Goal: Task Accomplishment & Management: Use online tool/utility

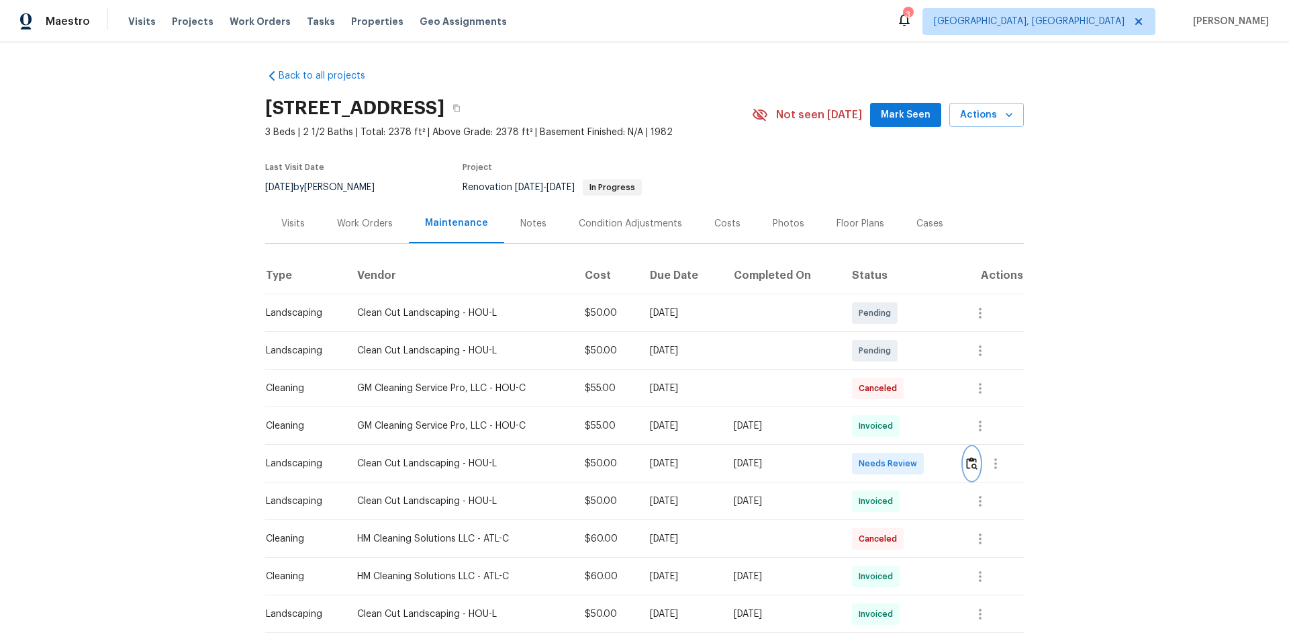
click at [972, 461] on img "button" at bounding box center [971, 463] width 11 height 13
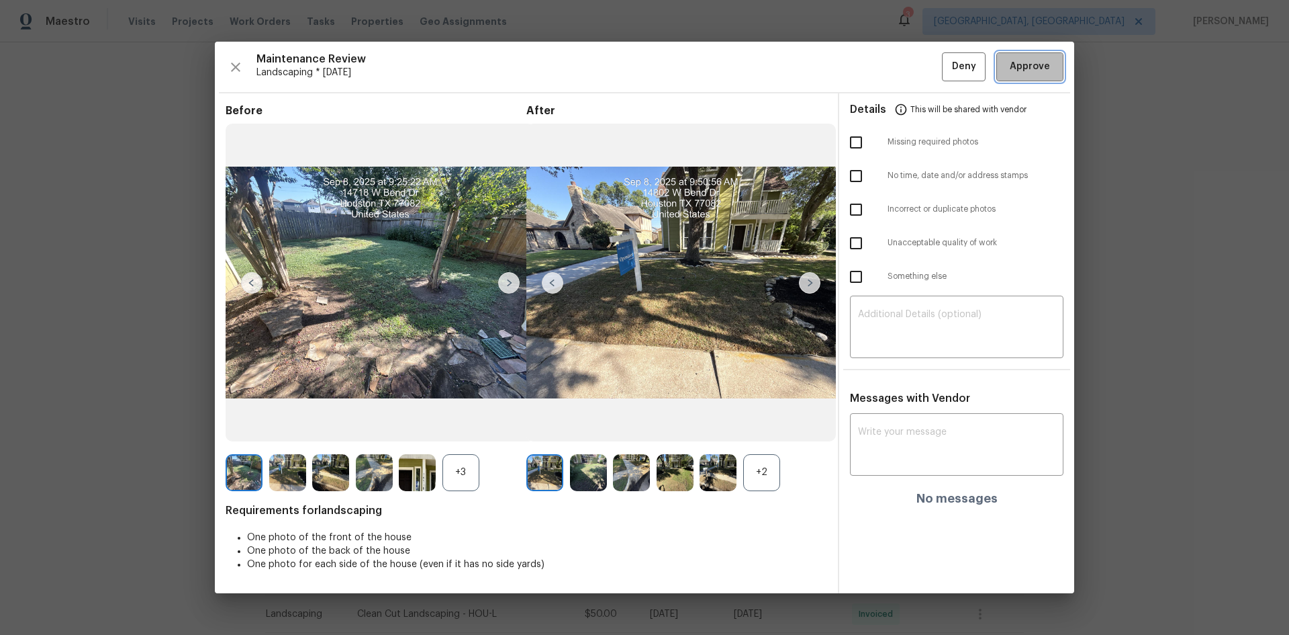
click at [1013, 68] on span "Approve" at bounding box center [1030, 66] width 40 height 17
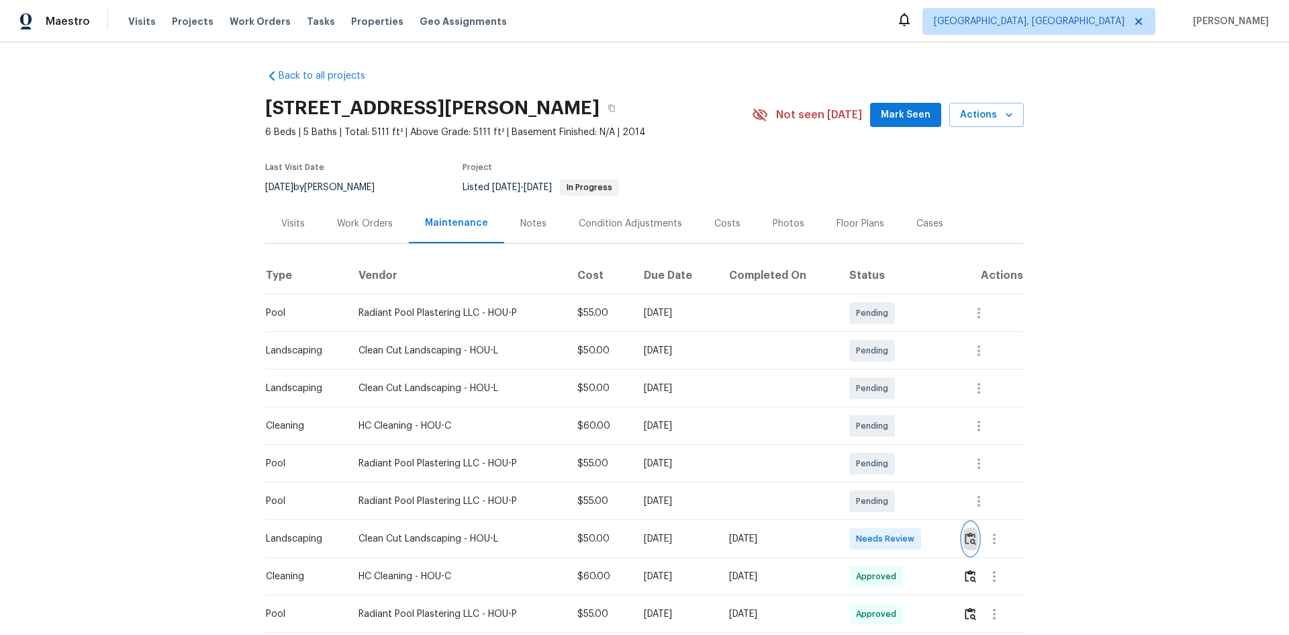
click at [969, 538] on img "button" at bounding box center [970, 538] width 11 height 13
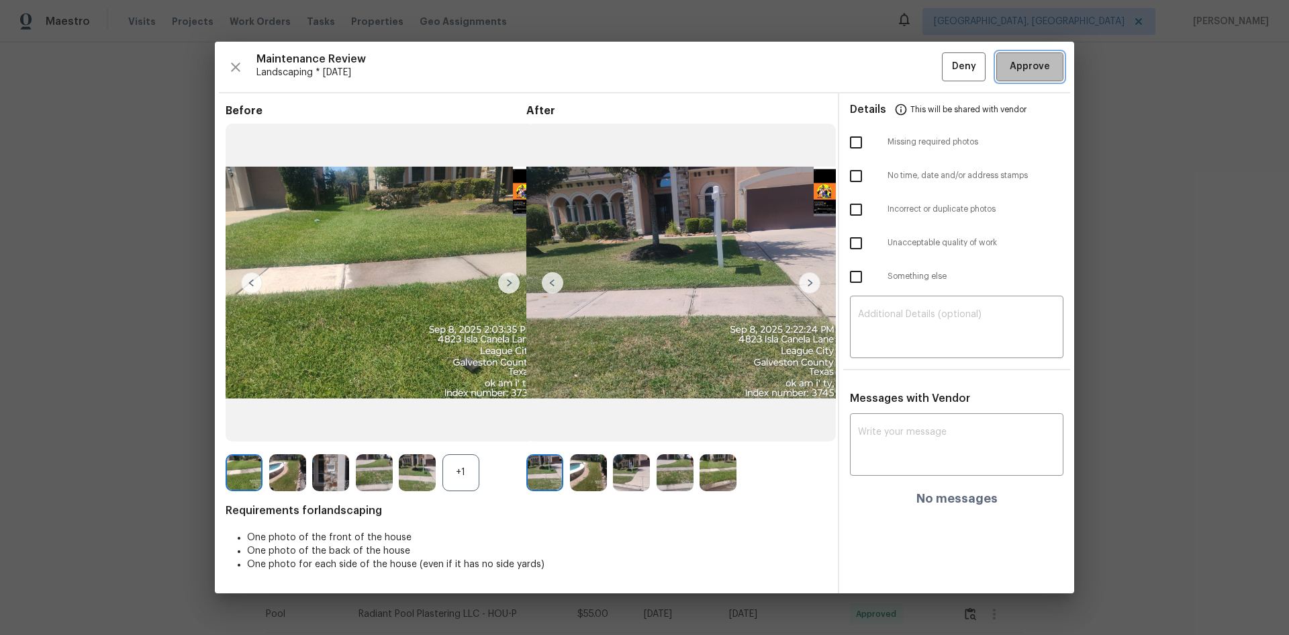
click at [1039, 74] on span "Approve" at bounding box center [1030, 66] width 40 height 17
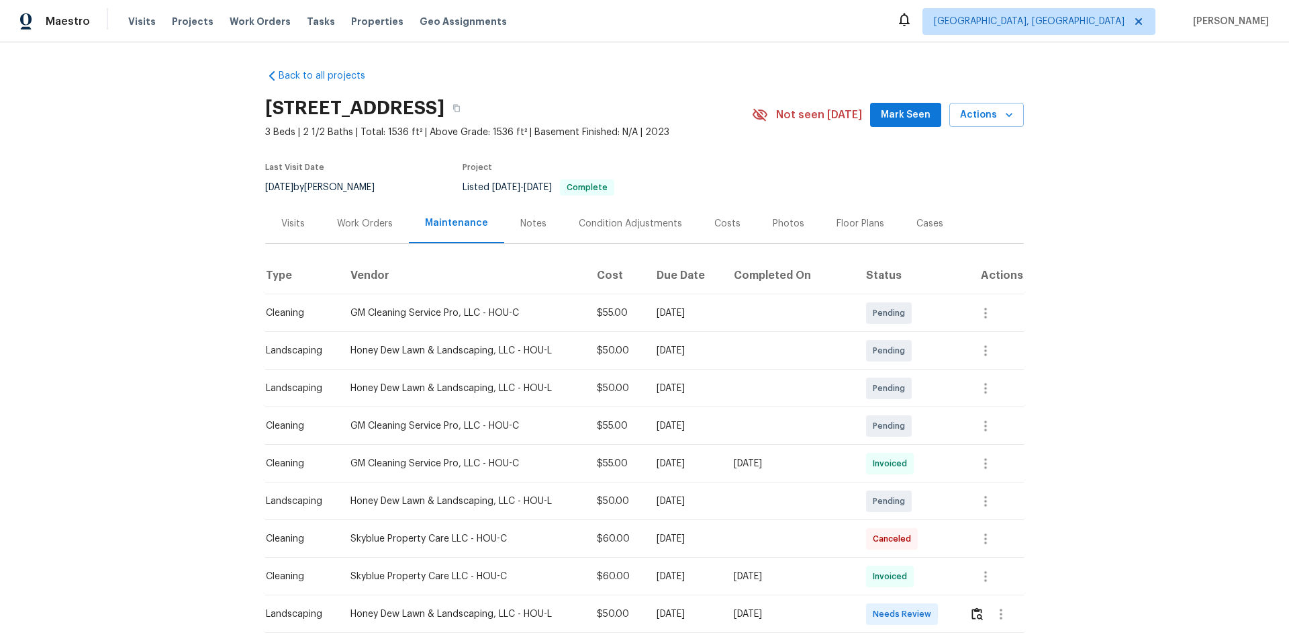
scroll to position [134, 0]
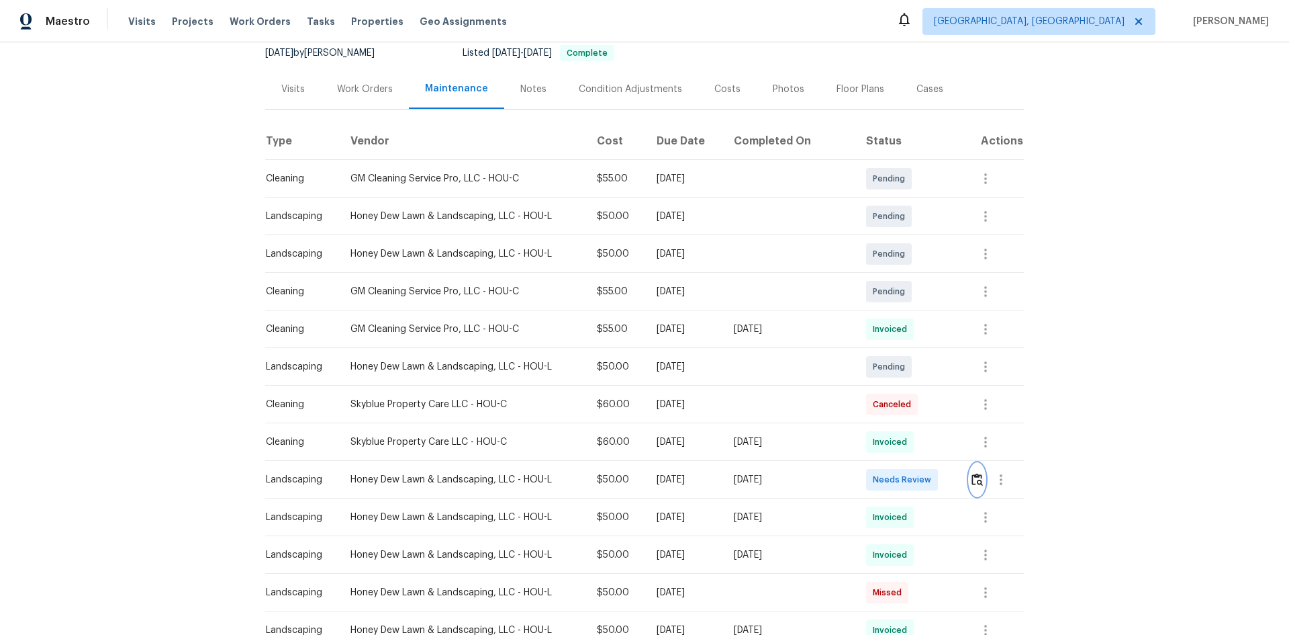
click at [972, 481] on img "button" at bounding box center [977, 479] width 11 height 13
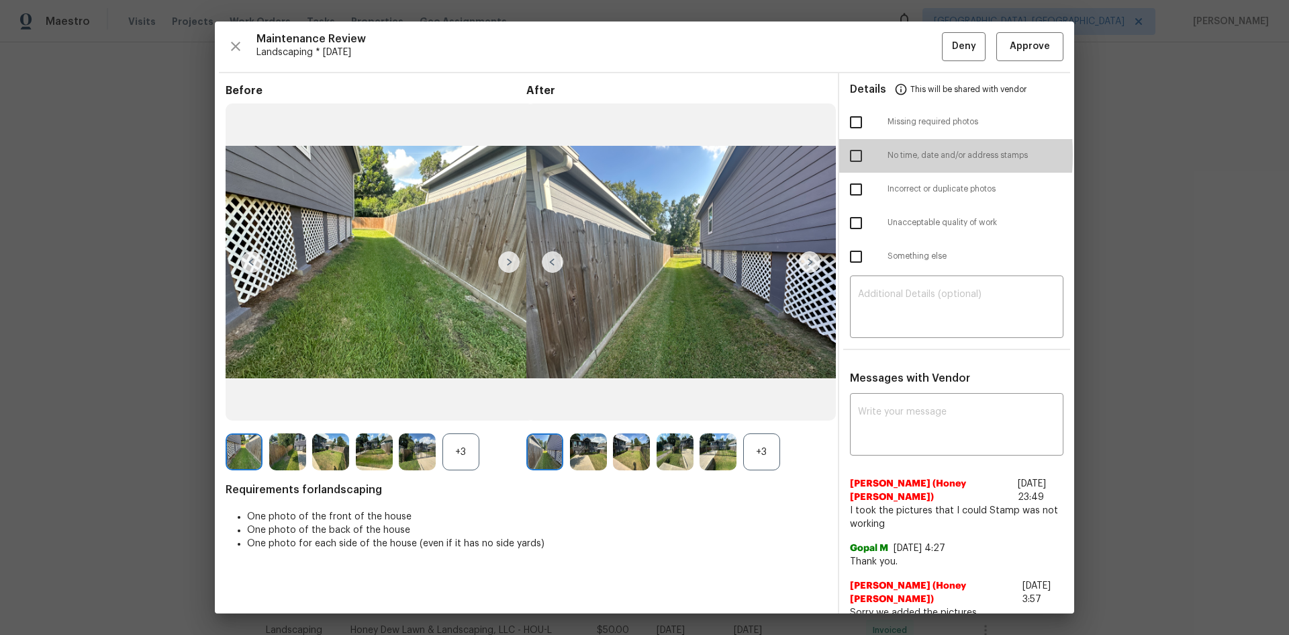
click at [848, 154] on input "checkbox" at bounding box center [856, 156] width 28 height 28
checkbox input "true"
click at [876, 282] on div "​" at bounding box center [957, 308] width 214 height 59
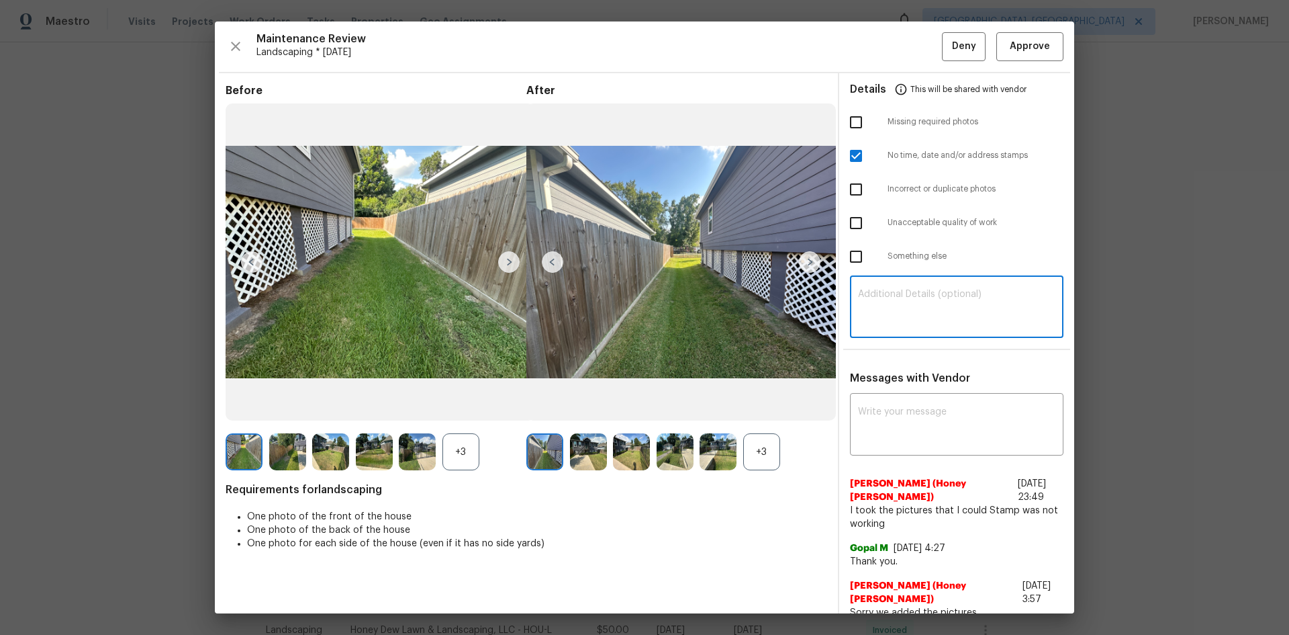
paste textarea "Maintenance Audit Team: Hello! Unfortunately this Landscaping visit completed o…"
type textarea "Maintenance Audit Team: Hello! Unfortunately this Landscaping visit completed o…"
click at [862, 410] on textarea at bounding box center [956, 426] width 197 height 38
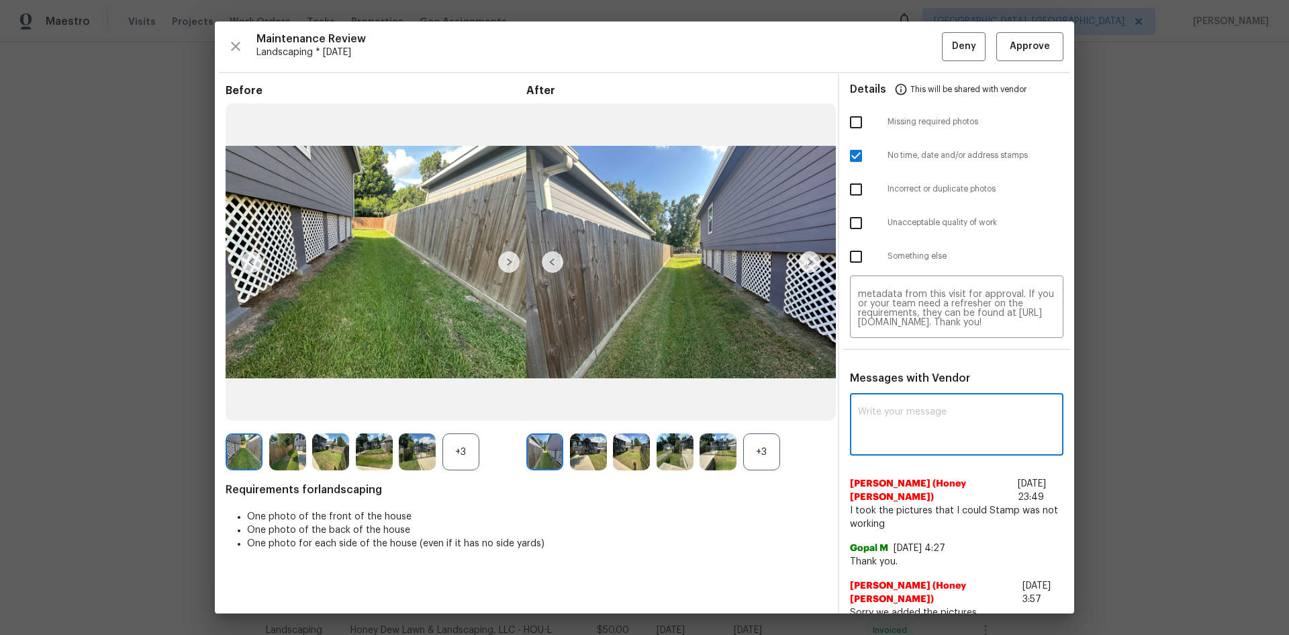
paste textarea "Maintenance Audit Team: Hello! Unfortunately this Landscaping visit completed o…"
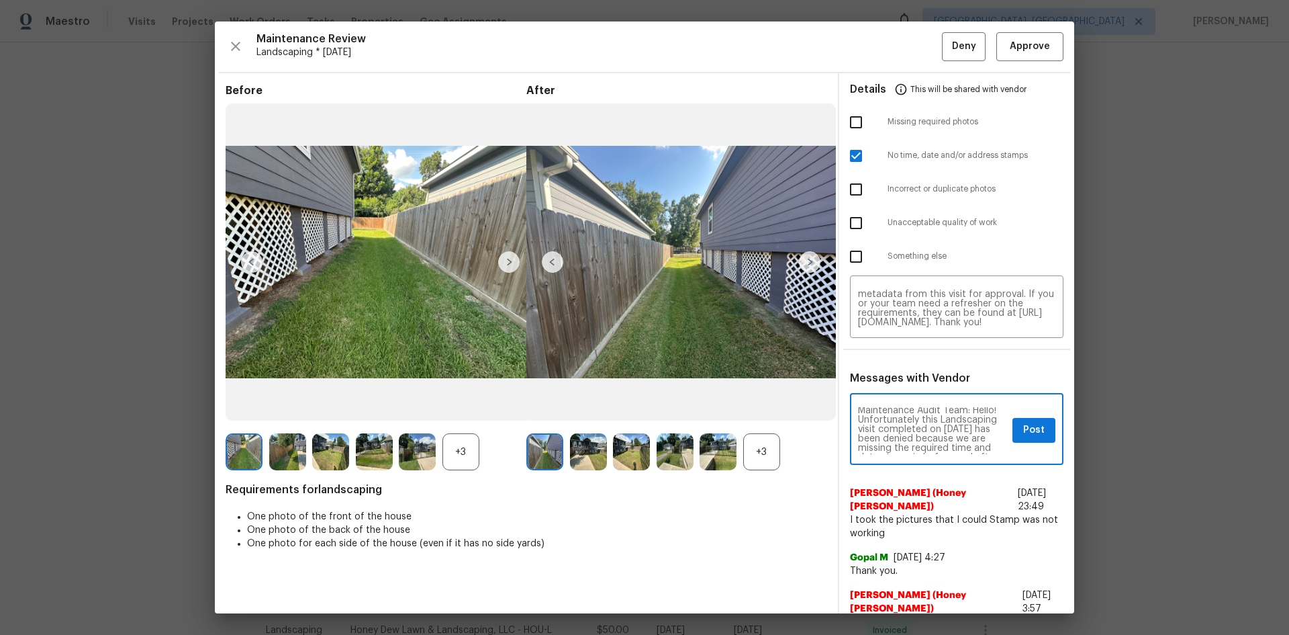
scroll to position [0, 0]
type textarea "Maintenance Audit Team: Hello! Unfortunately this Landscaping visit completed o…"
click at [1025, 426] on span "Post" at bounding box center [1033, 430] width 21 height 17
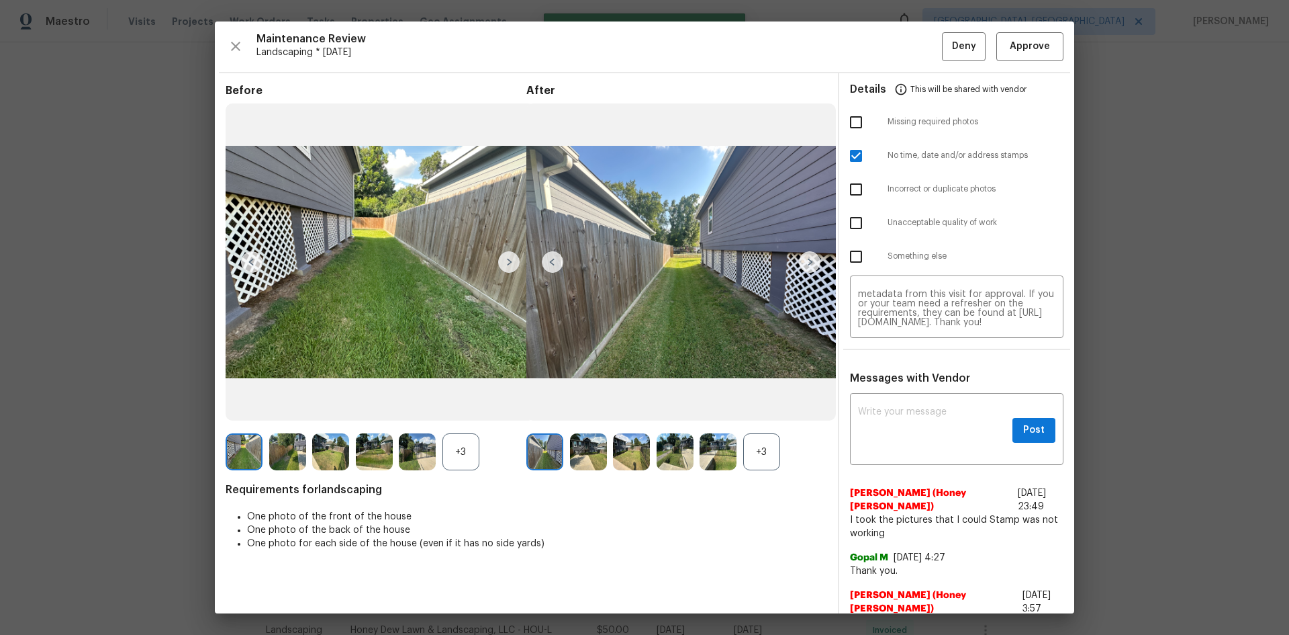
scroll to position [0, 0]
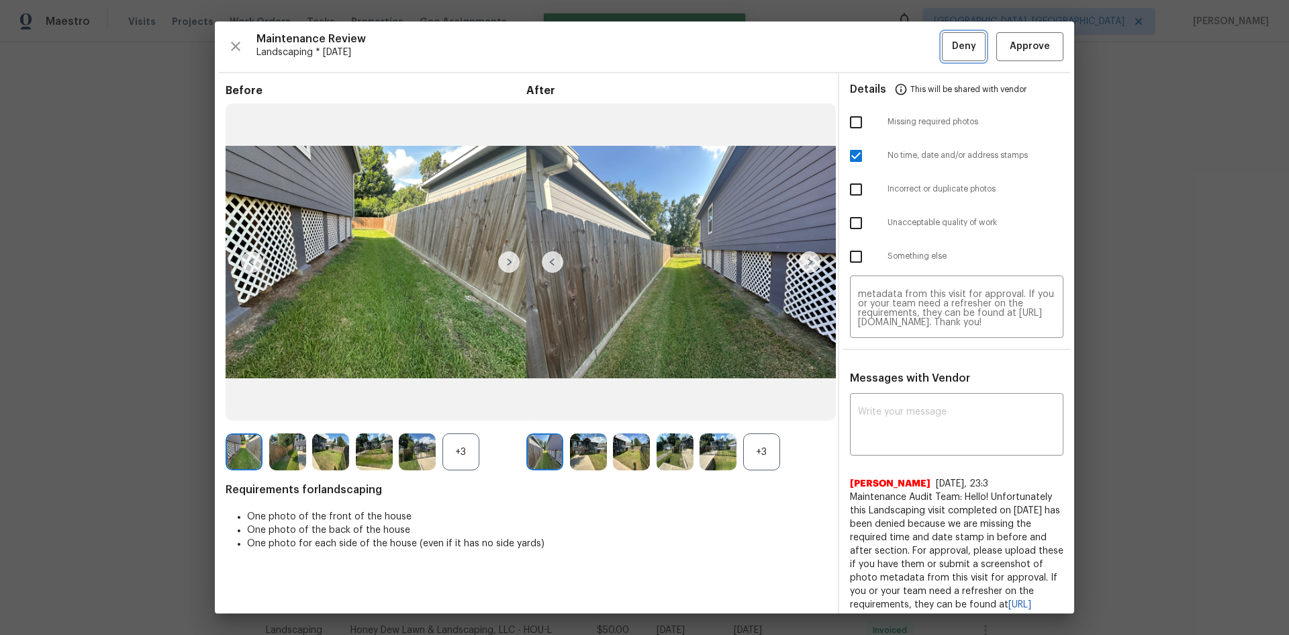
click at [959, 46] on span "Deny" at bounding box center [964, 46] width 24 height 17
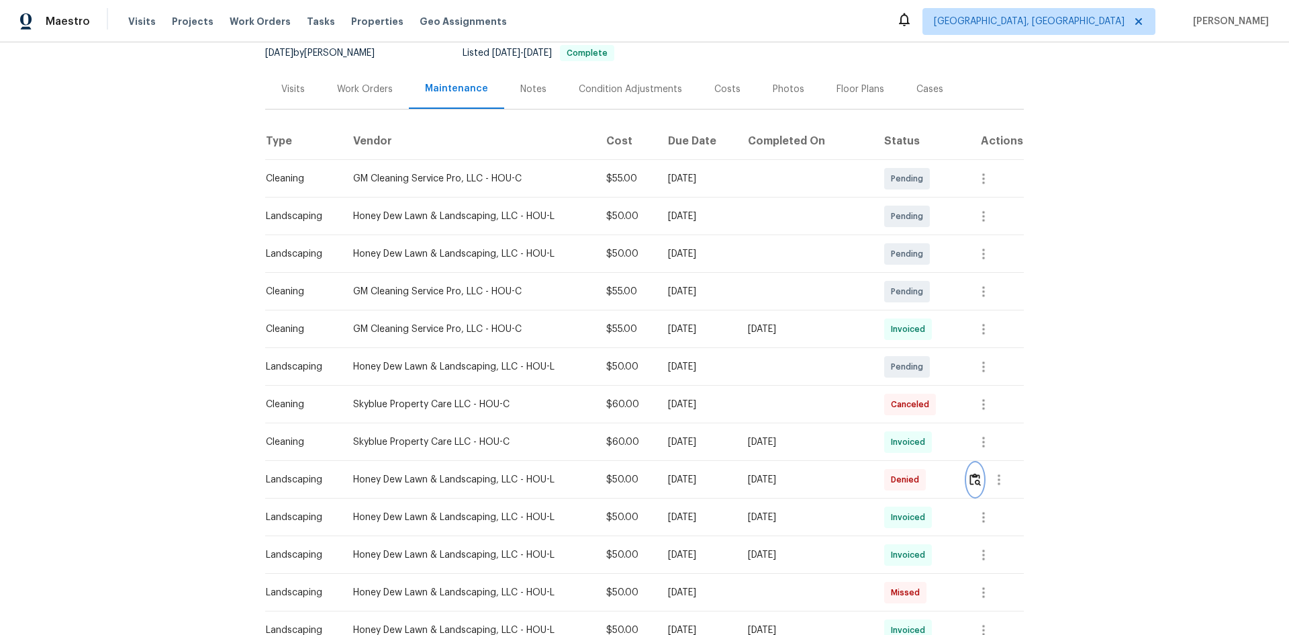
click at [968, 463] on button "button" at bounding box center [975, 479] width 15 height 32
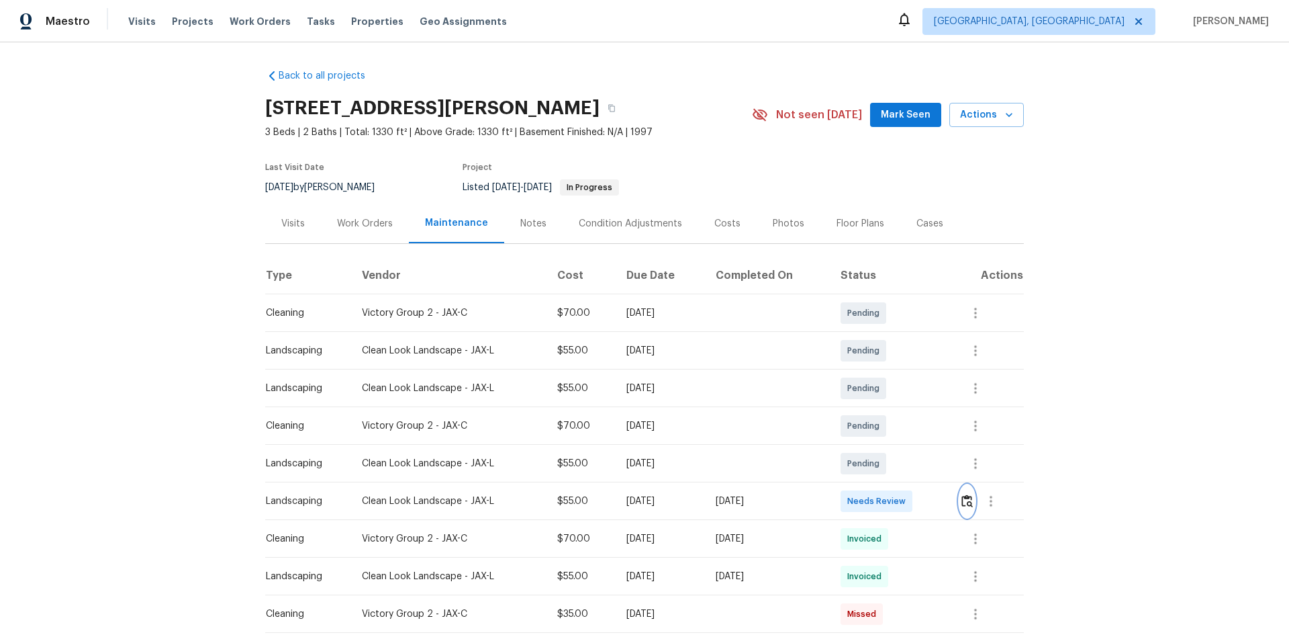
click at [968, 500] on img "button" at bounding box center [967, 500] width 11 height 13
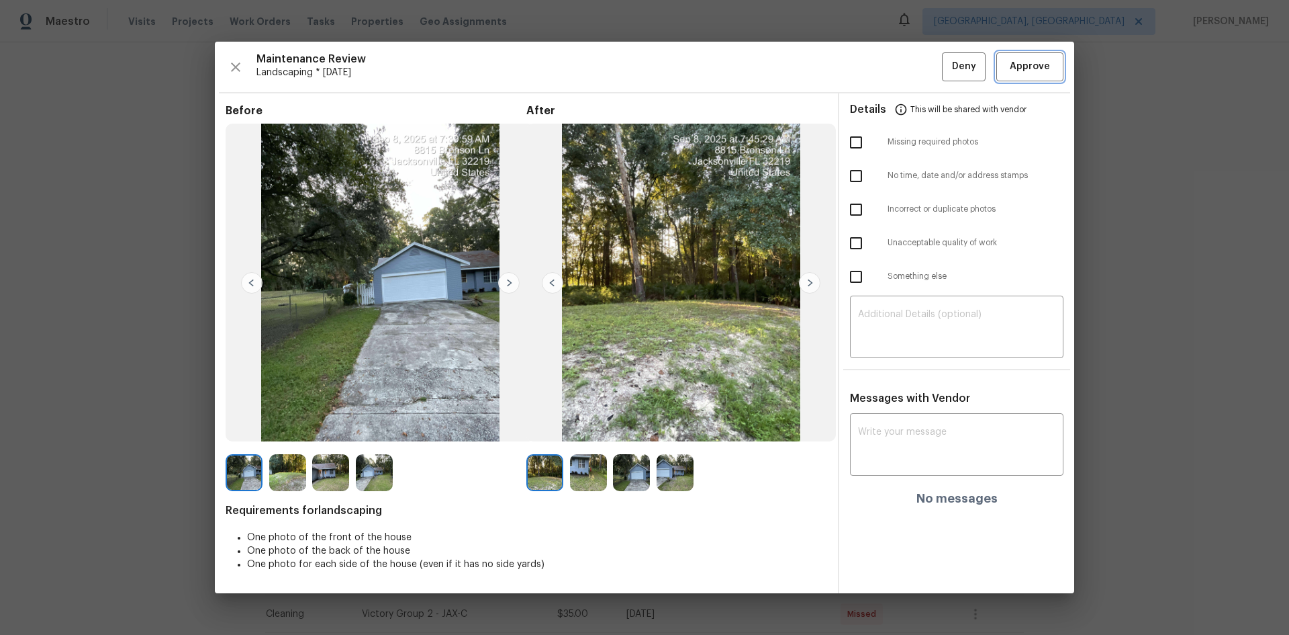
click at [1042, 70] on span "Approve" at bounding box center [1030, 66] width 40 height 17
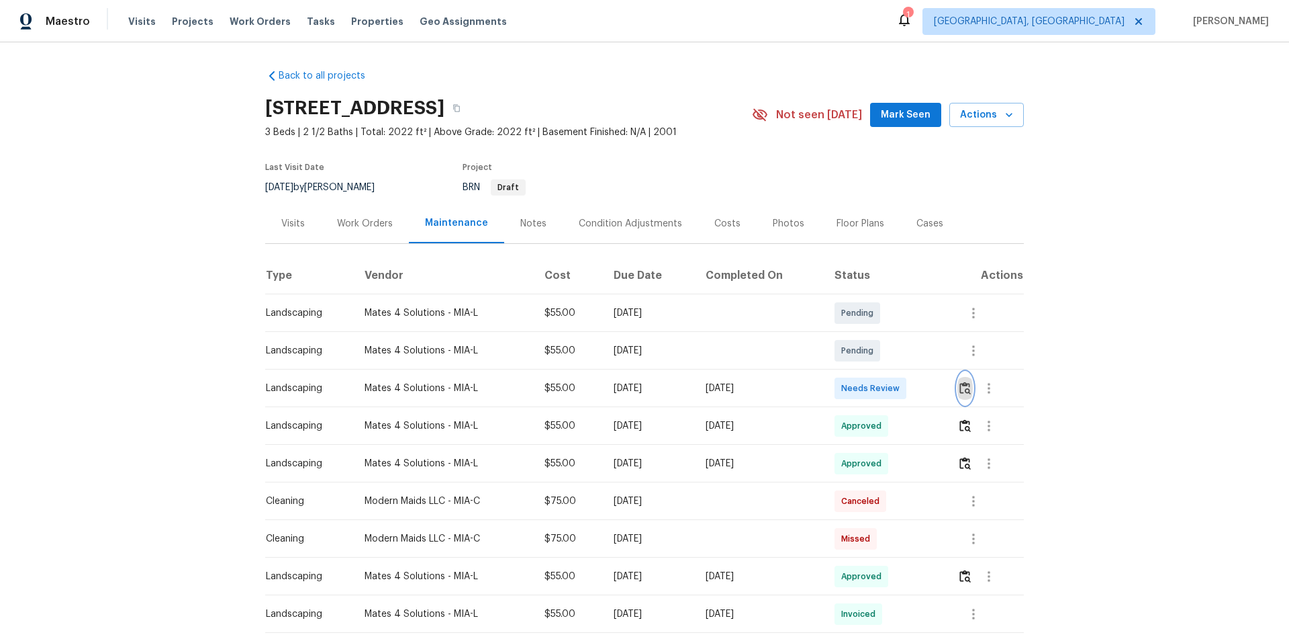
click at [960, 386] on img "button" at bounding box center [965, 387] width 11 height 13
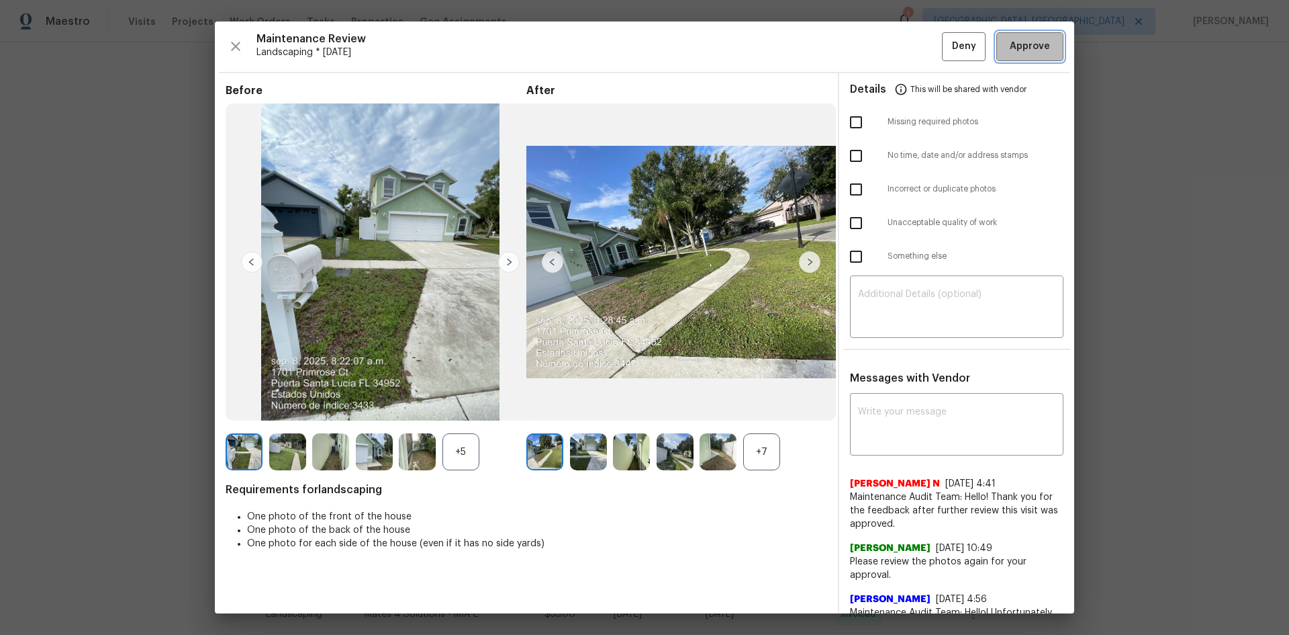
click at [1014, 43] on span "Approve" at bounding box center [1030, 46] width 40 height 17
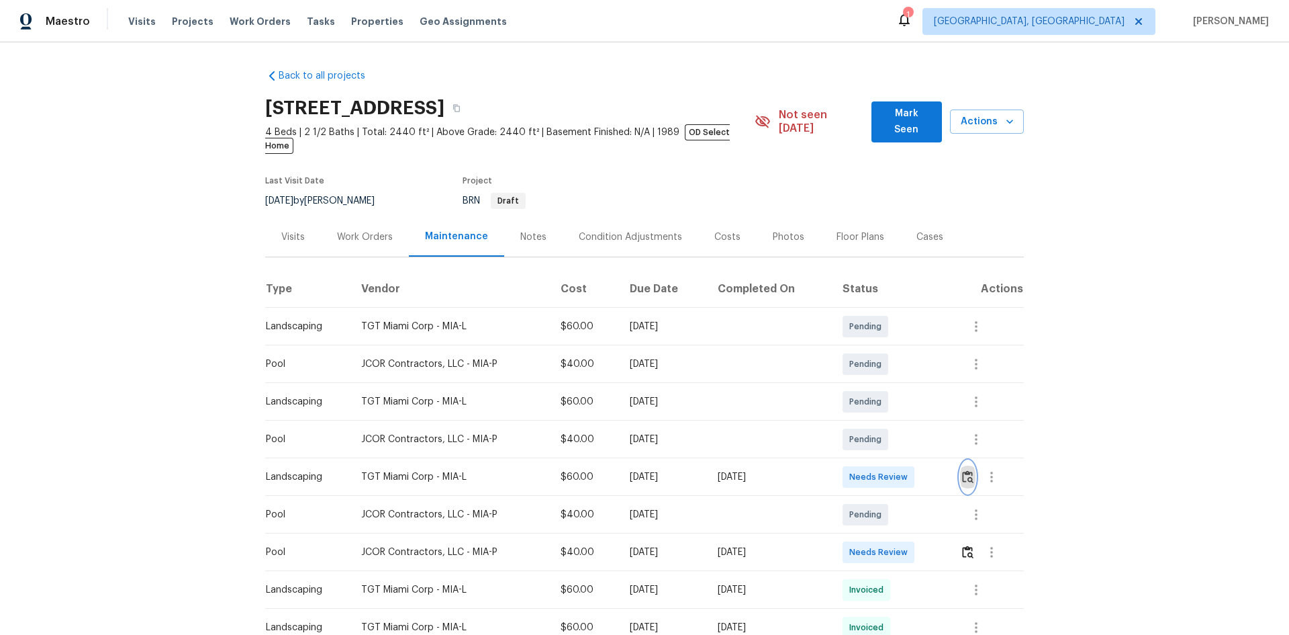
click at [964, 470] on img "button" at bounding box center [967, 476] width 11 height 13
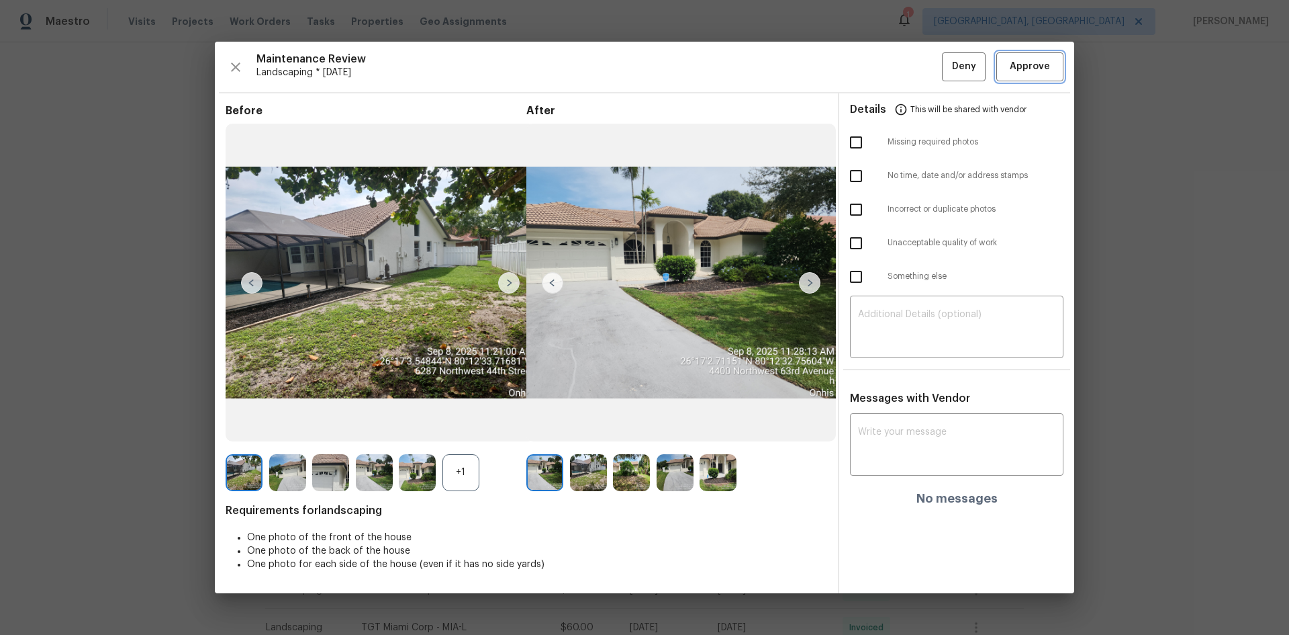
click at [1031, 67] on span "Approve" at bounding box center [1030, 66] width 40 height 17
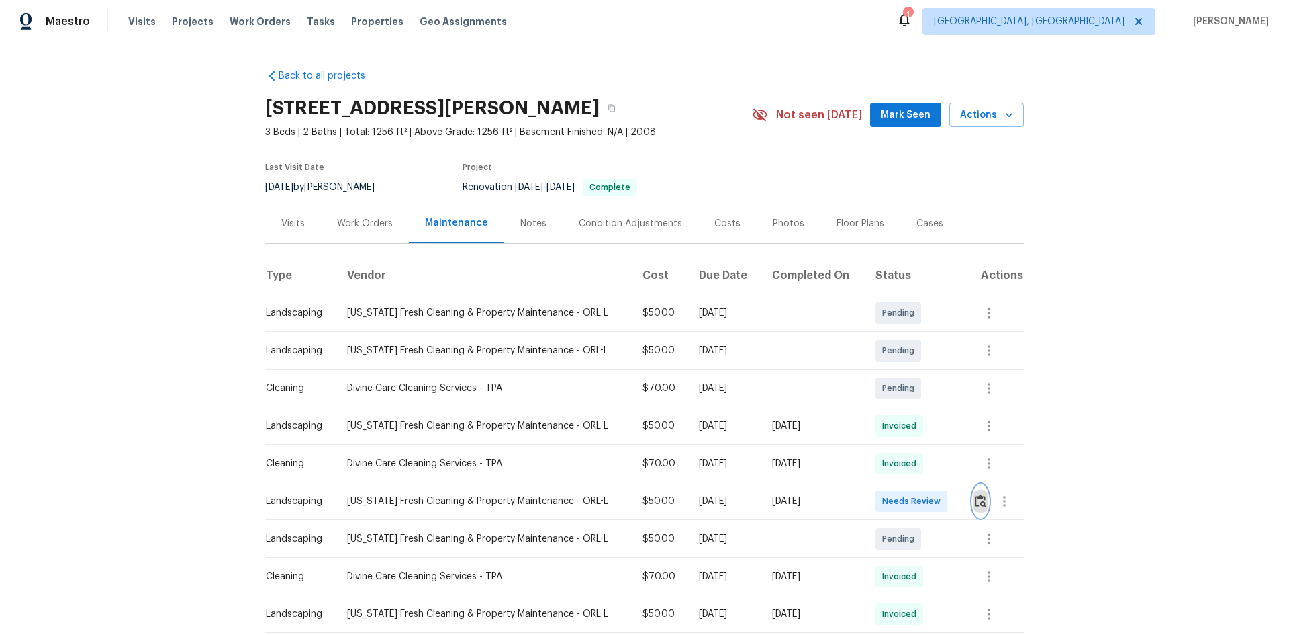
click at [979, 503] on img "button" at bounding box center [980, 500] width 11 height 13
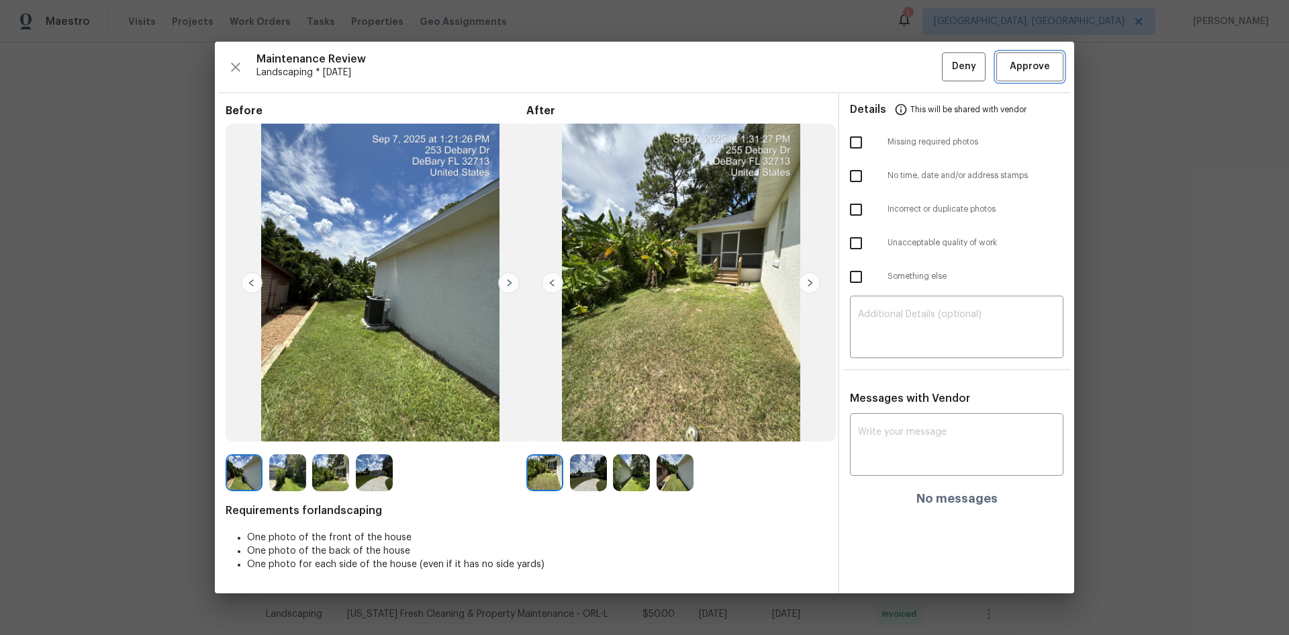
click at [1036, 62] on span "Approve" at bounding box center [1030, 66] width 40 height 17
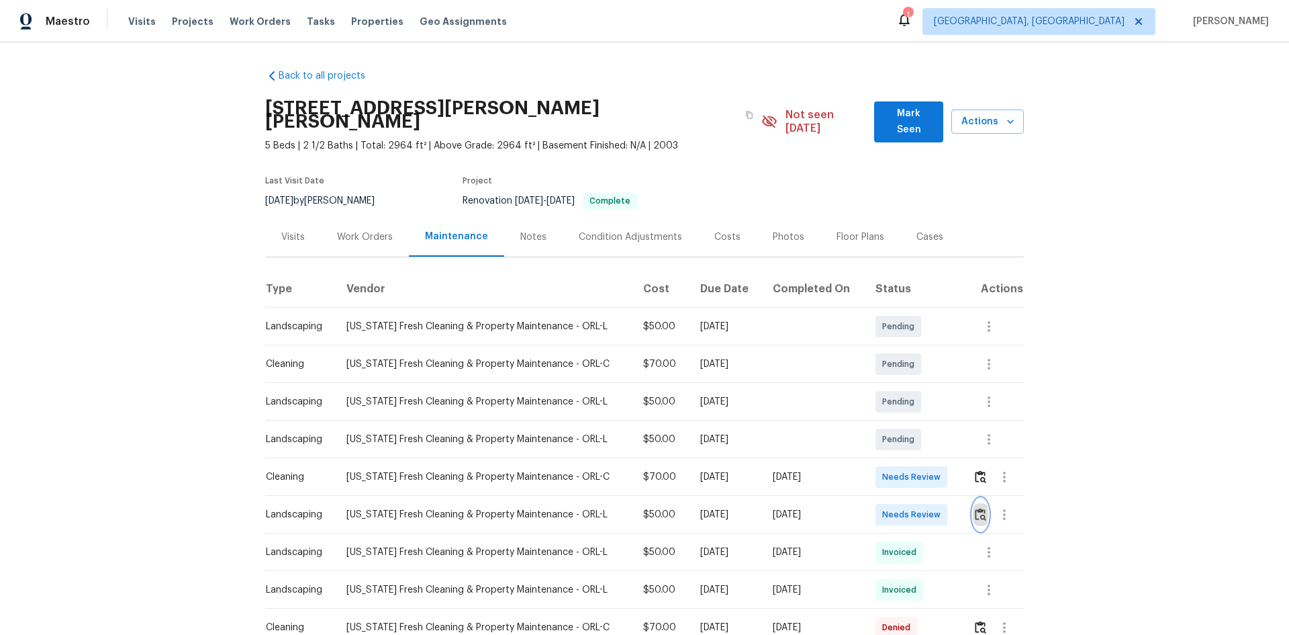
click at [976, 508] on img "button" at bounding box center [980, 514] width 11 height 13
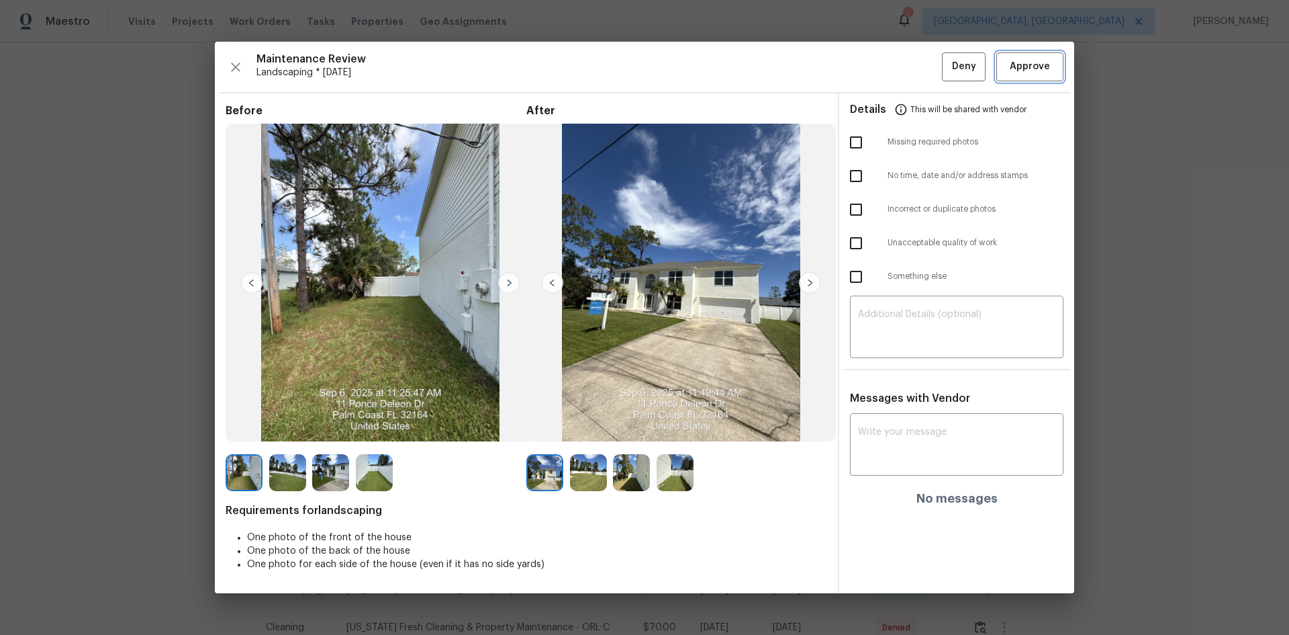
click at [1025, 71] on span "Approve" at bounding box center [1030, 66] width 40 height 17
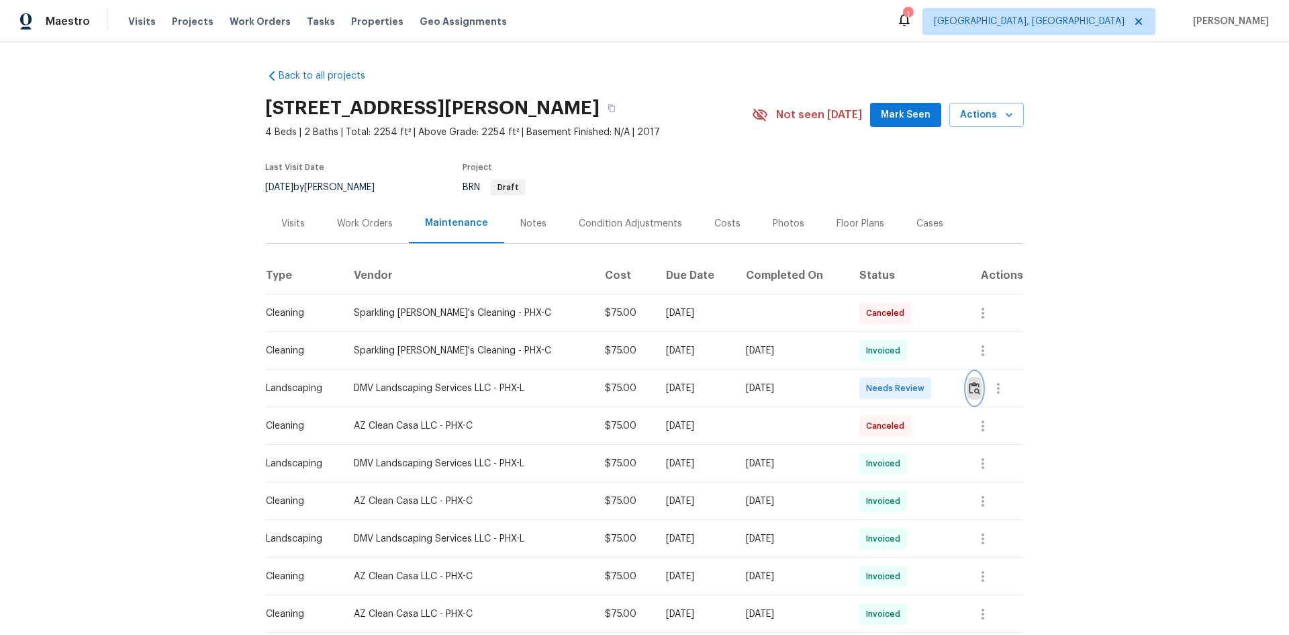
click at [970, 386] on img "button" at bounding box center [974, 387] width 11 height 13
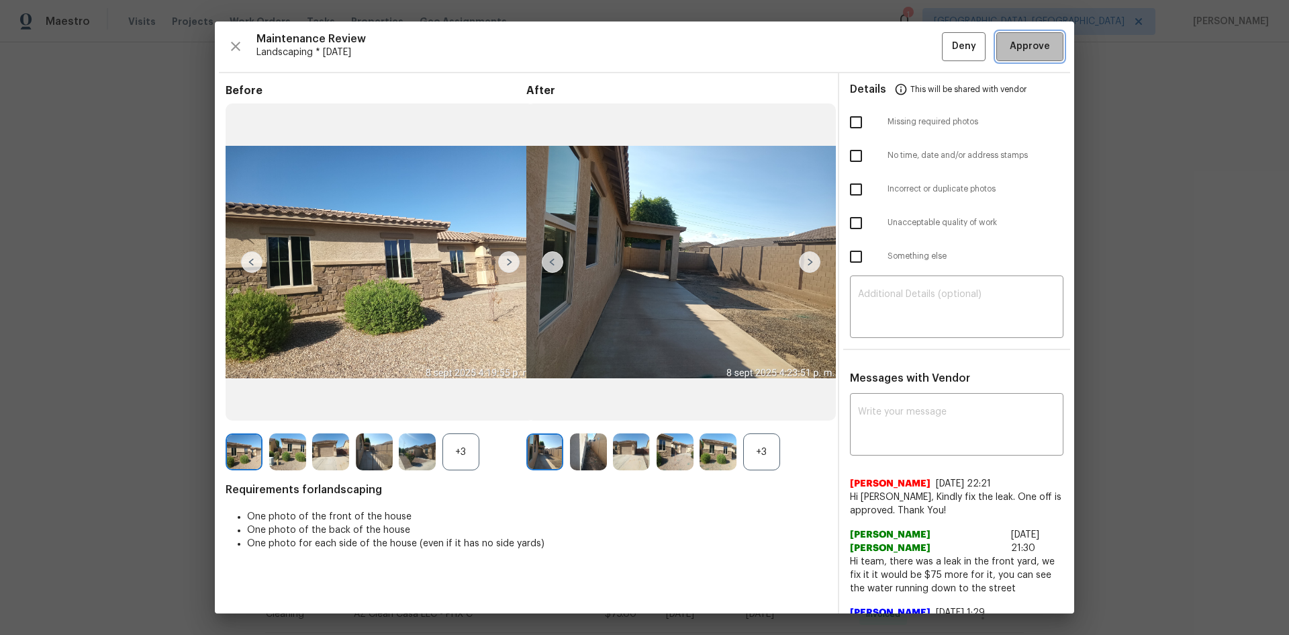
click at [1014, 49] on span "Approve" at bounding box center [1030, 46] width 40 height 17
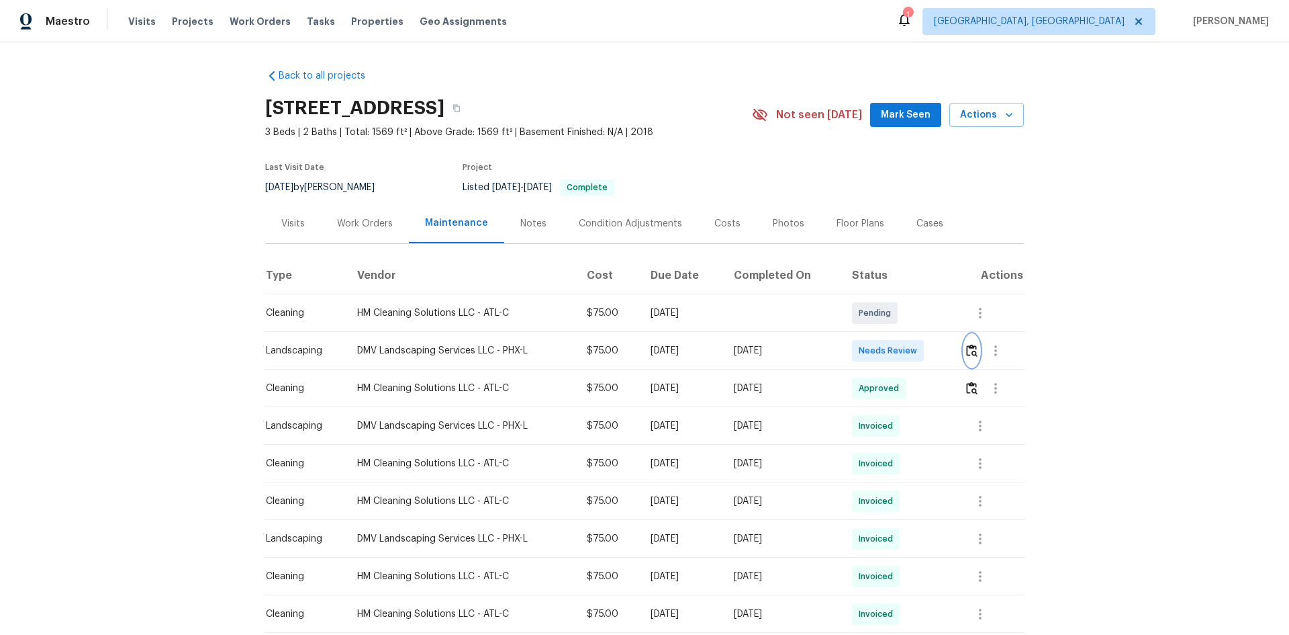
click at [967, 345] on img "button" at bounding box center [971, 350] width 11 height 13
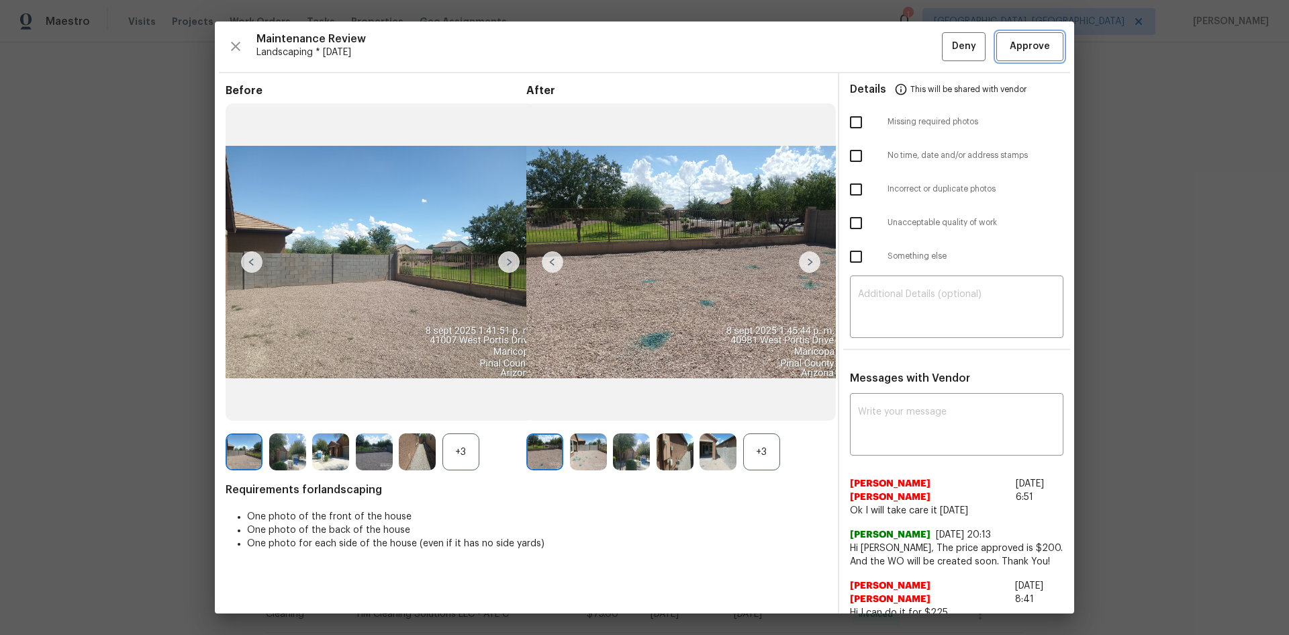
click at [1024, 53] on span "Approve" at bounding box center [1030, 46] width 40 height 17
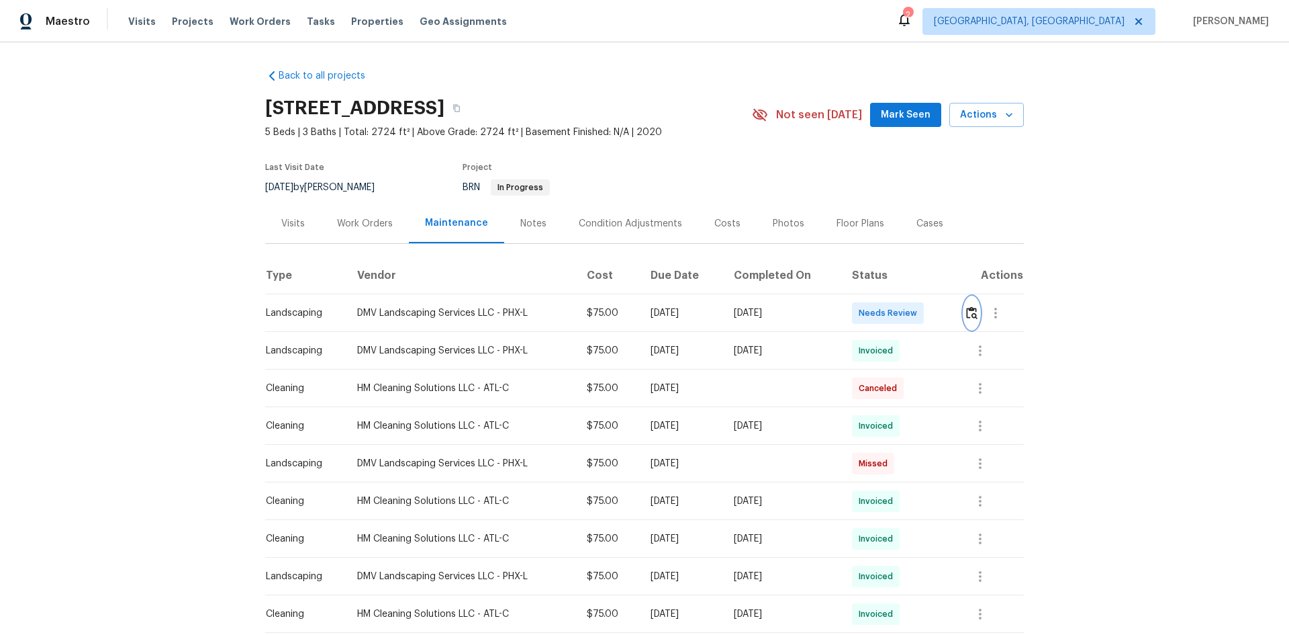
click at [968, 310] on img "button" at bounding box center [971, 312] width 11 height 13
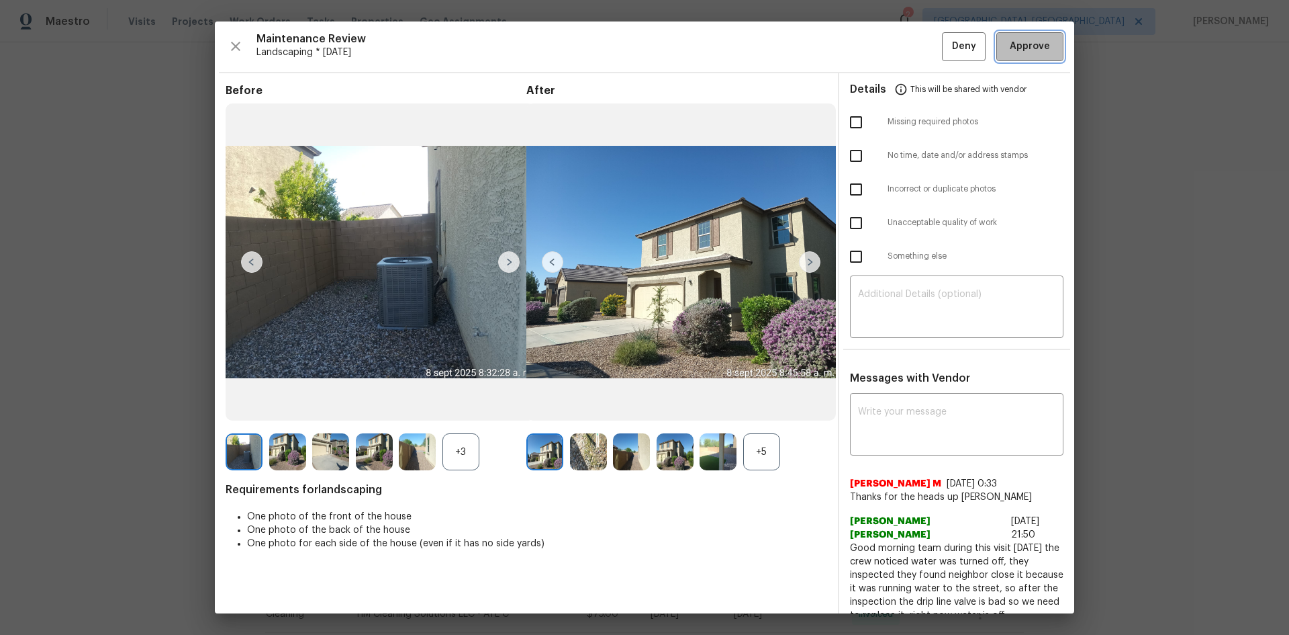
click at [1016, 54] on span "Approve" at bounding box center [1030, 46] width 40 height 17
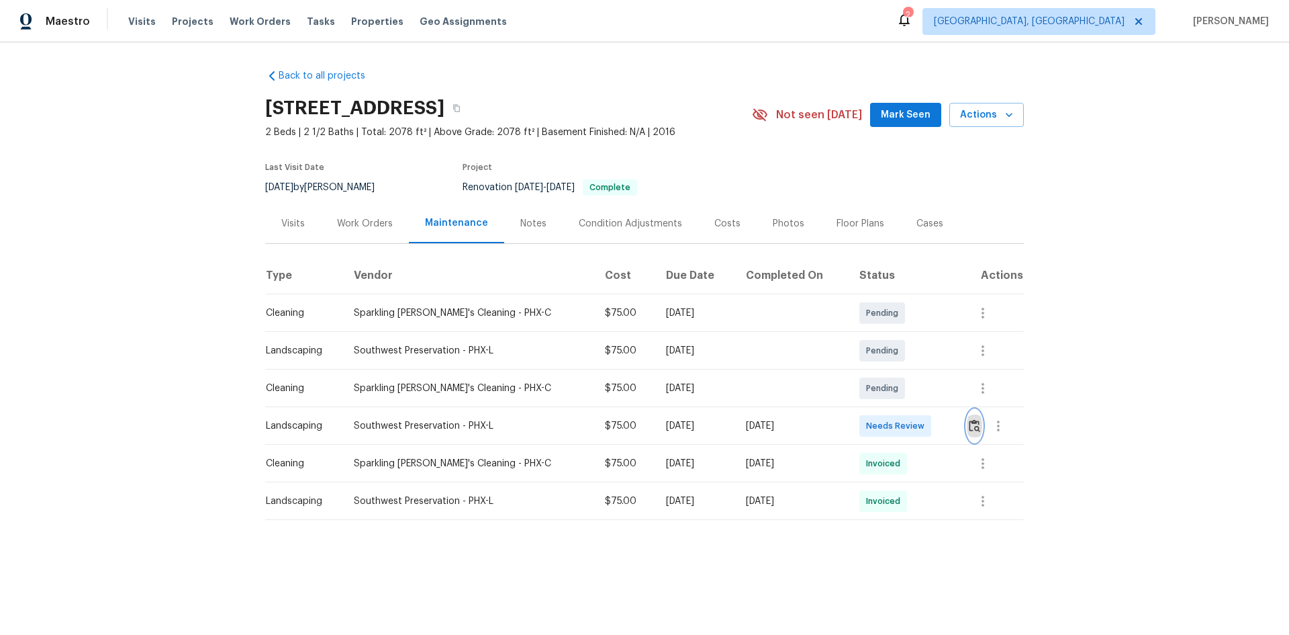
click at [969, 420] on img "button" at bounding box center [974, 425] width 11 height 13
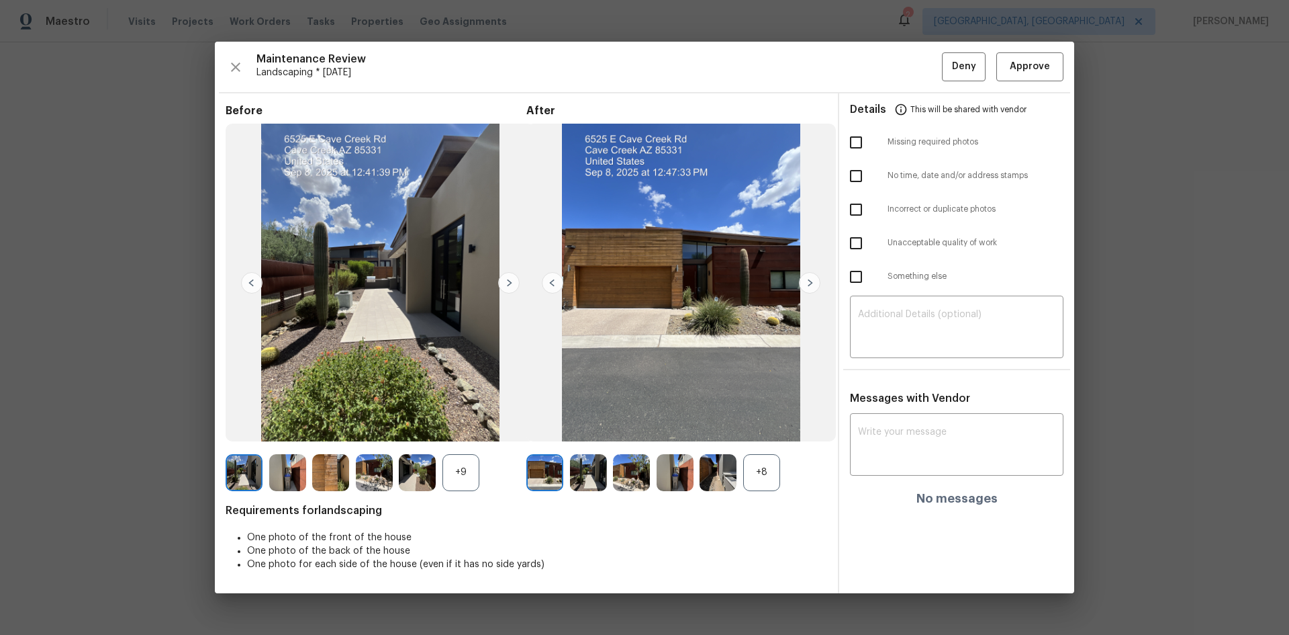
click at [813, 280] on img at bounding box center [809, 282] width 21 height 21
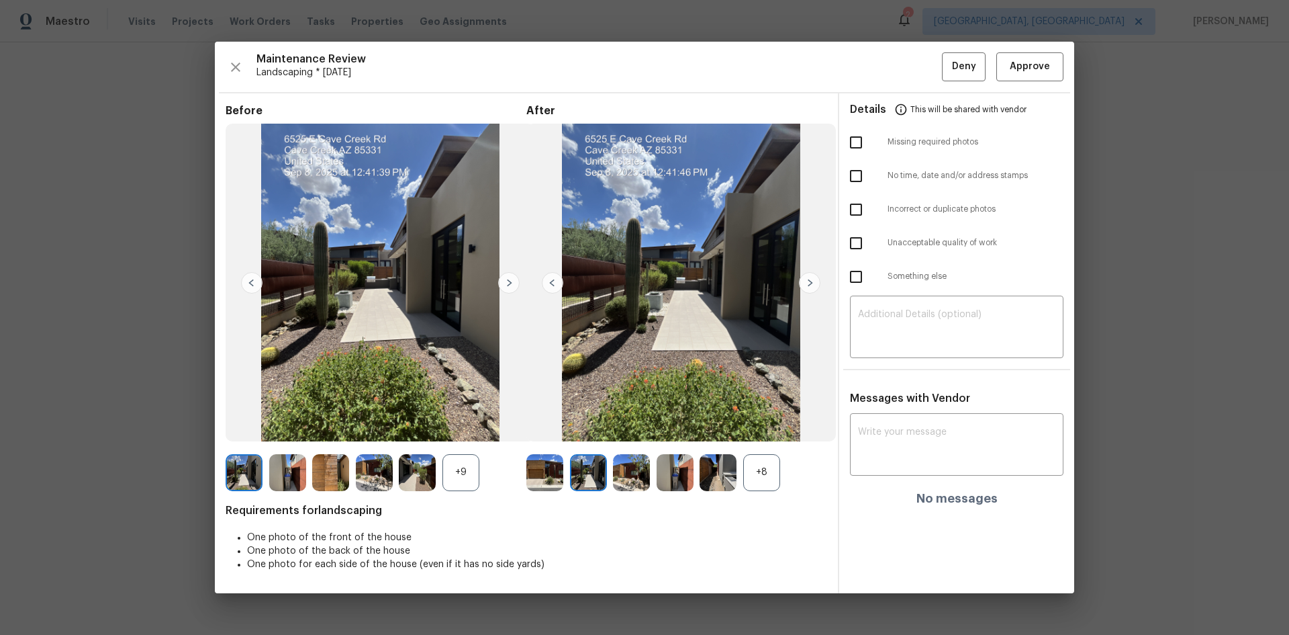
click at [813, 280] on img at bounding box center [809, 282] width 21 height 21
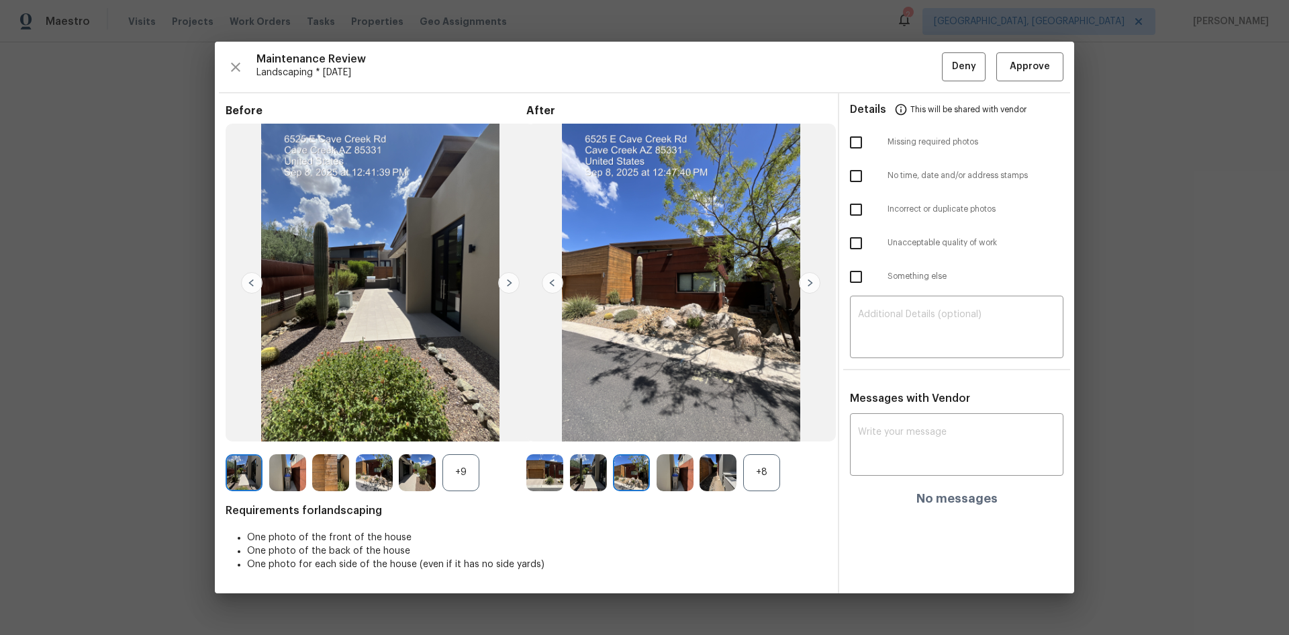
click at [813, 280] on img at bounding box center [809, 282] width 21 height 21
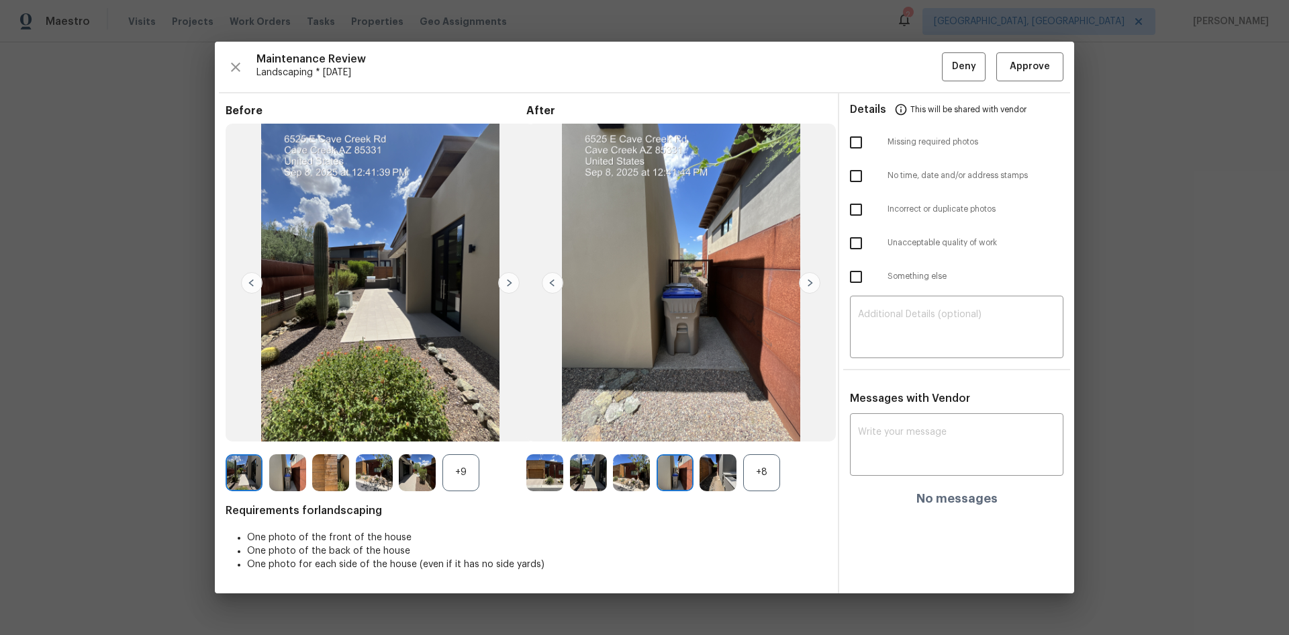
click at [813, 280] on img at bounding box center [809, 282] width 21 height 21
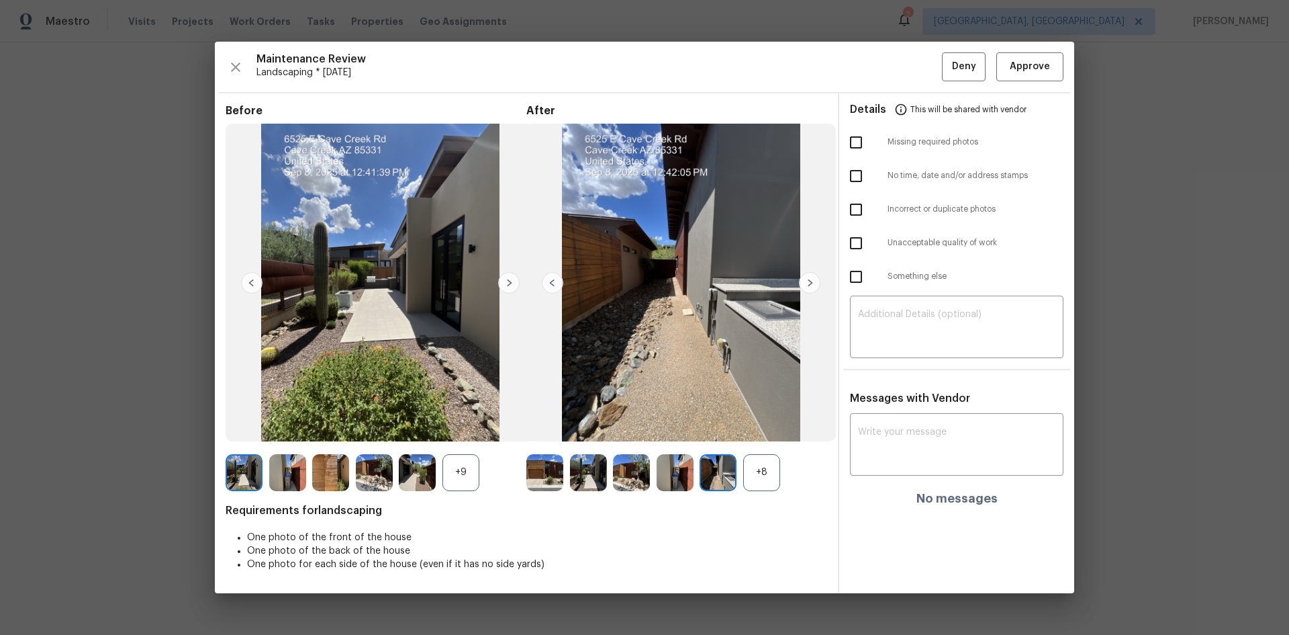
click at [813, 280] on img at bounding box center [809, 282] width 21 height 21
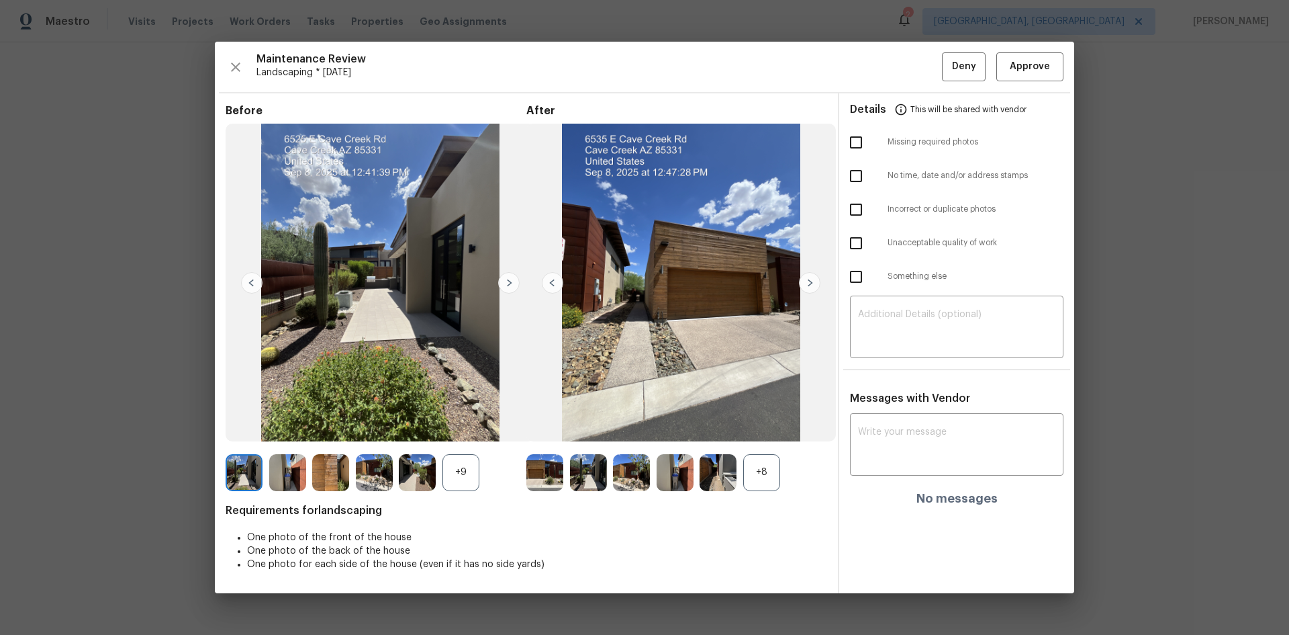
click at [813, 280] on img at bounding box center [809, 282] width 21 height 21
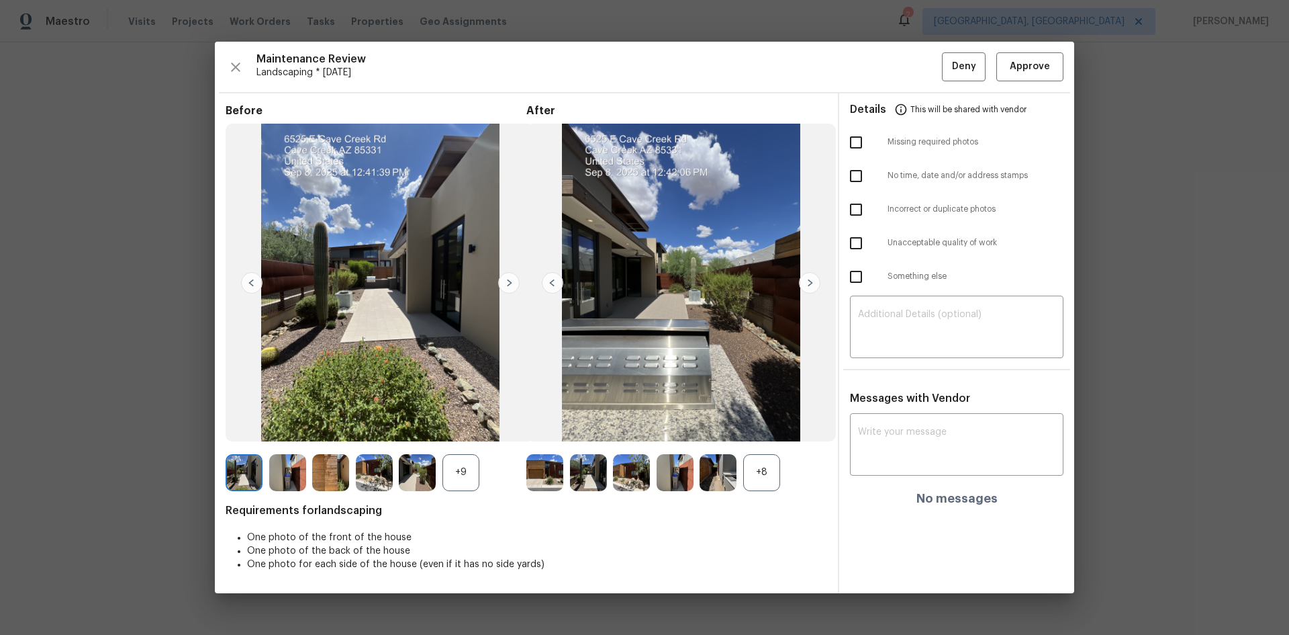
click at [813, 280] on img at bounding box center [809, 282] width 21 height 21
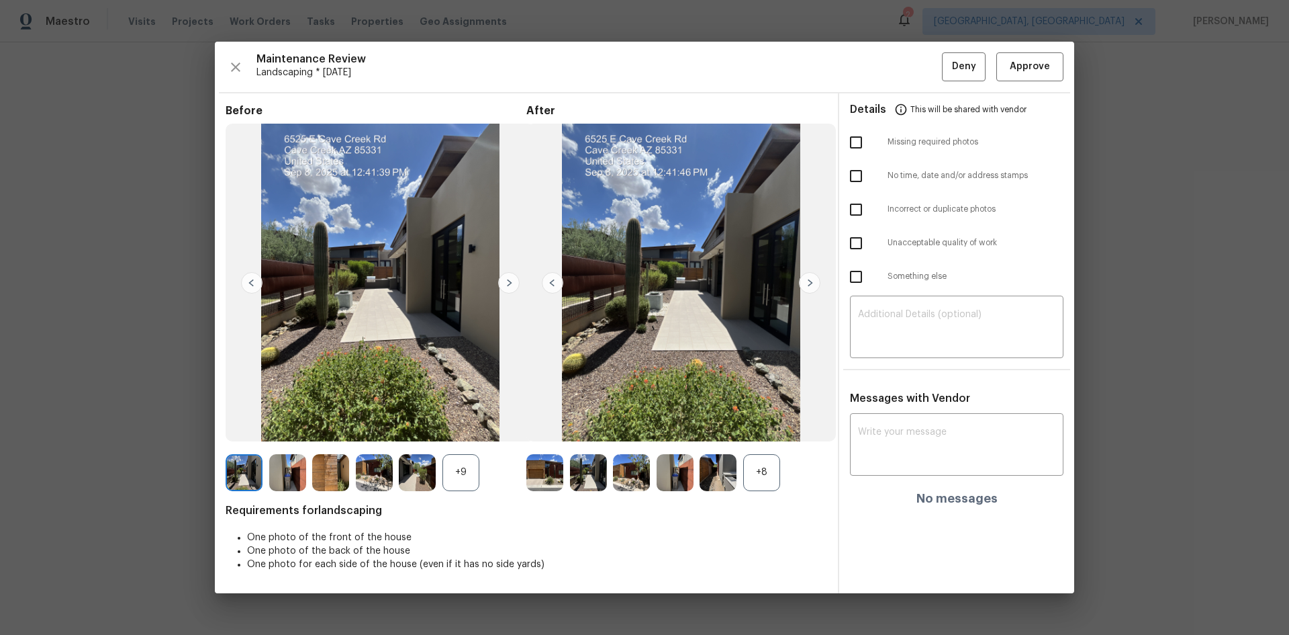
click at [813, 280] on img at bounding box center [809, 282] width 21 height 21
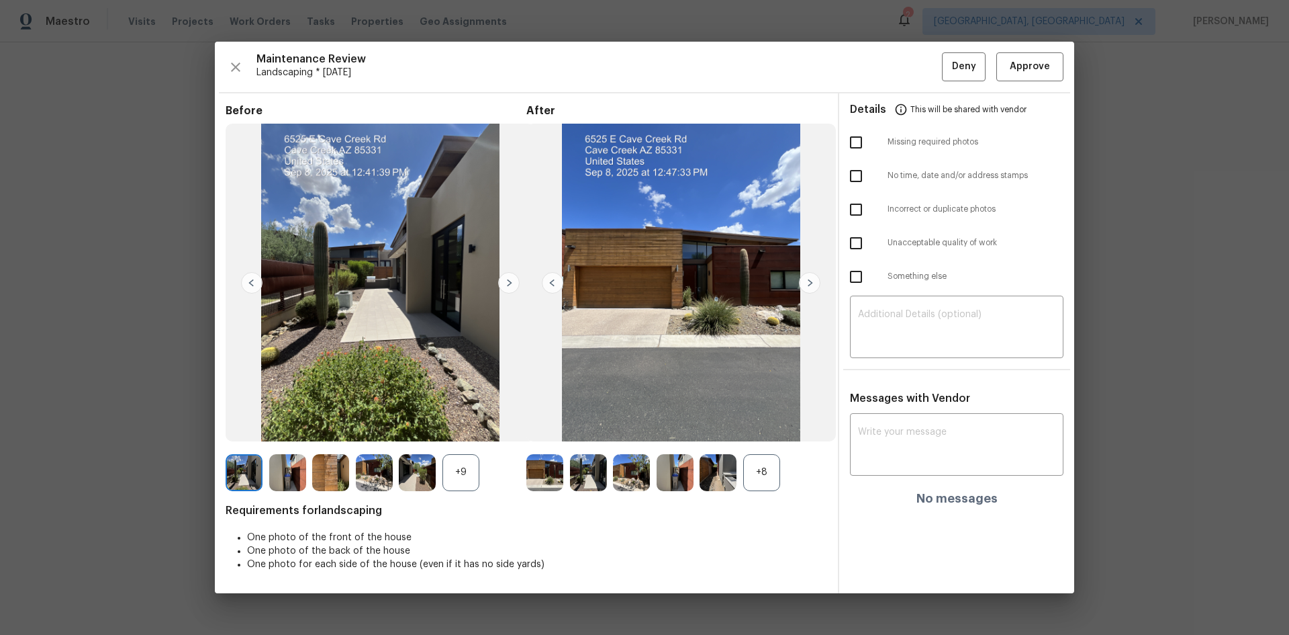
click at [813, 280] on img at bounding box center [809, 282] width 21 height 21
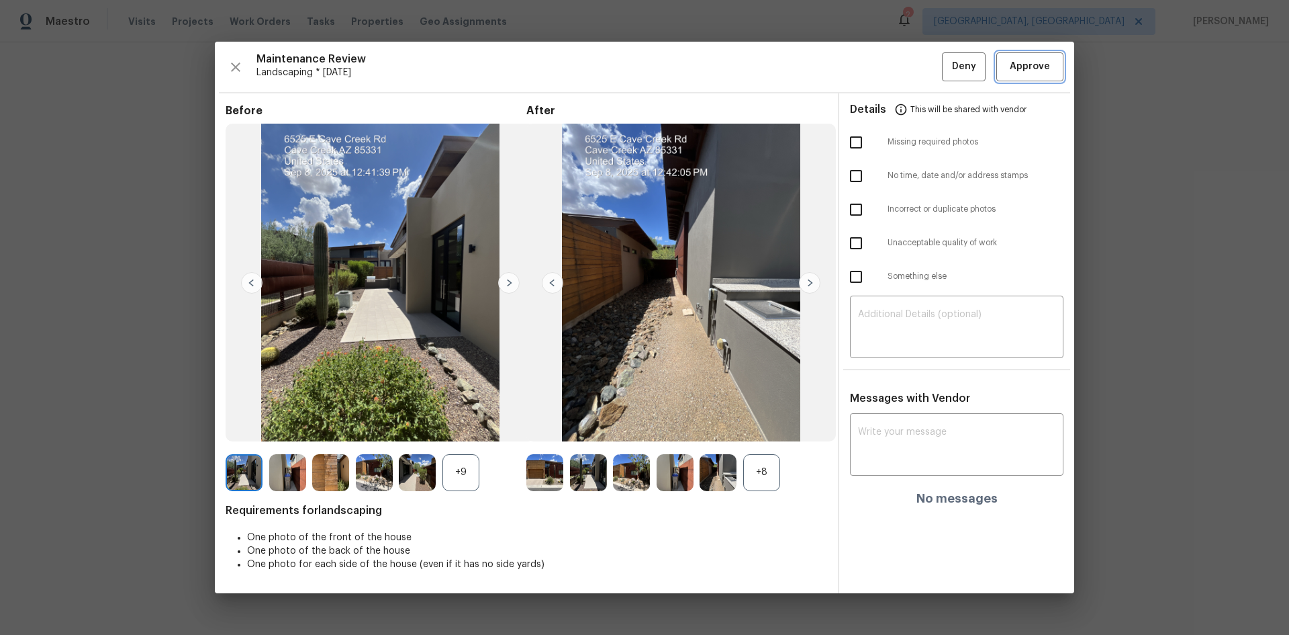
click at [1017, 64] on span "Approve" at bounding box center [1030, 66] width 40 height 17
click at [1037, 77] on button "Approve" at bounding box center [1030, 66] width 67 height 29
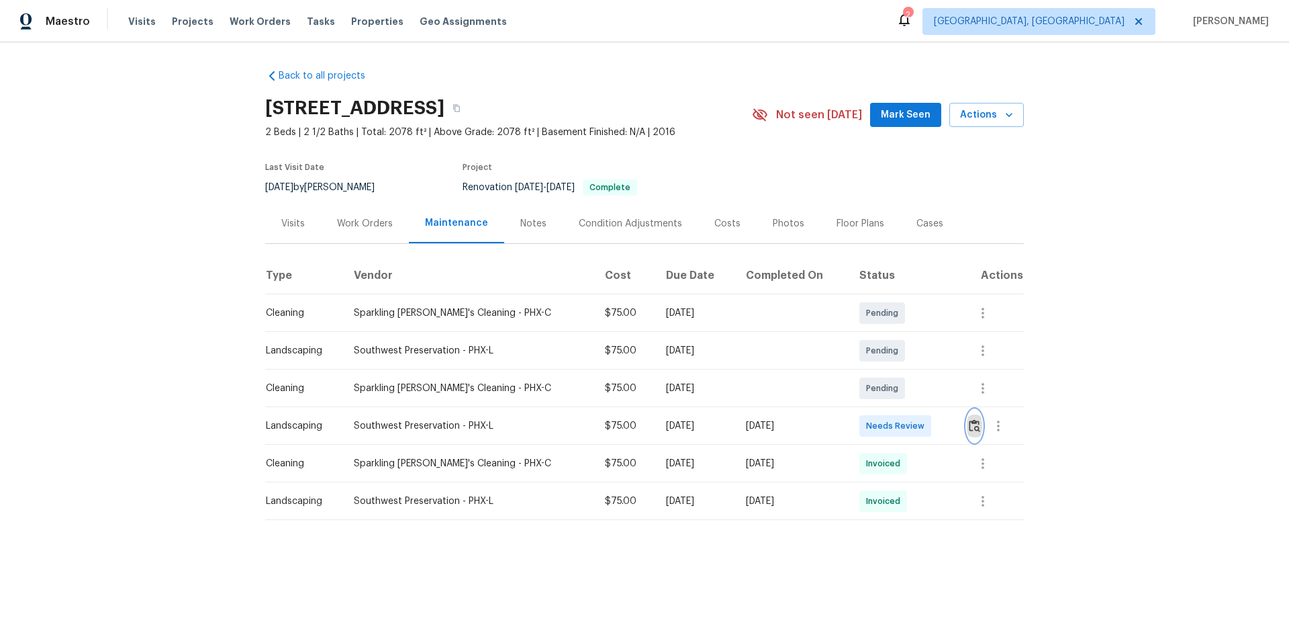
click at [971, 424] on img "button" at bounding box center [974, 425] width 11 height 13
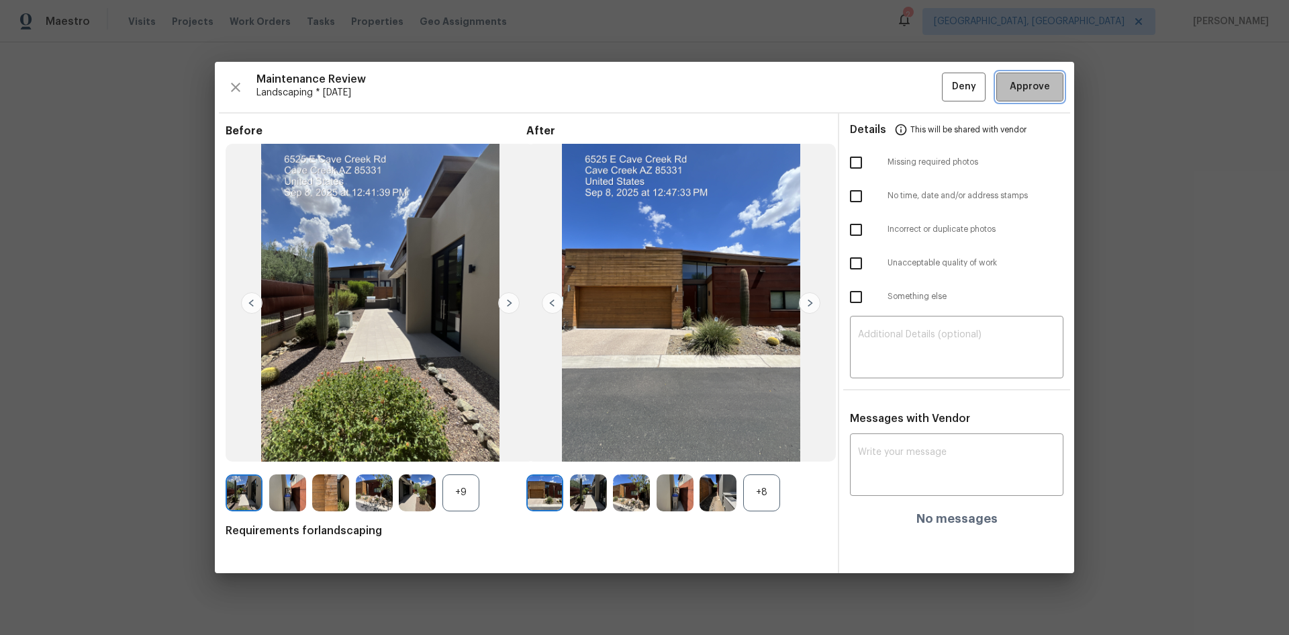
click at [1026, 92] on span "Approve" at bounding box center [1030, 87] width 40 height 17
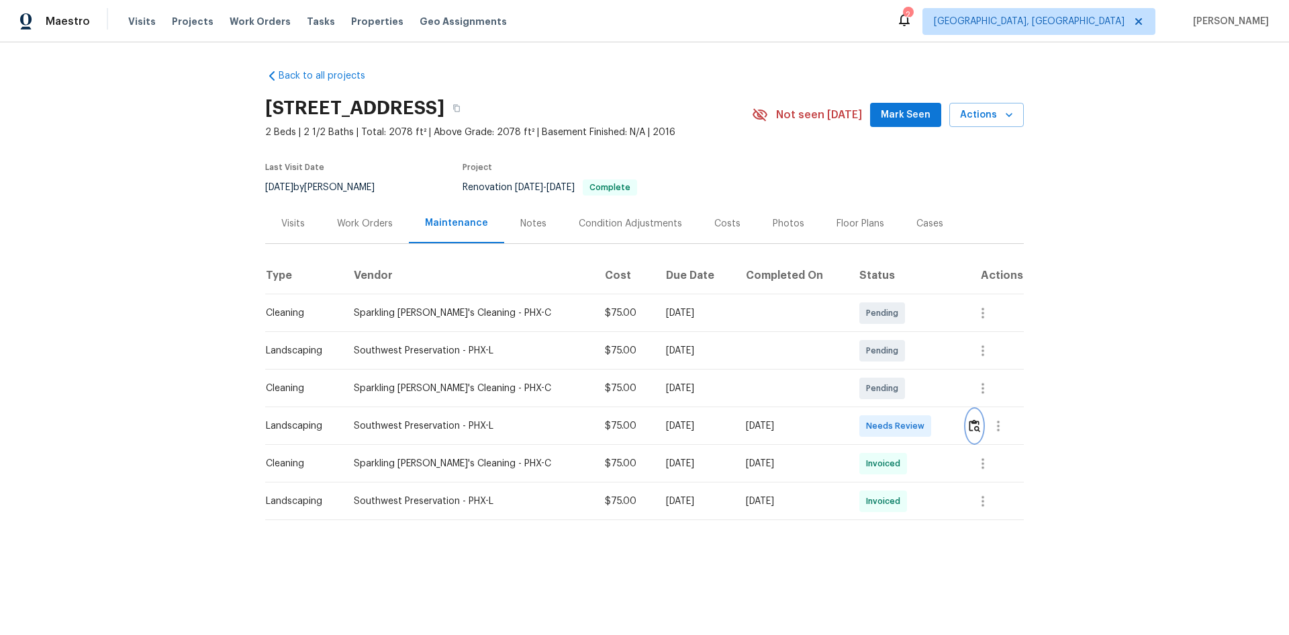
click at [972, 429] on img "button" at bounding box center [974, 425] width 11 height 13
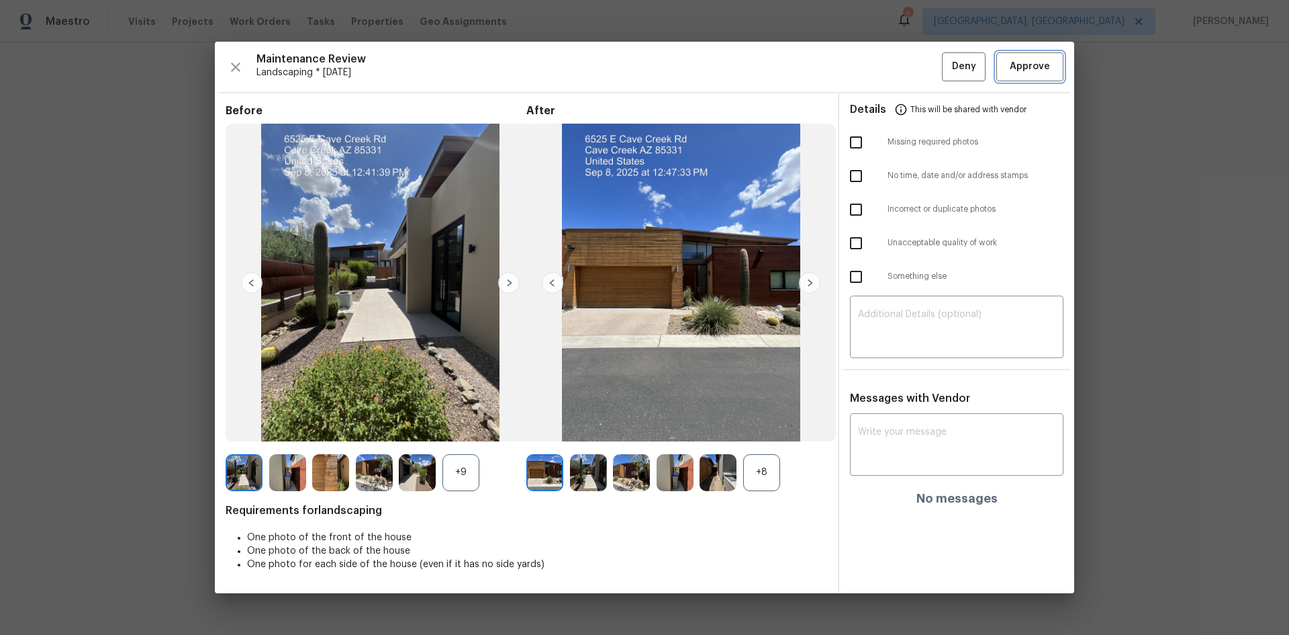
click at [1019, 71] on span "Approve" at bounding box center [1030, 66] width 40 height 17
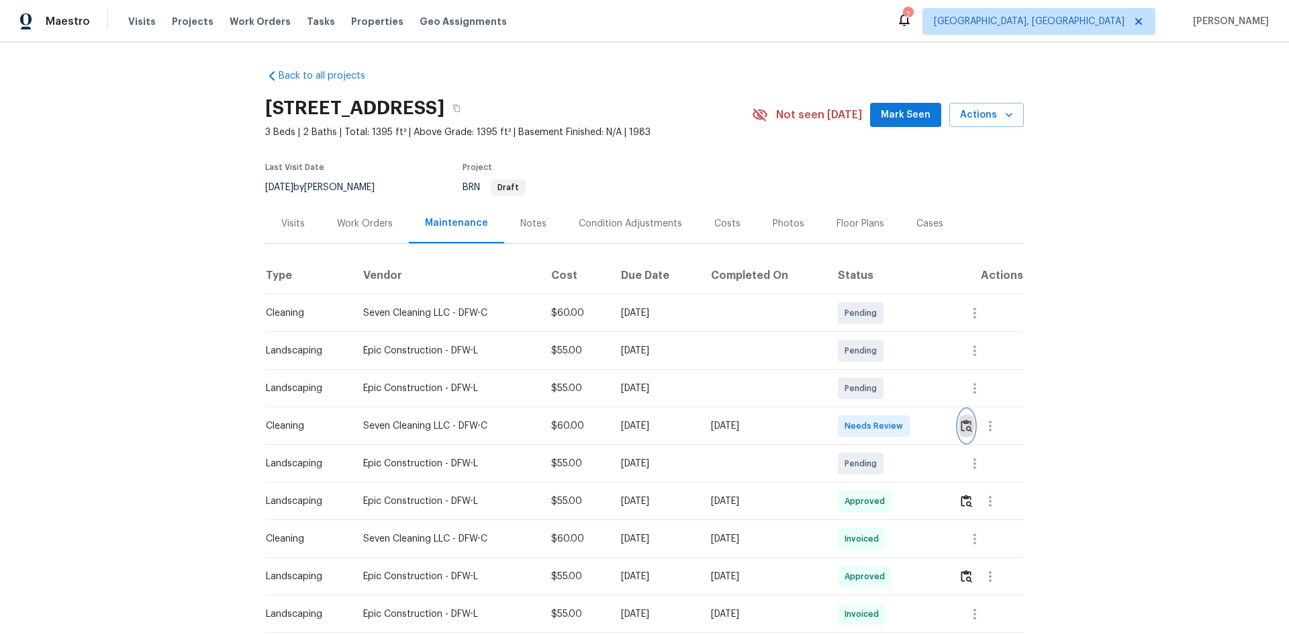
click at [964, 426] on img "button" at bounding box center [966, 425] width 11 height 13
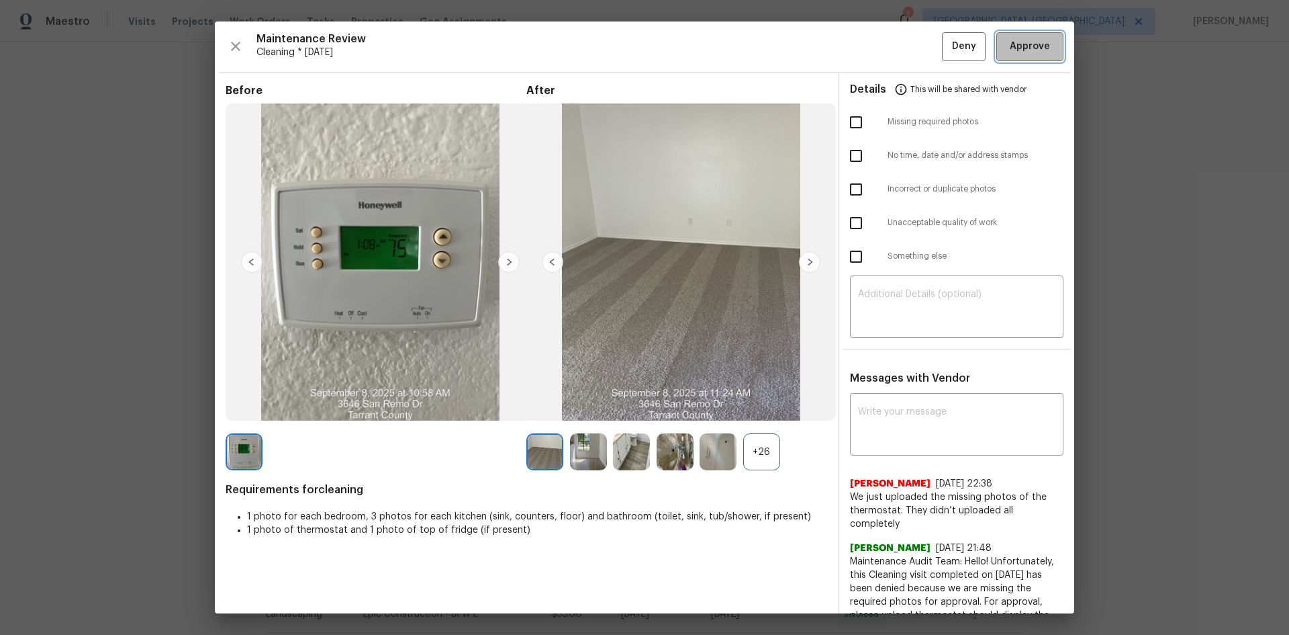
click at [1041, 53] on span "Approve" at bounding box center [1030, 46] width 46 height 17
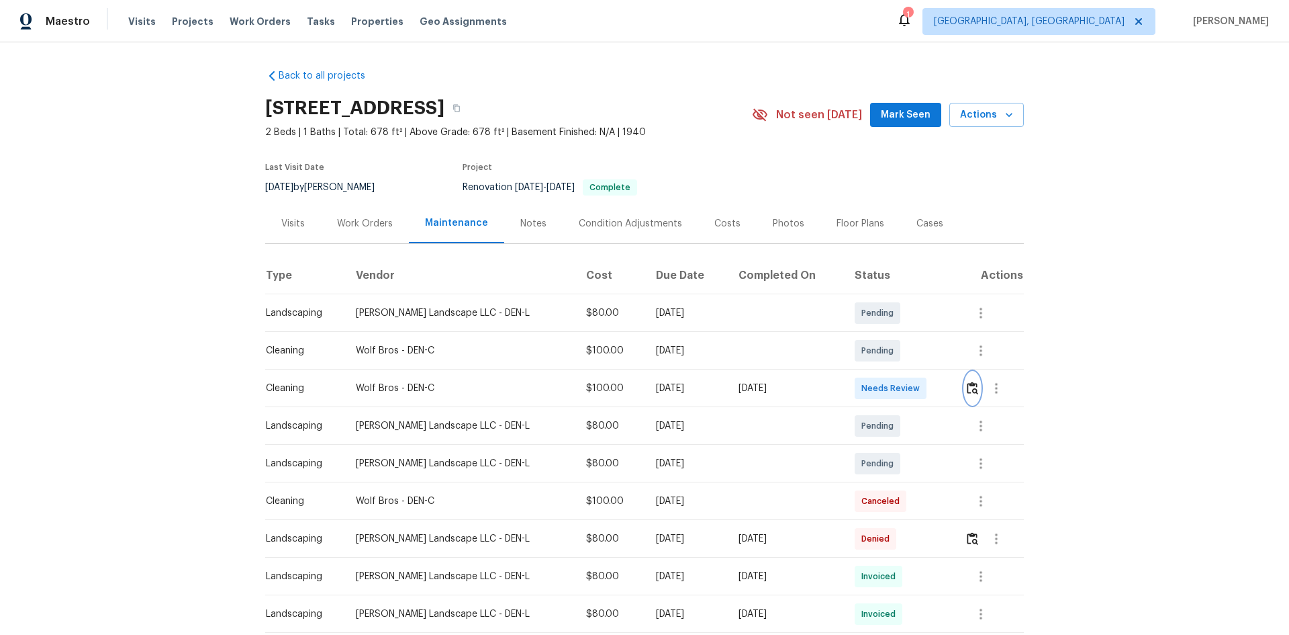
click at [967, 389] on img "button" at bounding box center [972, 387] width 11 height 13
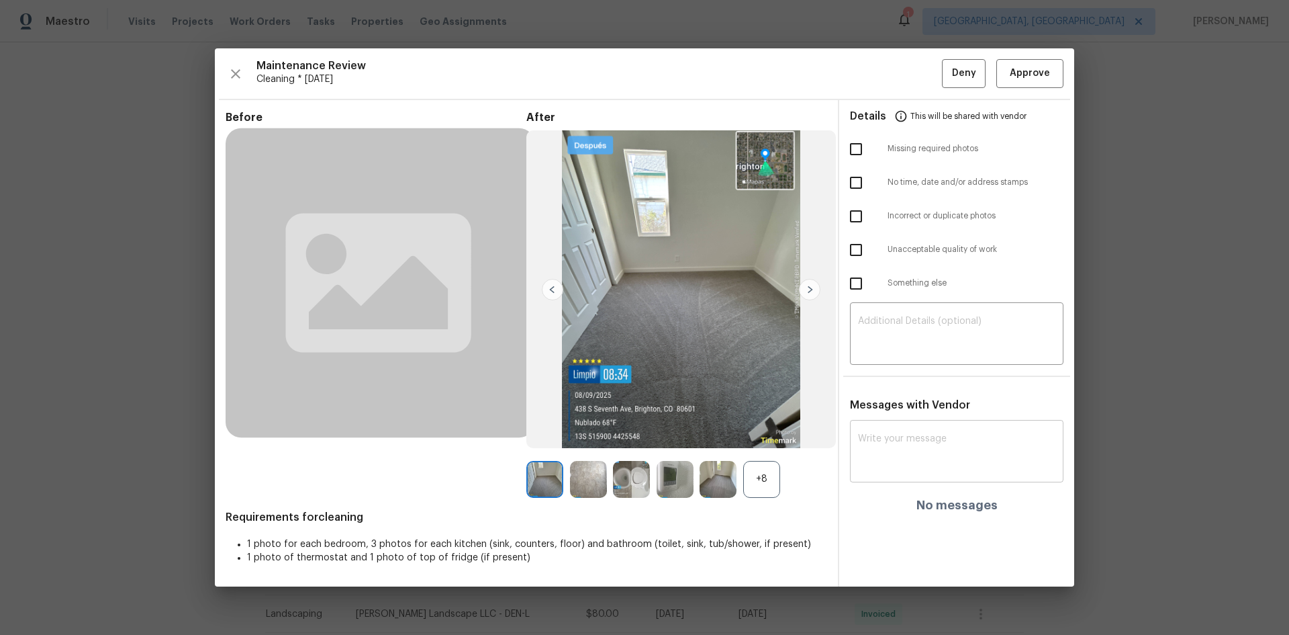
click at [891, 432] on div "x ​" at bounding box center [957, 452] width 214 height 59
paste textarea "Maintenance Audit Team: Hello! After further review, the visit(06/09/2025) has …"
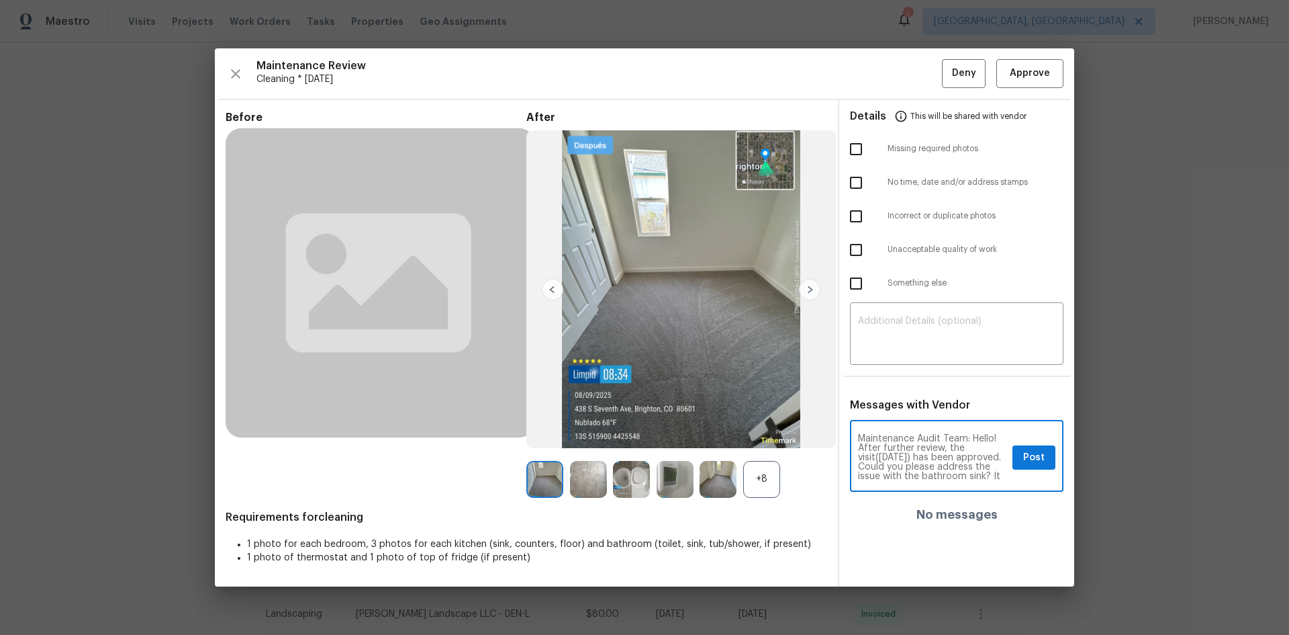
scroll to position [38, 0]
click at [923, 448] on textarea "Maintenance Audit Team: Hello! After further review, the visit(06/09/2025) has …" at bounding box center [932, 457] width 149 height 47
click at [907, 453] on textarea "Maintenance Audit Team: Hello! After further review, the visit(06/09/2025) has …" at bounding box center [932, 457] width 149 height 47
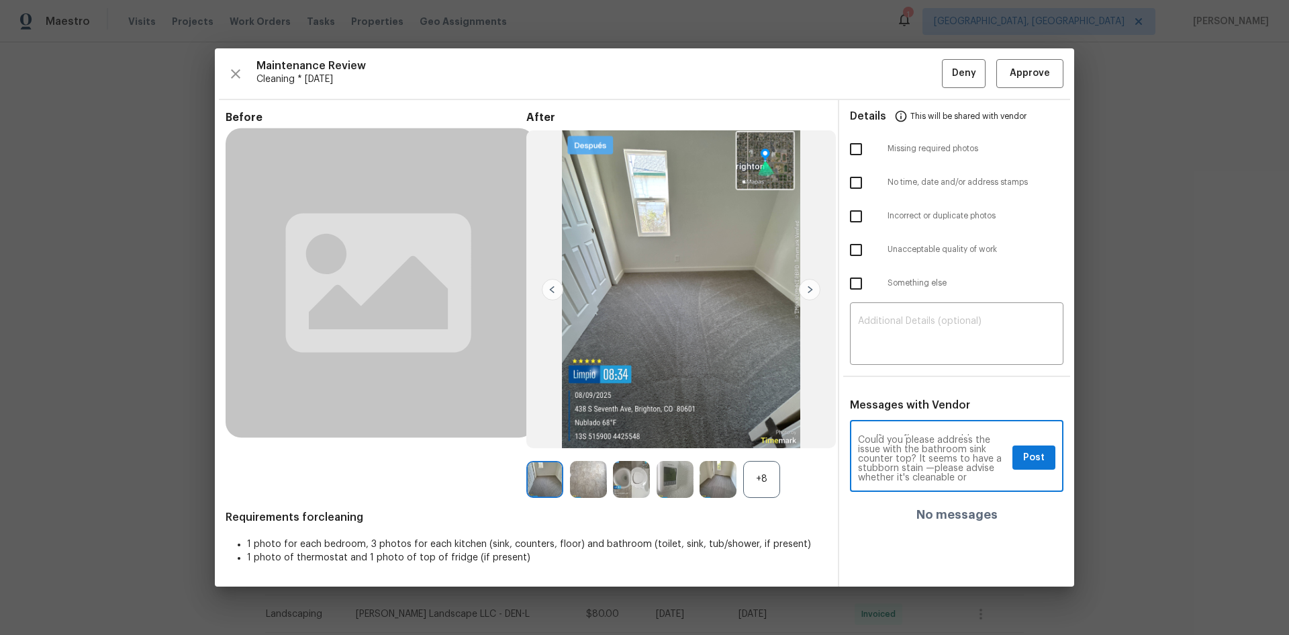
click at [994, 465] on textarea "Maintenance Audit Team: Hello! After further review, the visit(09/08/2025) has …" at bounding box center [932, 457] width 149 height 47
type textarea "Maintenance Audit Team: Hello! After further review, the visit(09/08/2025) has …"
click at [1034, 461] on span "Post" at bounding box center [1033, 457] width 21 height 17
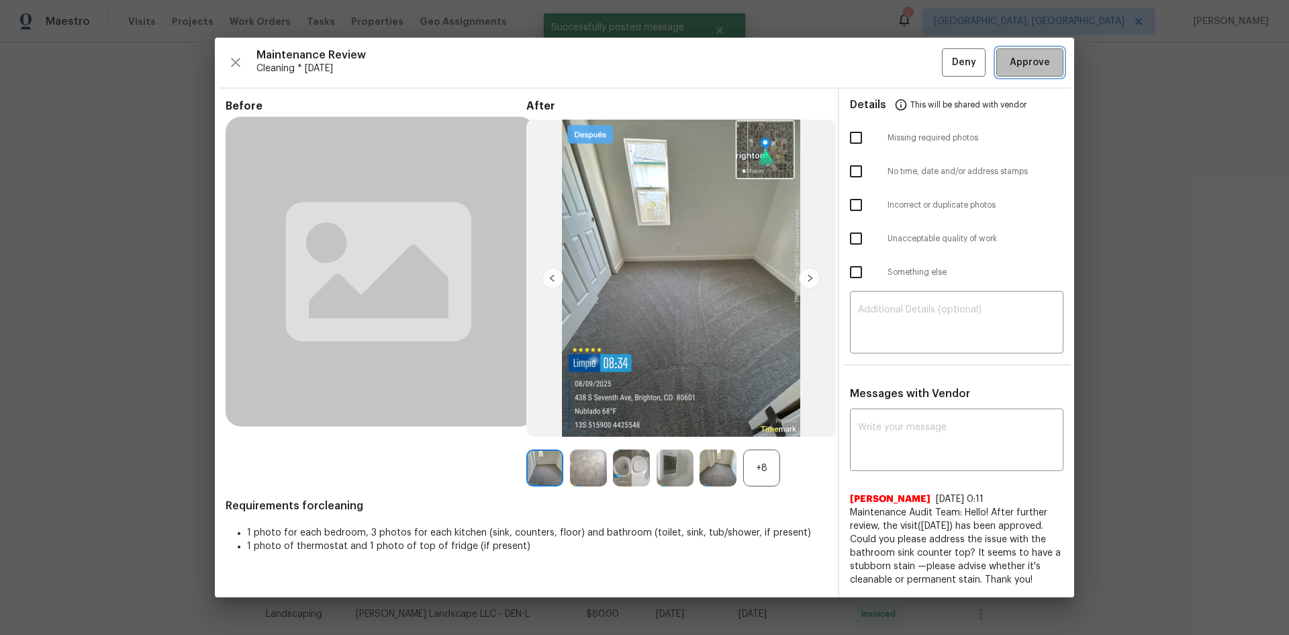
click at [1025, 70] on span "Approve" at bounding box center [1030, 62] width 40 height 17
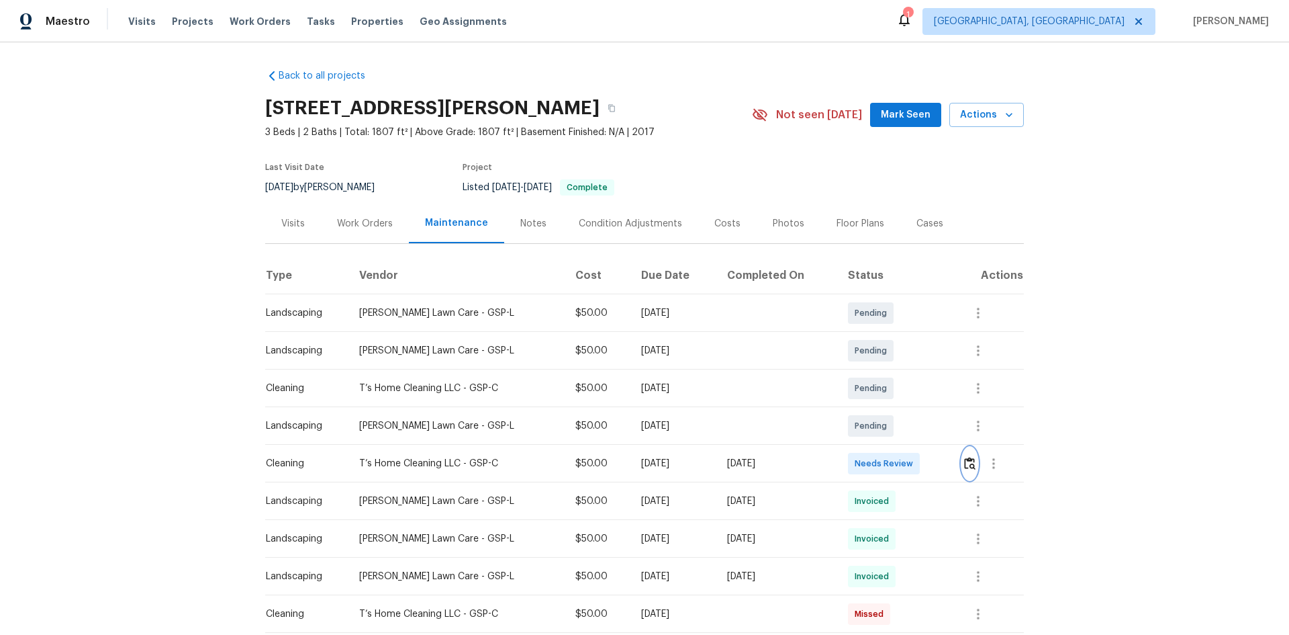
click at [966, 464] on img "button" at bounding box center [969, 463] width 11 height 13
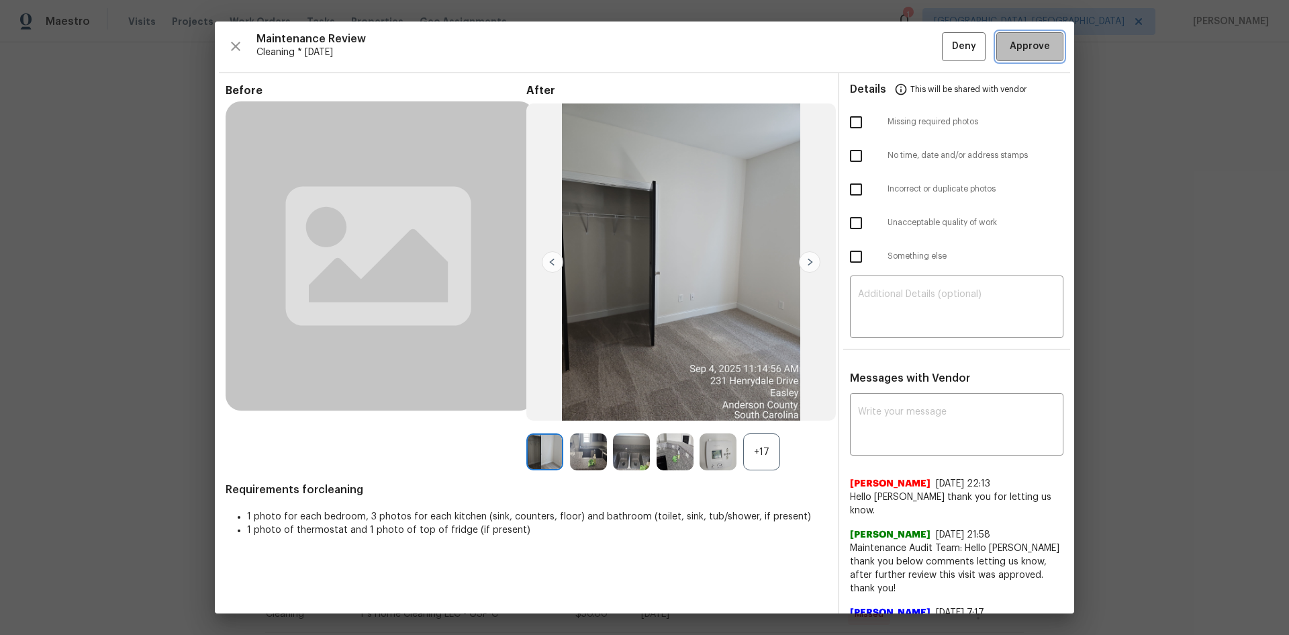
click at [1010, 54] on span "Approve" at bounding box center [1030, 46] width 40 height 17
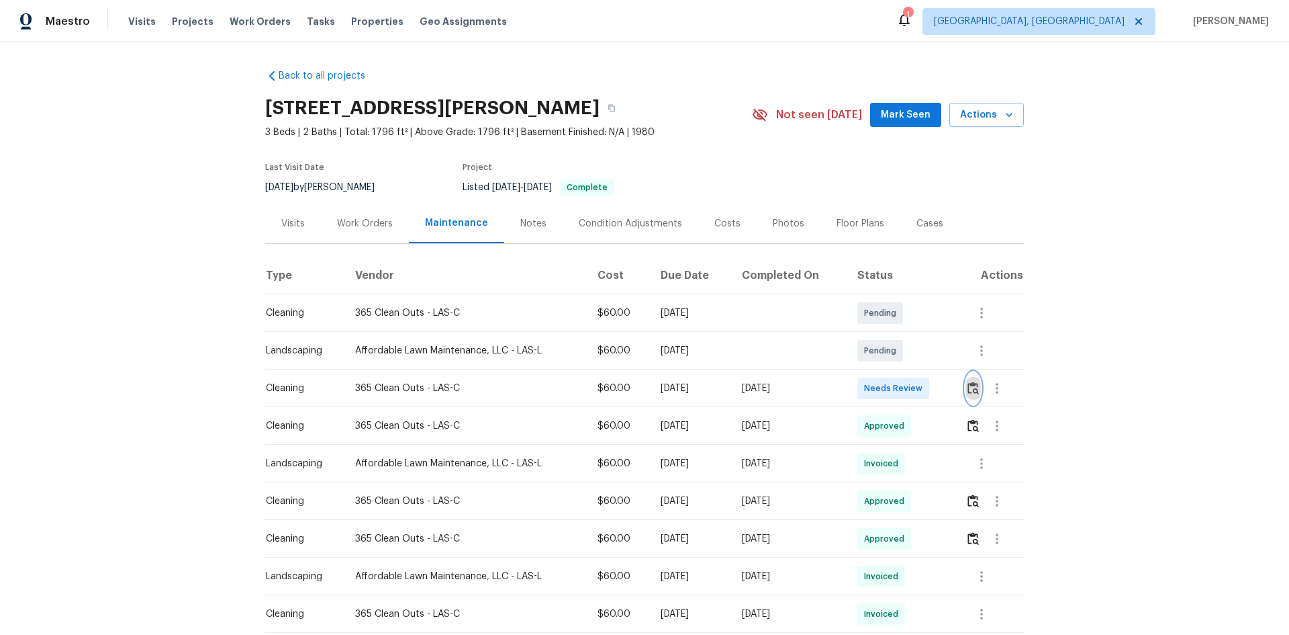
click at [972, 385] on img "button" at bounding box center [973, 387] width 11 height 13
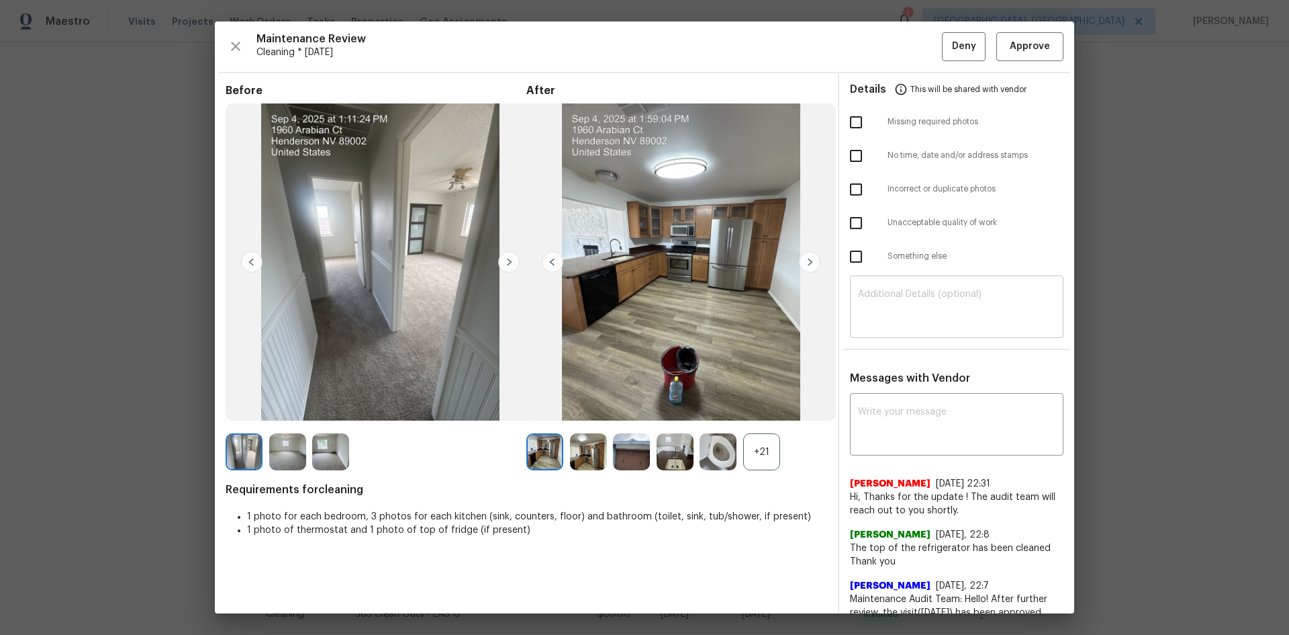
click at [886, 286] on div "​" at bounding box center [957, 308] width 214 height 59
paste textarea "Maintenance Audit Team: Hello! Unfortunately, this Cleaning visit completed on …"
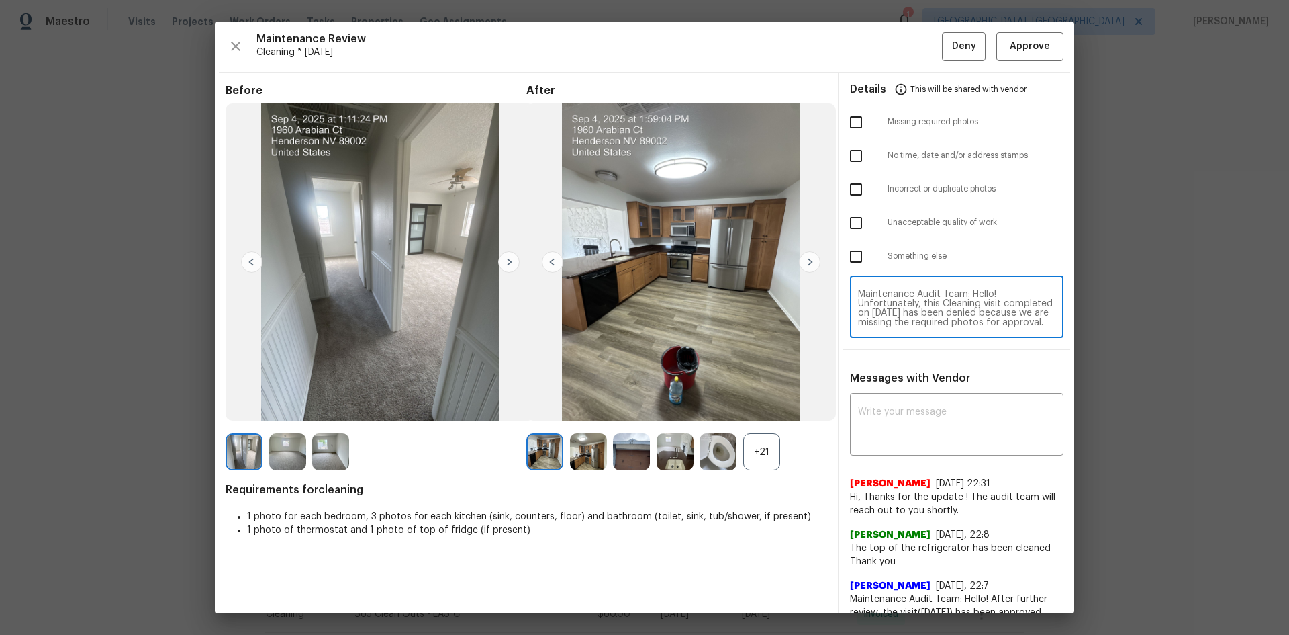
scroll to position [141, 0]
type textarea "Maintenance Audit Team: Hello! Unfortunately, this Cleaning visit completed on …"
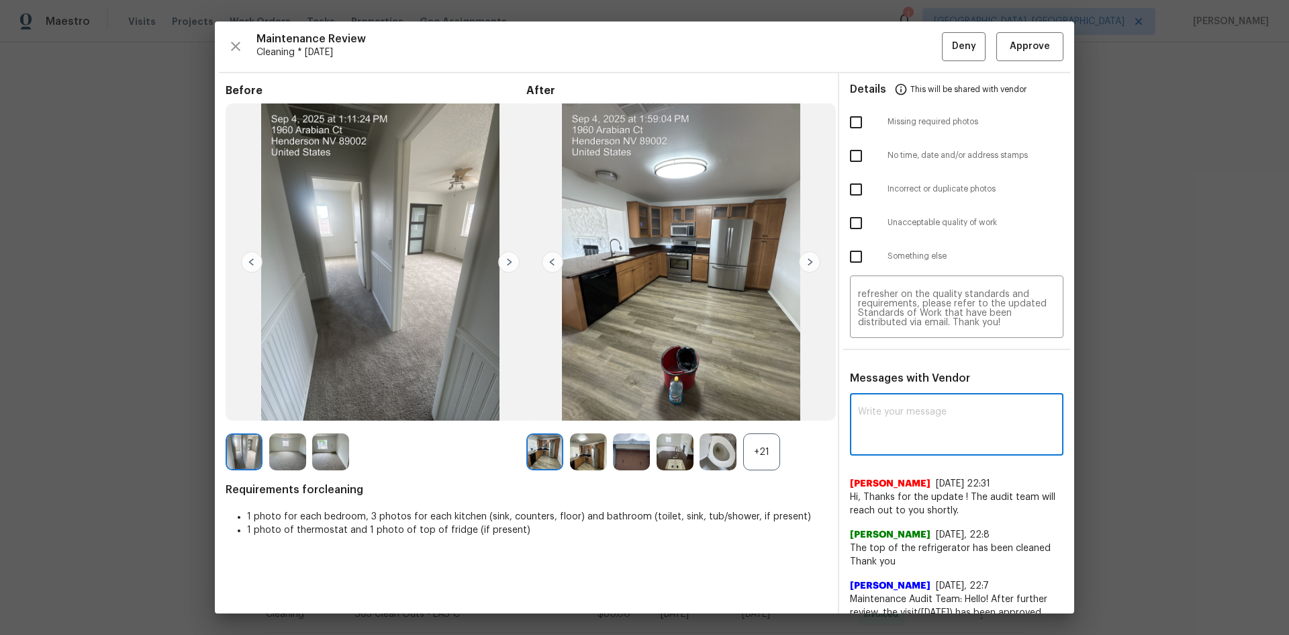
click at [886, 407] on textarea at bounding box center [956, 426] width 197 height 38
paste textarea "Maintenance Audit Team: Hello! Unfortunately, this Cleaning visit completed on …"
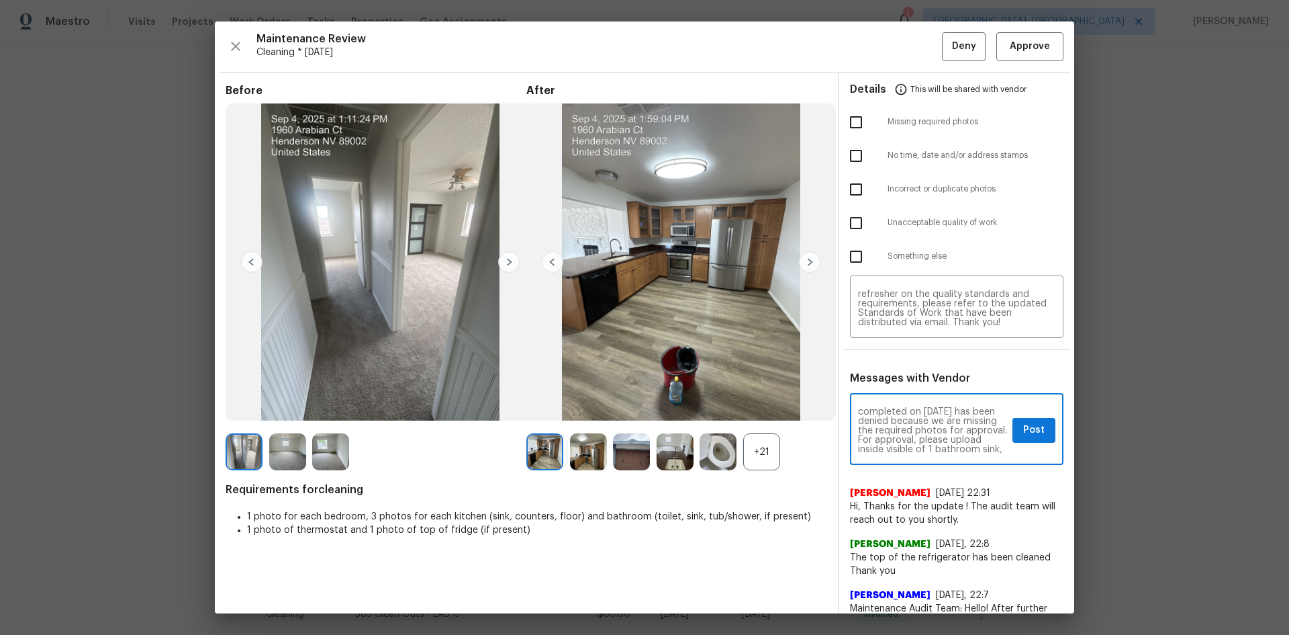
scroll to position [0, 0]
type textarea "Maintenance Audit Team: Hello! Unfortunately, this Cleaning visit completed on …"
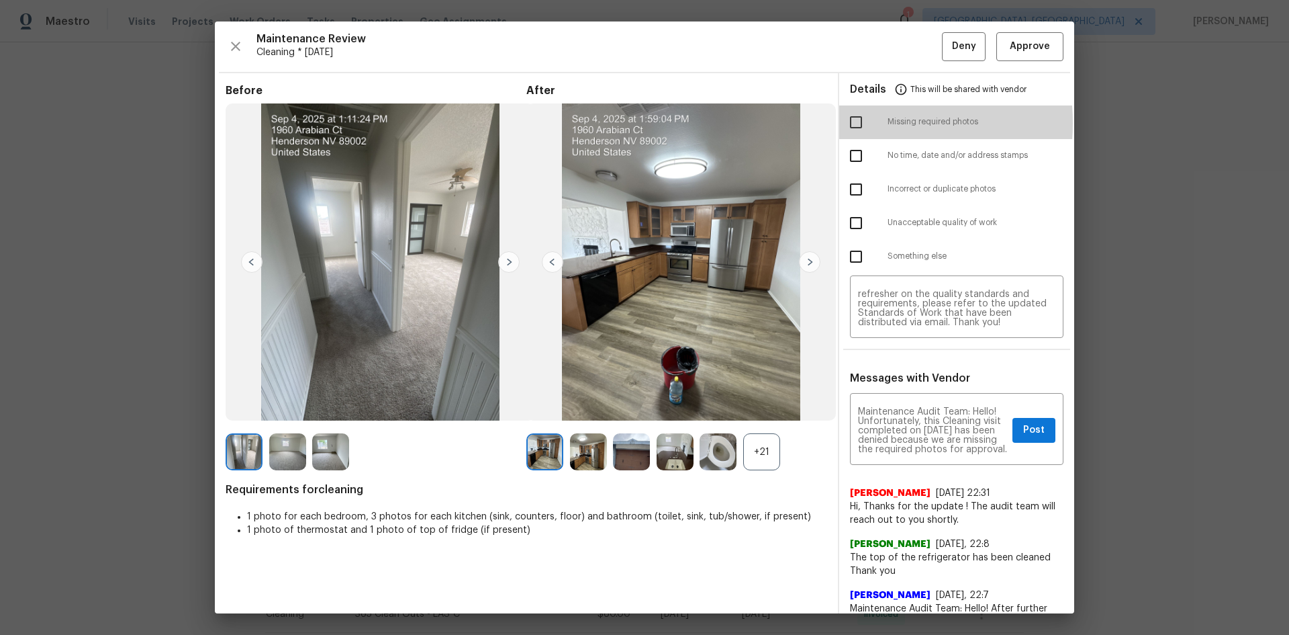
click at [851, 123] on input "checkbox" at bounding box center [856, 122] width 28 height 28
checkbox input "true"
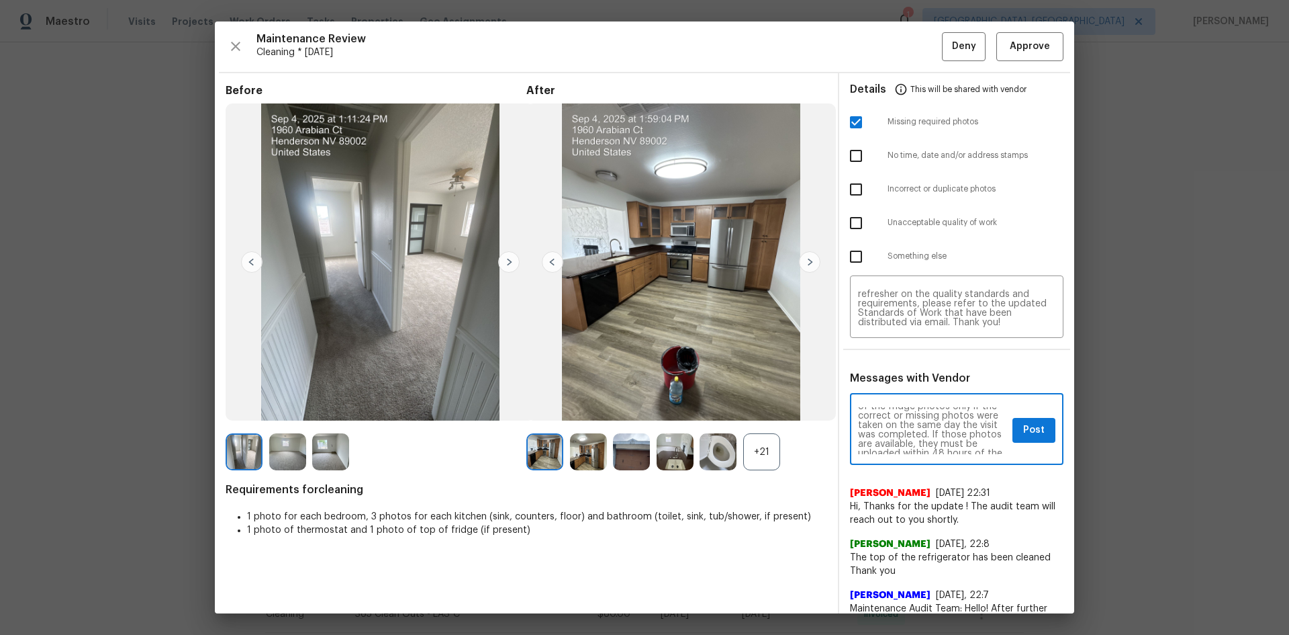
scroll to position [54, 0]
click at [1031, 423] on span "Post" at bounding box center [1033, 430] width 21 height 17
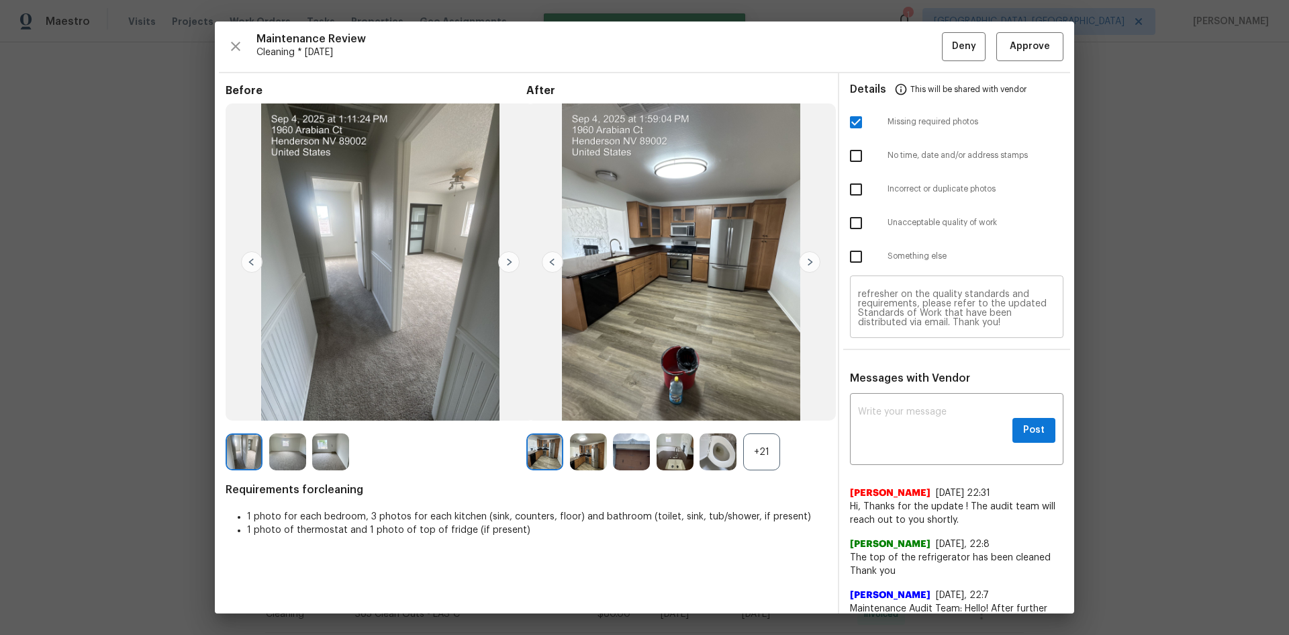
scroll to position [0, 0]
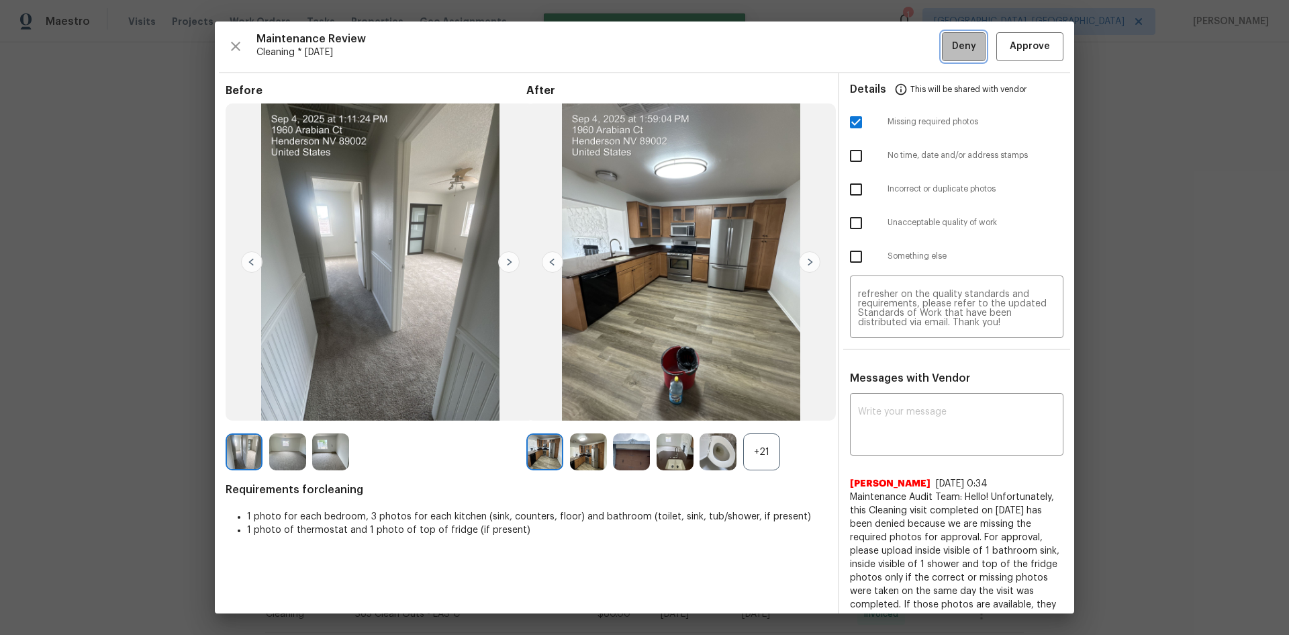
click at [949, 58] on button "Deny" at bounding box center [964, 46] width 44 height 29
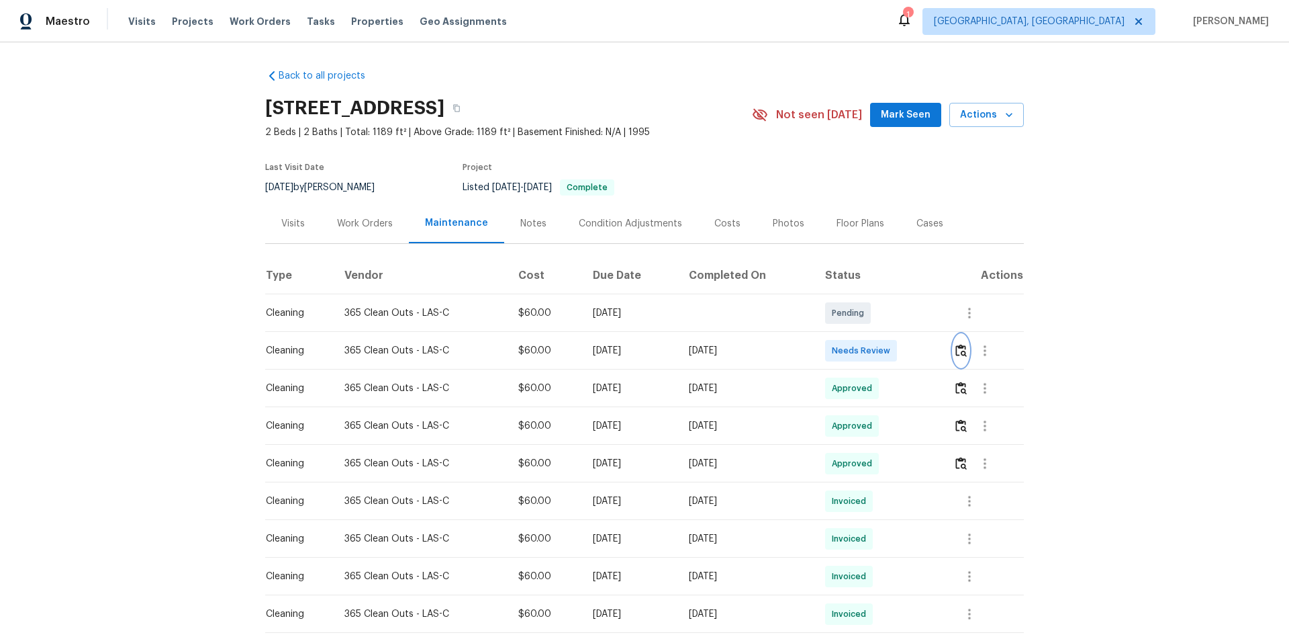
click at [959, 357] on img "button" at bounding box center [961, 350] width 11 height 13
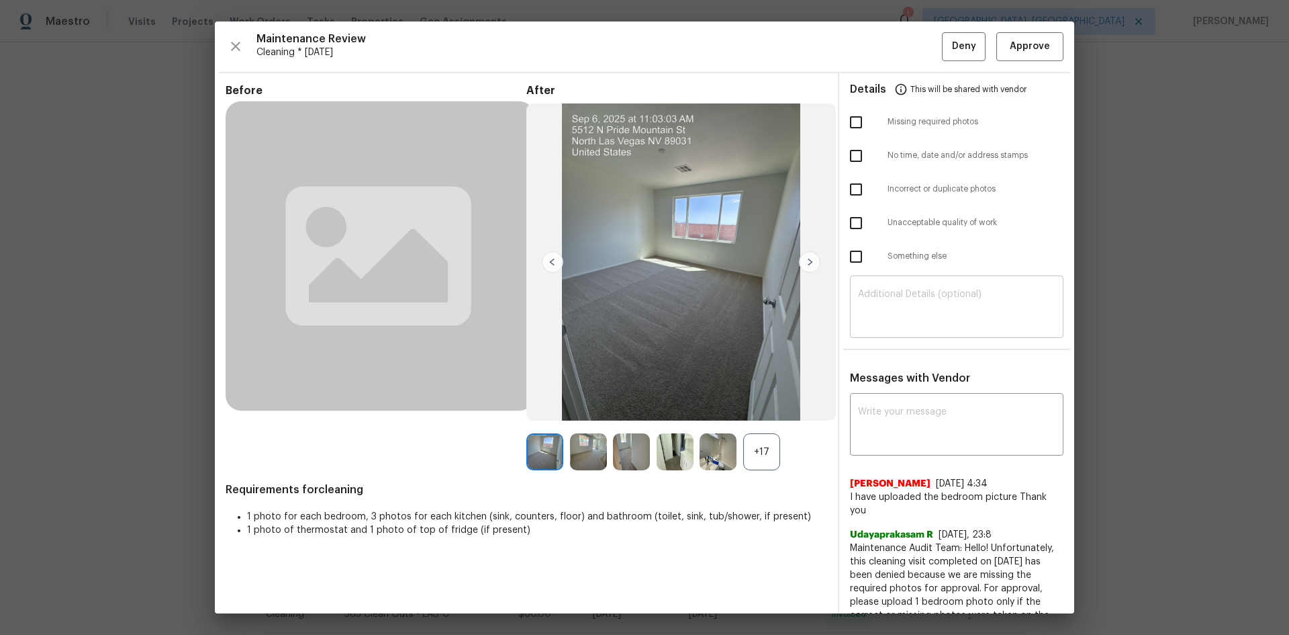
click at [886, 302] on textarea at bounding box center [956, 308] width 197 height 38
paste textarea "Maintenance Audit Team: Hello! Unfortunately, this Cleaning visit completed on …"
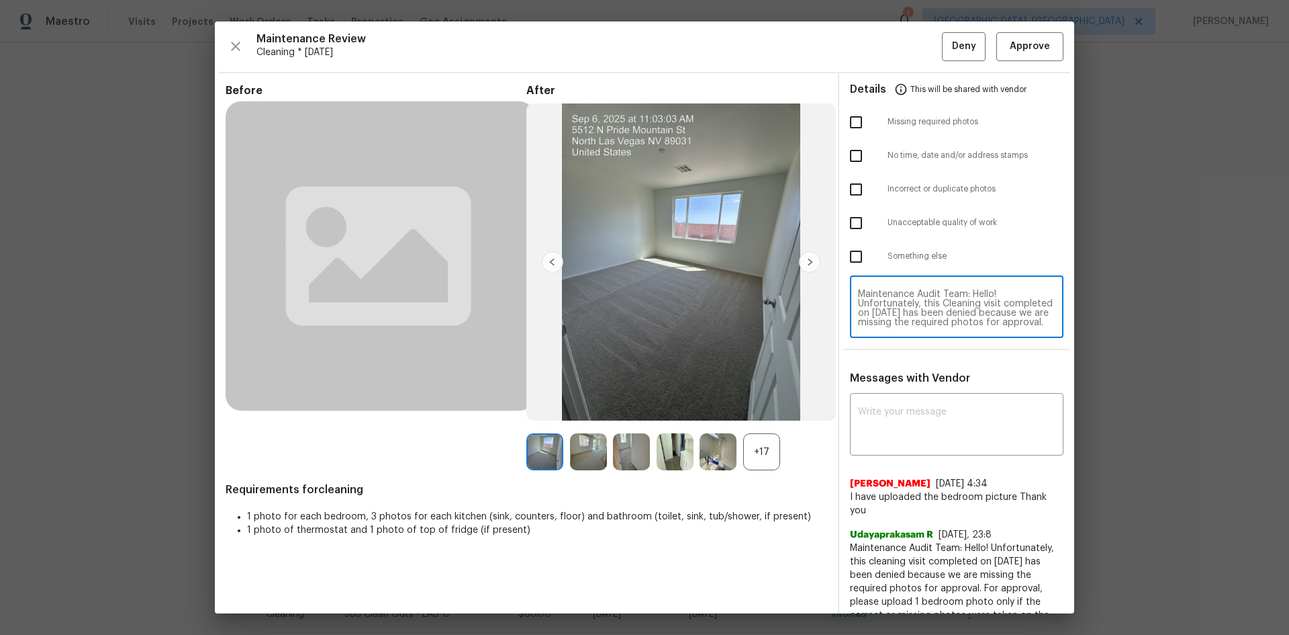
scroll to position [132, 0]
type textarea "Maintenance Audit Team: Hello! Unfortunately, this Cleaning visit completed on …"
click at [880, 402] on div "x ​" at bounding box center [957, 425] width 214 height 59
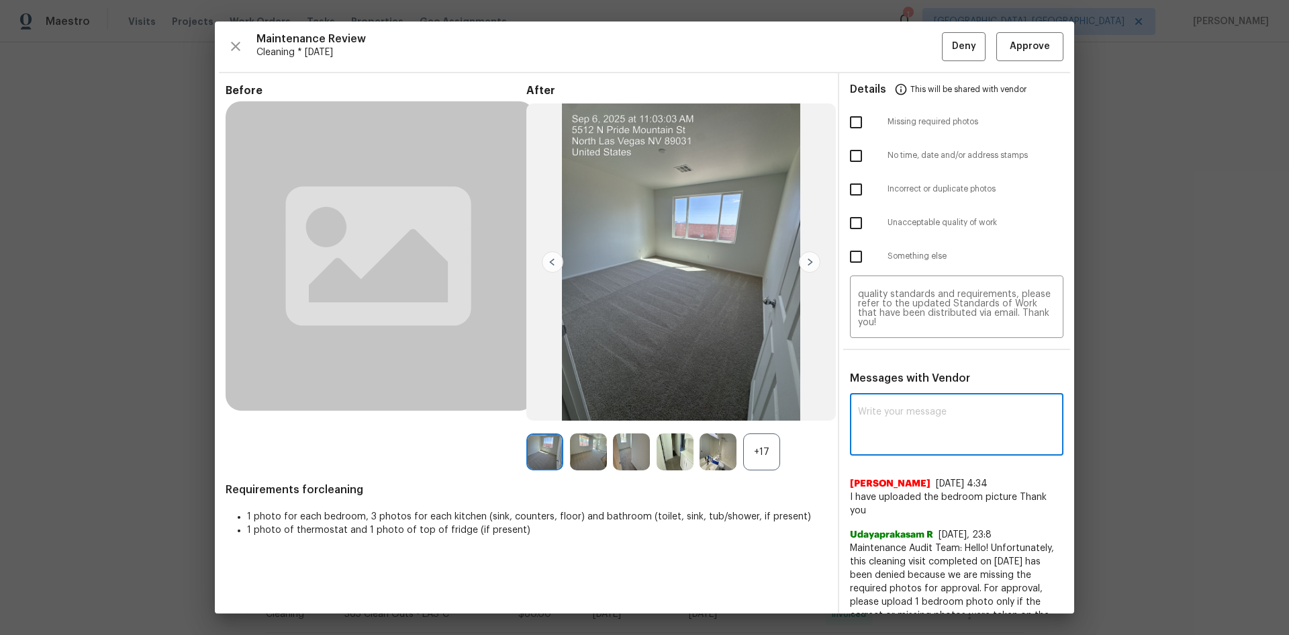
paste textarea "Maintenance Audit Team: Hello! Unfortunately, this Cleaning visit completed on …"
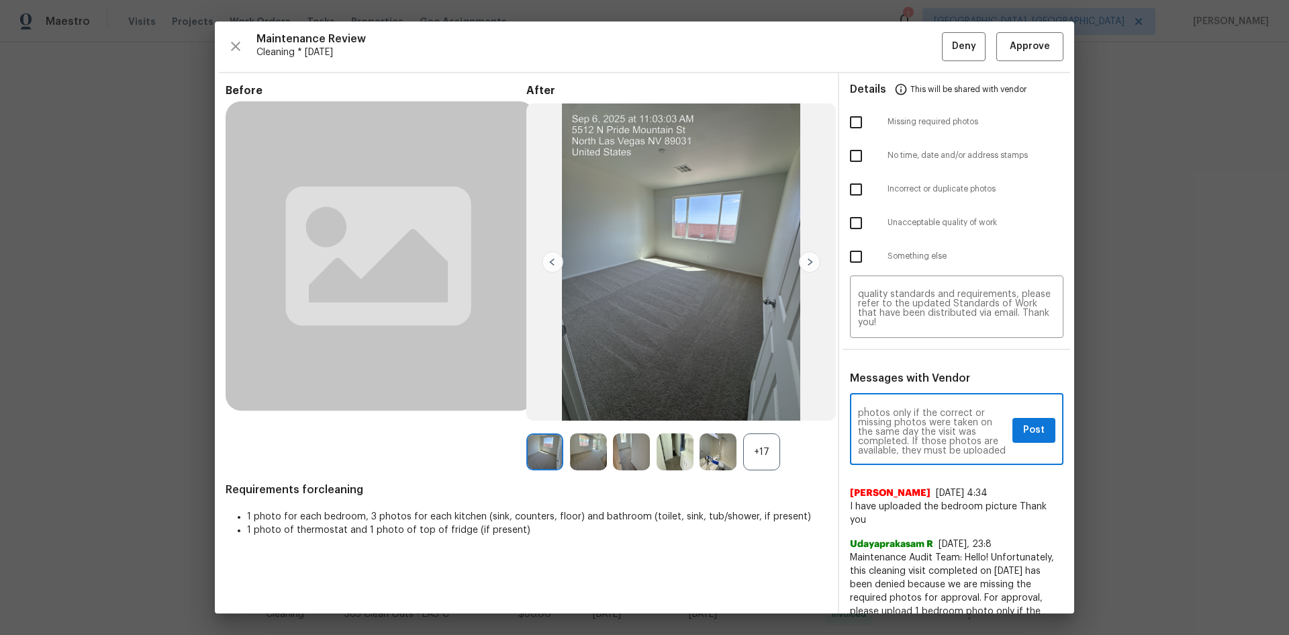
scroll to position [0, 0]
type textarea "Maintenance Audit Team: Hello! Unfortunately, this Cleaning visit completed on …"
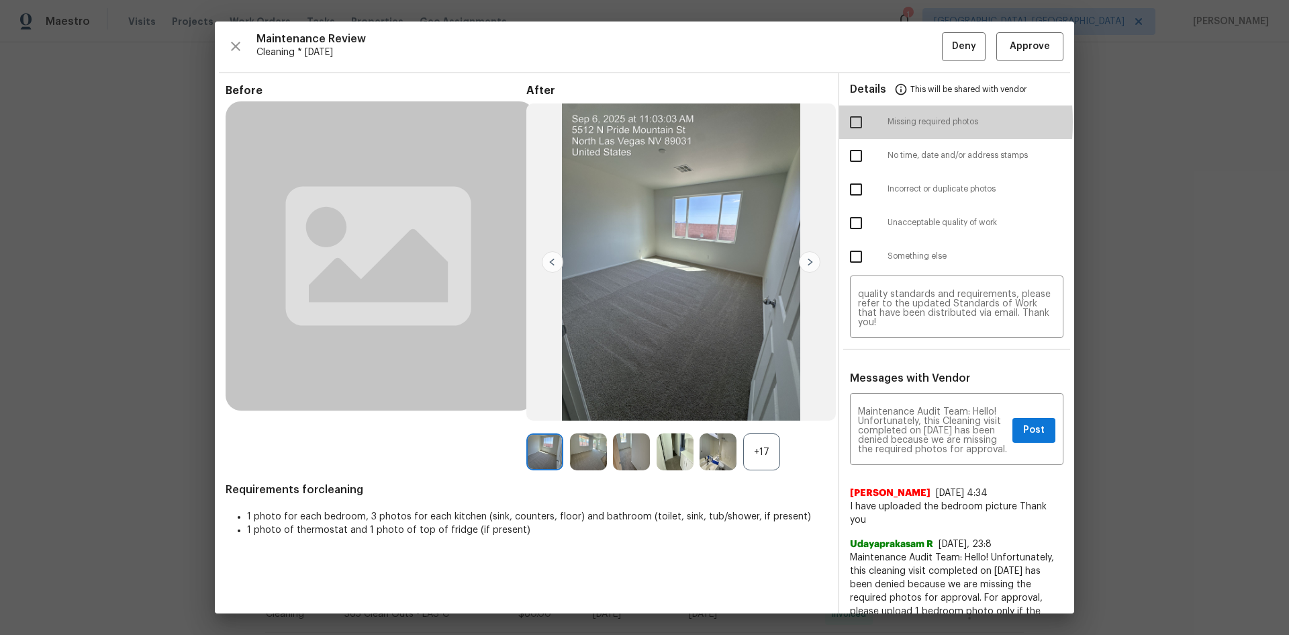
click at [849, 122] on input "checkbox" at bounding box center [856, 122] width 28 height 28
checkbox input "true"
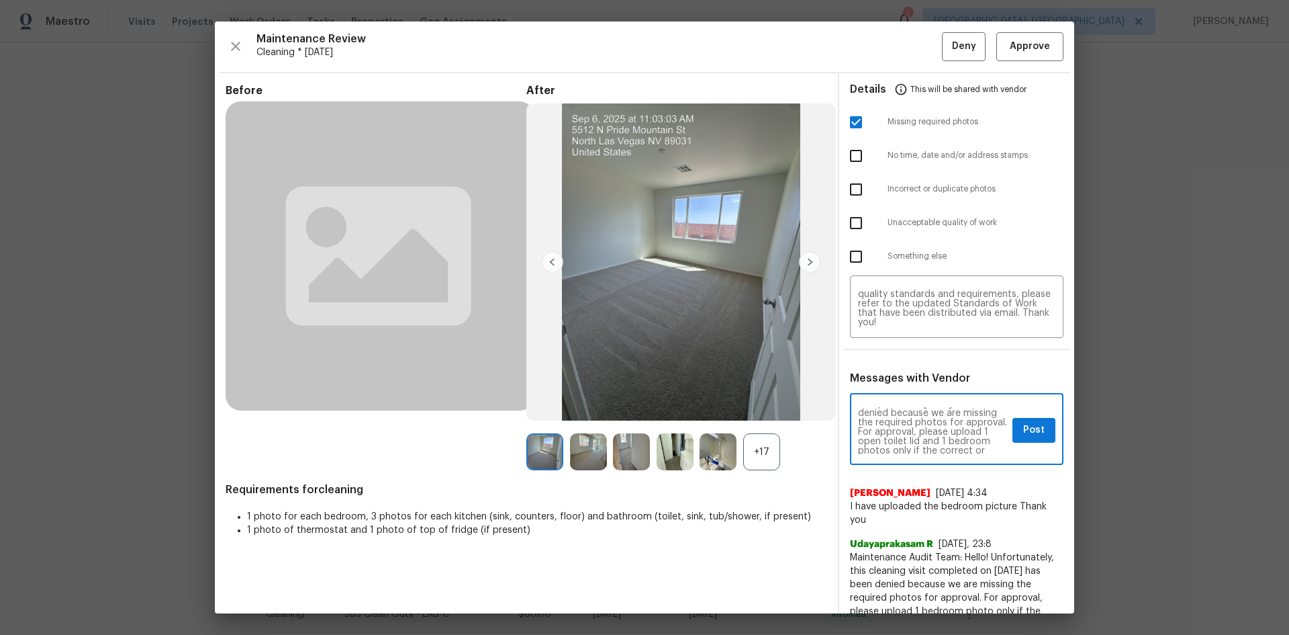
scroll to position [54, 0]
click at [1023, 427] on span "Post" at bounding box center [1033, 430] width 21 height 17
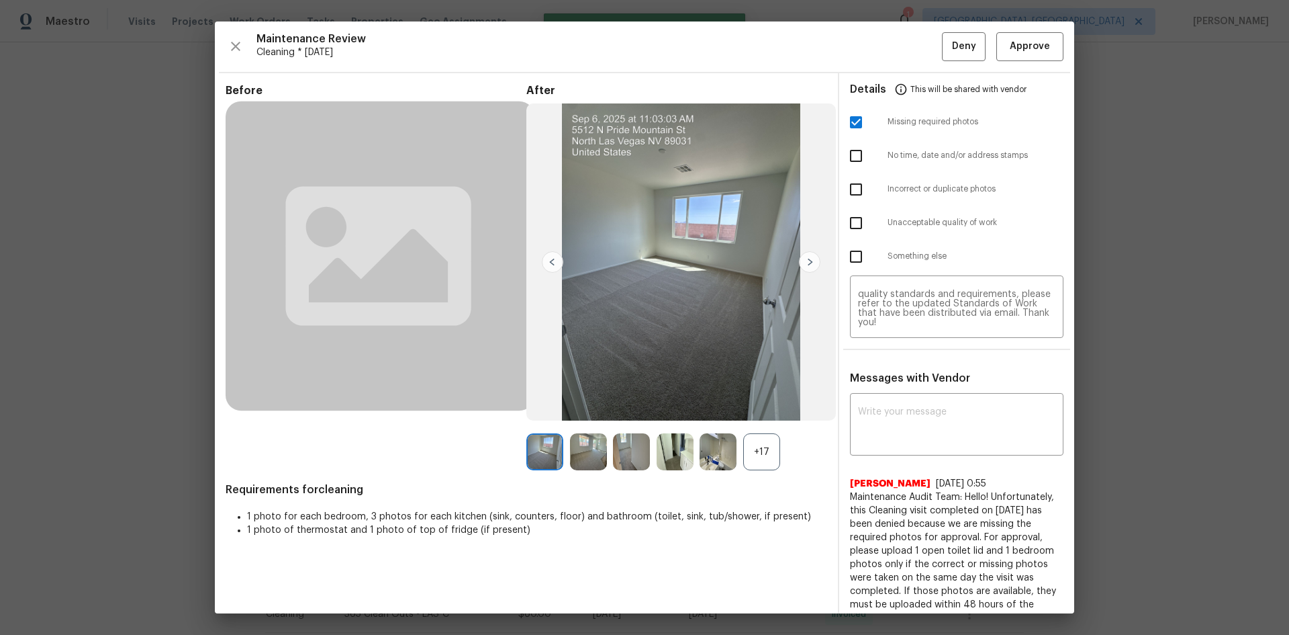
scroll to position [0, 0]
click at [959, 45] on span "Deny" at bounding box center [964, 46] width 24 height 17
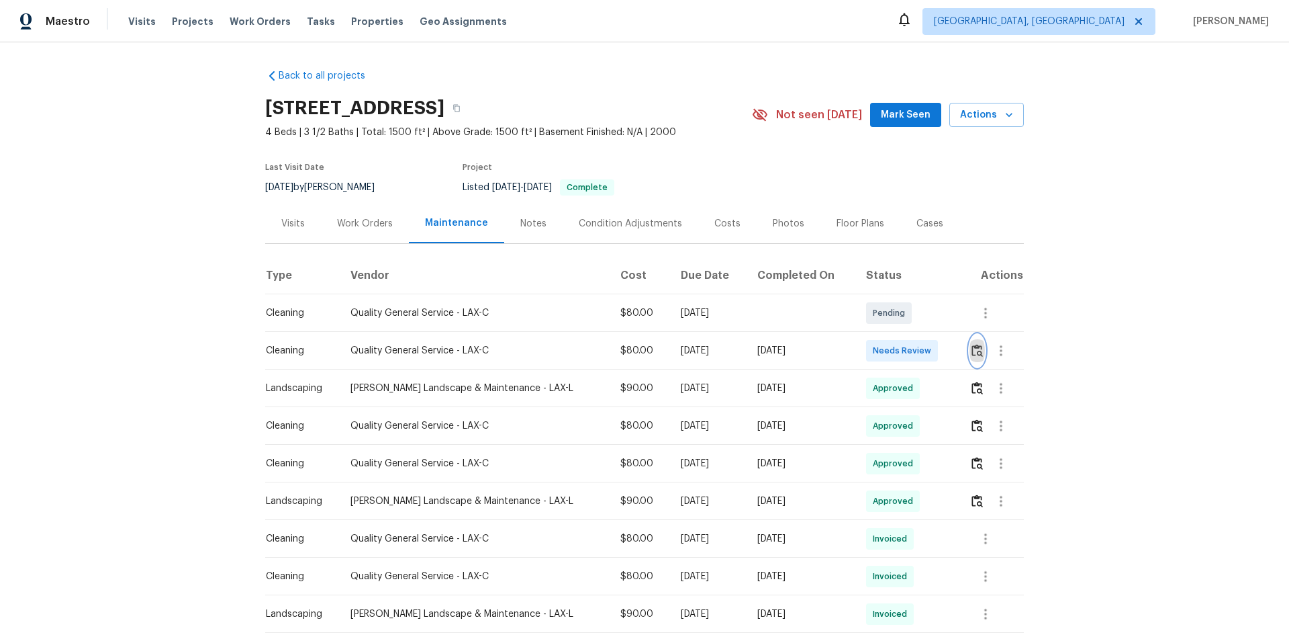
click at [972, 357] on img "button" at bounding box center [977, 350] width 11 height 13
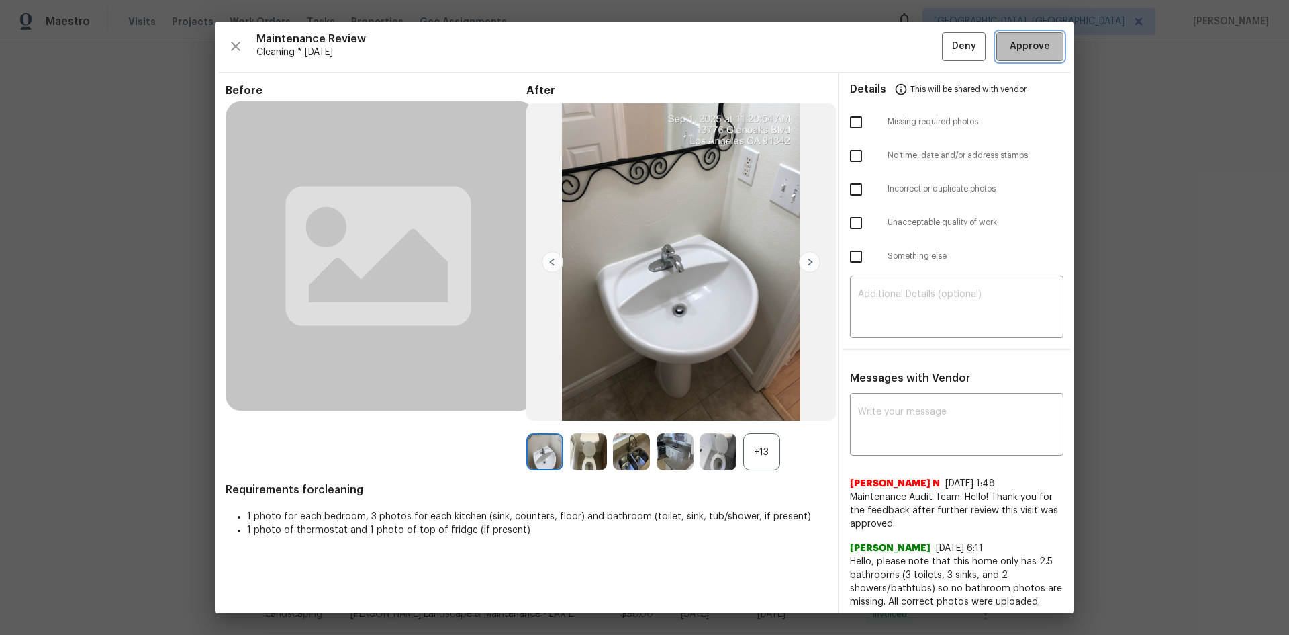
click at [1021, 46] on span "Approve" at bounding box center [1030, 46] width 40 height 17
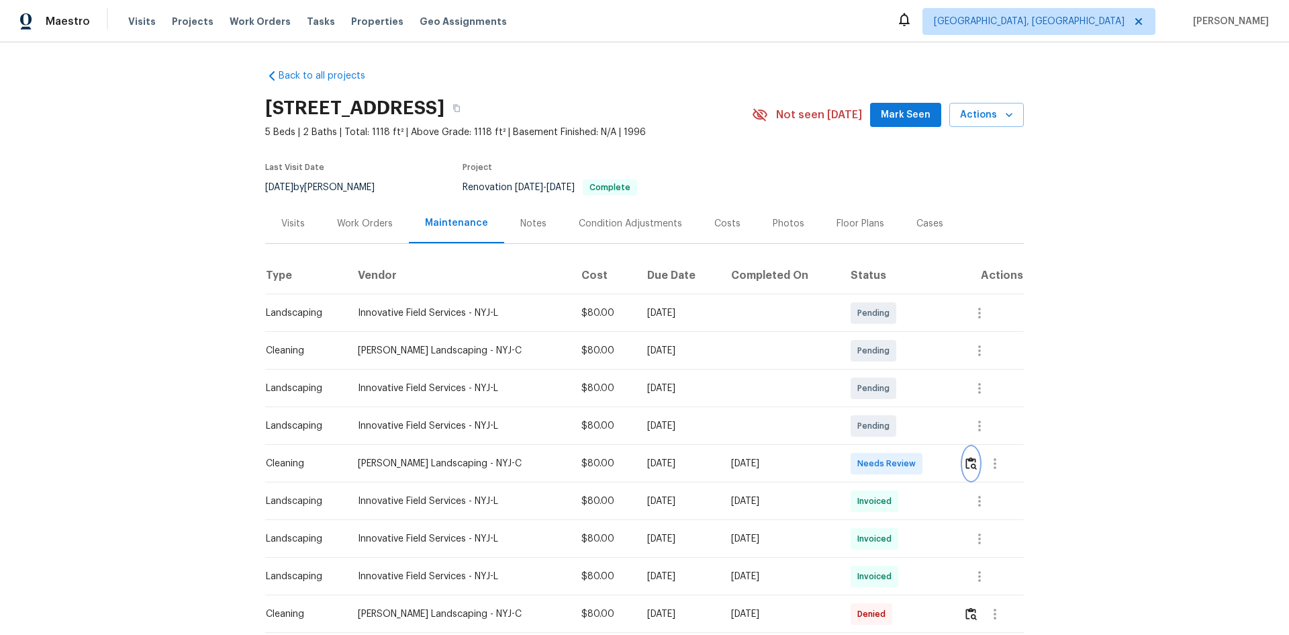
click at [970, 462] on img "button" at bounding box center [971, 463] width 11 height 13
click at [966, 460] on img "button" at bounding box center [971, 463] width 11 height 13
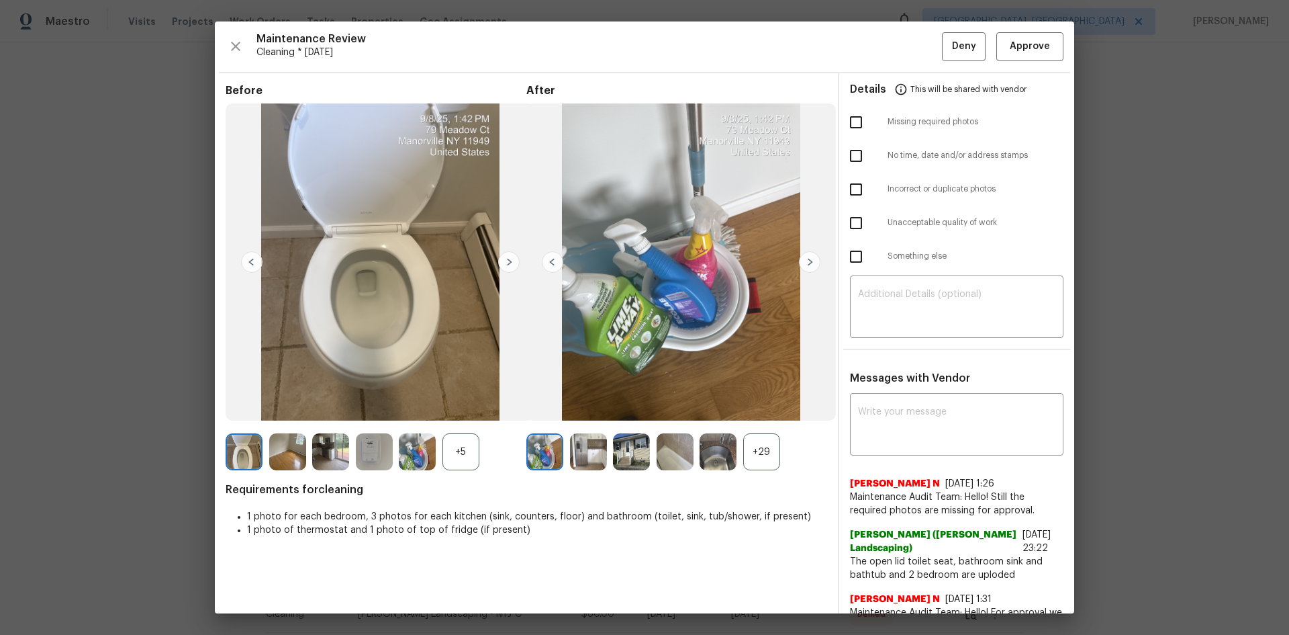
click at [751, 449] on div "+29" at bounding box center [761, 451] width 37 height 37
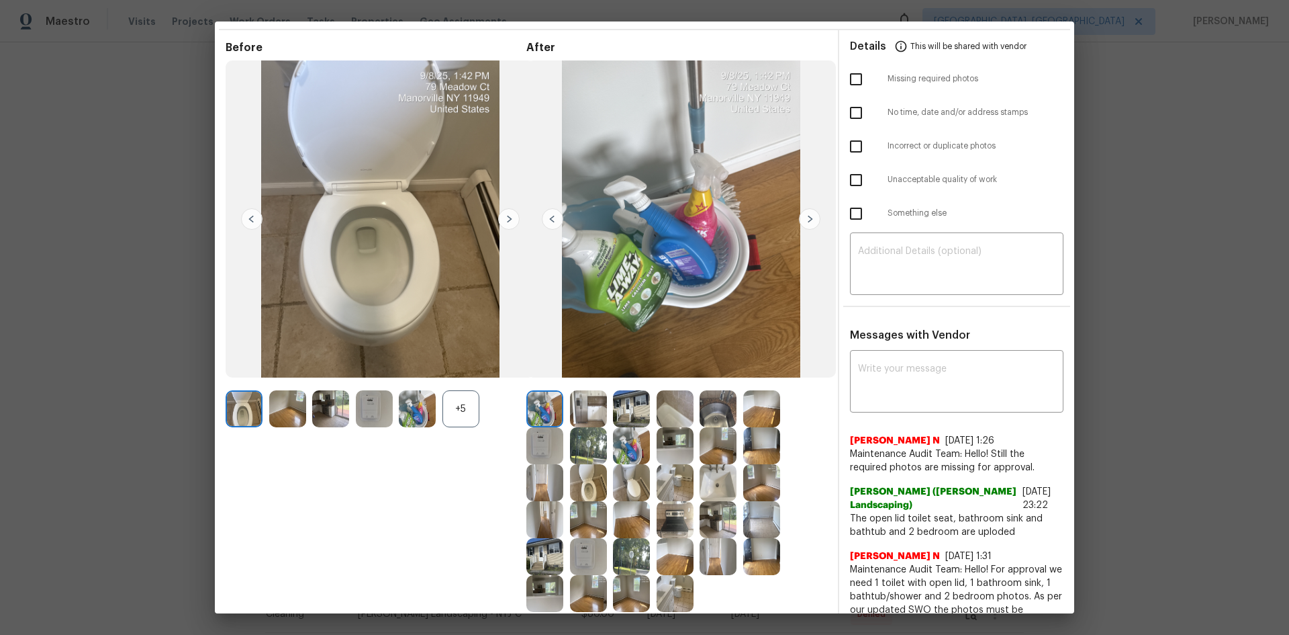
scroll to position [67, 0]
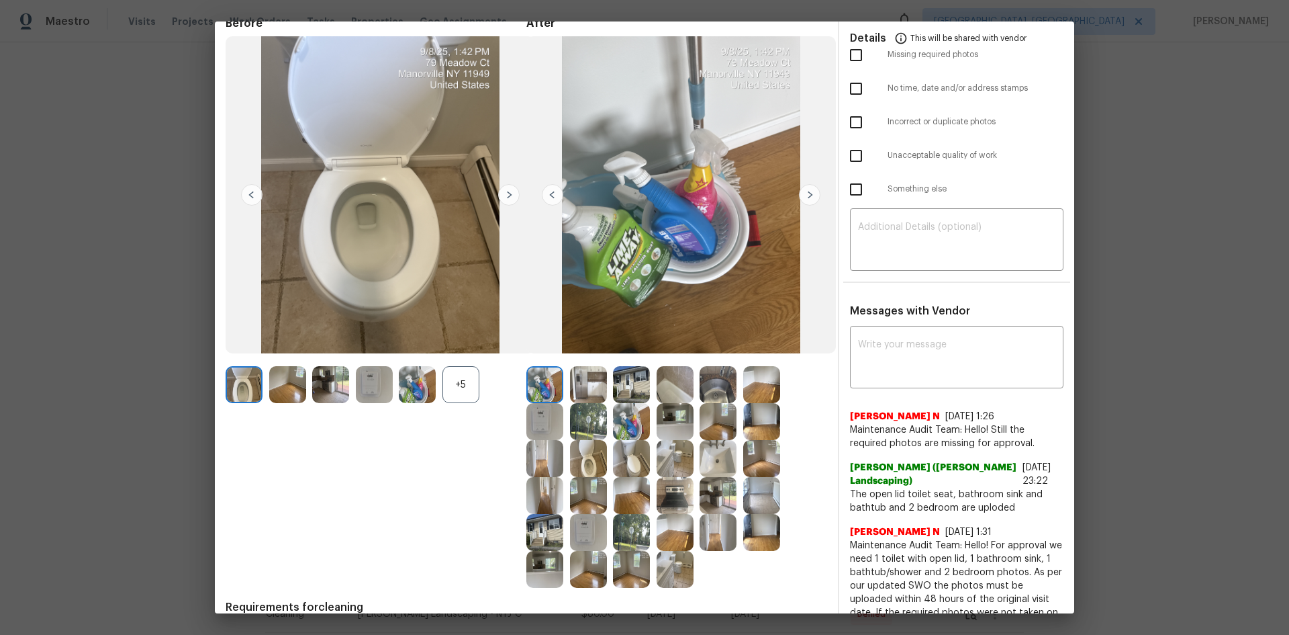
click at [810, 197] on img at bounding box center [809, 194] width 21 height 21
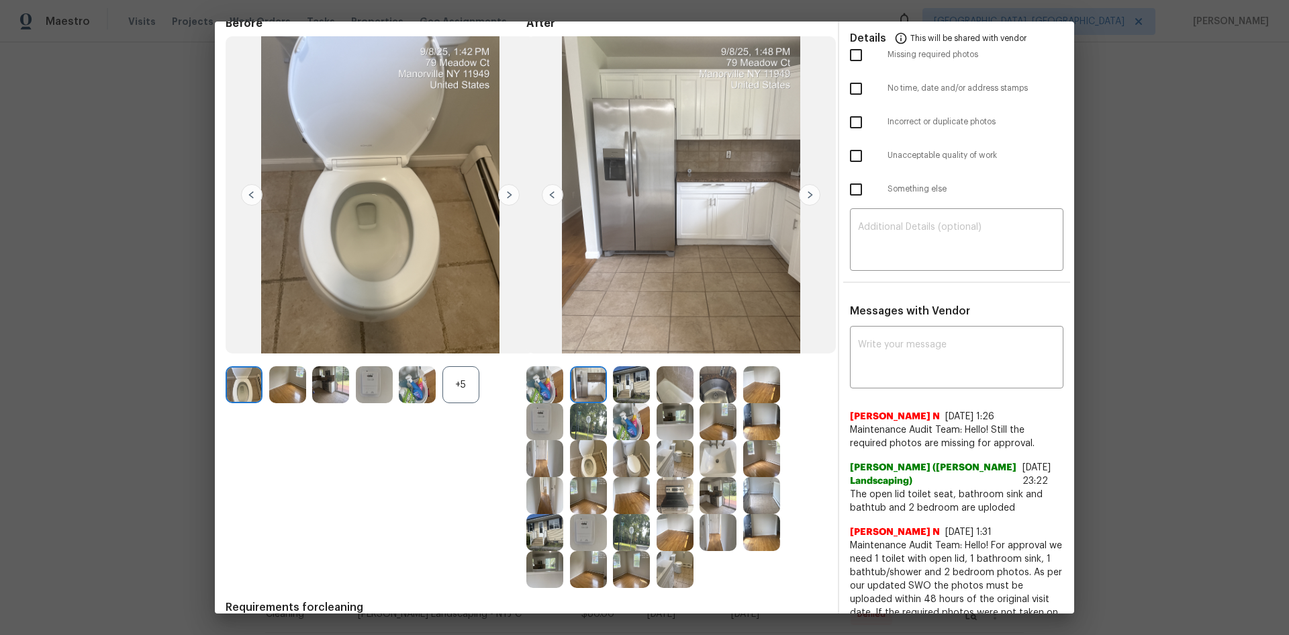
click at [810, 197] on img at bounding box center [809, 194] width 21 height 21
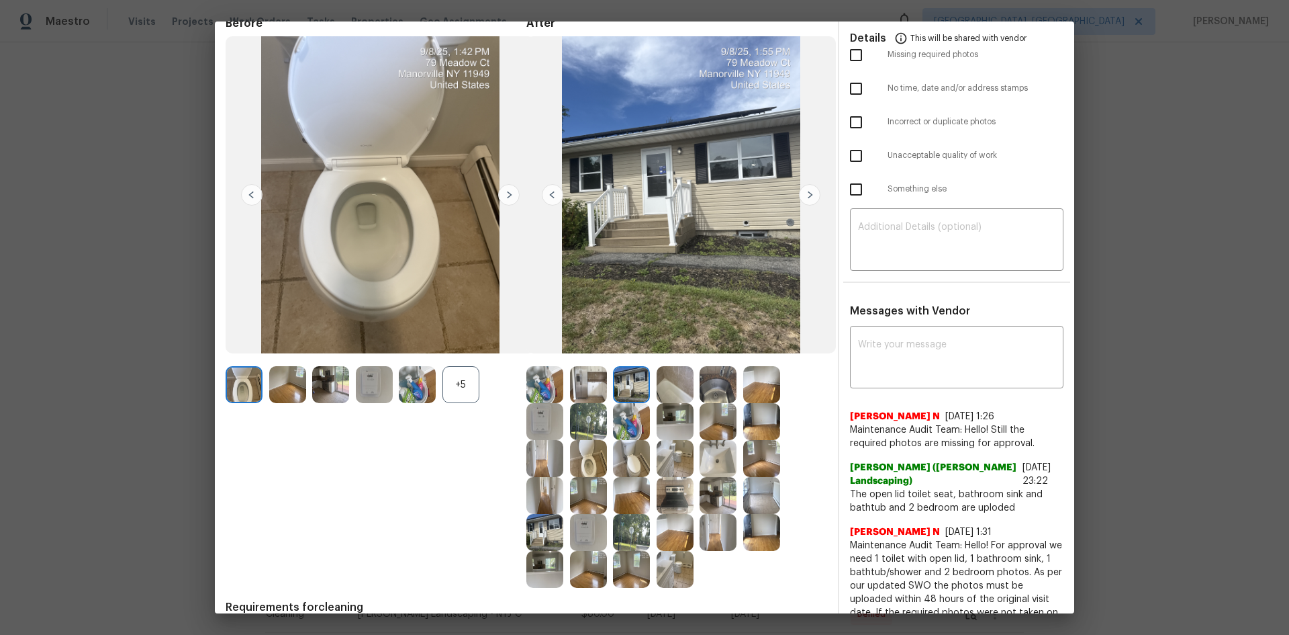
click at [804, 194] on img at bounding box center [809, 194] width 21 height 21
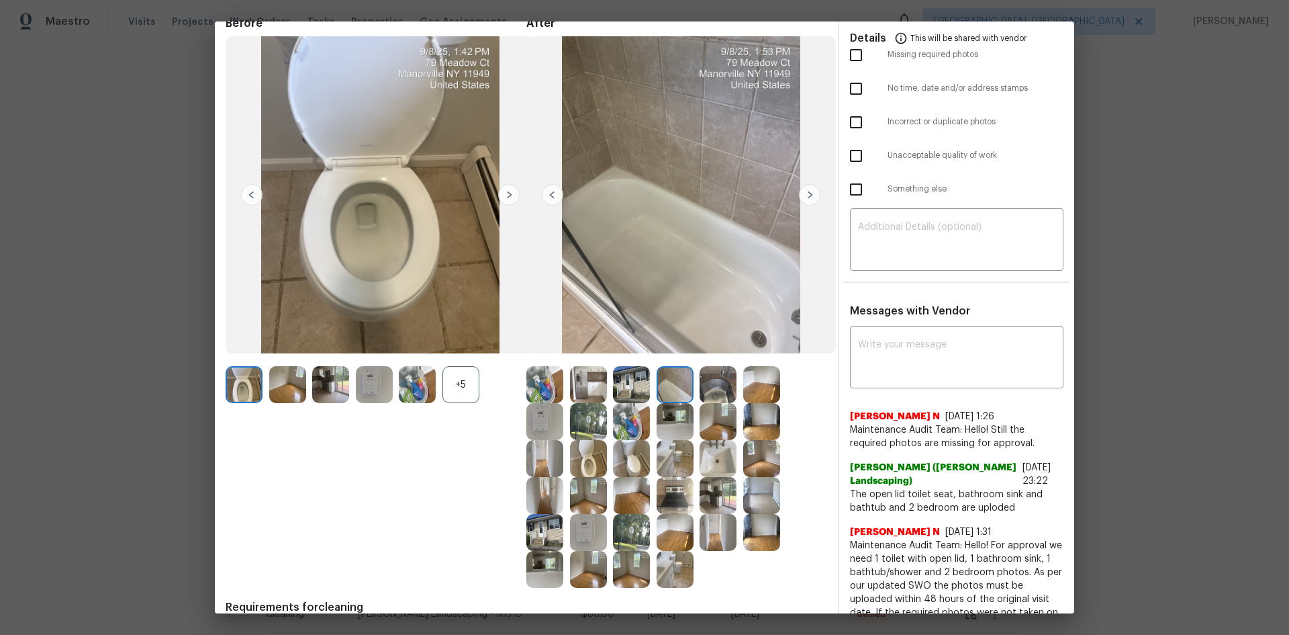
click at [804, 194] on img at bounding box center [809, 194] width 21 height 21
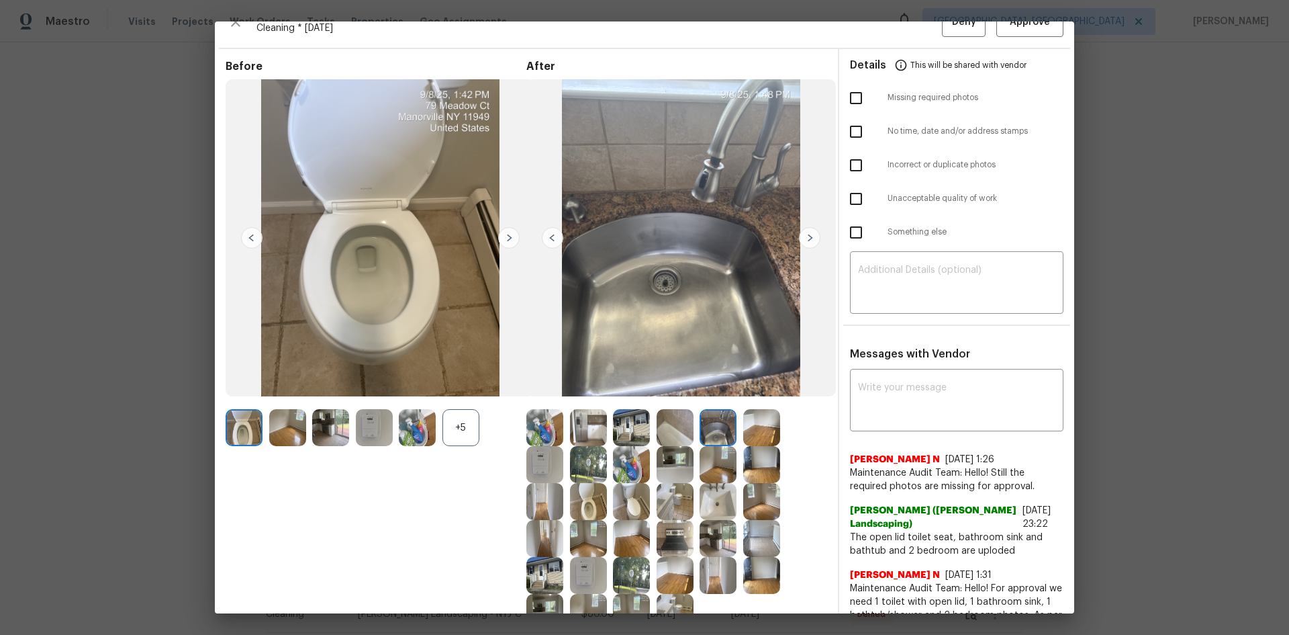
scroll to position [0, 0]
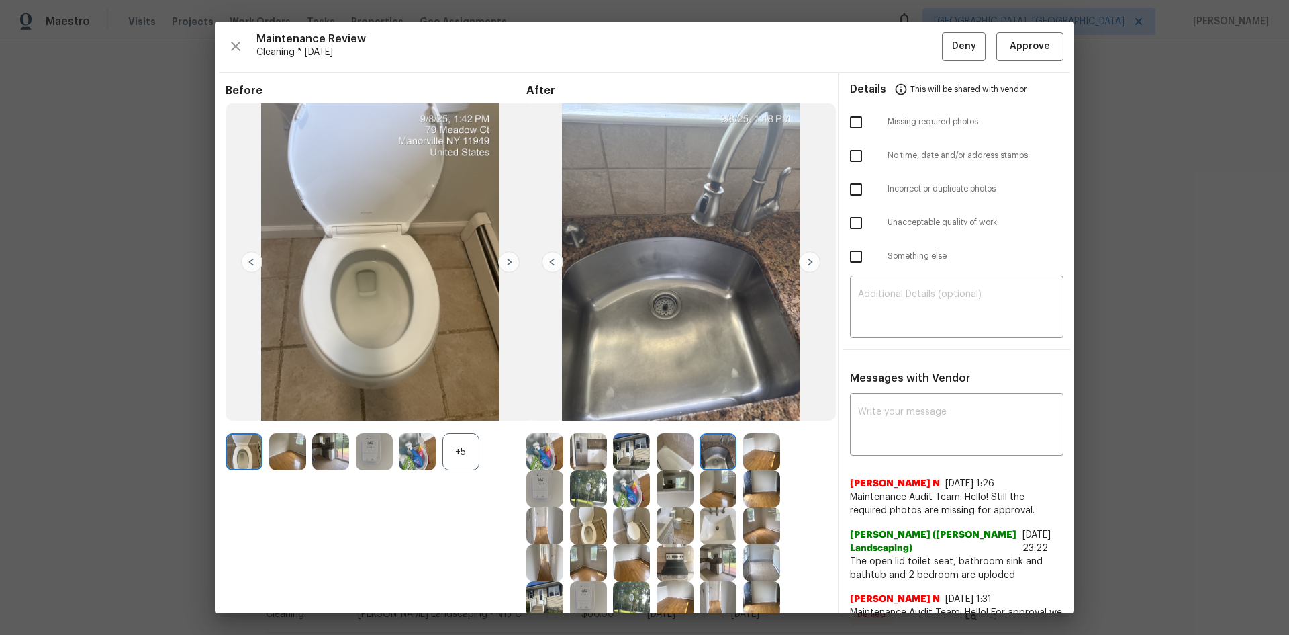
click at [851, 120] on input "checkbox" at bounding box center [856, 122] width 28 height 28
checkbox input "true"
click at [864, 296] on textarea at bounding box center [956, 308] width 197 height 38
paste textarea "Maintenance Audit Team: Hello! Unfortunately, this Cleaning visit completed on …"
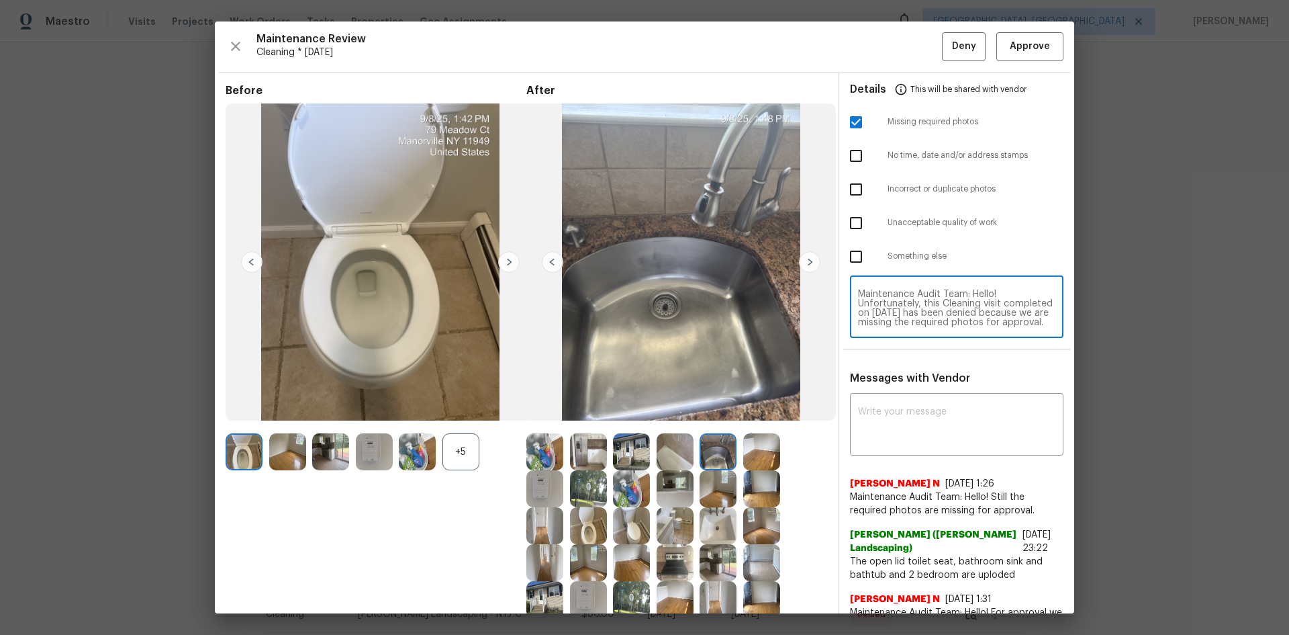
scroll to position [150, 0]
type textarea "Maintenance Audit Team: Hello! Unfortunately, this Cleaning visit completed on …"
click at [900, 427] on textarea at bounding box center [956, 426] width 197 height 38
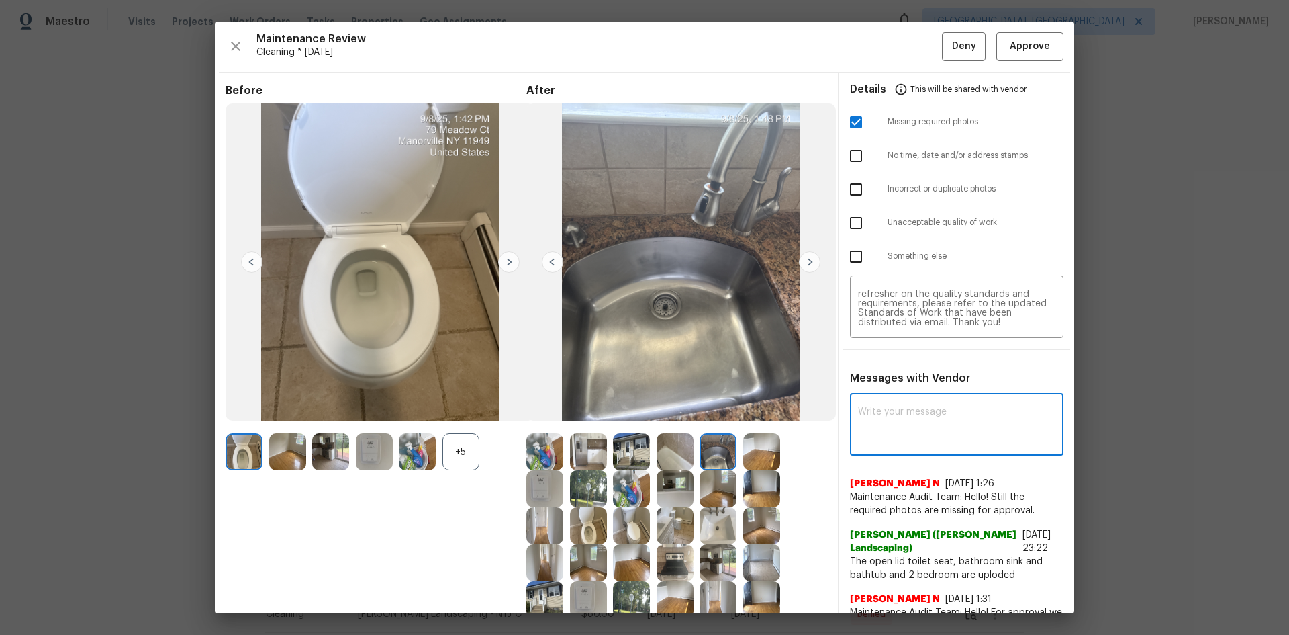
paste textarea "Maintenance Audit Team: Hello! Unfortunately, this Cleaning visit completed on …"
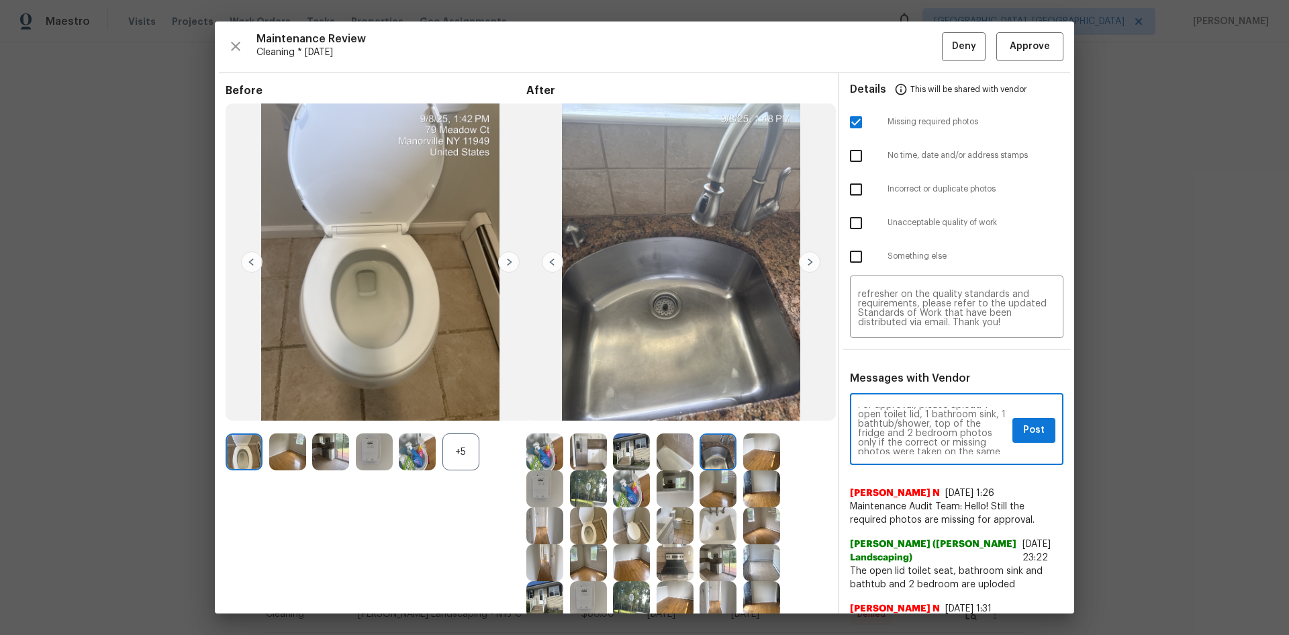
scroll to position [81, 0]
type textarea "Maintenance Audit Team: Hello! Unfortunately, this Cleaning visit completed on …"
click at [1040, 427] on button "Post" at bounding box center [1034, 430] width 43 height 25
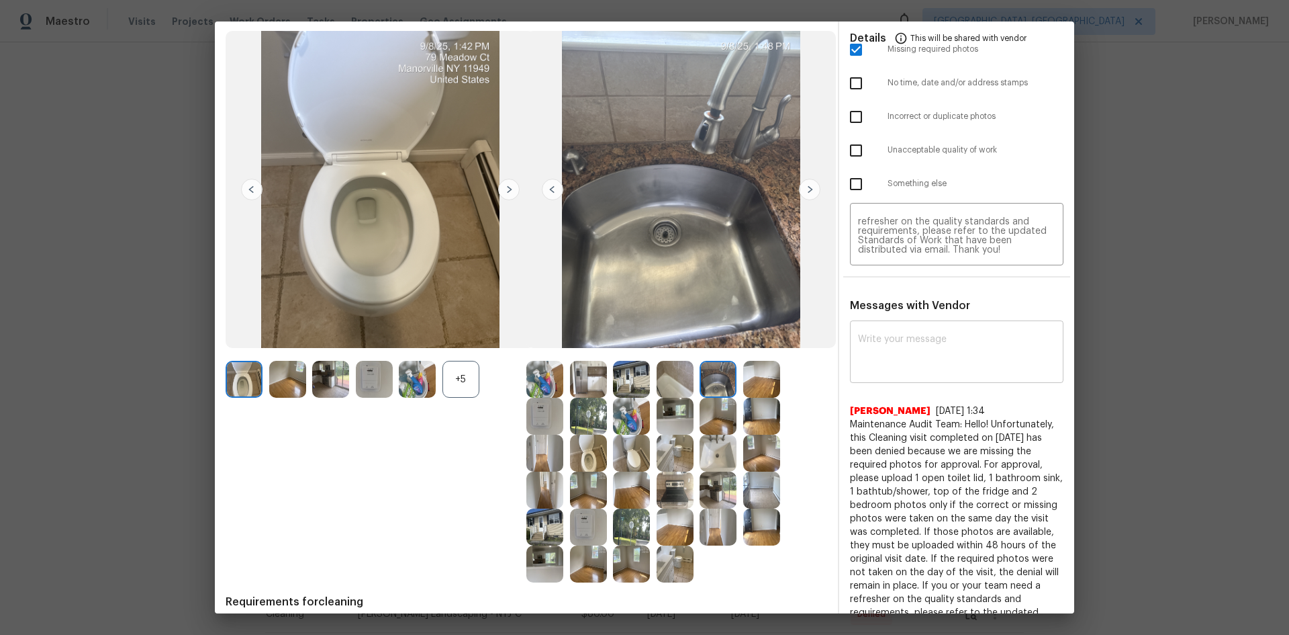
scroll to position [0, 0]
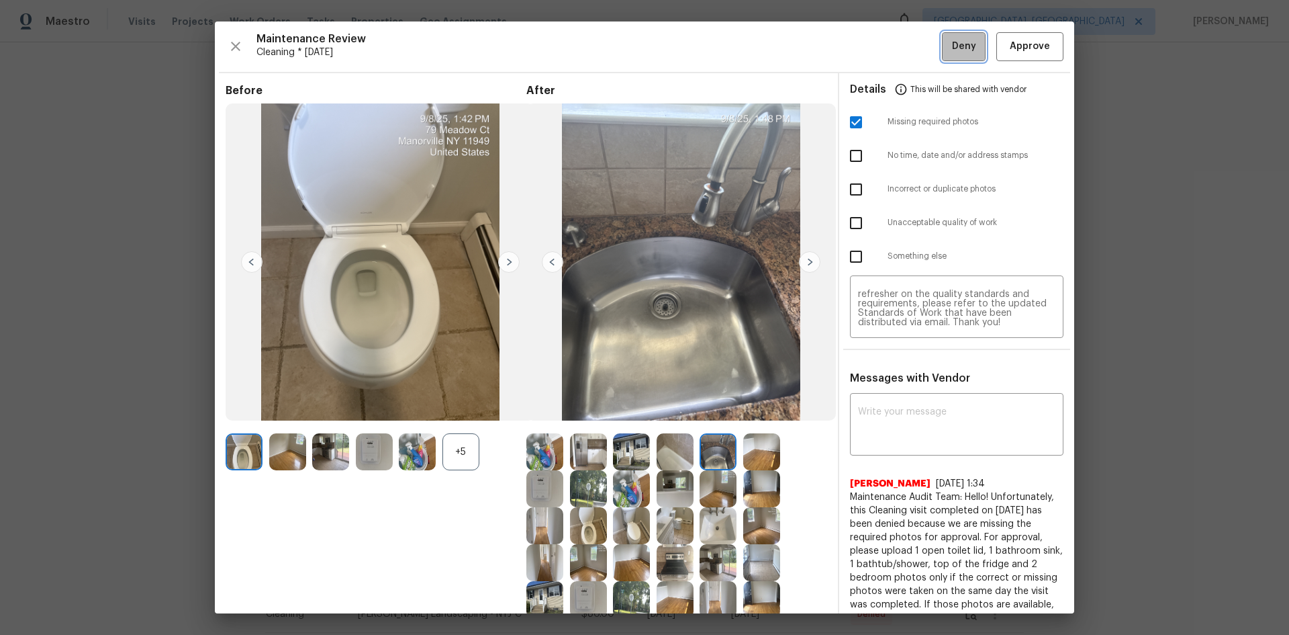
click at [952, 44] on span "Deny" at bounding box center [964, 46] width 24 height 17
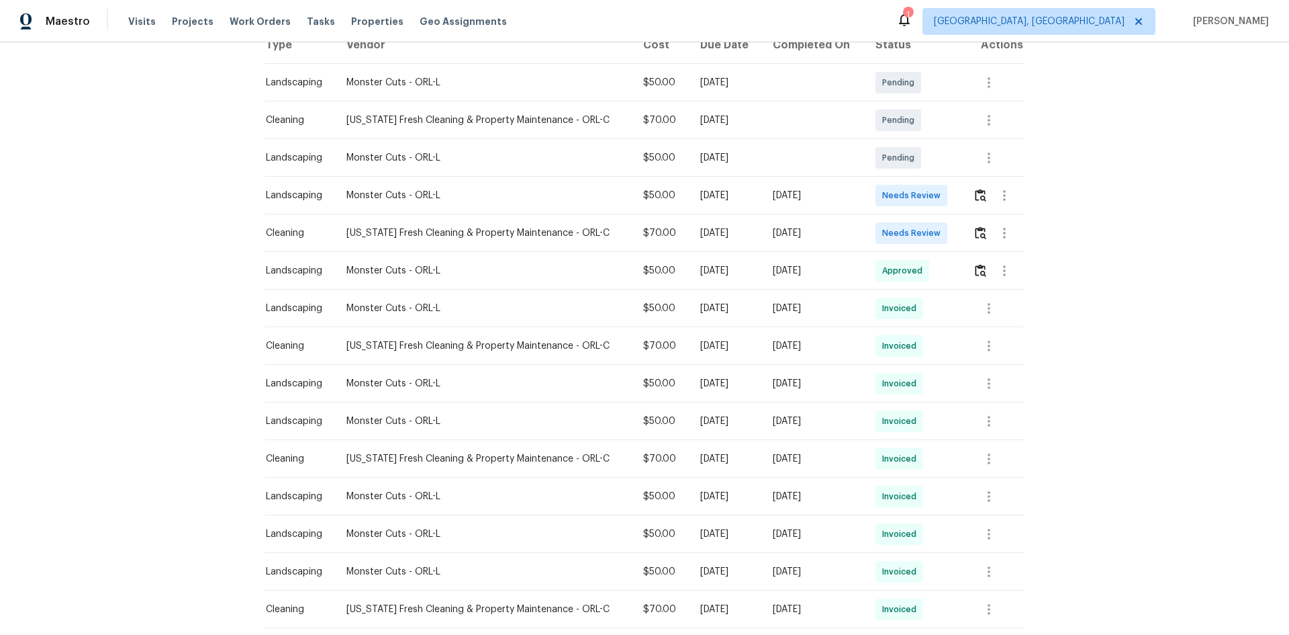
scroll to position [269, 0]
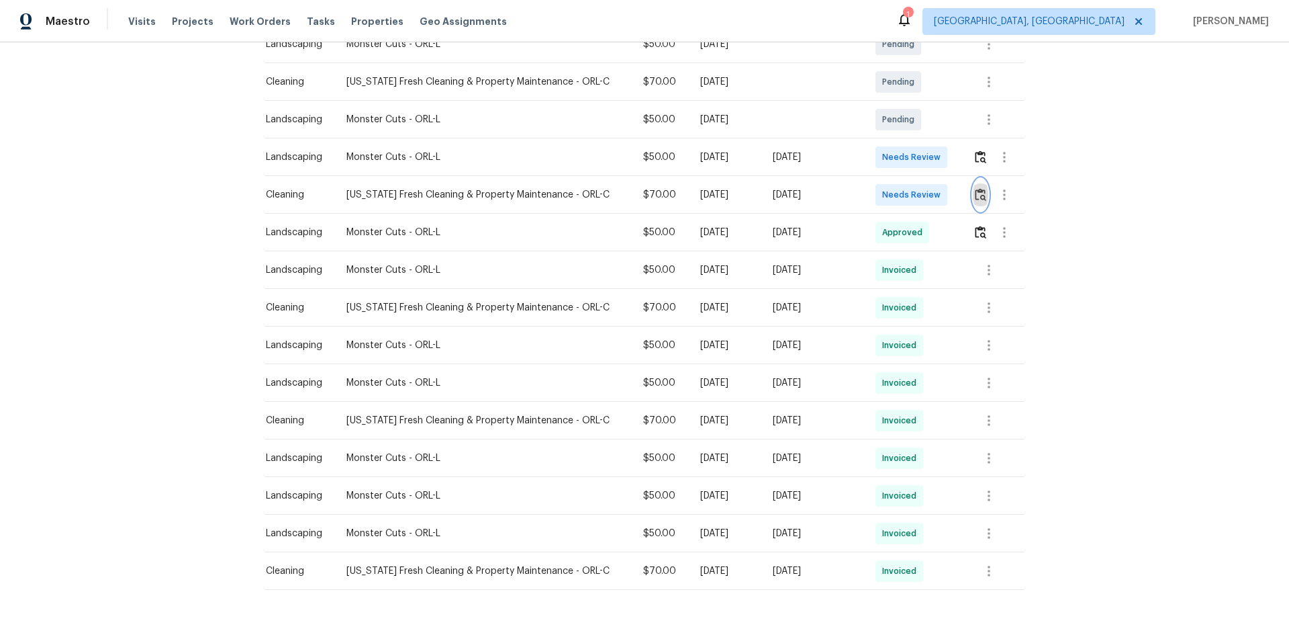
click at [976, 195] on img "button" at bounding box center [980, 194] width 11 height 13
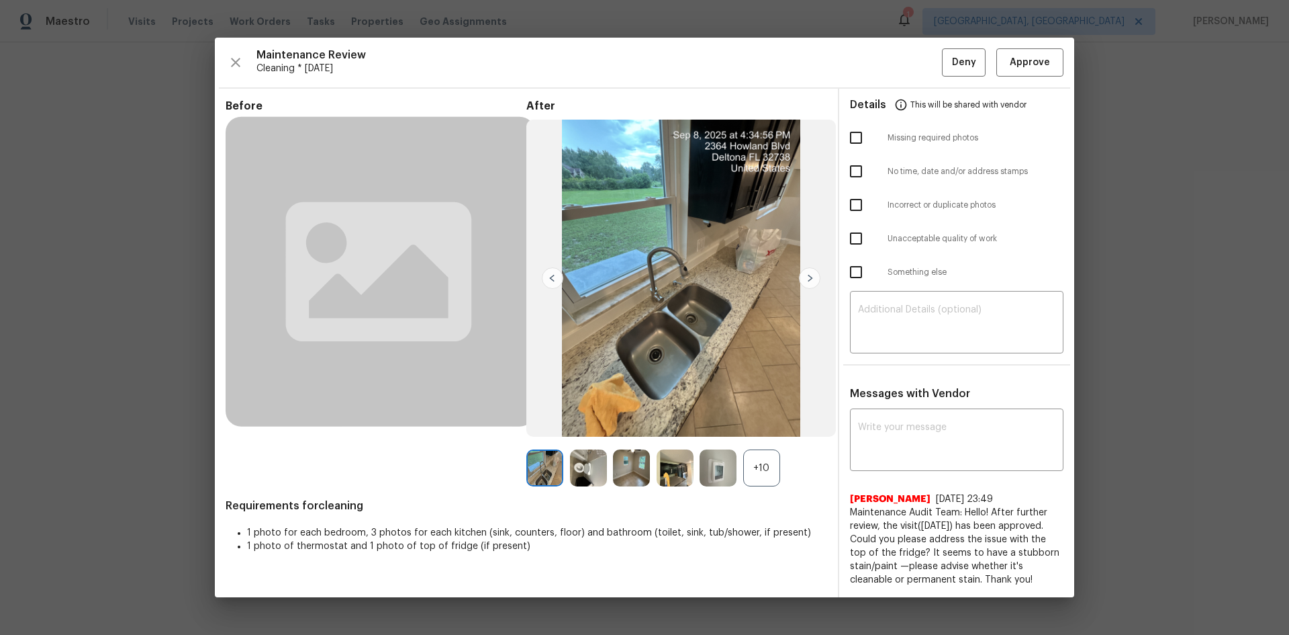
click at [856, 242] on input "checkbox" at bounding box center [856, 238] width 28 height 28
checkbox input "true"
click at [888, 324] on textarea at bounding box center [956, 324] width 197 height 38
paste textarea "Maintenance Audit Team: Hello! Unfortunately, this Cleaning visit completed on …"
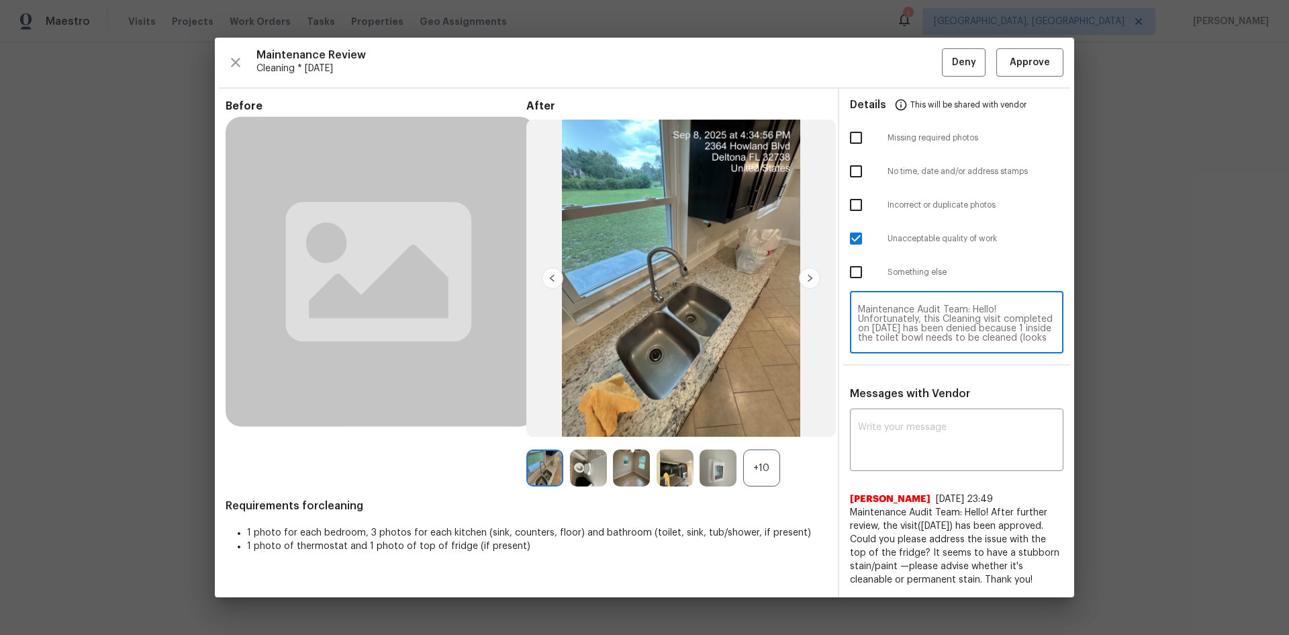
scroll to position [122, 0]
type textarea "Maintenance Audit Team: Hello! Unfortunately, this Cleaning visit completed on …"
click at [895, 412] on div "x ​" at bounding box center [957, 441] width 214 height 59
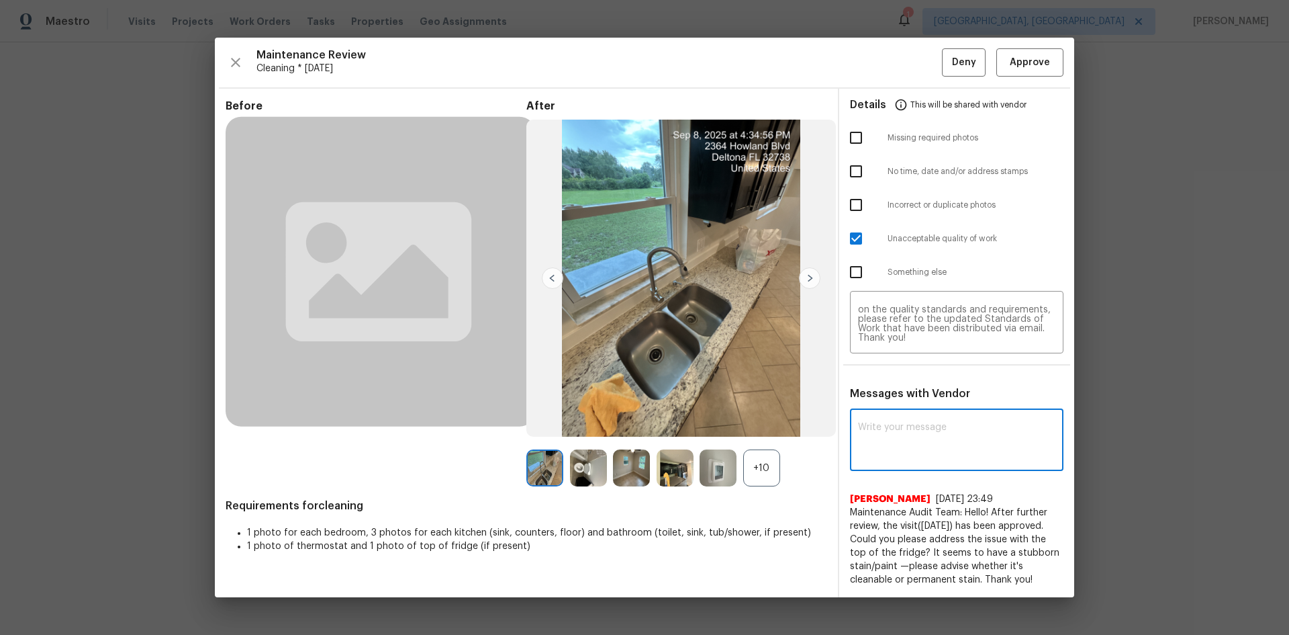
paste textarea "Maintenance Audit Team: Hello! Unfortunately, this Cleaning visit completed on …"
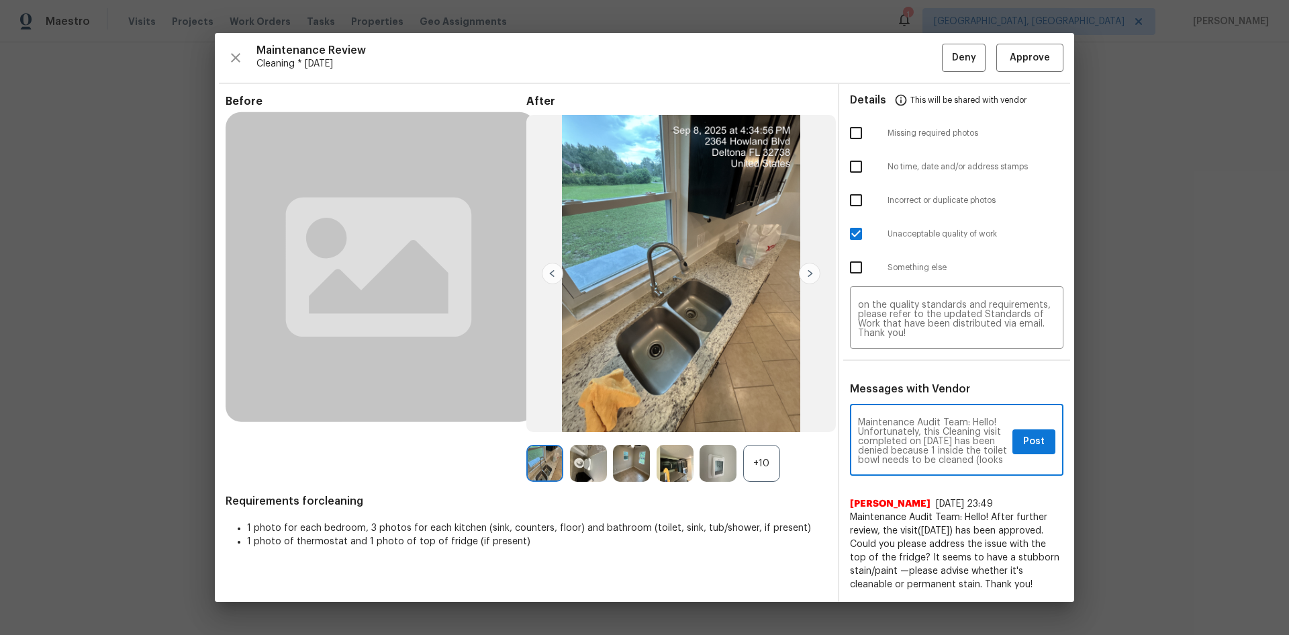
scroll to position [27, 0]
type textarea "Maintenance Audit Team: Hello! Unfortunately, this Cleaning visit completed on …"
click at [1037, 442] on span "Post" at bounding box center [1033, 441] width 21 height 17
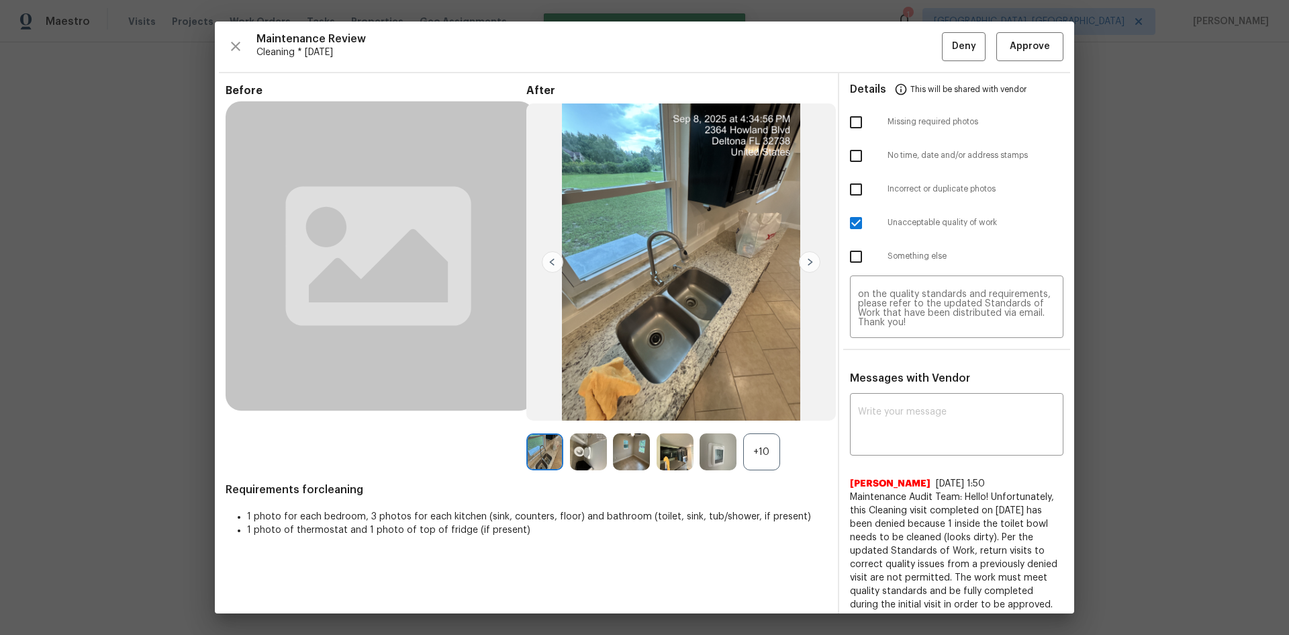
scroll to position [0, 0]
click at [956, 42] on span "Deny" at bounding box center [964, 46] width 24 height 17
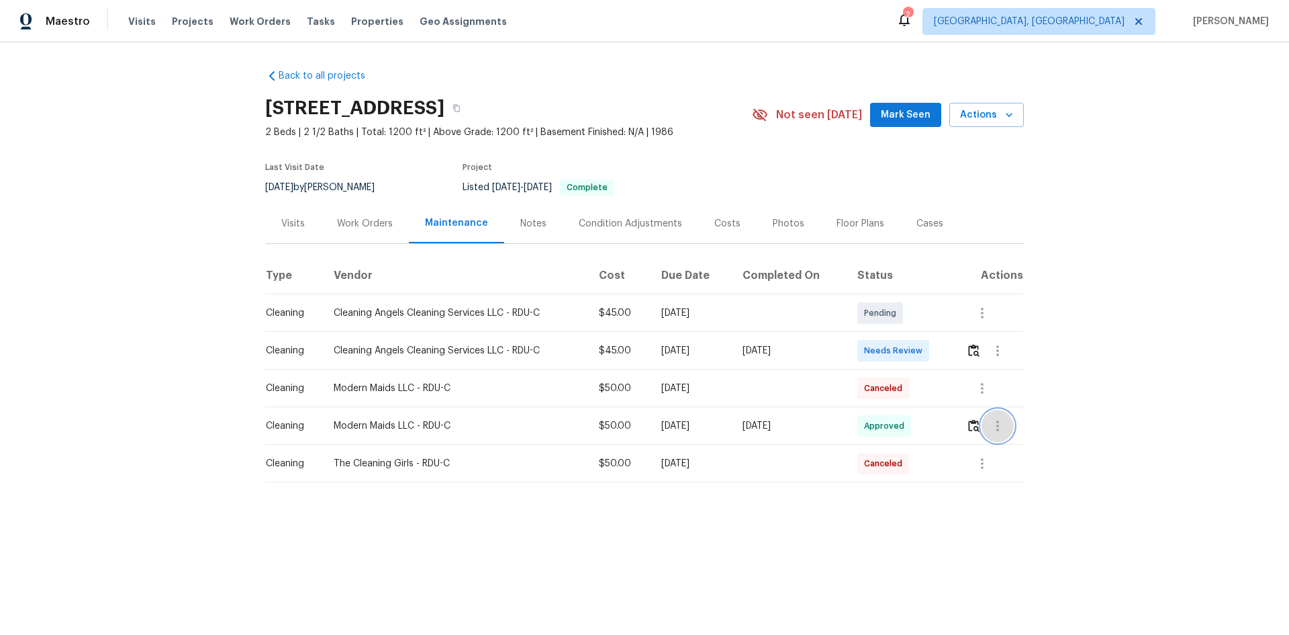
click at [995, 425] on icon "button" at bounding box center [998, 426] width 16 height 16
click at [987, 447] on li "View details" at bounding box center [1027, 447] width 94 height 22
click at [1149, 369] on div at bounding box center [644, 317] width 1289 height 635
click at [972, 349] on img "button" at bounding box center [973, 350] width 11 height 13
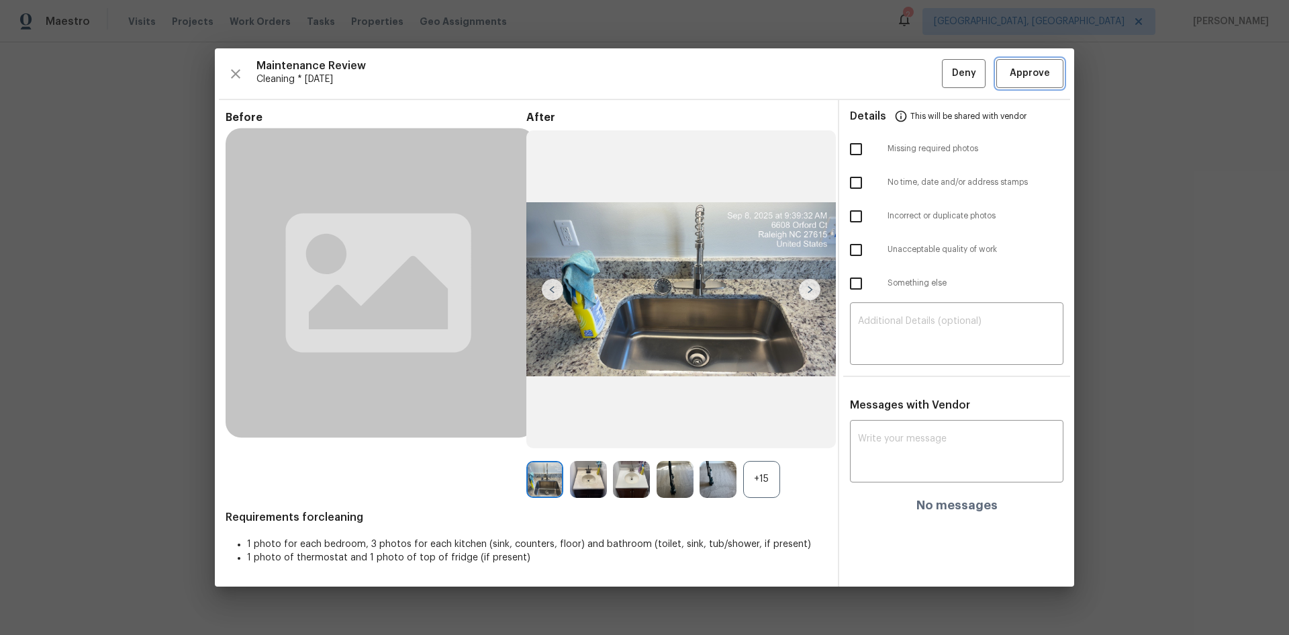
click at [1036, 73] on span "Approve" at bounding box center [1030, 73] width 40 height 17
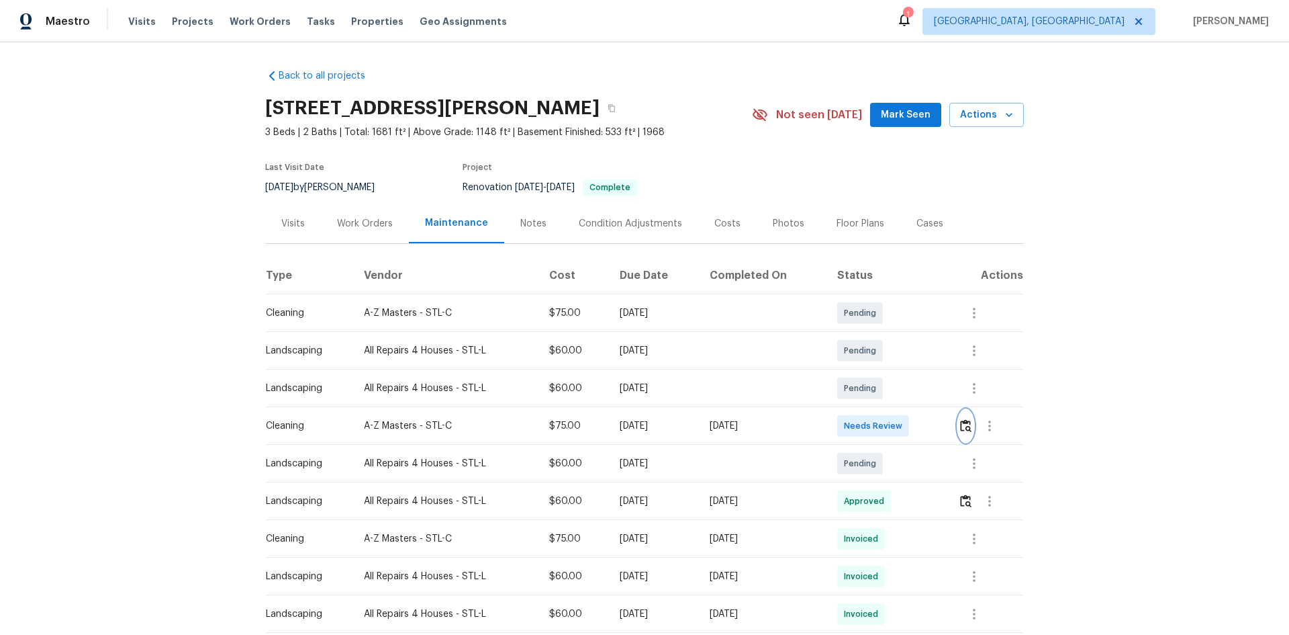
click at [966, 421] on img "button" at bounding box center [965, 425] width 11 height 13
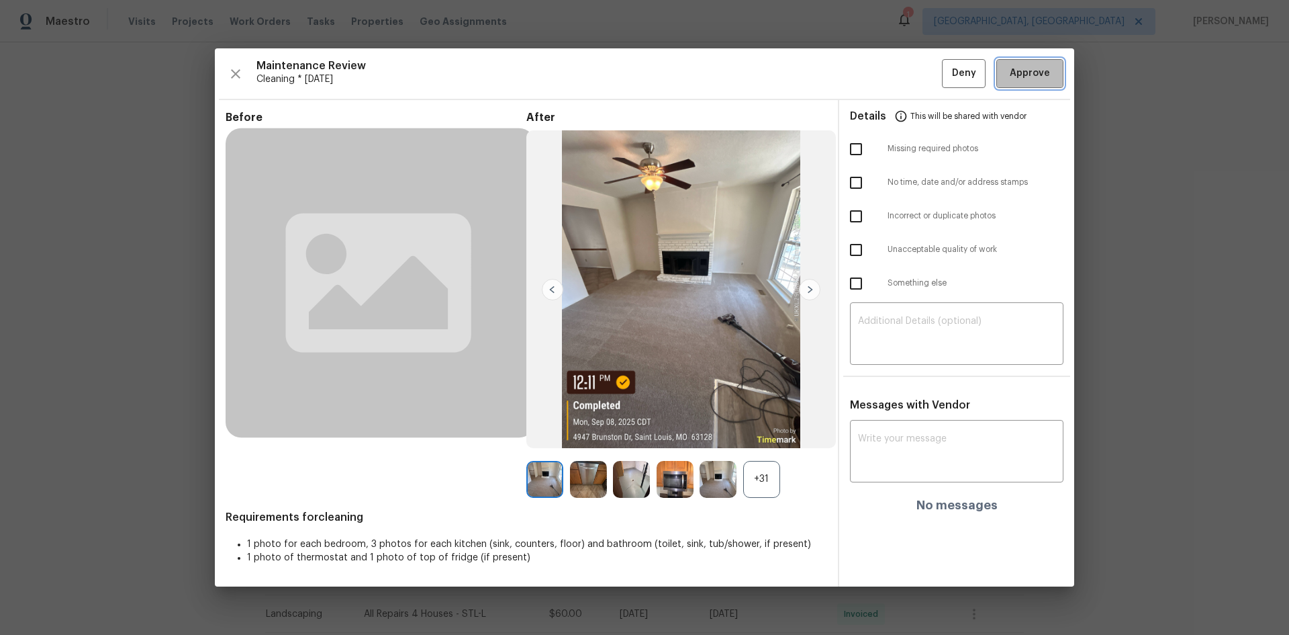
click at [1041, 77] on span "Approve" at bounding box center [1030, 73] width 40 height 17
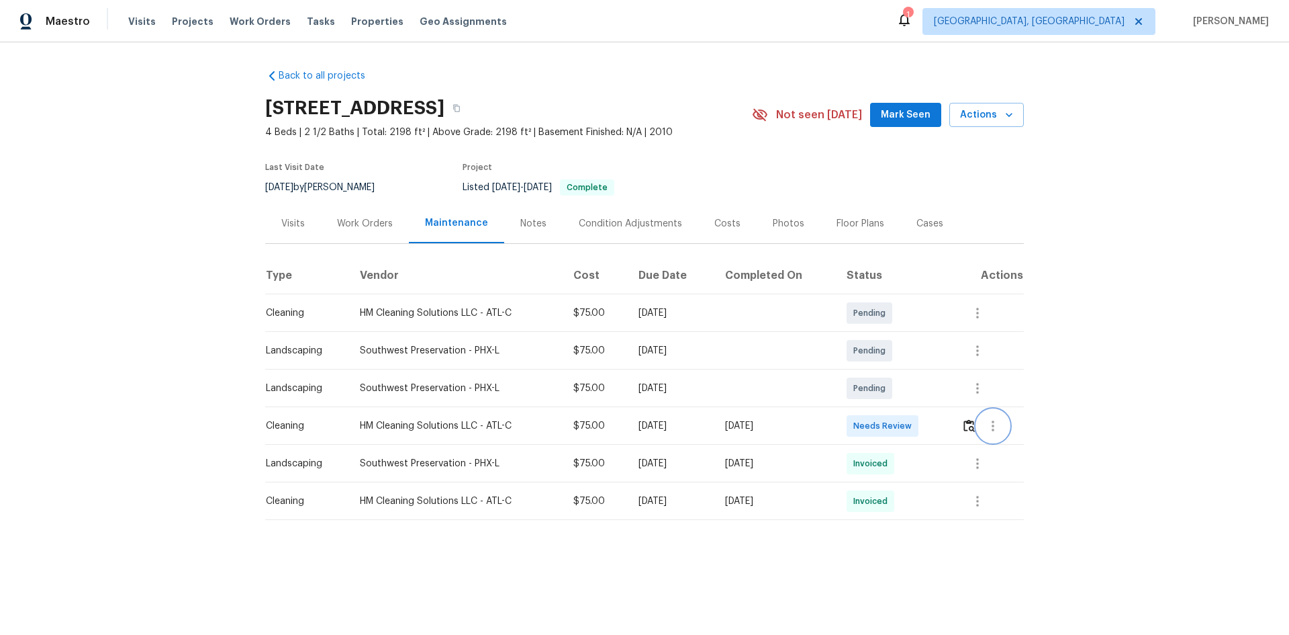
click at [993, 425] on icon "button" at bounding box center [993, 425] width 3 height 11
click at [1011, 446] on li "View details" at bounding box center [1023, 447] width 94 height 22
click at [1075, 515] on div at bounding box center [644, 317] width 1289 height 635
click at [980, 497] on icon "button" at bounding box center [978, 501] width 16 height 16
click at [1007, 520] on li "View details" at bounding box center [1007, 523] width 94 height 22
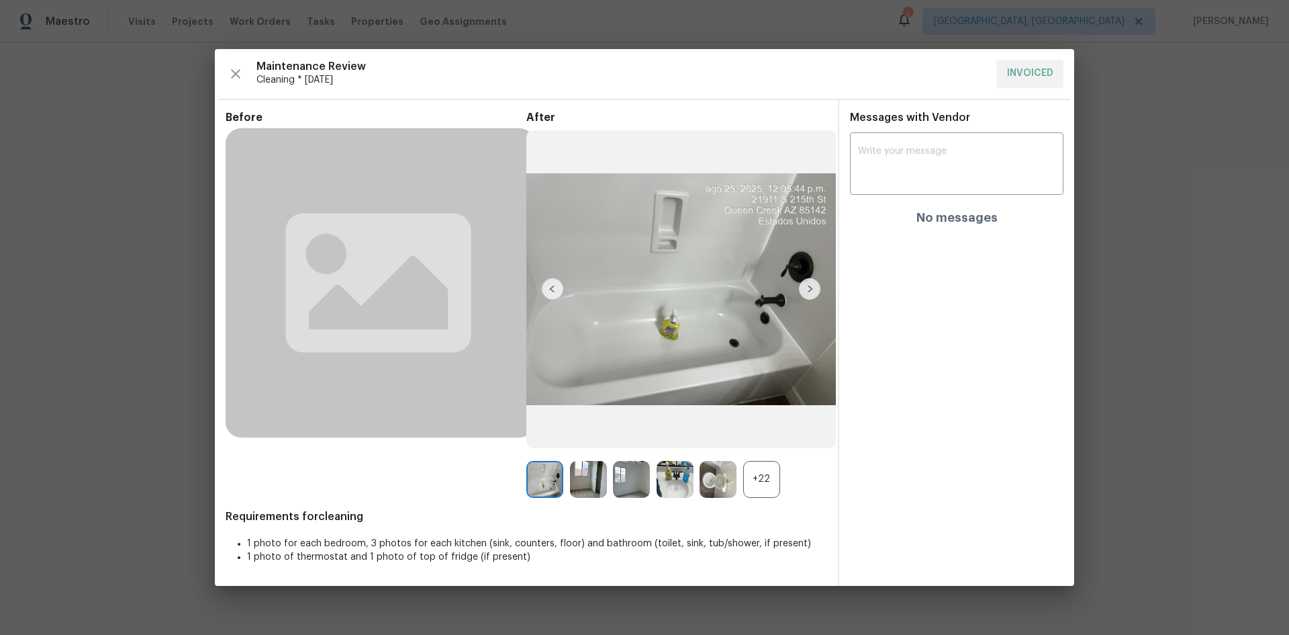
click at [732, 475] on img at bounding box center [718, 479] width 37 height 37
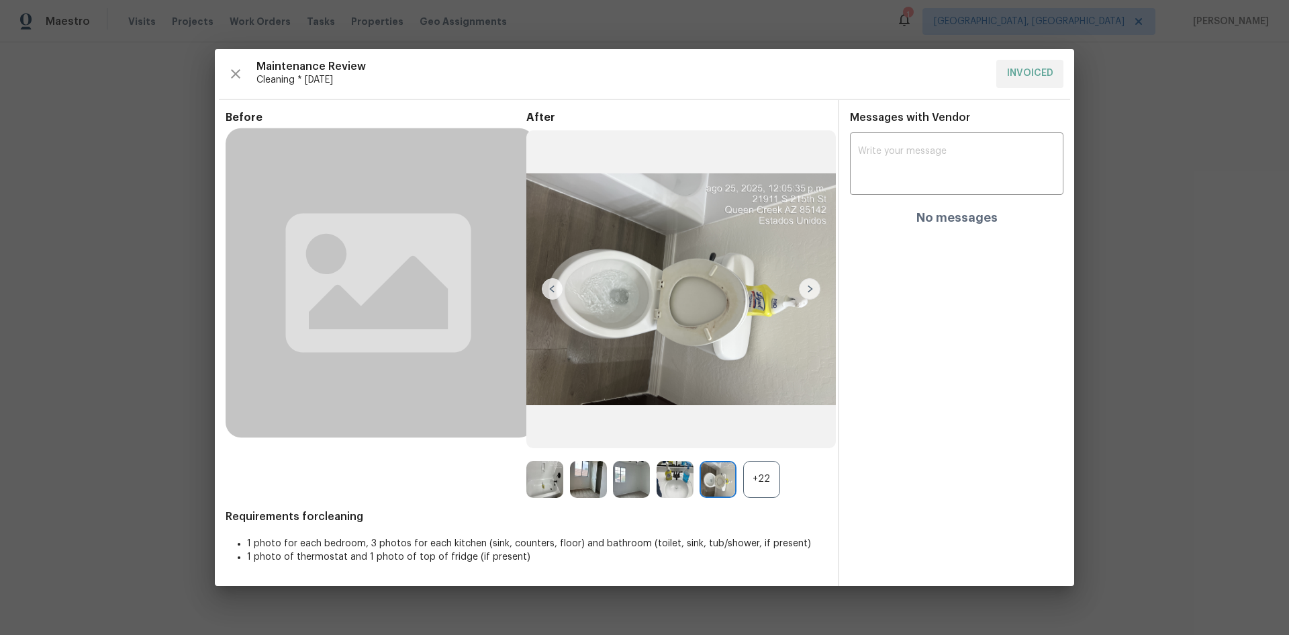
click at [757, 474] on div "+22" at bounding box center [761, 479] width 37 height 37
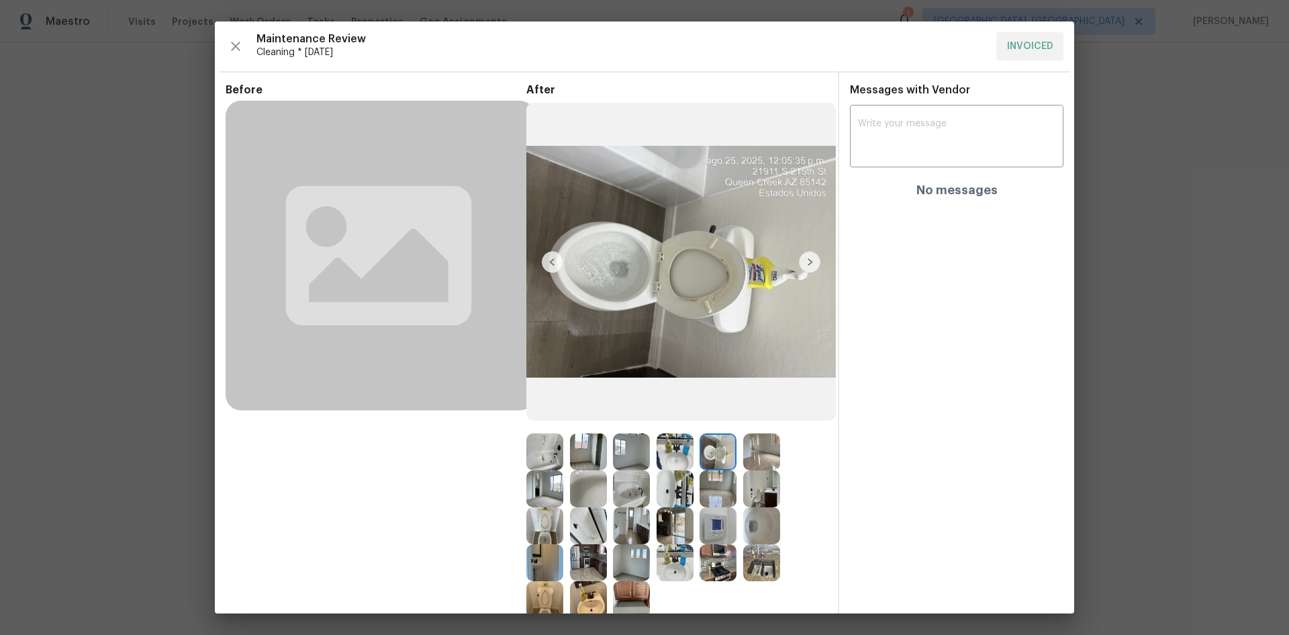
click at [761, 438] on img at bounding box center [761, 451] width 37 height 37
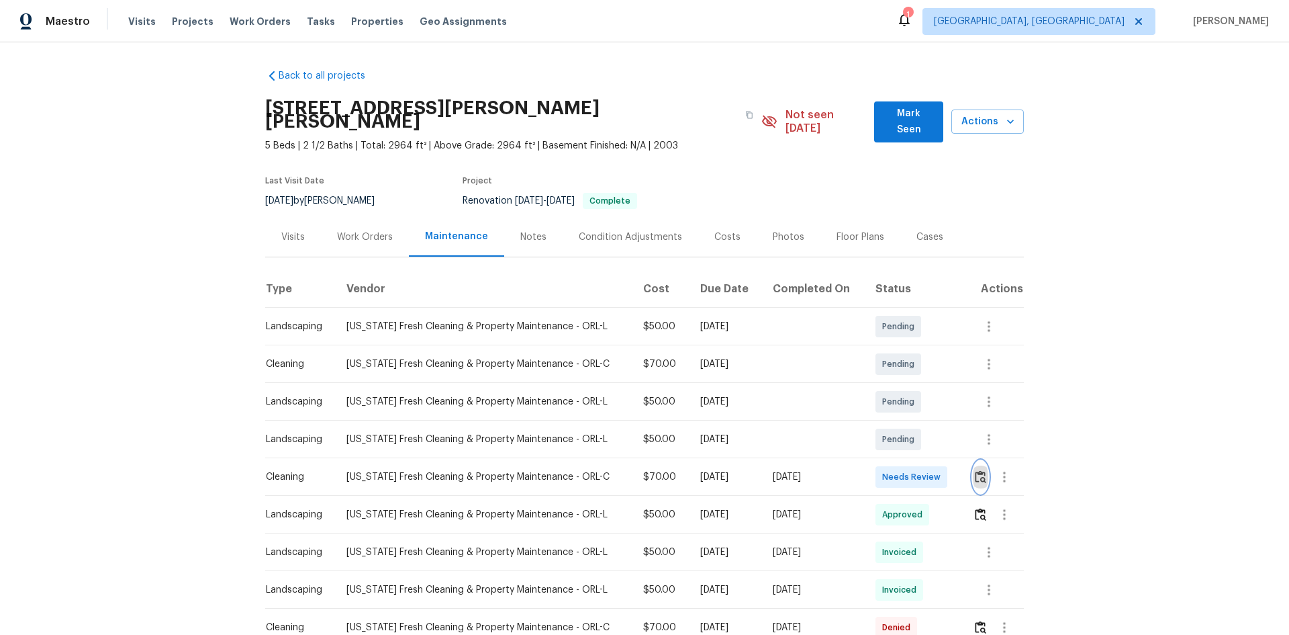
click at [978, 470] on img "button" at bounding box center [980, 476] width 11 height 13
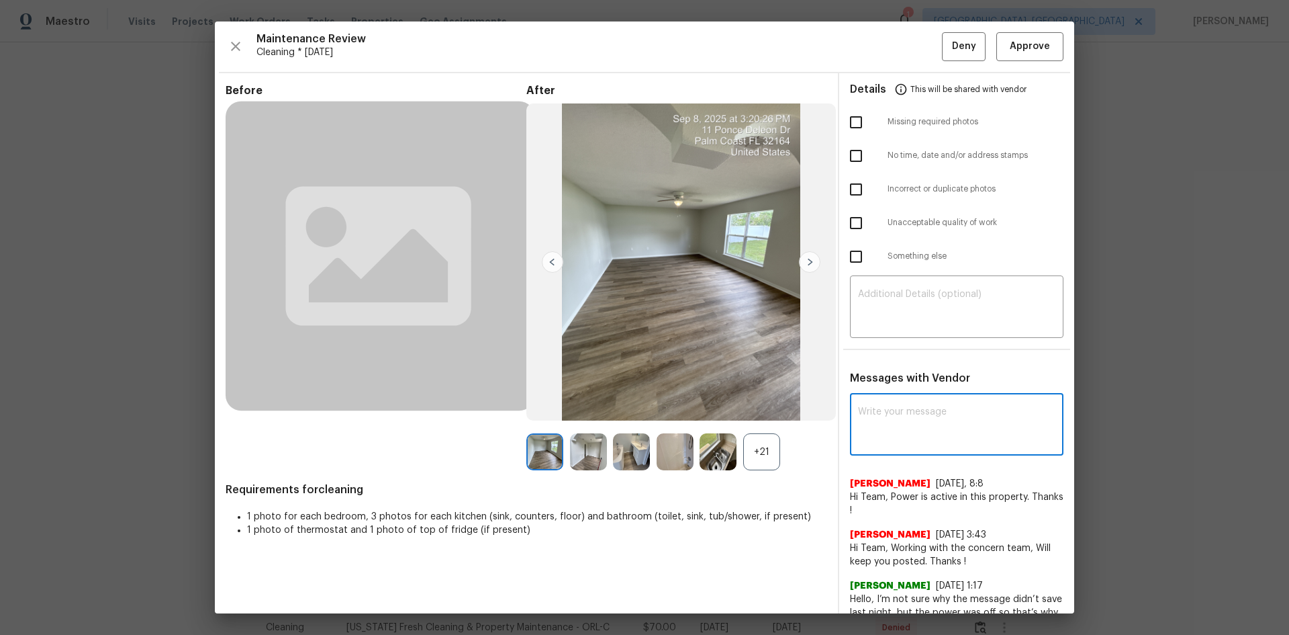
click at [879, 408] on textarea at bounding box center [956, 426] width 197 height 38
paste textarea "Maintenance Audit Team: Hello! After further review, the visit([DATE]) has been…"
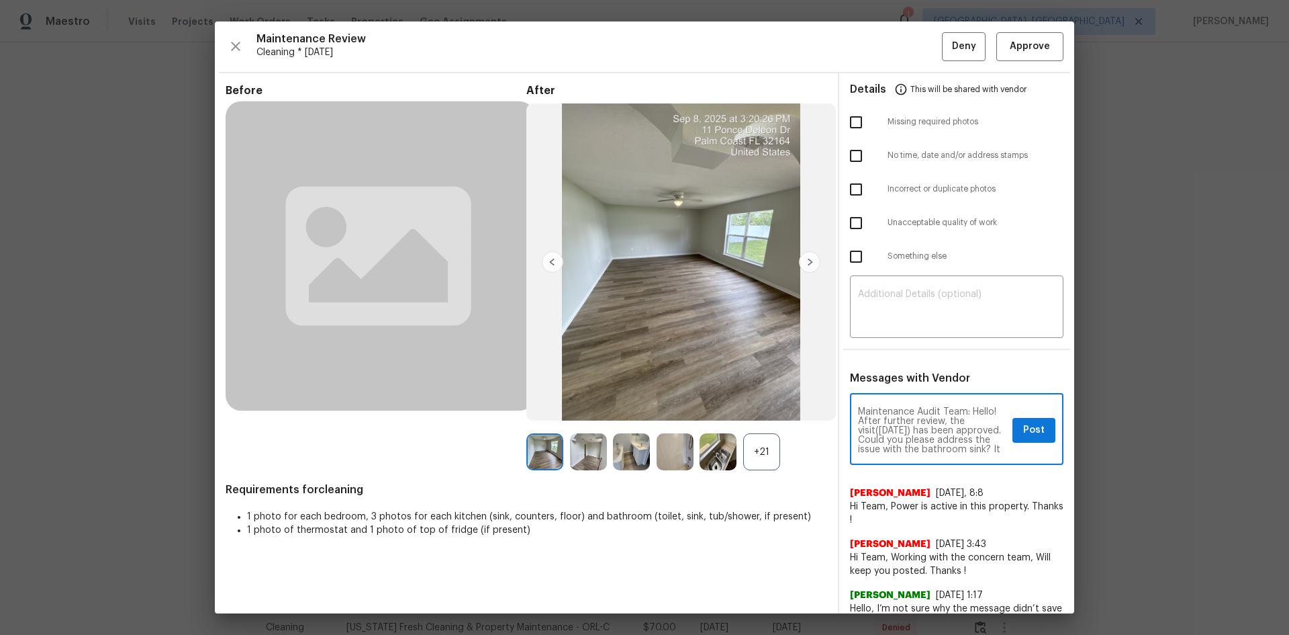
click at [900, 430] on textarea "Maintenance Audit Team: Hello! After further review, the visit([DATE]) has been…" at bounding box center [932, 430] width 149 height 47
click at [915, 428] on textarea "Maintenance Audit Team: Hello! After further review, the visit([DATE]) has been…" at bounding box center [932, 430] width 149 height 47
click at [913, 438] on textarea "Maintenance Audit Team: Hello! After further review, the visit([DATE]) has been…" at bounding box center [932, 430] width 149 height 47
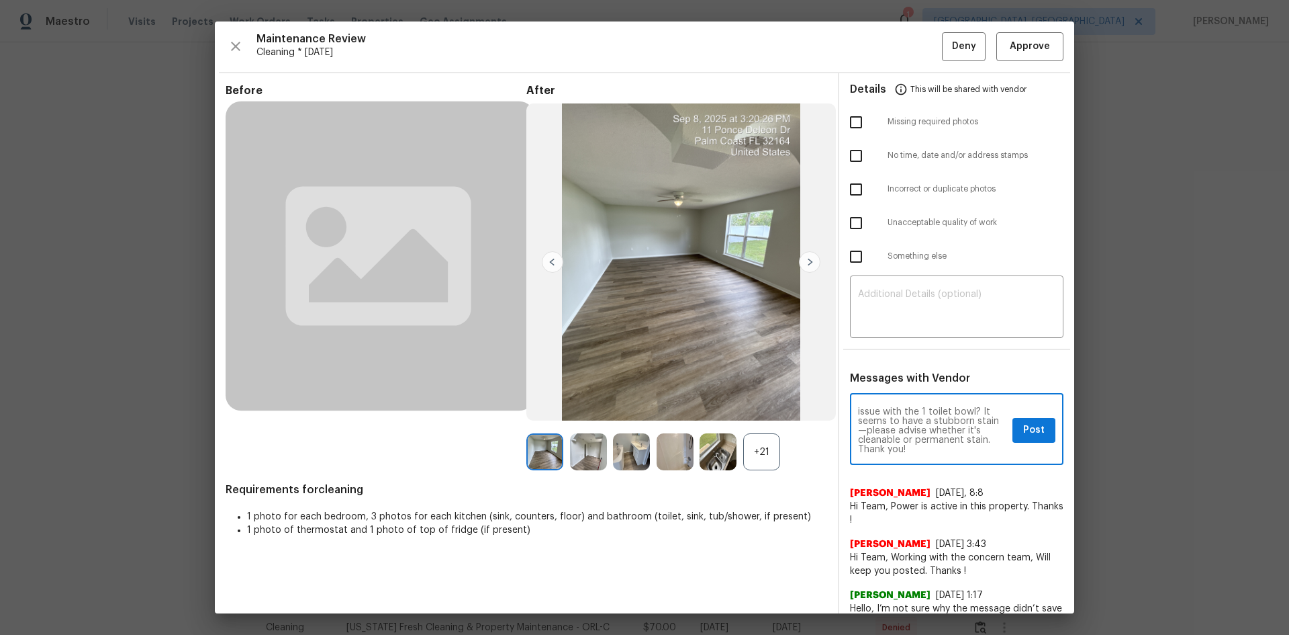
type textarea "Maintenance Audit Team: Hello! After further review, the visit([DATE]) has been…"
click at [1023, 434] on span "Post" at bounding box center [1033, 430] width 21 height 17
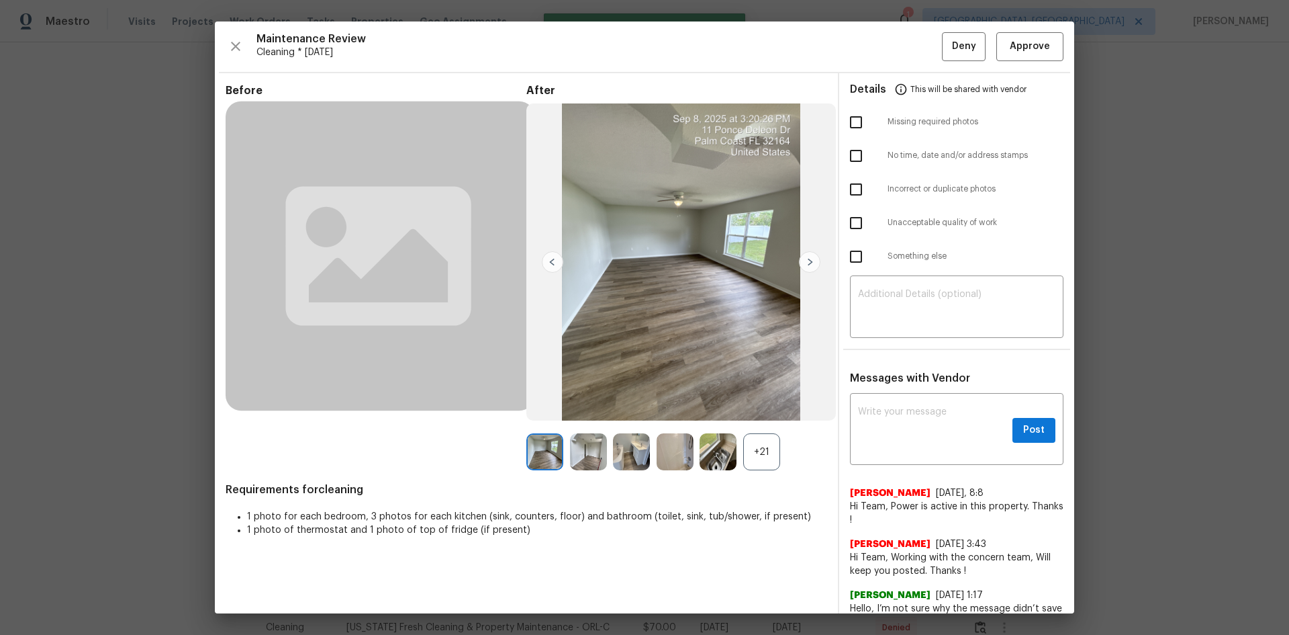
scroll to position [0, 0]
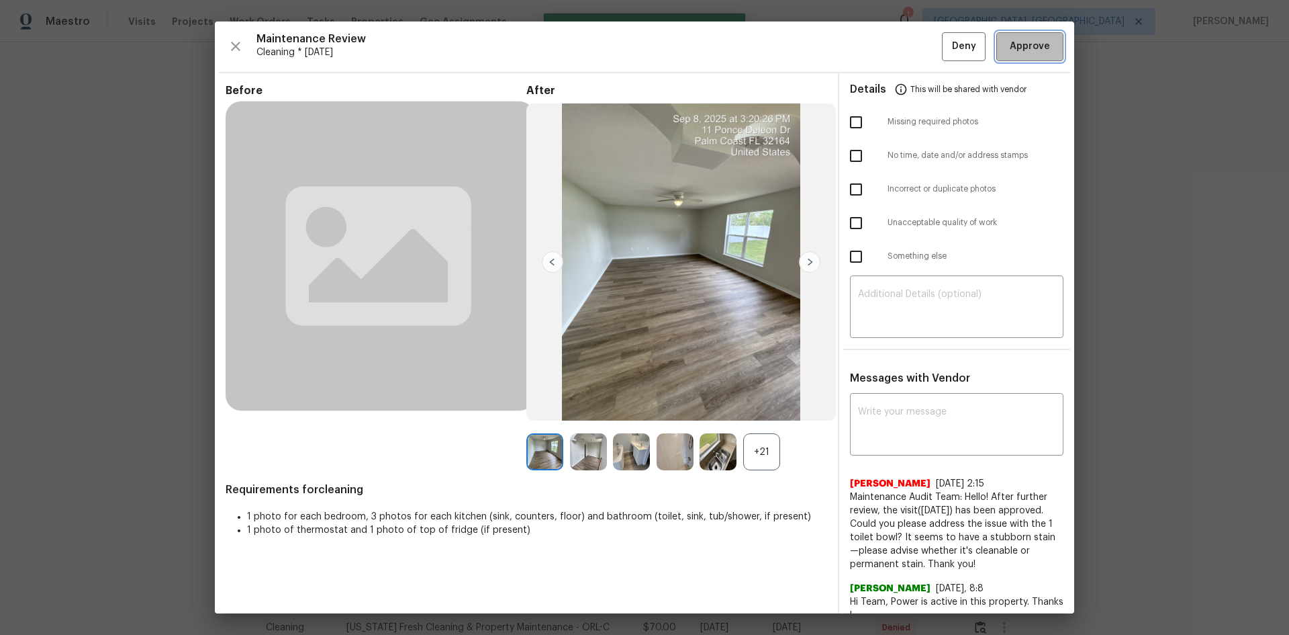
click at [1025, 47] on span "Approve" at bounding box center [1030, 46] width 40 height 17
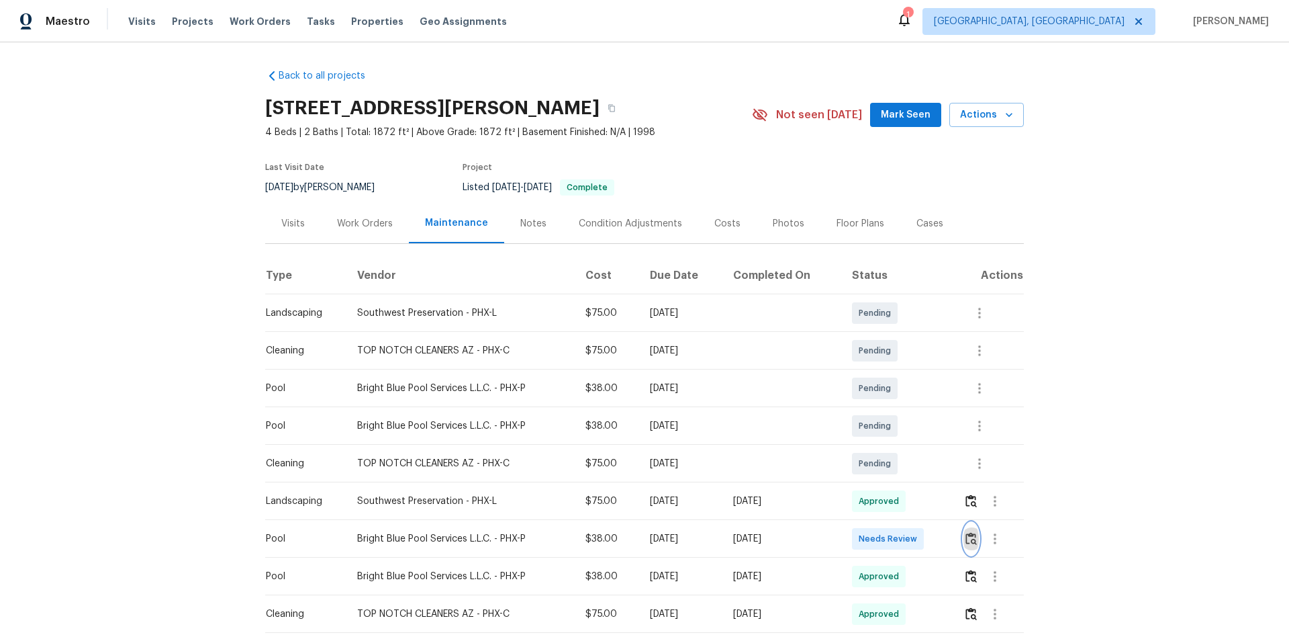
click at [970, 536] on img "button" at bounding box center [971, 538] width 11 height 13
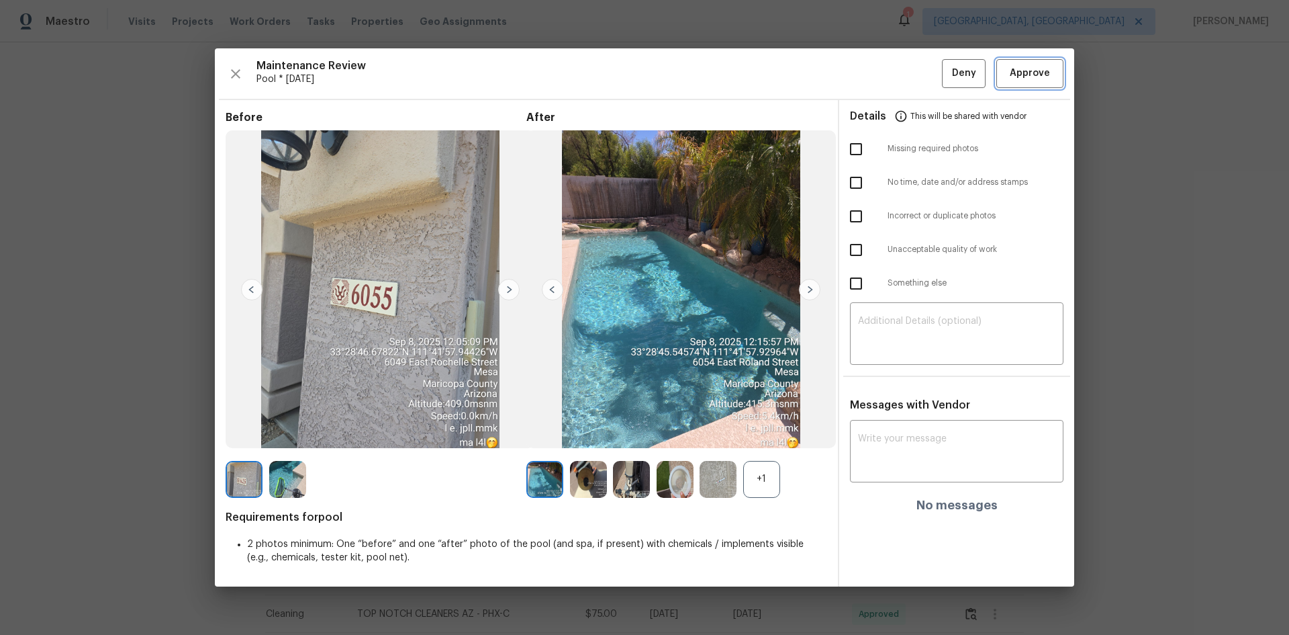
click at [1031, 85] on button "Approve" at bounding box center [1030, 73] width 67 height 29
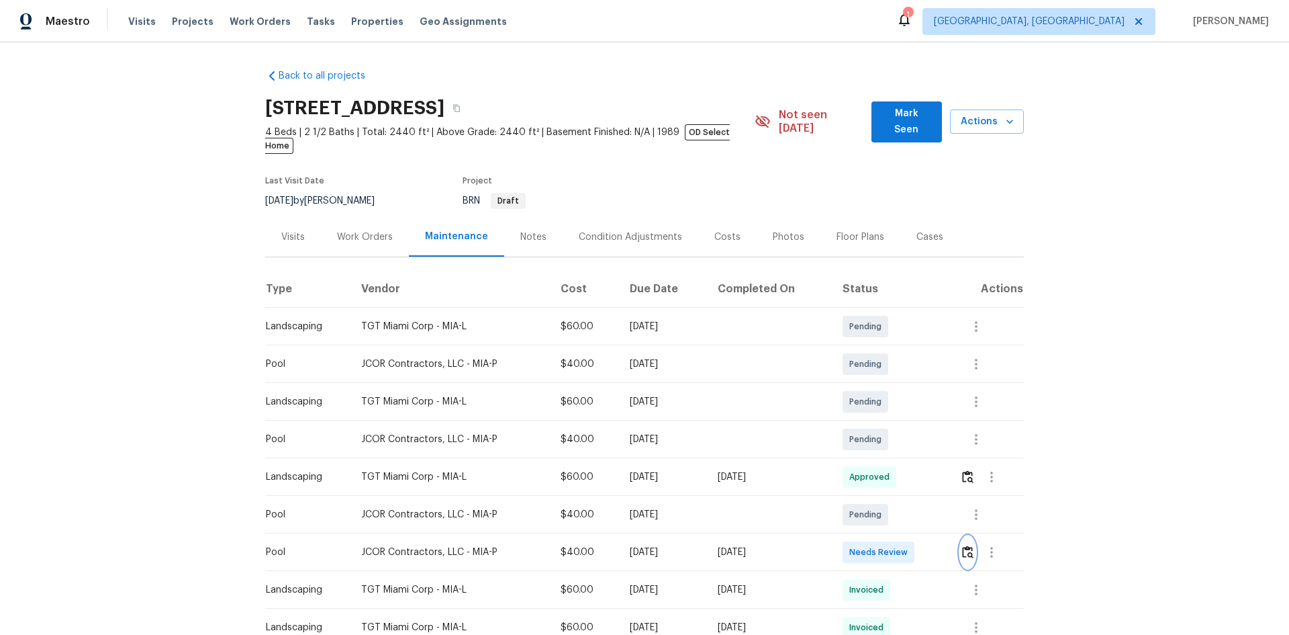
click at [968, 545] on img "button" at bounding box center [967, 551] width 11 height 13
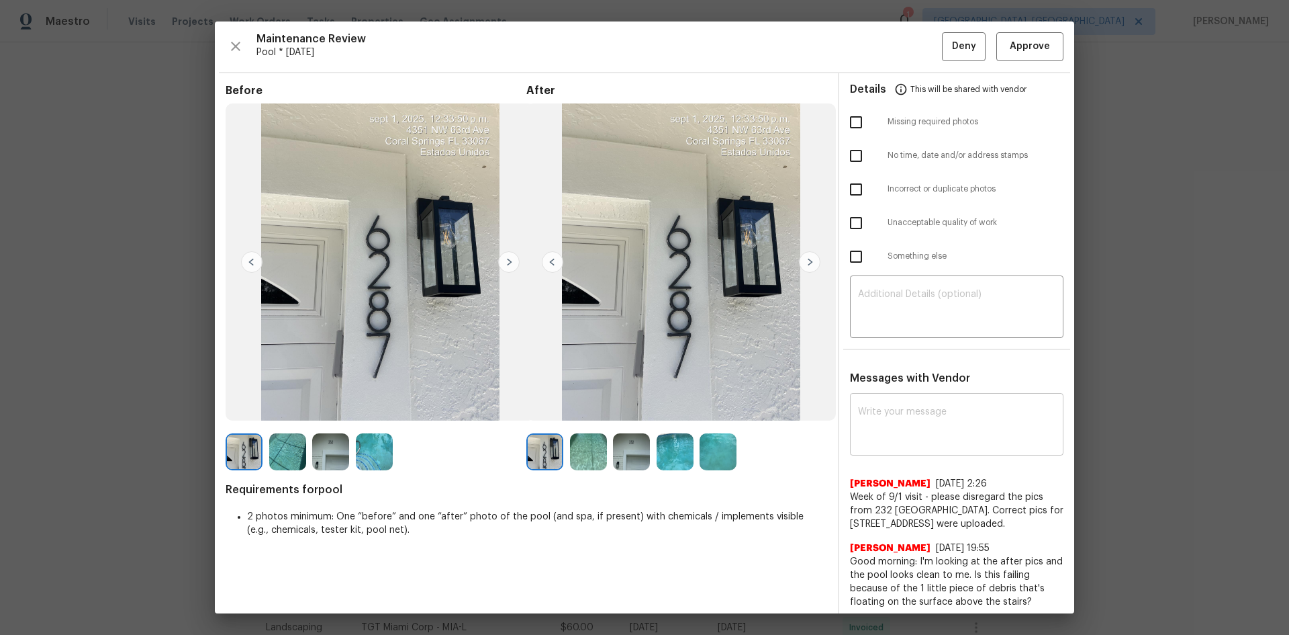
click at [884, 412] on textarea at bounding box center [956, 426] width 197 height 38
paste textarea "Maintenance Audit Team: Hello! After further review the visit has been approved…"
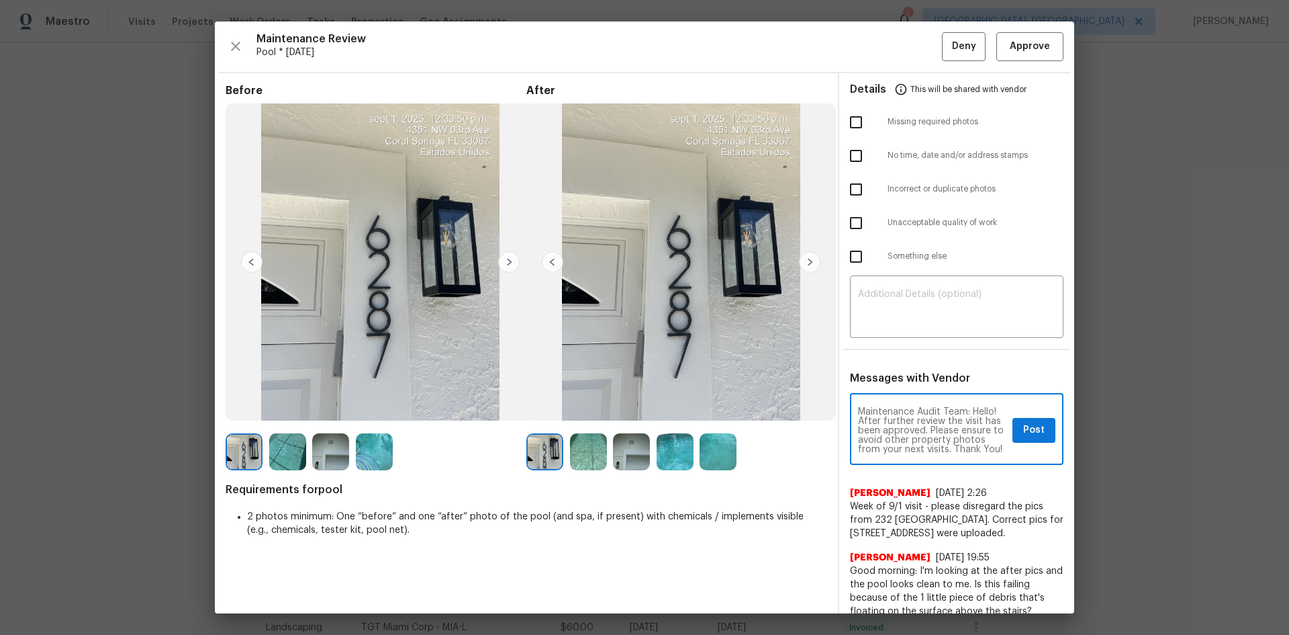
scroll to position [9, 0]
type textarea "Maintenance Audit Team: Hello! After further review the visit has been approved…"
click at [1023, 426] on span "Post" at bounding box center [1033, 430] width 21 height 17
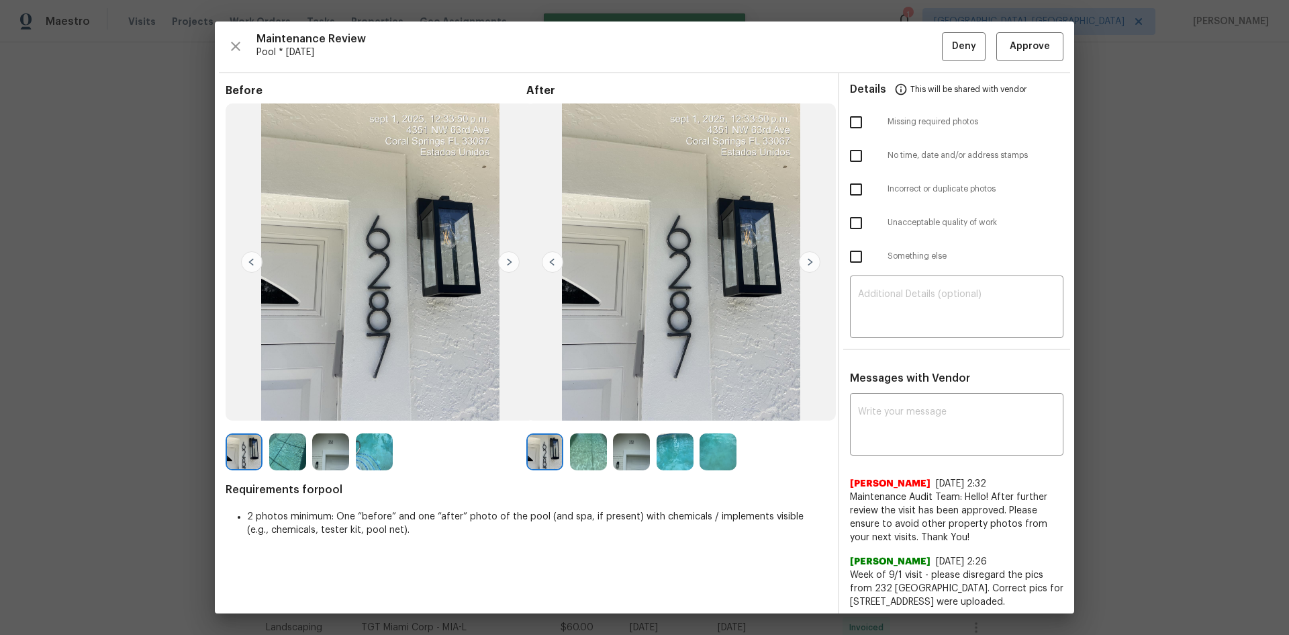
scroll to position [0, 0]
click at [1014, 44] on span "Approve" at bounding box center [1030, 46] width 40 height 17
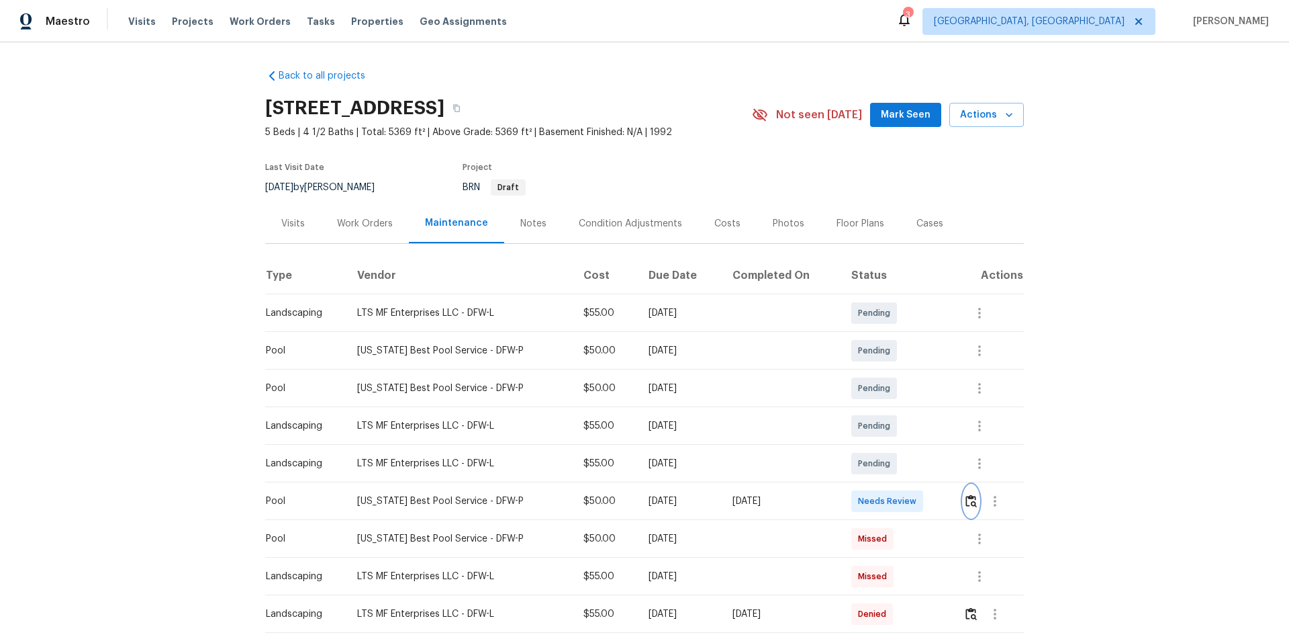
click at [966, 499] on img "button" at bounding box center [971, 500] width 11 height 13
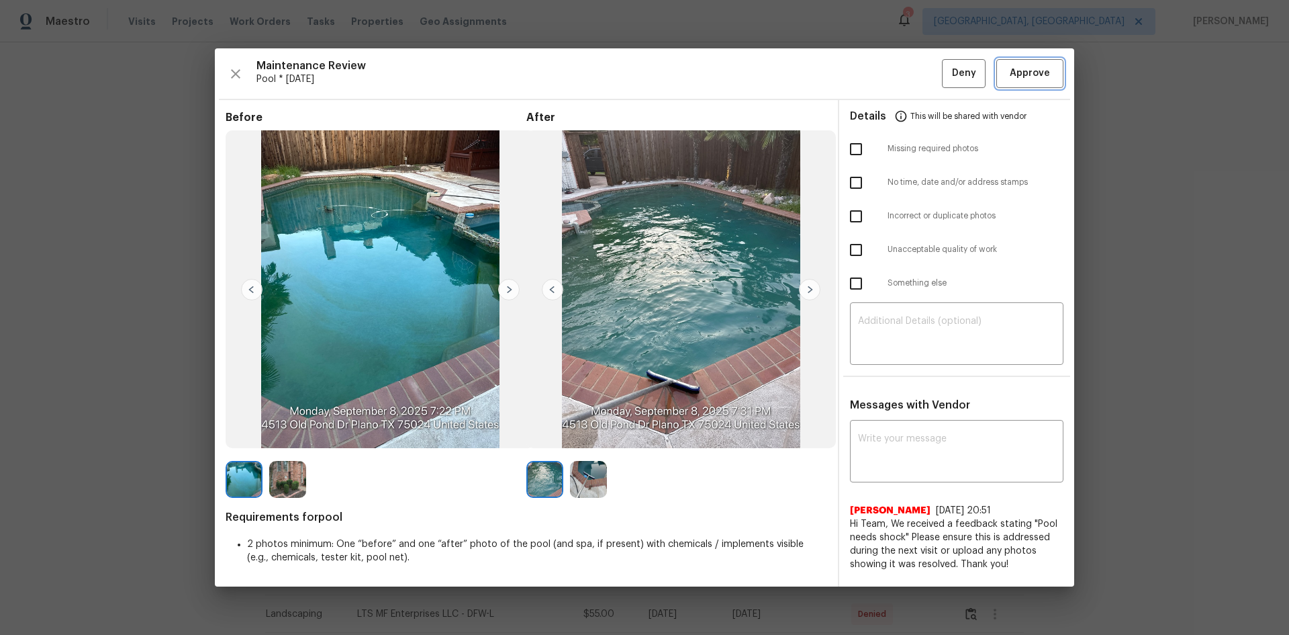
click at [1007, 82] on button "Approve" at bounding box center [1030, 73] width 67 height 29
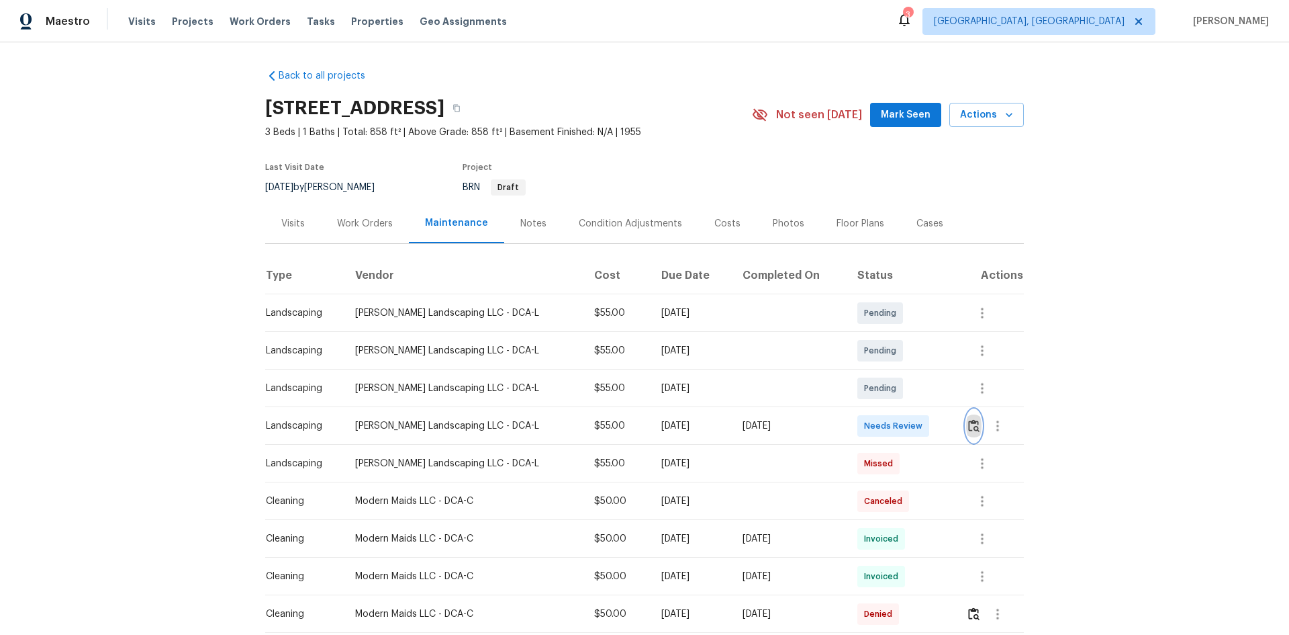
click at [968, 424] on img "button" at bounding box center [973, 425] width 11 height 13
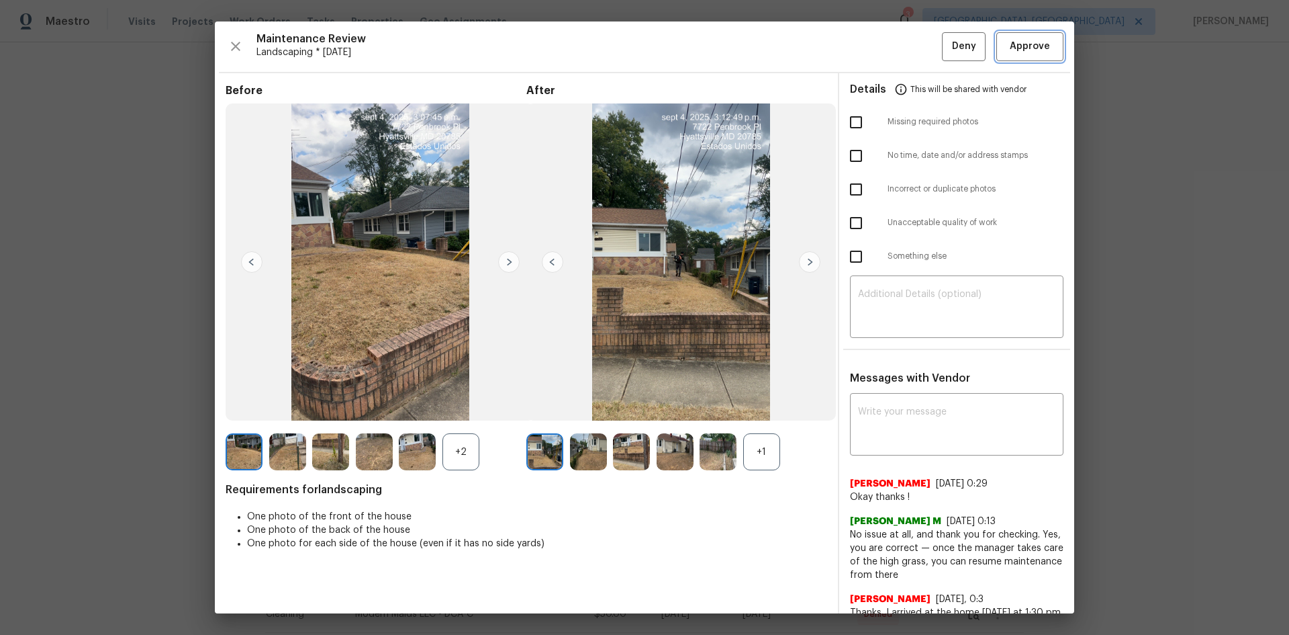
click at [1028, 50] on span "Approve" at bounding box center [1030, 46] width 40 height 17
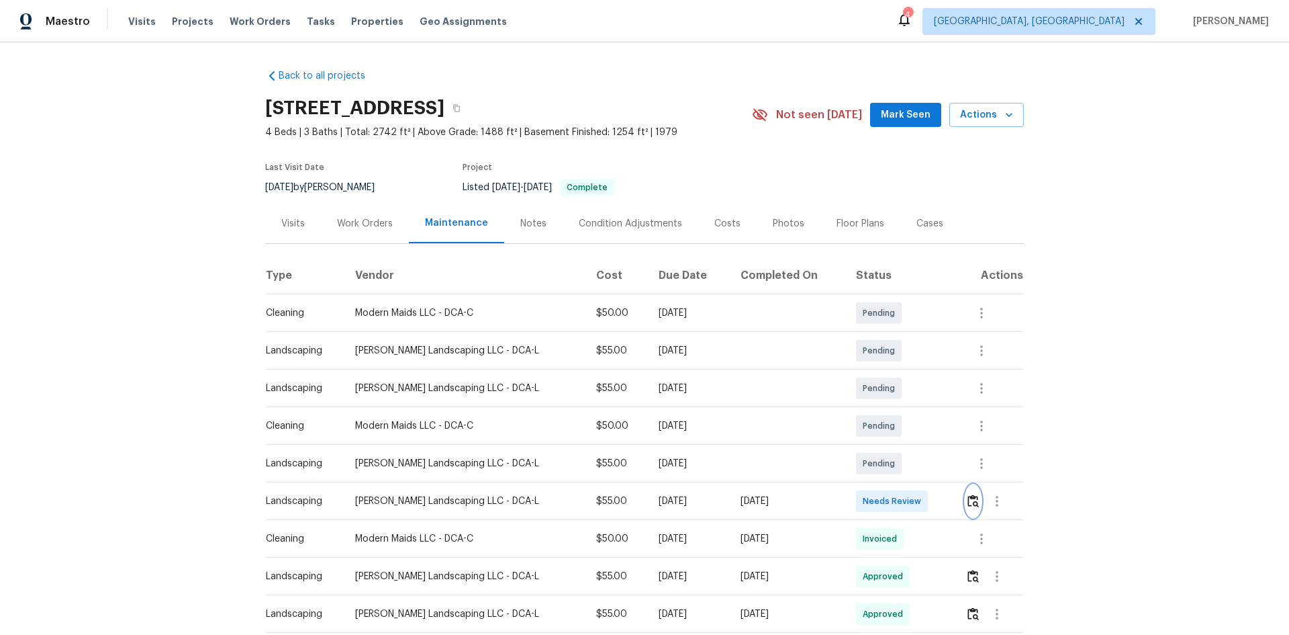
click at [968, 501] on img "button" at bounding box center [973, 500] width 11 height 13
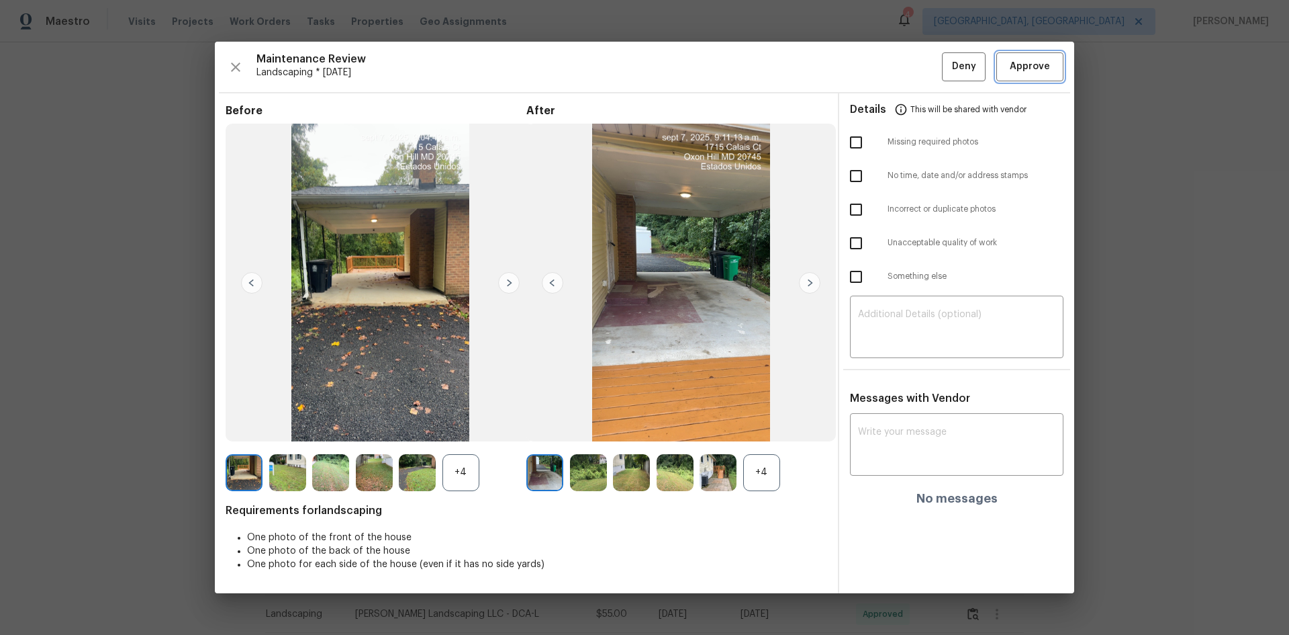
click at [1024, 77] on button "Approve" at bounding box center [1030, 66] width 67 height 29
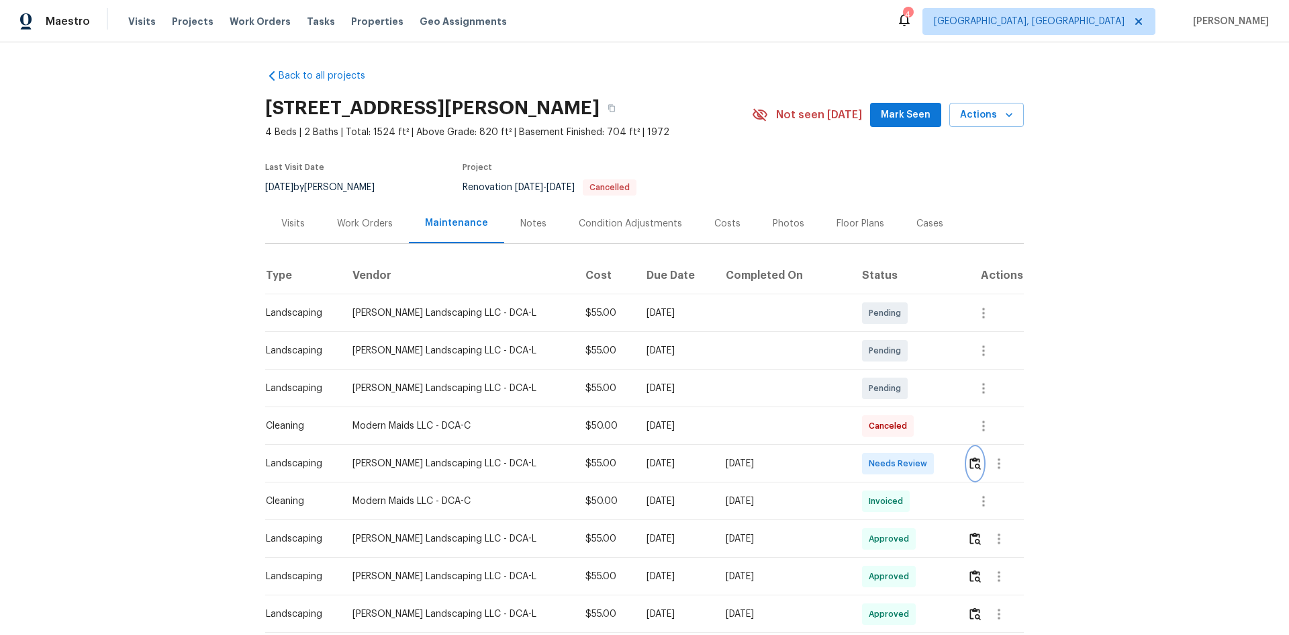
click at [970, 463] on img "button" at bounding box center [975, 463] width 11 height 13
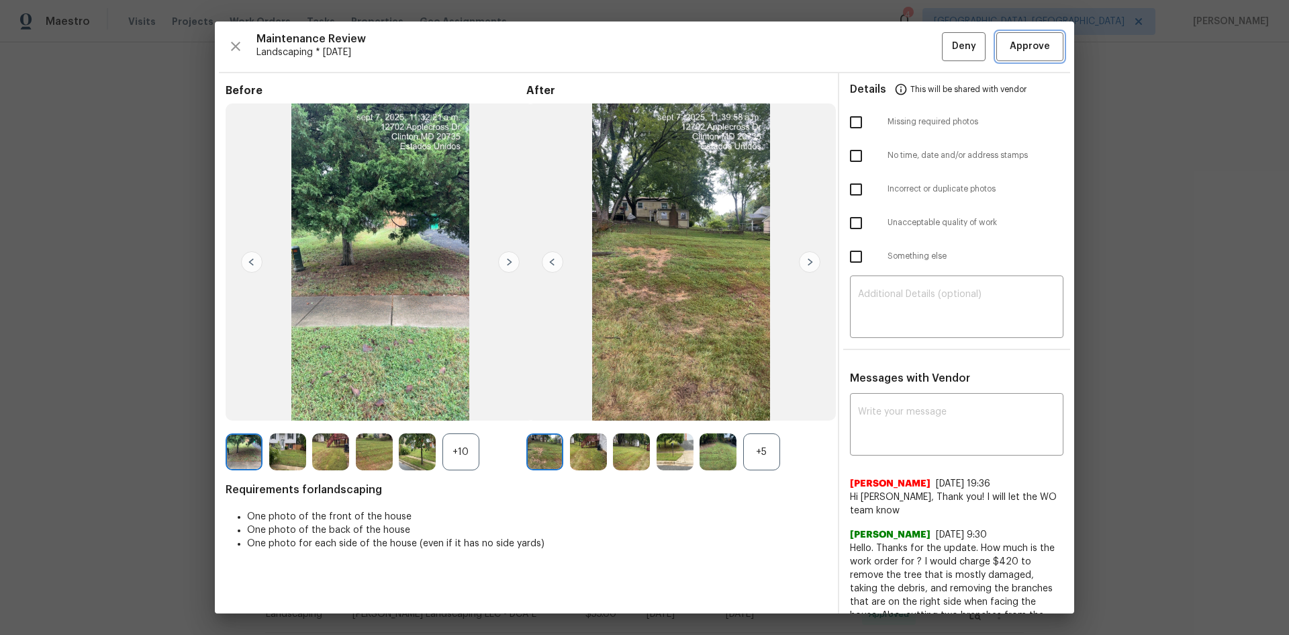
click at [1021, 48] on span "Approve" at bounding box center [1030, 46] width 40 height 17
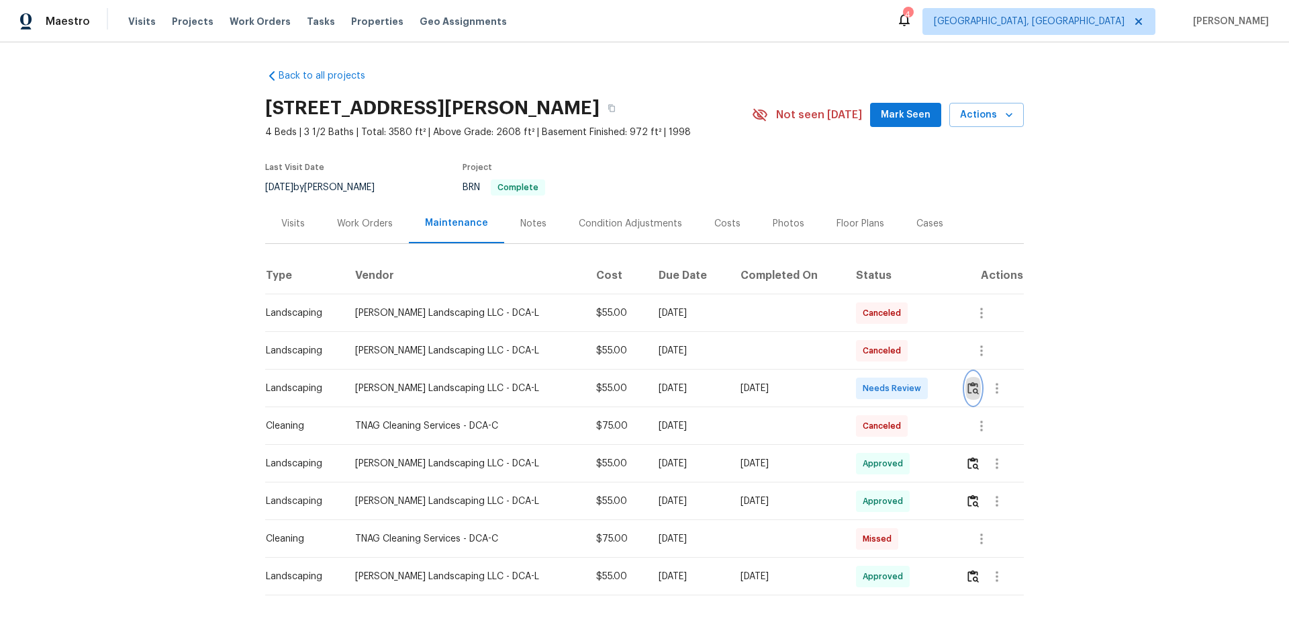
click at [968, 386] on img "button" at bounding box center [973, 387] width 11 height 13
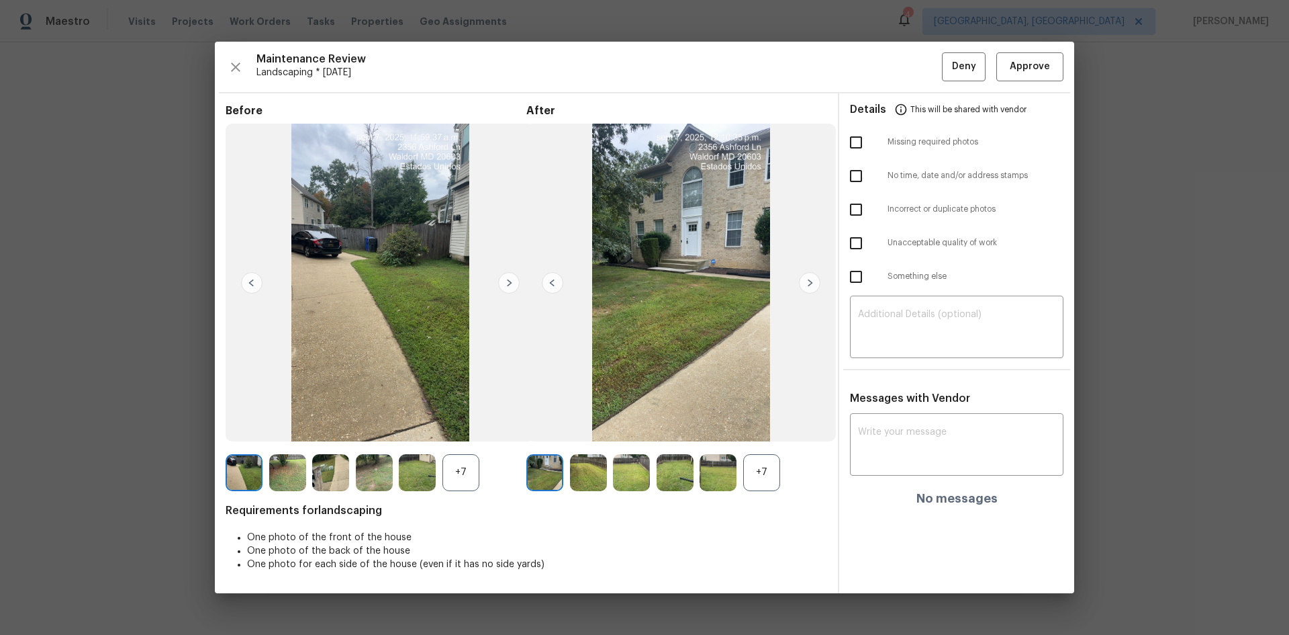
click at [809, 280] on img at bounding box center [809, 282] width 21 height 21
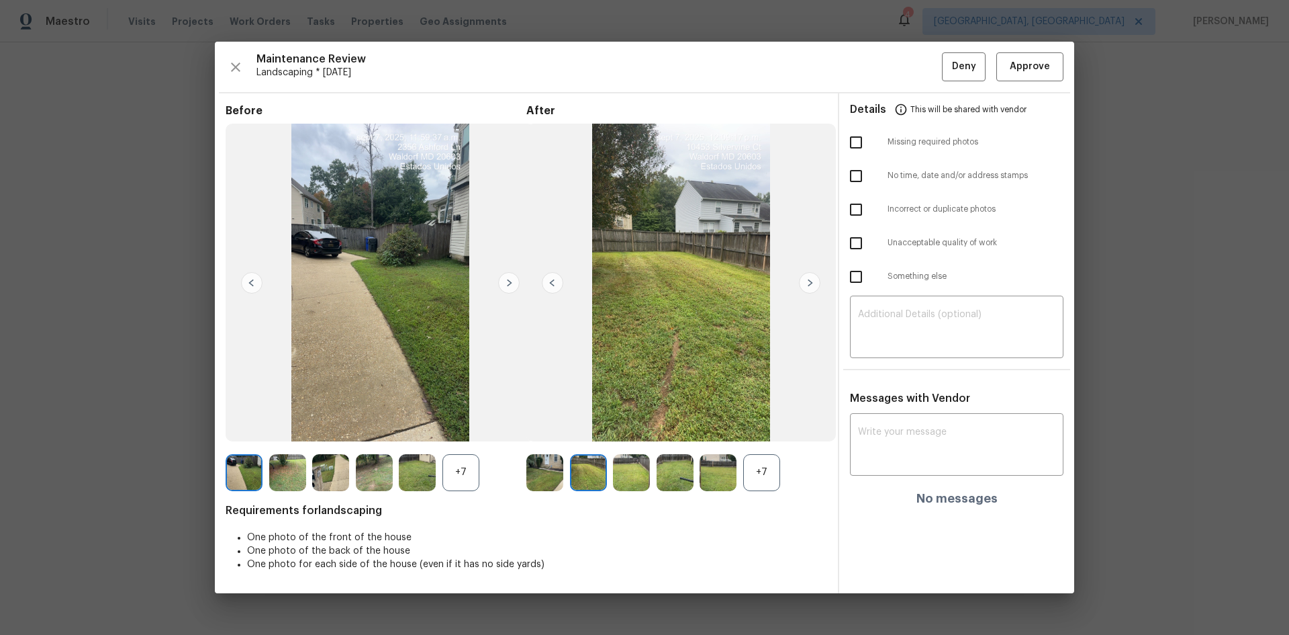
click at [809, 280] on img at bounding box center [809, 282] width 21 height 21
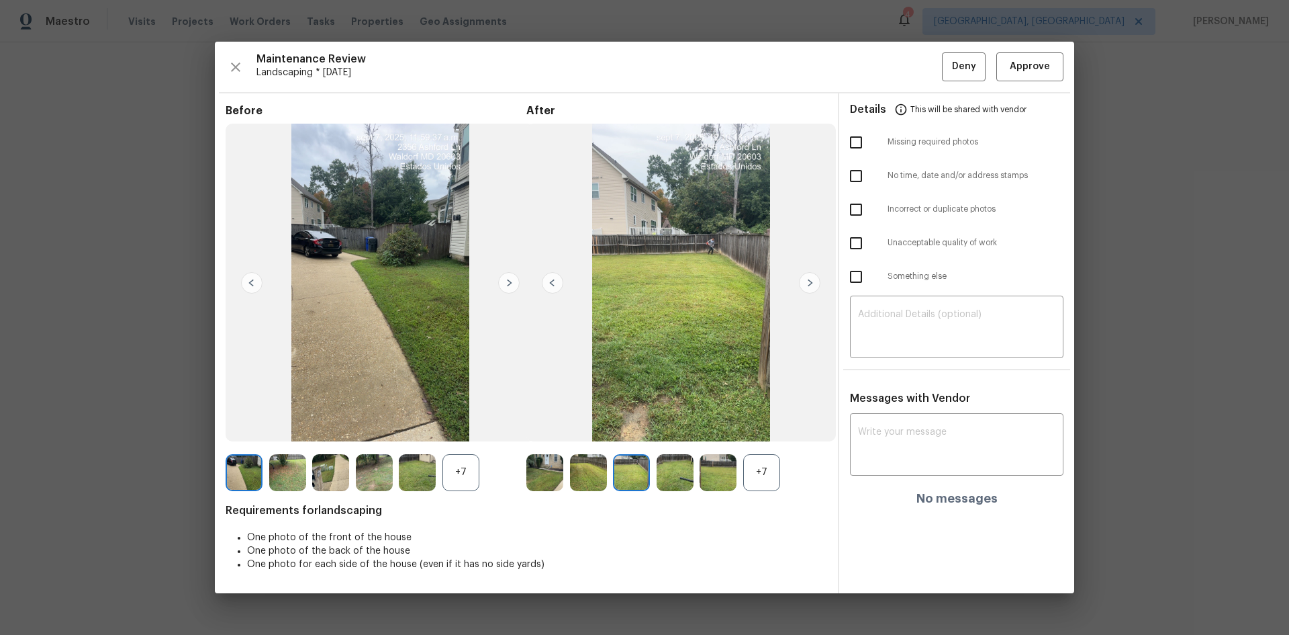
click at [809, 280] on img at bounding box center [809, 282] width 21 height 21
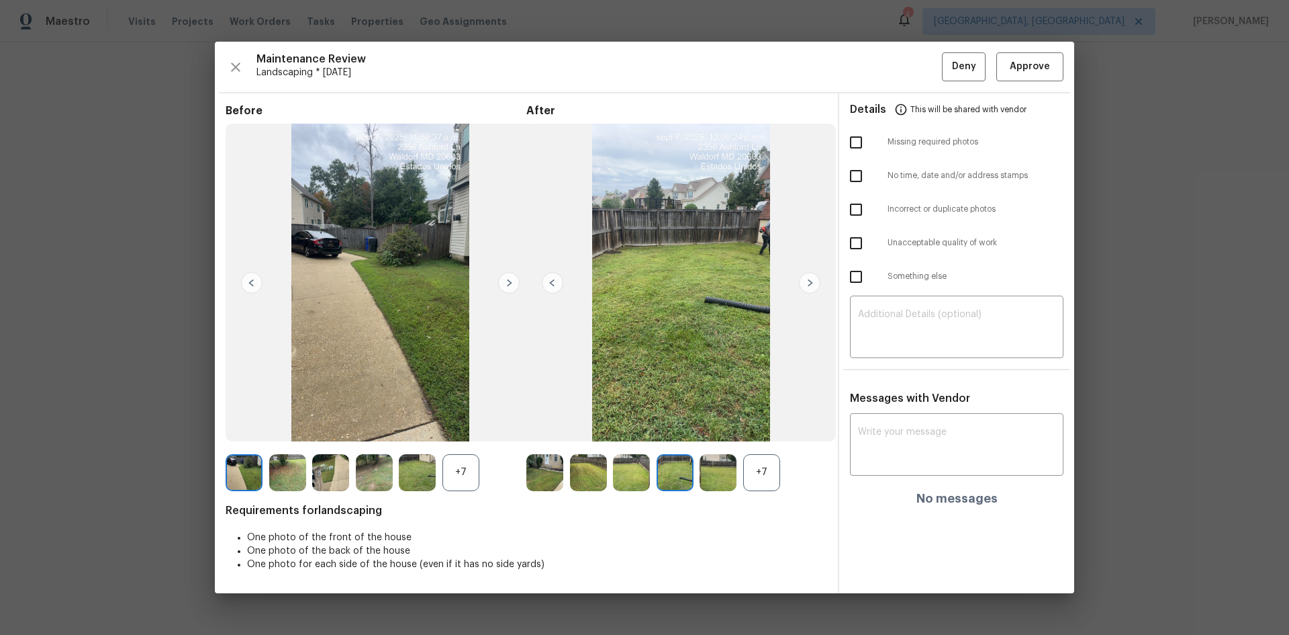
click at [809, 280] on img at bounding box center [809, 282] width 21 height 21
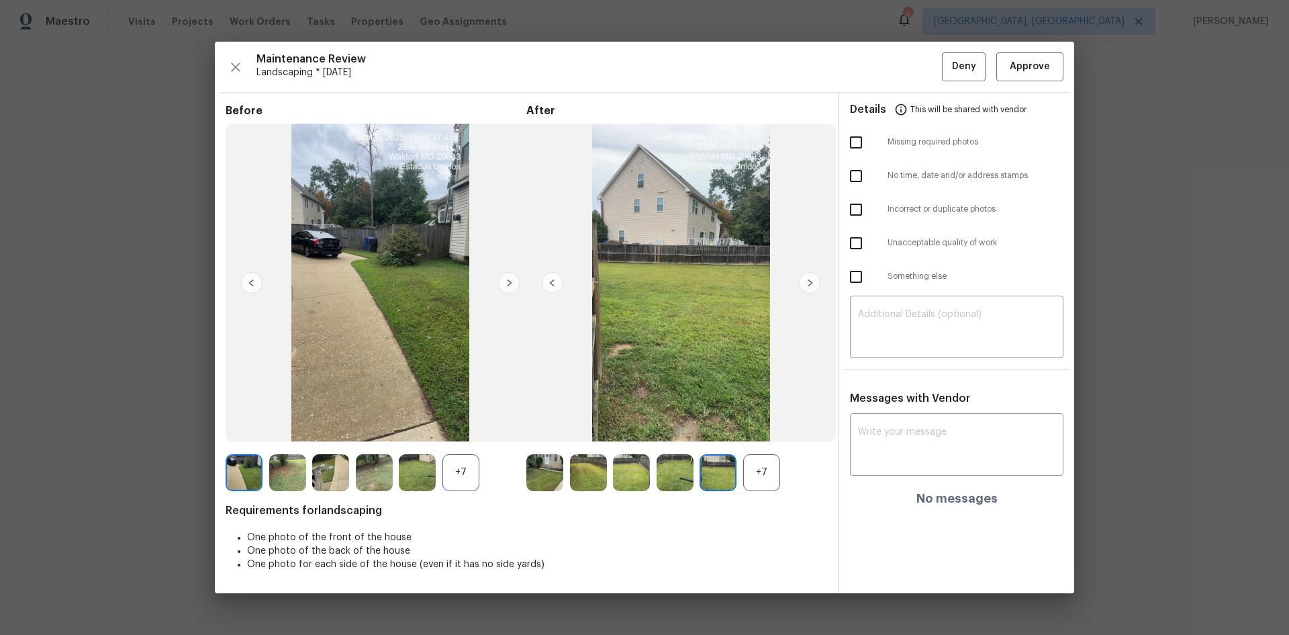
click at [505, 280] on img at bounding box center [508, 282] width 21 height 21
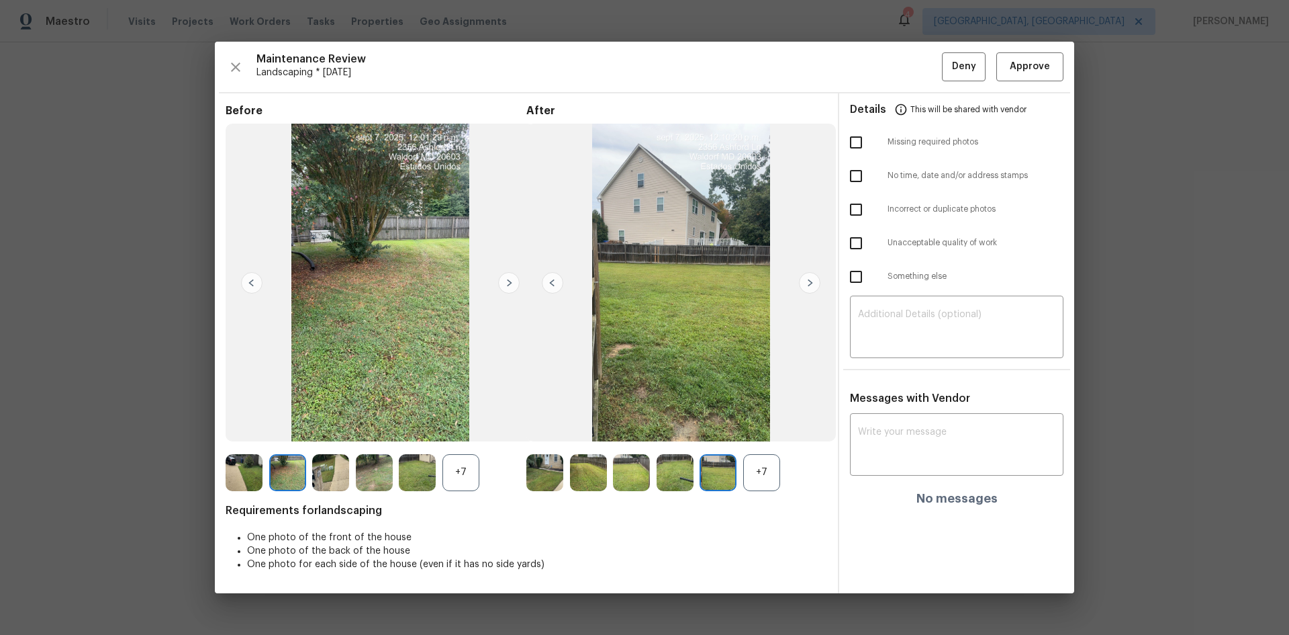
click at [1016, 51] on div "Maintenance Review Landscaping * [DATE] Deny Approve Before +7 After +7 Require…" at bounding box center [645, 317] width 860 height 551
click at [1016, 62] on span "Approve" at bounding box center [1030, 66] width 40 height 17
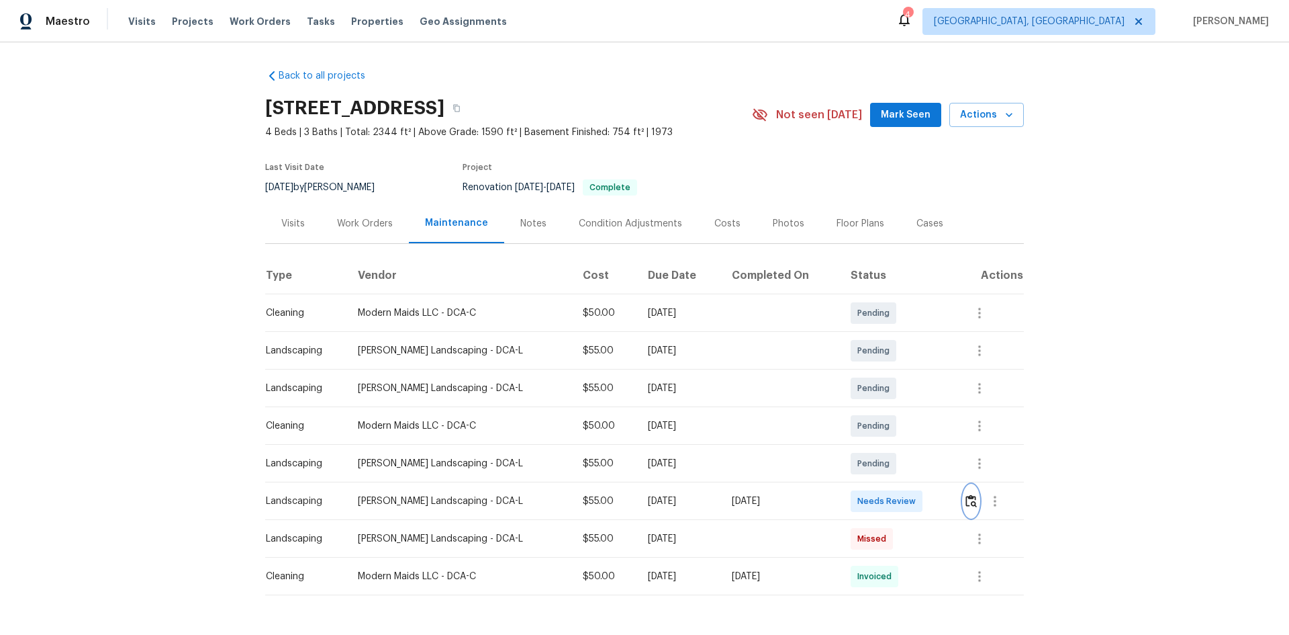
click at [968, 496] on img "button" at bounding box center [971, 500] width 11 height 13
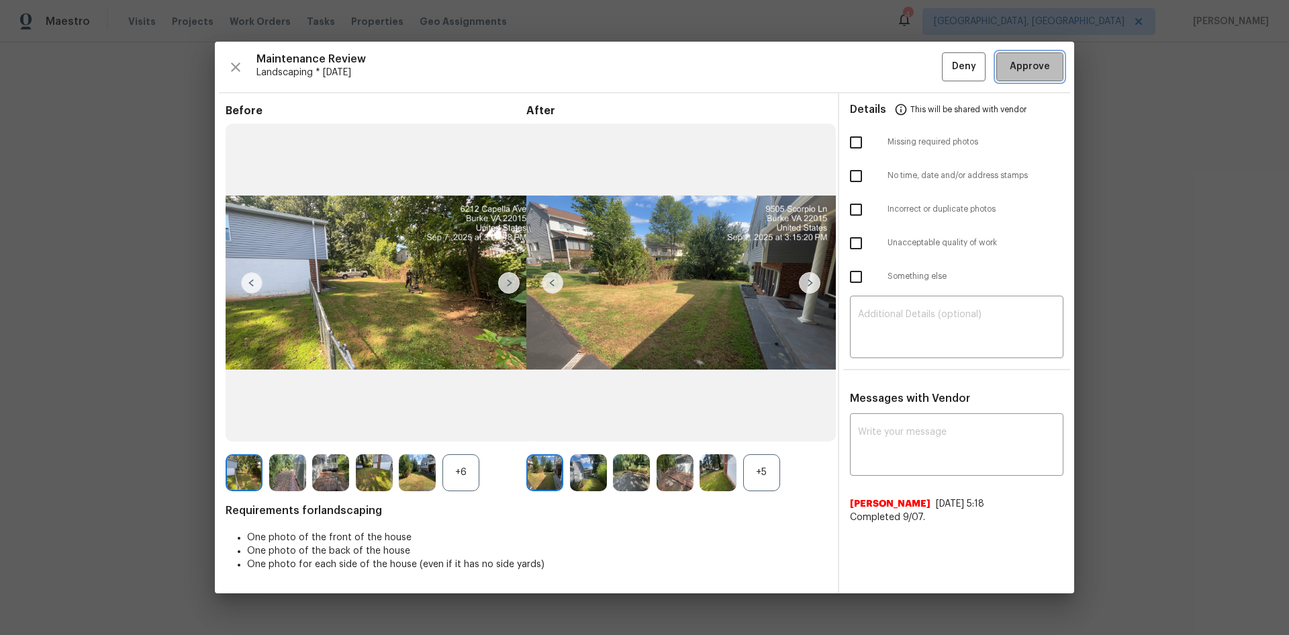
click at [1038, 64] on span "Approve" at bounding box center [1030, 66] width 40 height 17
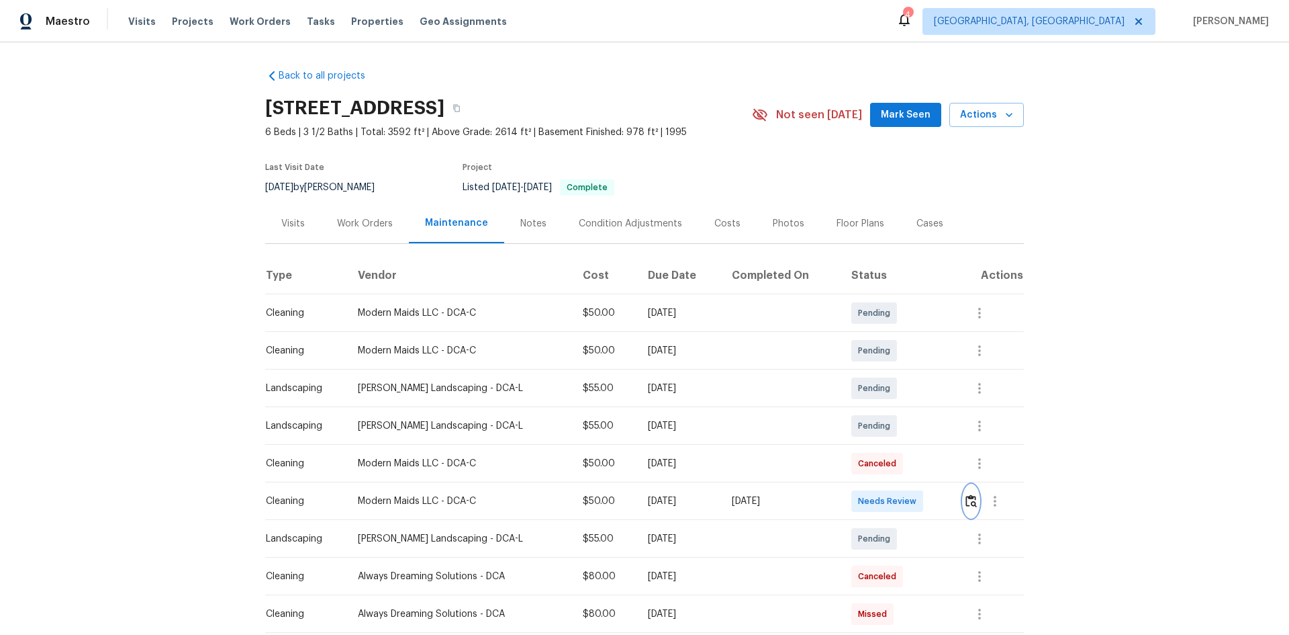
click at [966, 498] on img "button" at bounding box center [971, 500] width 11 height 13
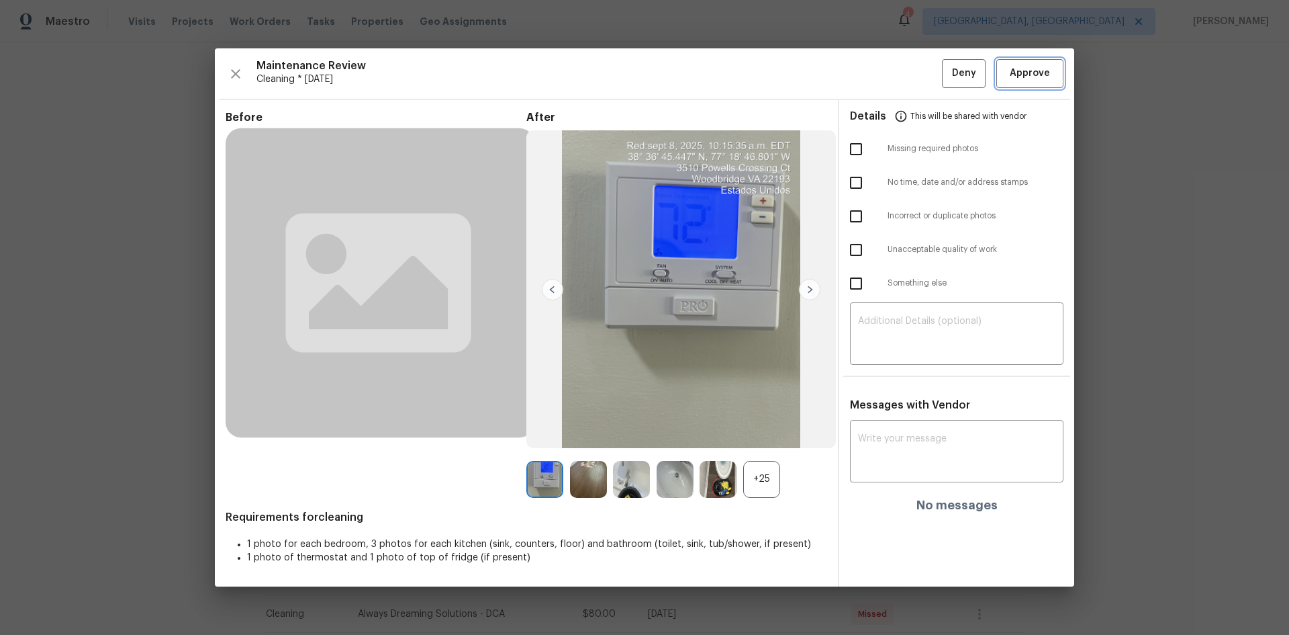
click at [1025, 78] on span "Approve" at bounding box center [1030, 73] width 40 height 17
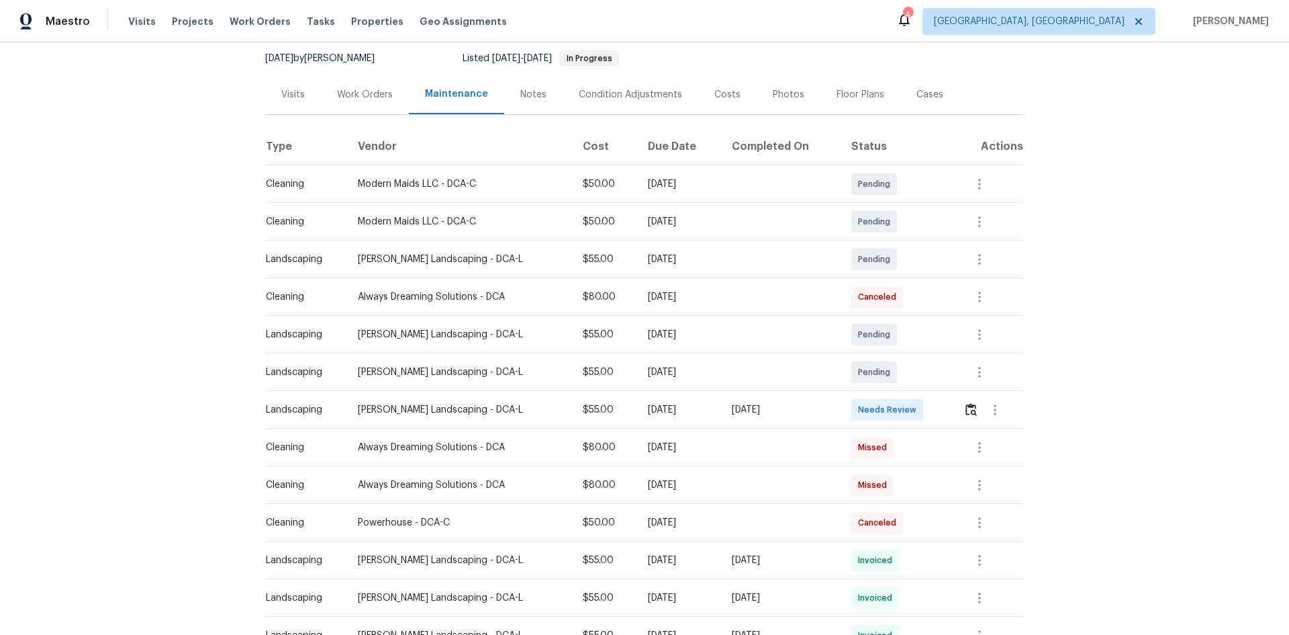
scroll to position [134, 0]
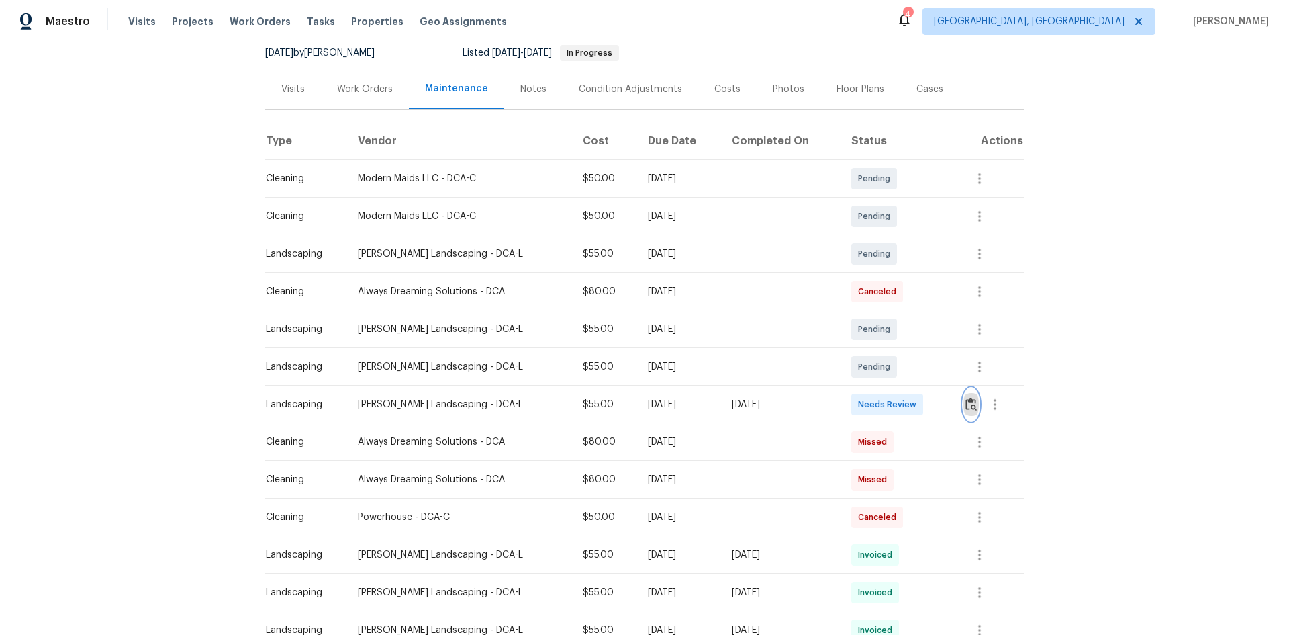
click at [966, 406] on img "button" at bounding box center [971, 404] width 11 height 13
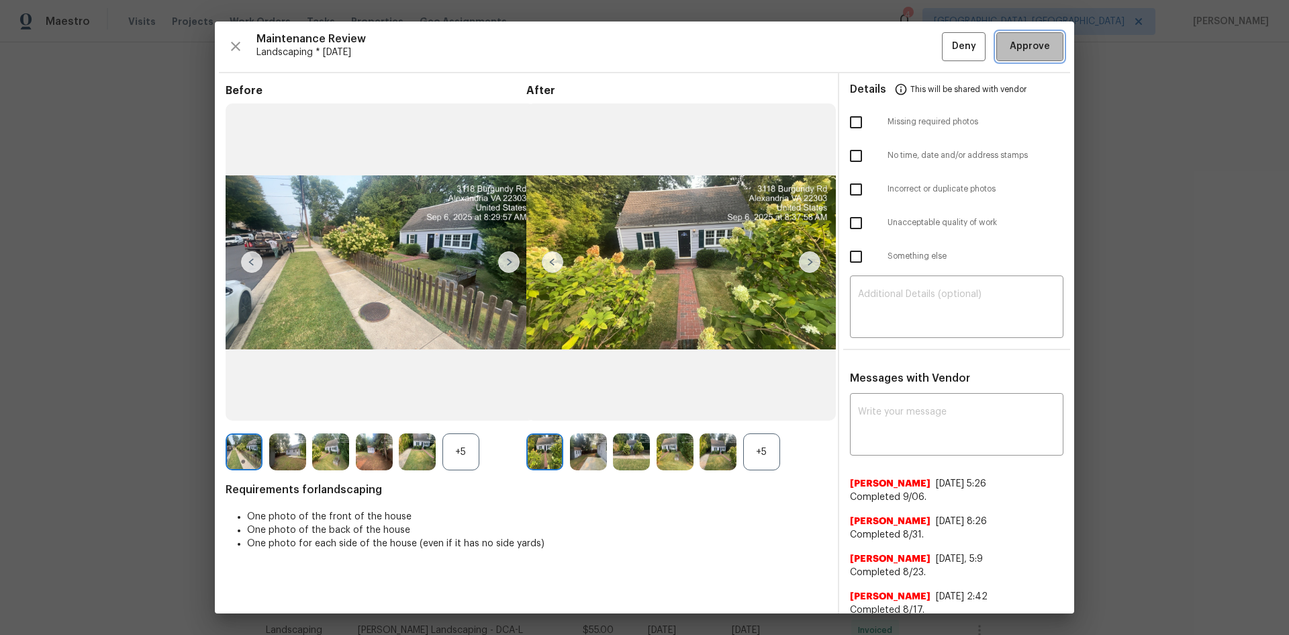
click at [1028, 42] on span "Approve" at bounding box center [1030, 46] width 40 height 17
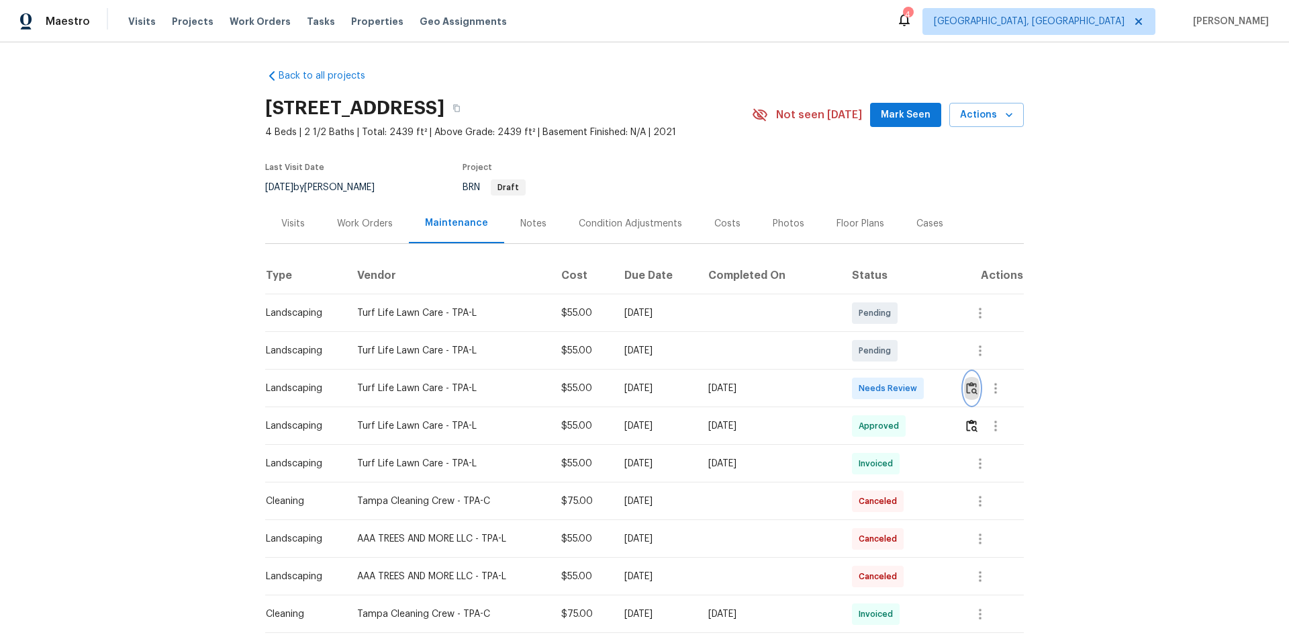
click at [968, 384] on img "button" at bounding box center [971, 387] width 11 height 13
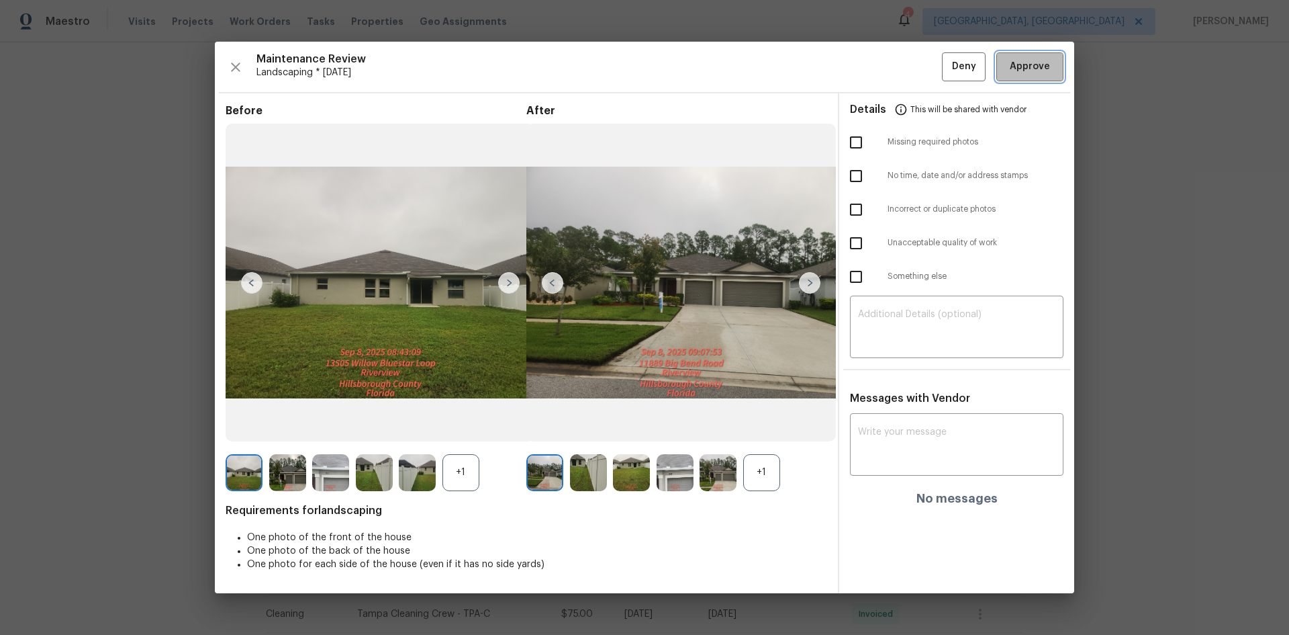
click at [1014, 74] on span "Approve" at bounding box center [1030, 66] width 40 height 17
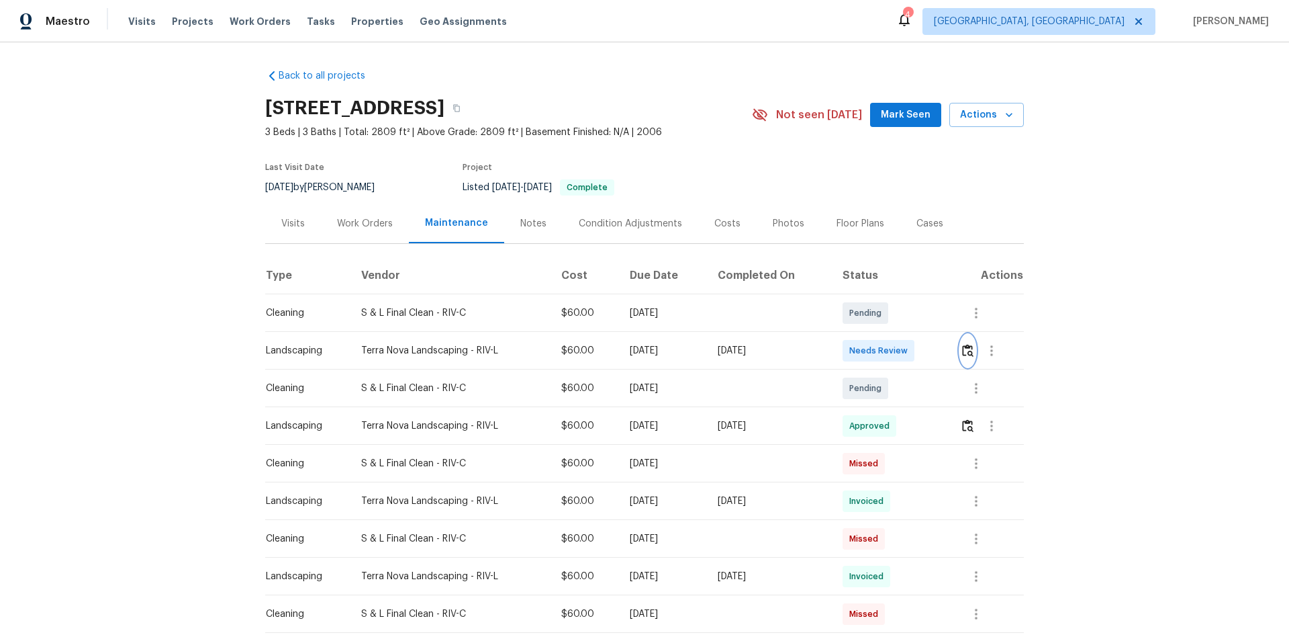
click at [967, 346] on img "button" at bounding box center [967, 350] width 11 height 13
click at [970, 348] on img "button" at bounding box center [967, 350] width 11 height 13
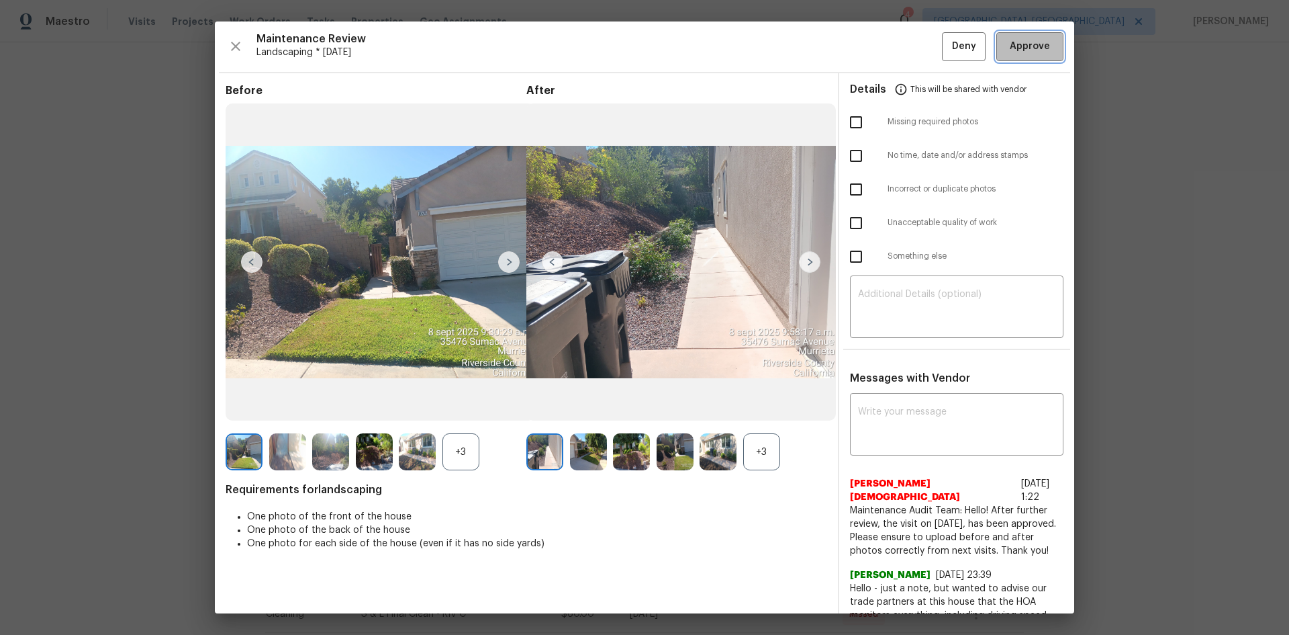
click at [1019, 40] on span "Approve" at bounding box center [1030, 46] width 40 height 17
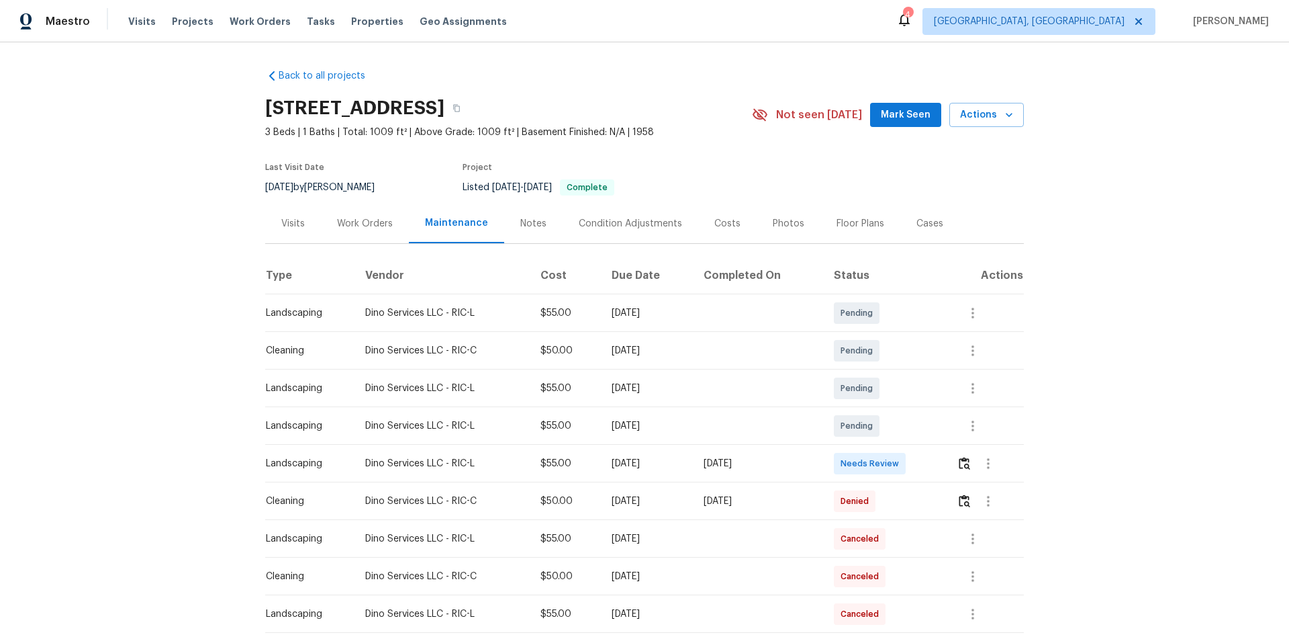
scroll to position [67, 0]
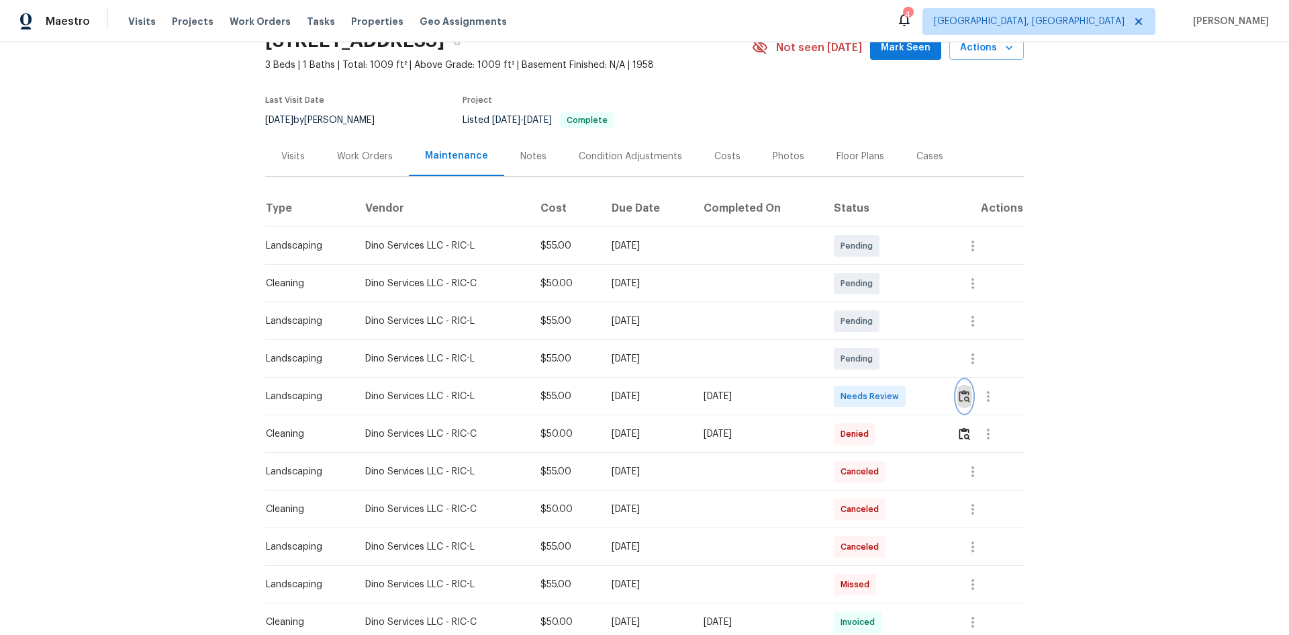
click at [959, 394] on img "button" at bounding box center [964, 395] width 11 height 13
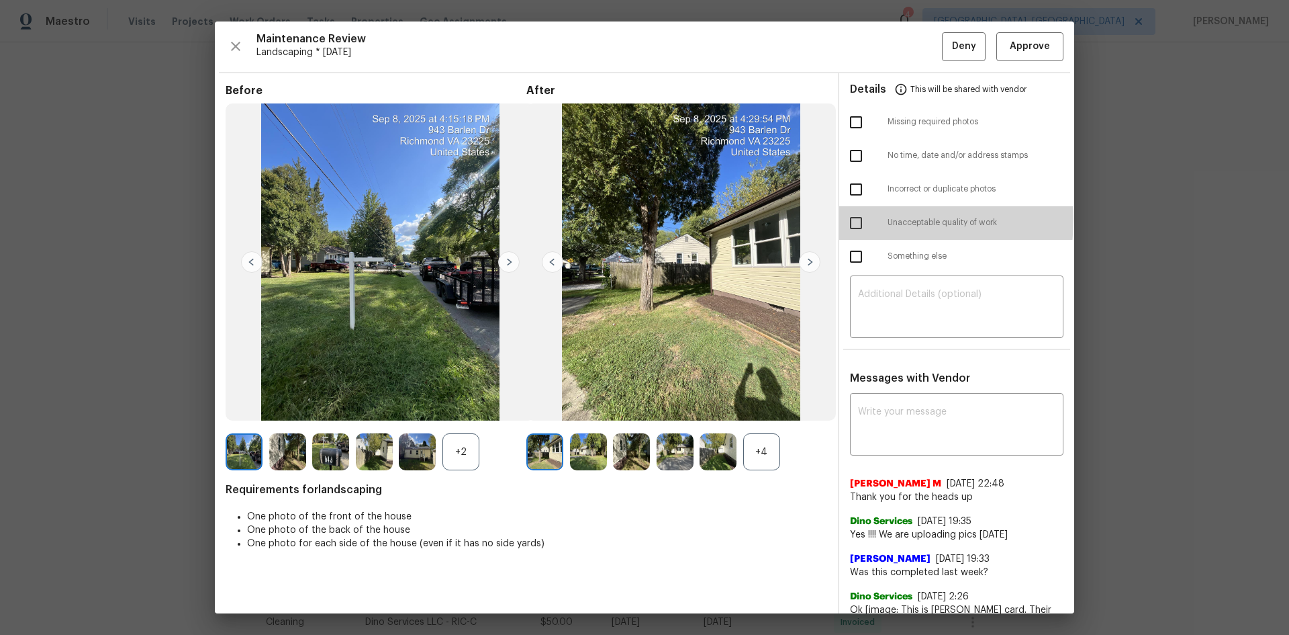
click at [847, 218] on input "checkbox" at bounding box center [856, 223] width 28 height 28
checkbox input "true"
click at [858, 298] on textarea at bounding box center [956, 308] width 197 height 38
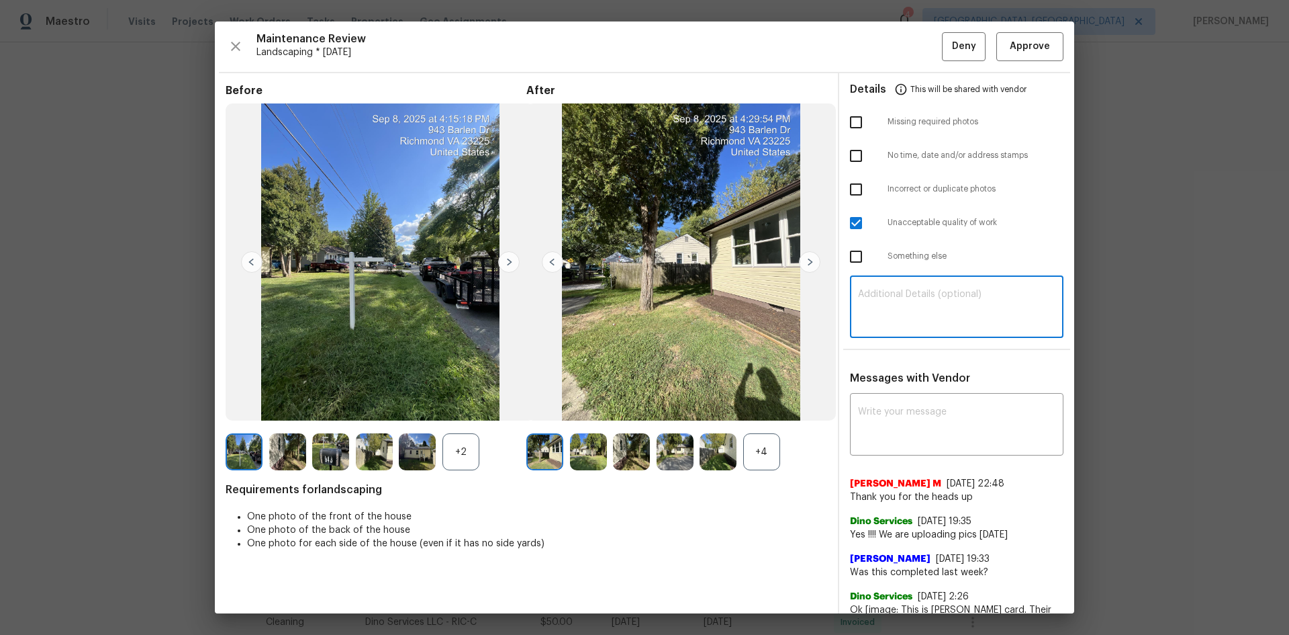
paste textarea "Maintenance Audit Team: Hello! Unfortunately, this Landscaping visit completed …"
type textarea "Maintenance Audit Team: Hello! Unfortunately, this Landscaping visit completed …"
click at [869, 396] on div "x ​" at bounding box center [957, 425] width 214 height 59
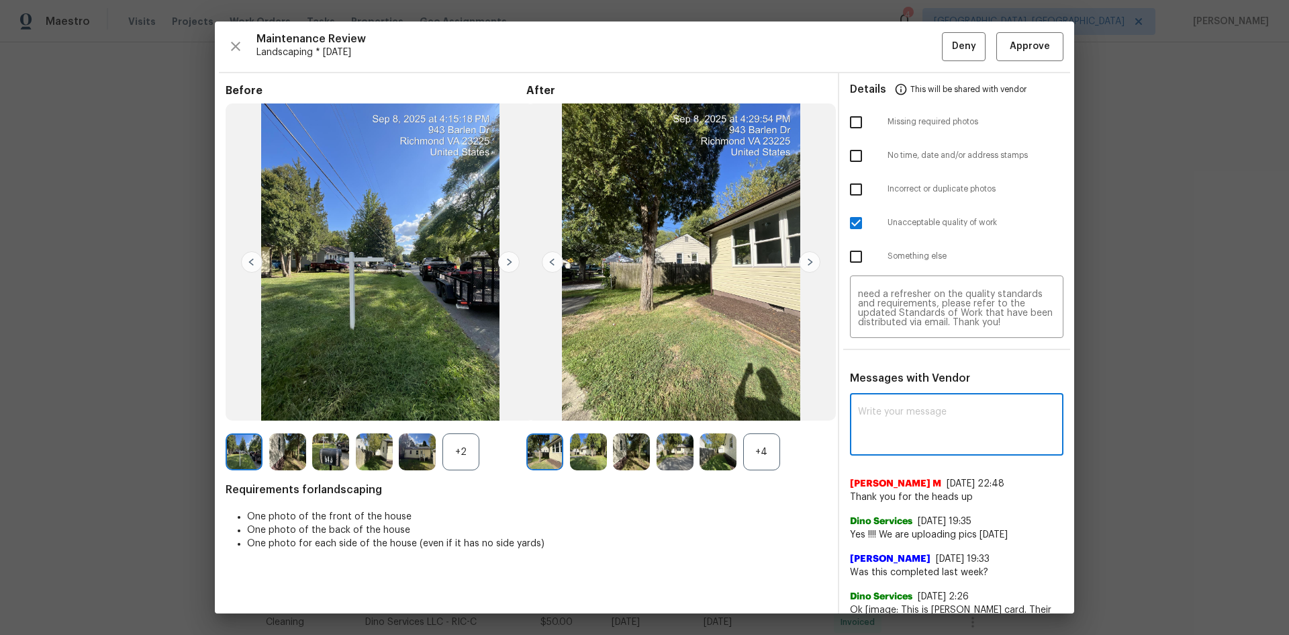
paste textarea "Maintenance Audit Team: Hello! Unfortunately, this Landscaping visit completed …"
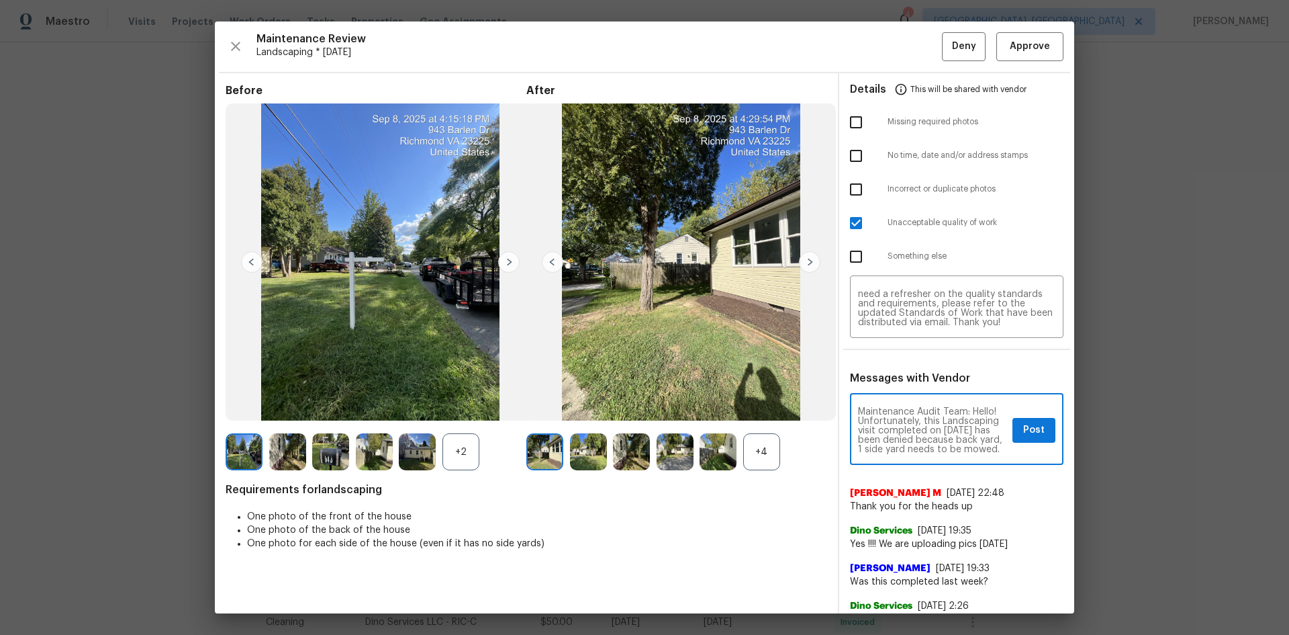
scroll to position [27, 0]
type textarea "Maintenance Audit Team: Hello! Unfortunately, this Landscaping visit completed …"
click at [1023, 429] on span "Post" at bounding box center [1033, 430] width 21 height 17
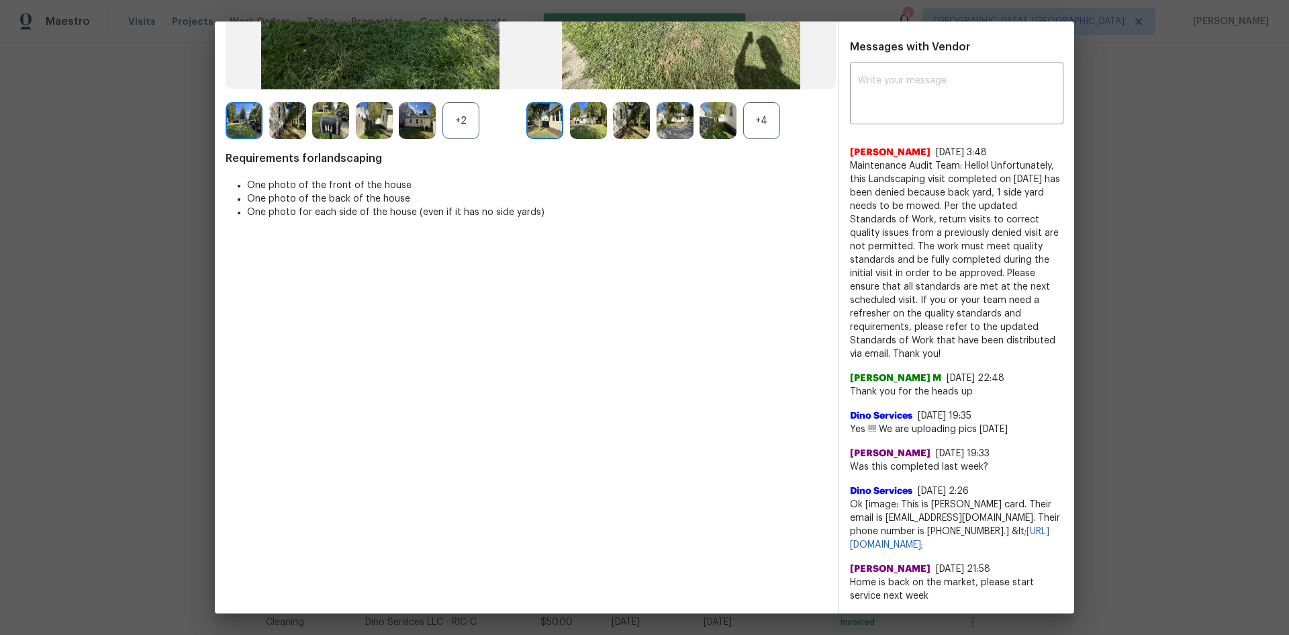
scroll to position [0, 0]
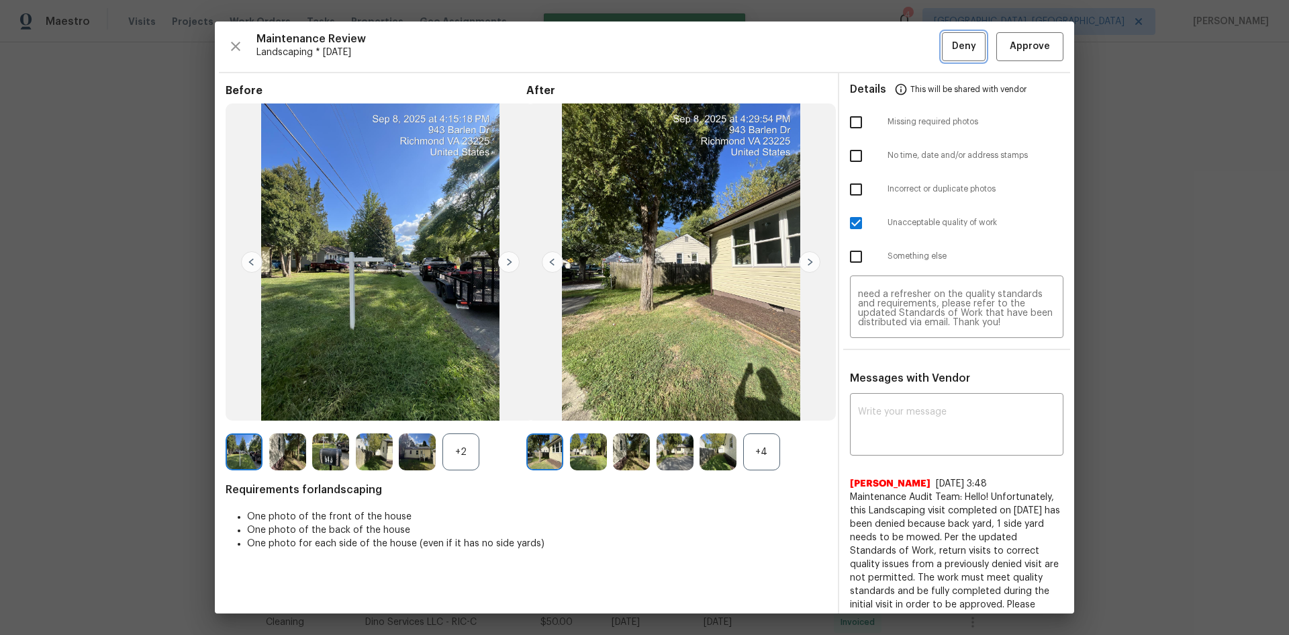
click at [954, 51] on span "Deny" at bounding box center [964, 46] width 24 height 17
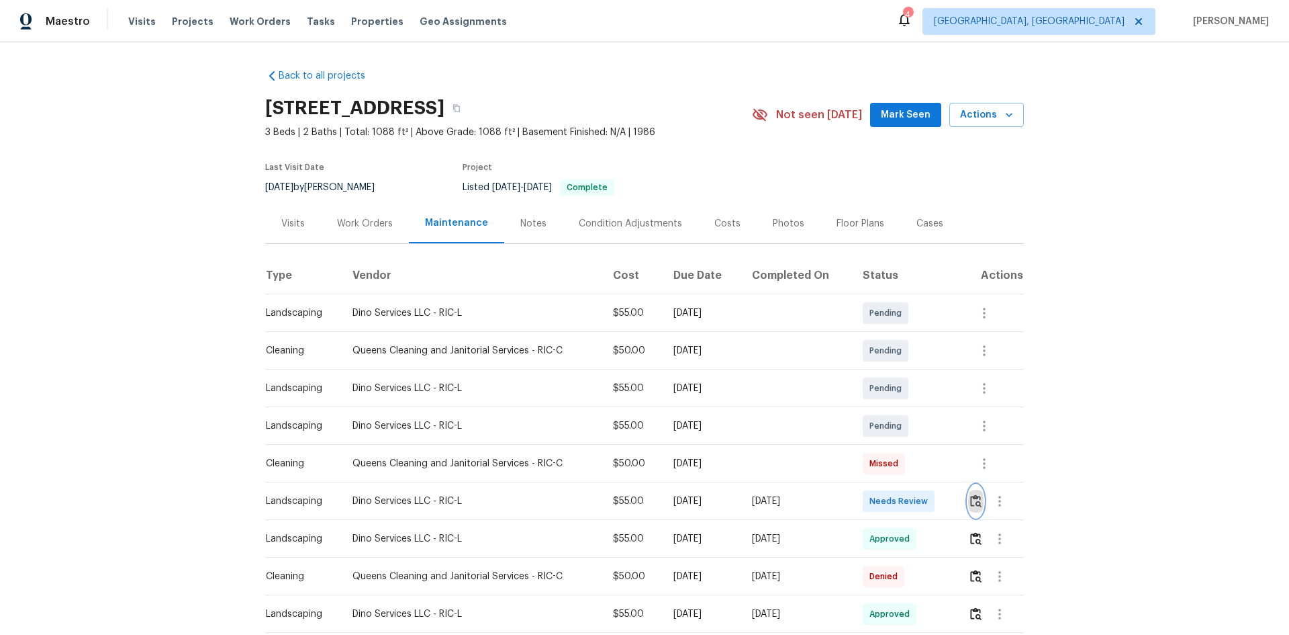
click at [978, 501] on img "button" at bounding box center [975, 500] width 11 height 13
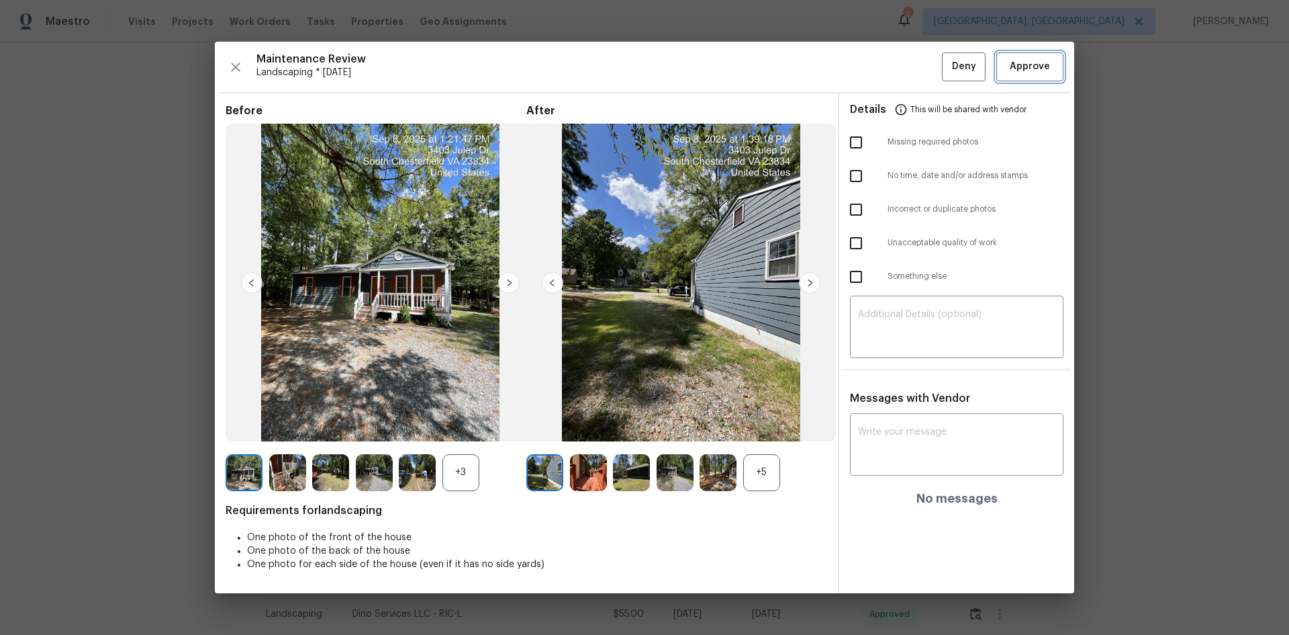
click at [1024, 66] on span "Approve" at bounding box center [1030, 66] width 40 height 17
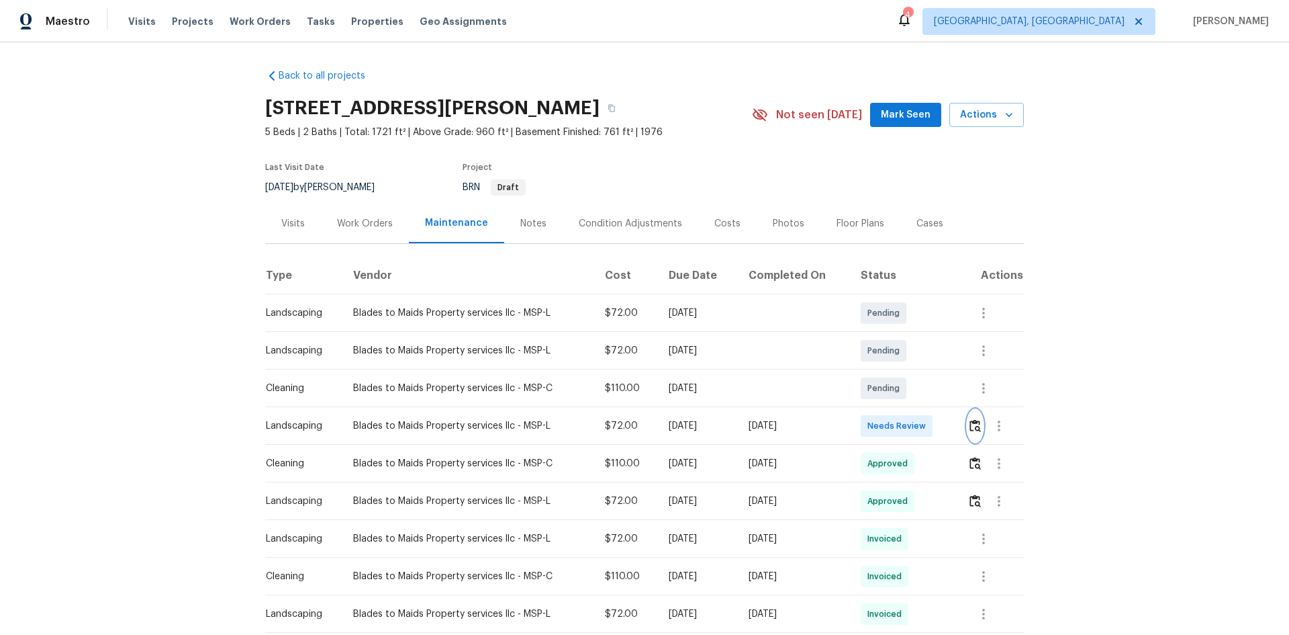
click at [978, 426] on img "button" at bounding box center [975, 425] width 11 height 13
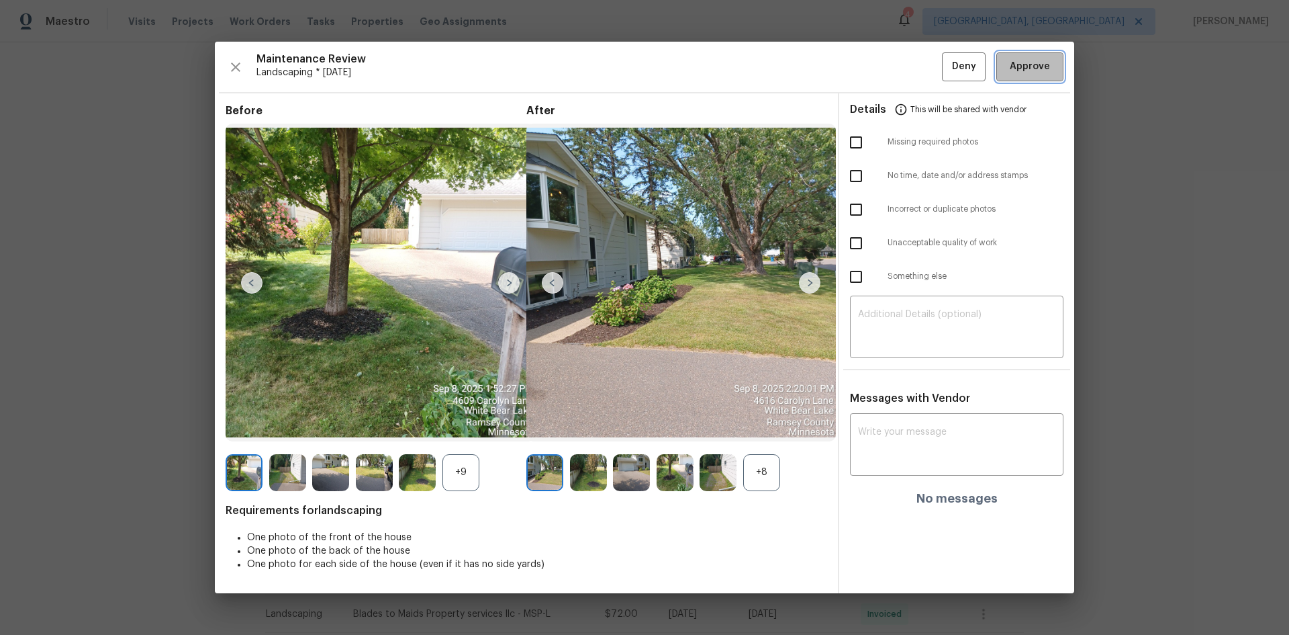
click at [1007, 60] on span "Approve" at bounding box center [1030, 66] width 46 height 17
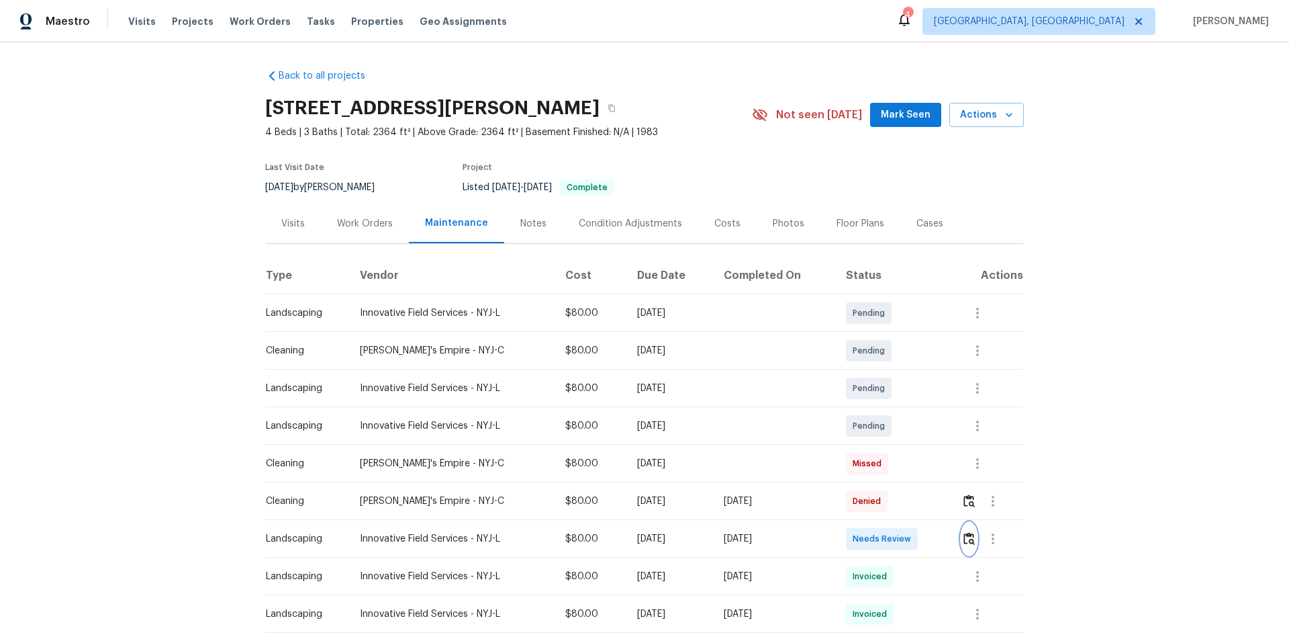
click at [968, 537] on img "button" at bounding box center [969, 538] width 11 height 13
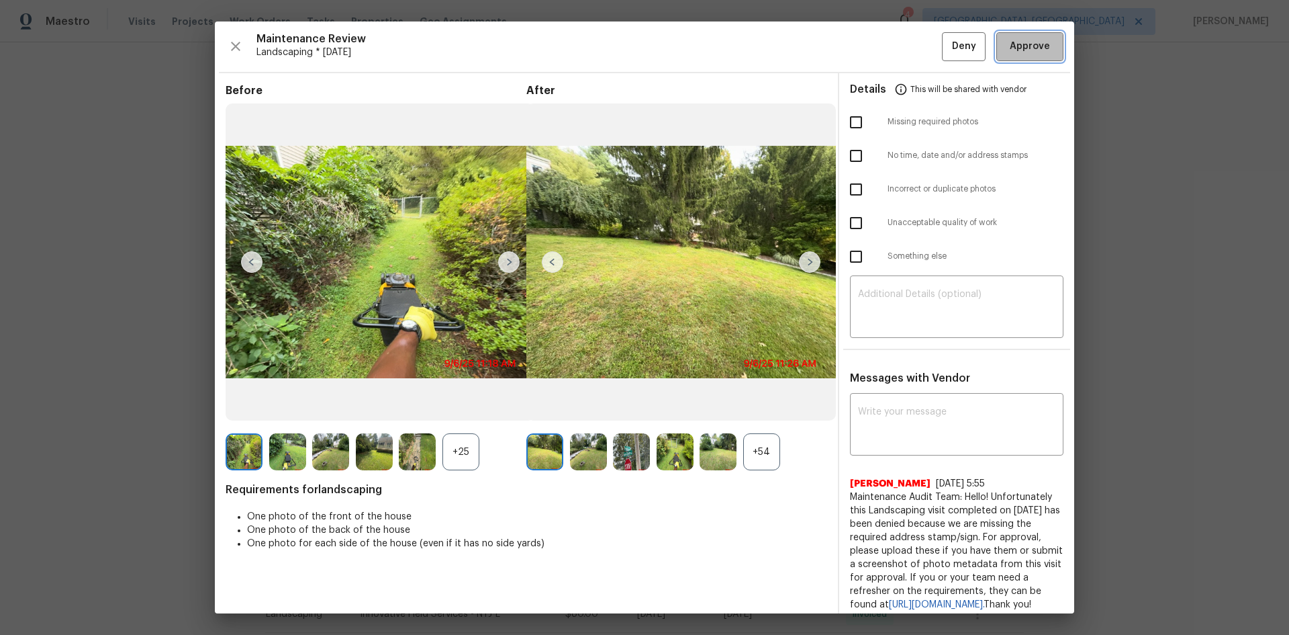
click at [1028, 50] on span "Approve" at bounding box center [1030, 46] width 40 height 17
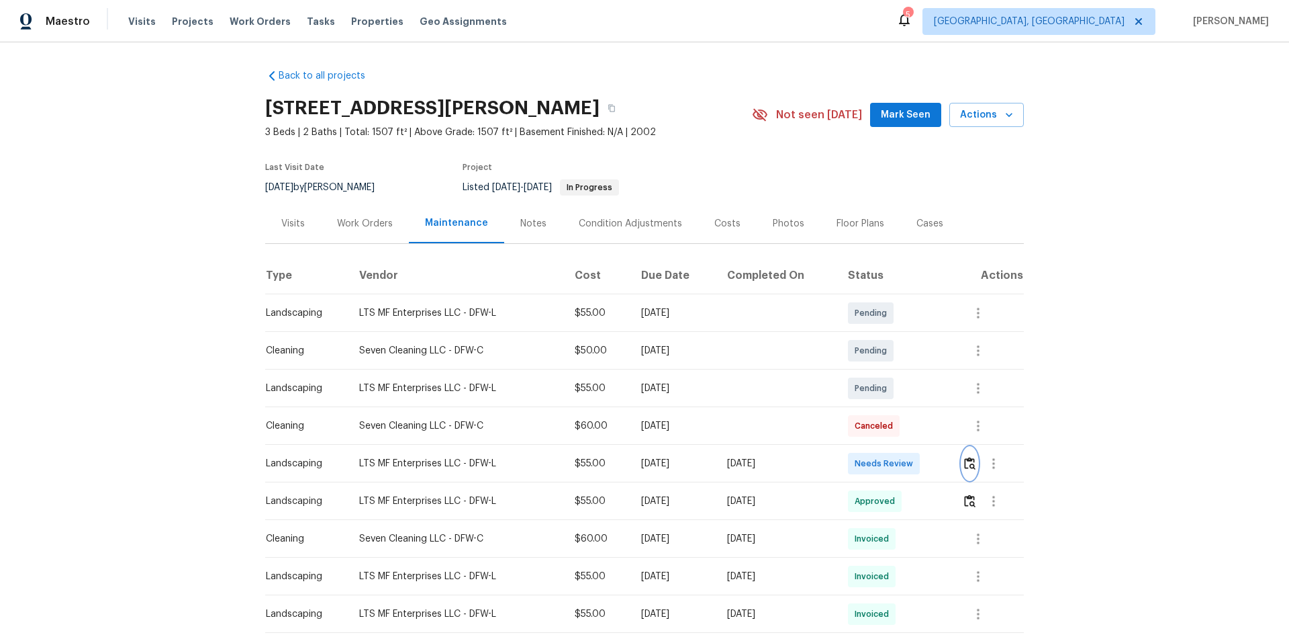
click at [962, 461] on button "button" at bounding box center [969, 463] width 15 height 32
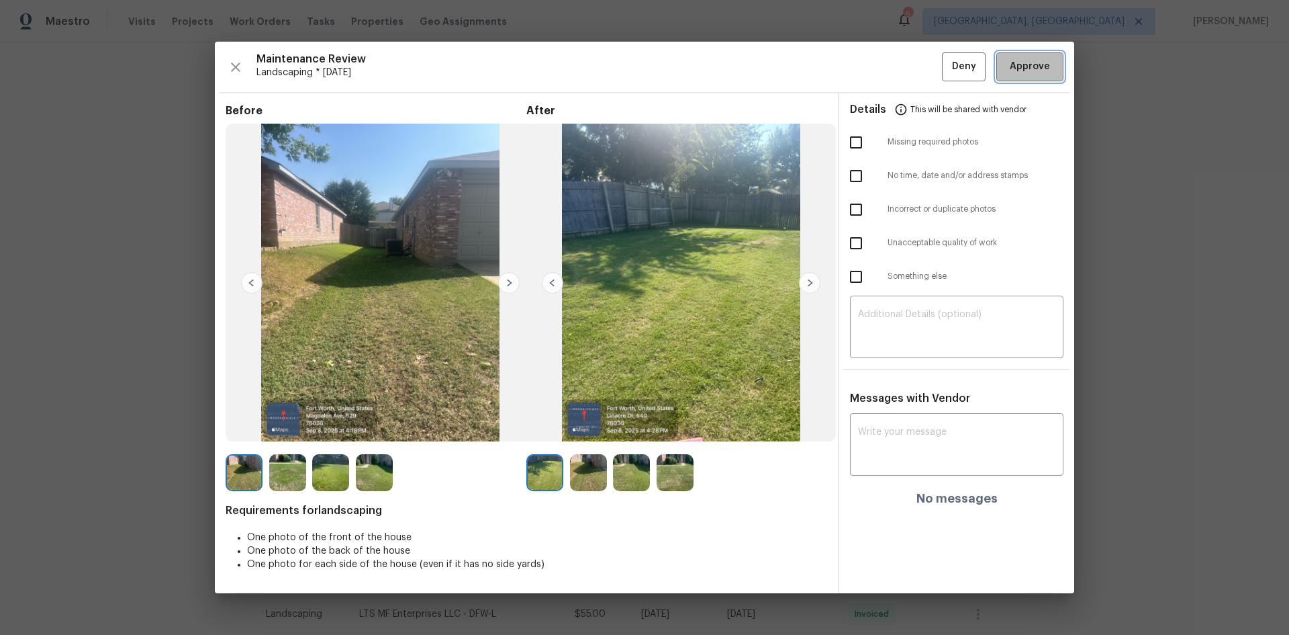
click at [1028, 59] on span "Approve" at bounding box center [1030, 66] width 40 height 17
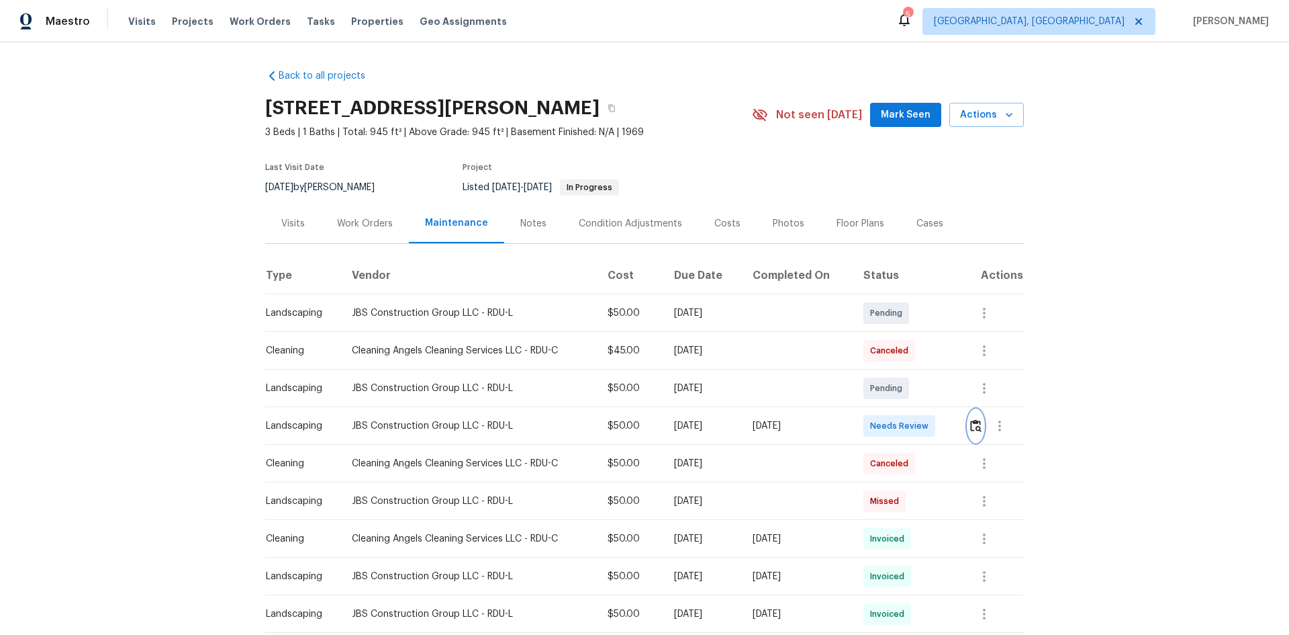
click at [978, 424] on img "button" at bounding box center [975, 425] width 11 height 13
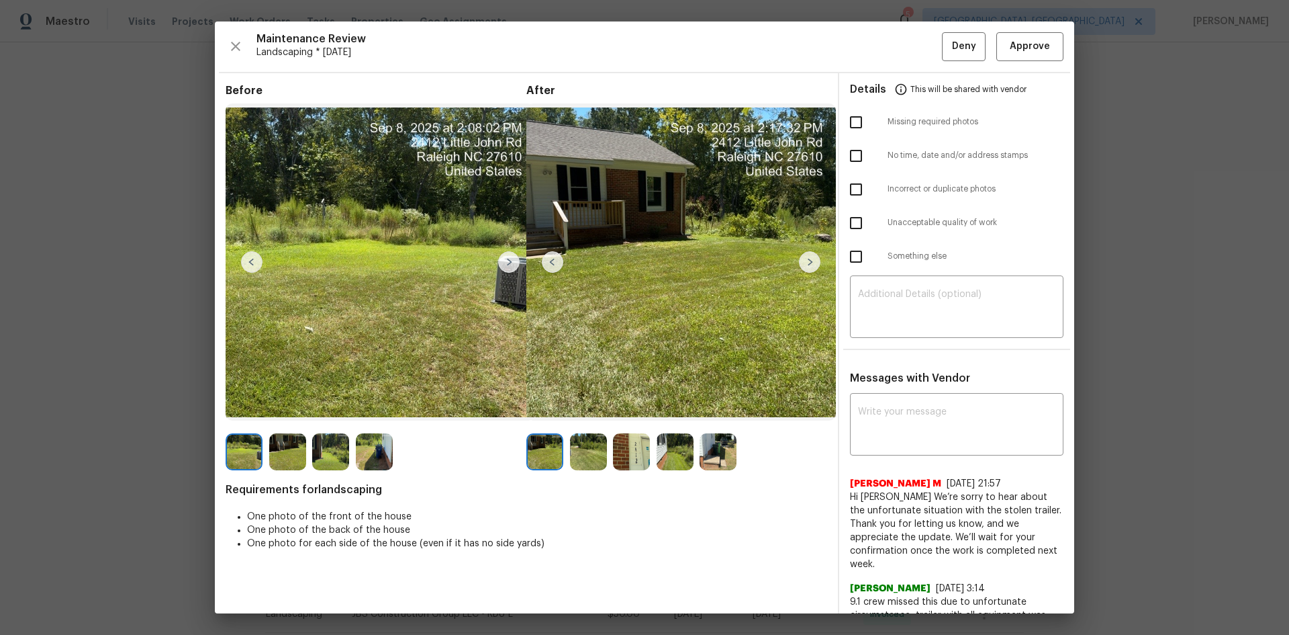
click at [803, 258] on img at bounding box center [809, 261] width 21 height 21
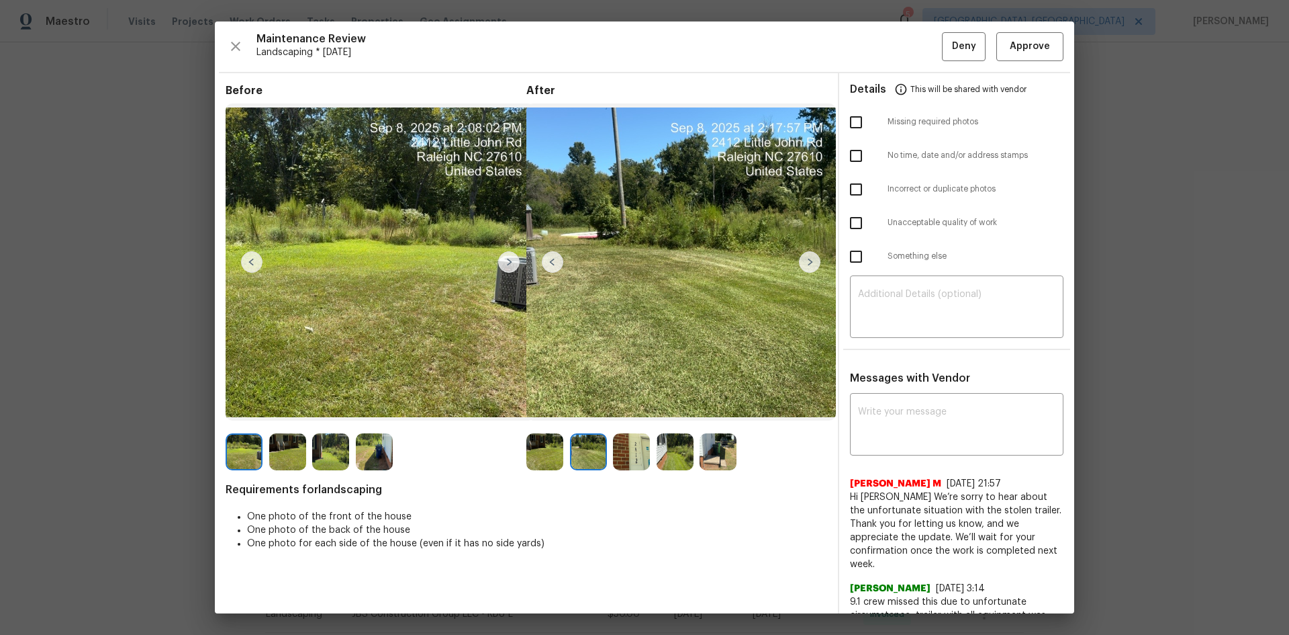
click at [806, 261] on img at bounding box center [809, 261] width 21 height 21
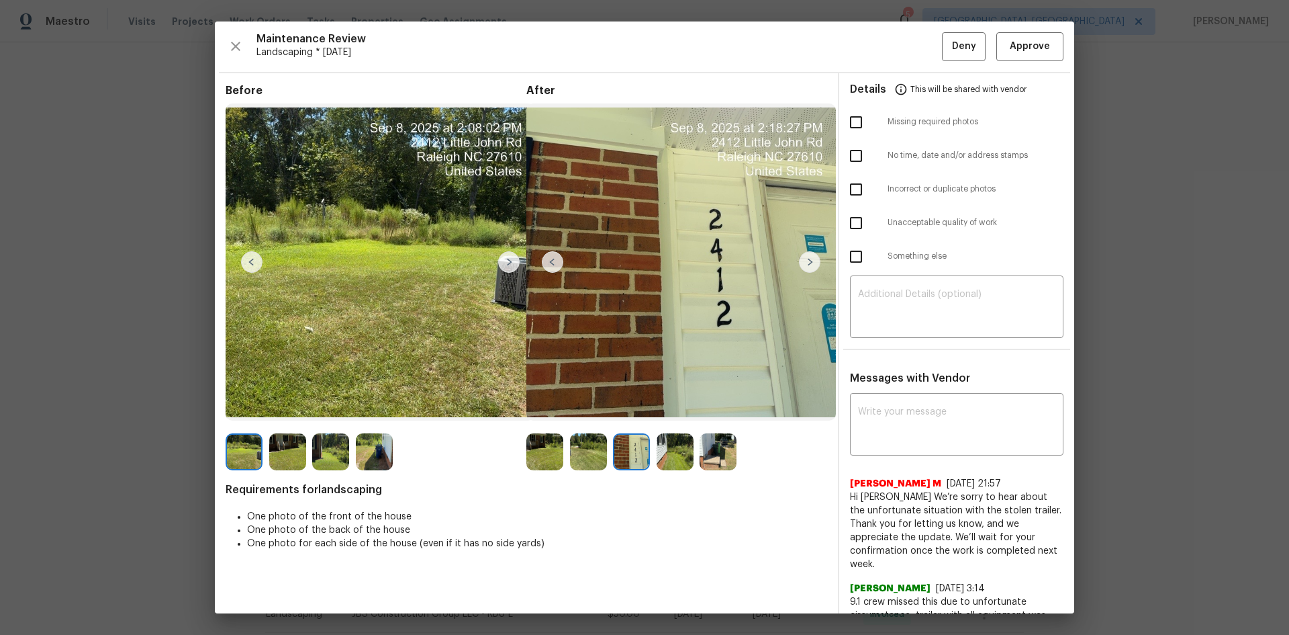
click at [806, 261] on img at bounding box center [809, 261] width 21 height 21
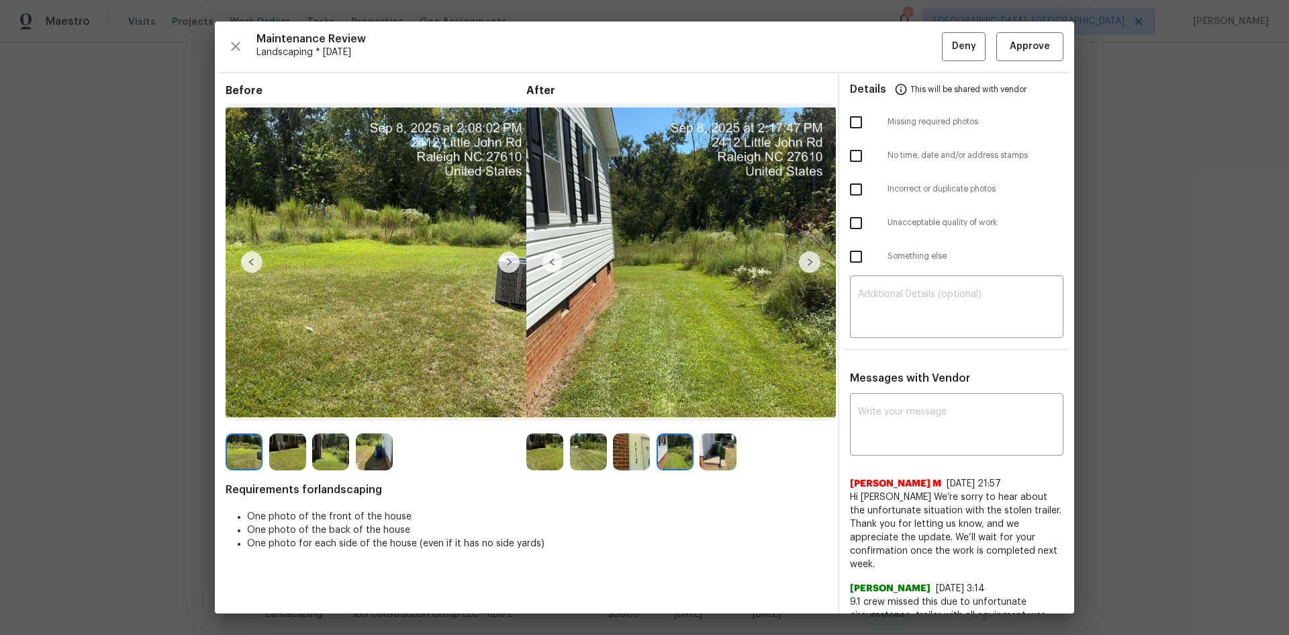
click at [806, 261] on img at bounding box center [809, 261] width 21 height 21
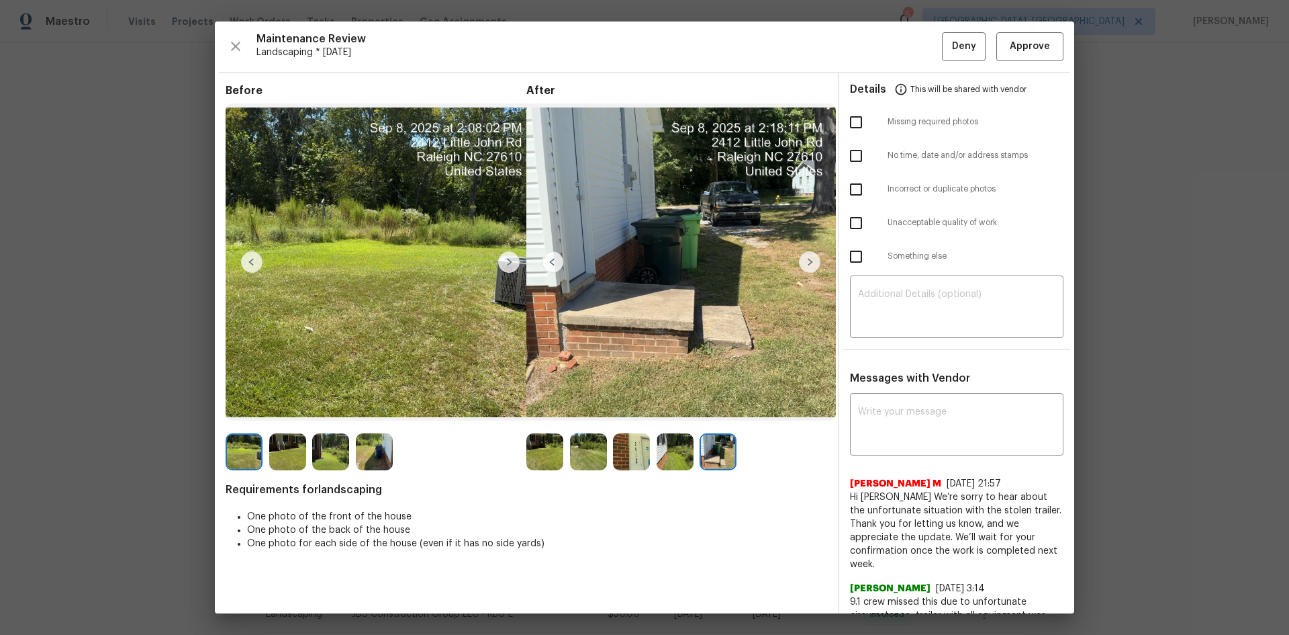
click at [543, 255] on img at bounding box center [552, 261] width 21 height 21
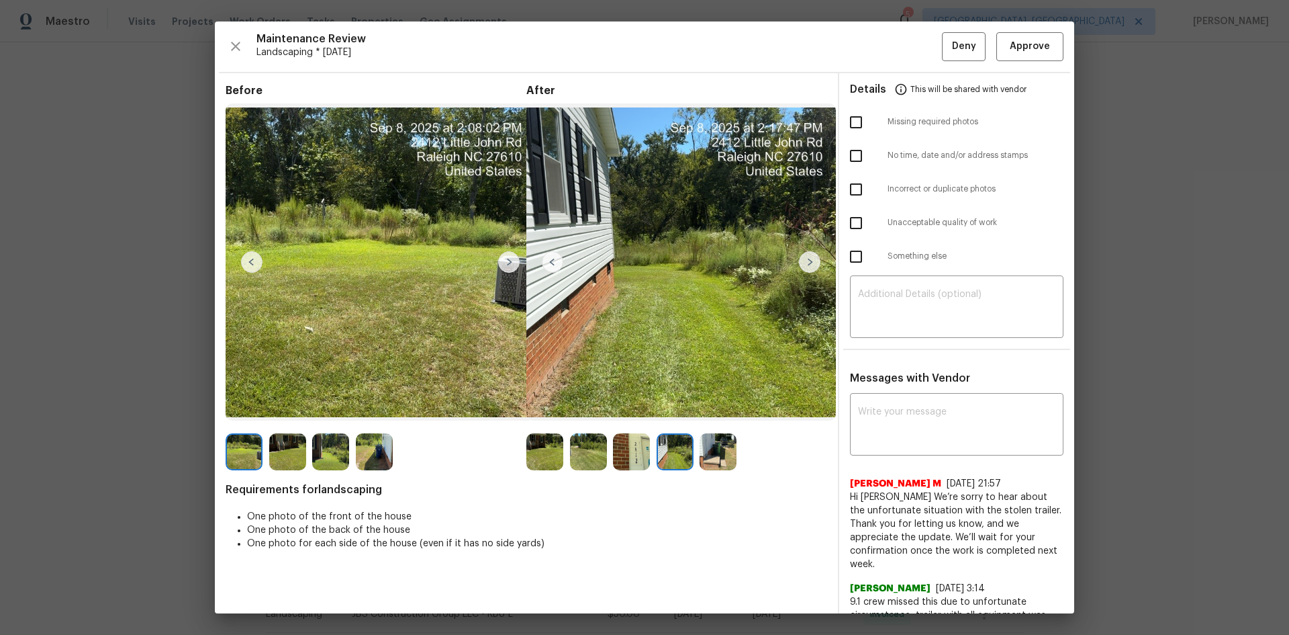
click at [549, 263] on img at bounding box center [552, 261] width 21 height 21
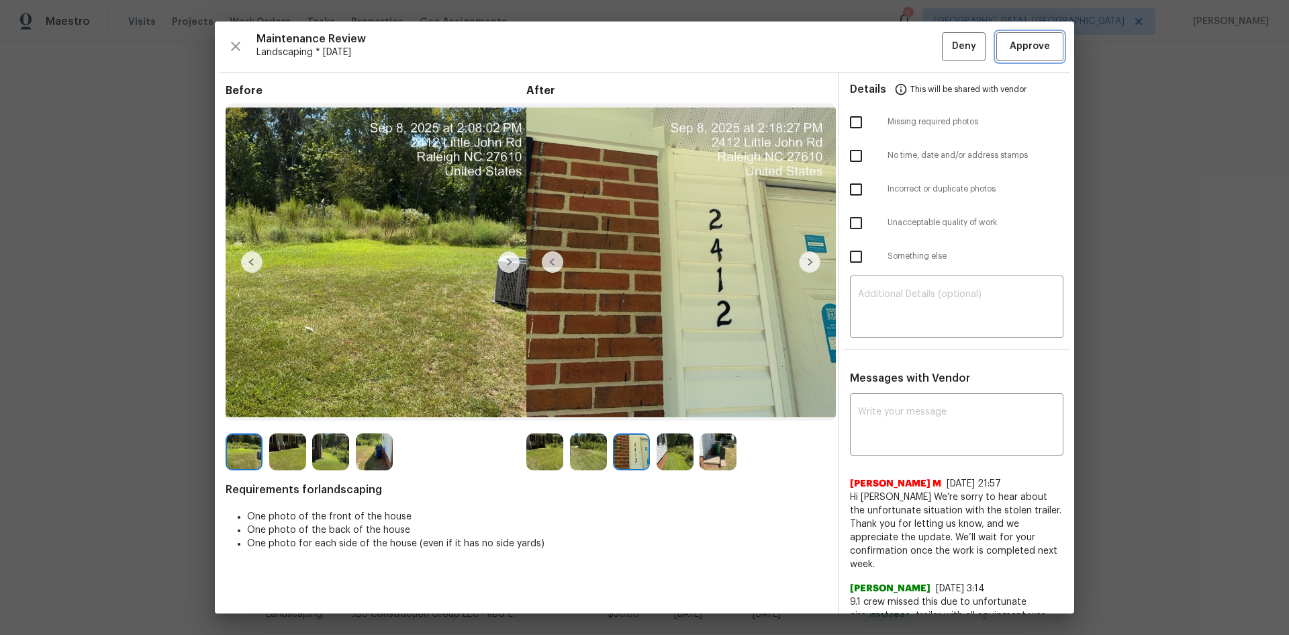
click at [1010, 49] on span "Approve" at bounding box center [1030, 46] width 40 height 17
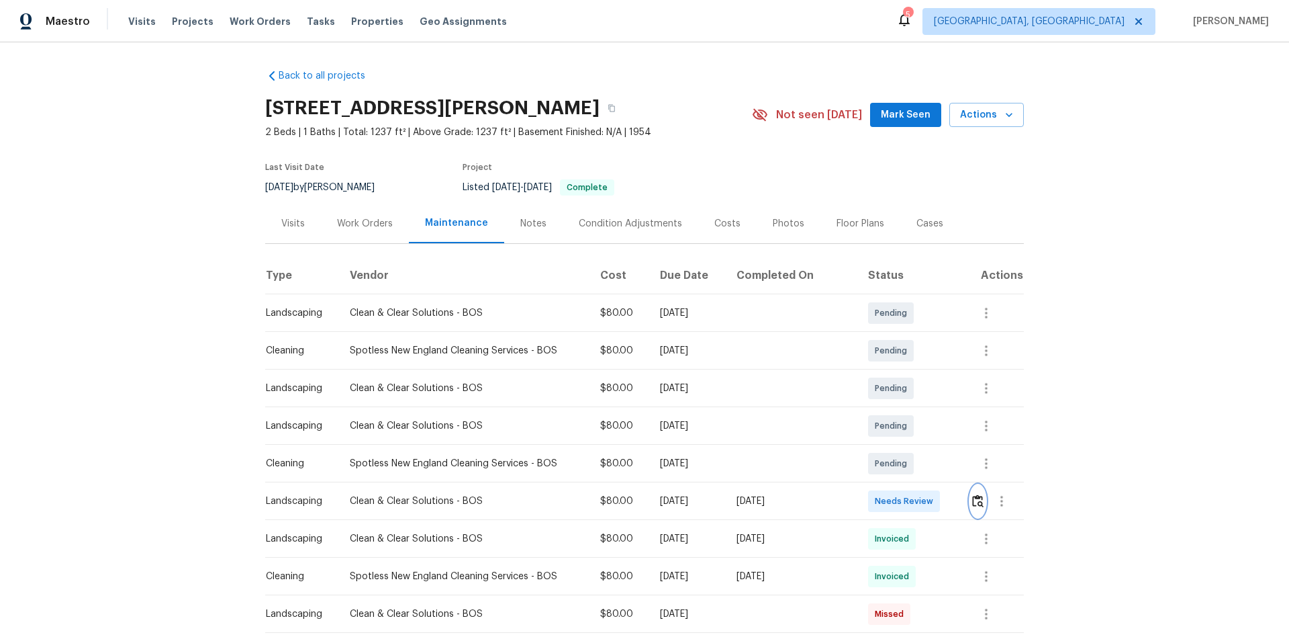
click at [976, 496] on img "button" at bounding box center [977, 500] width 11 height 13
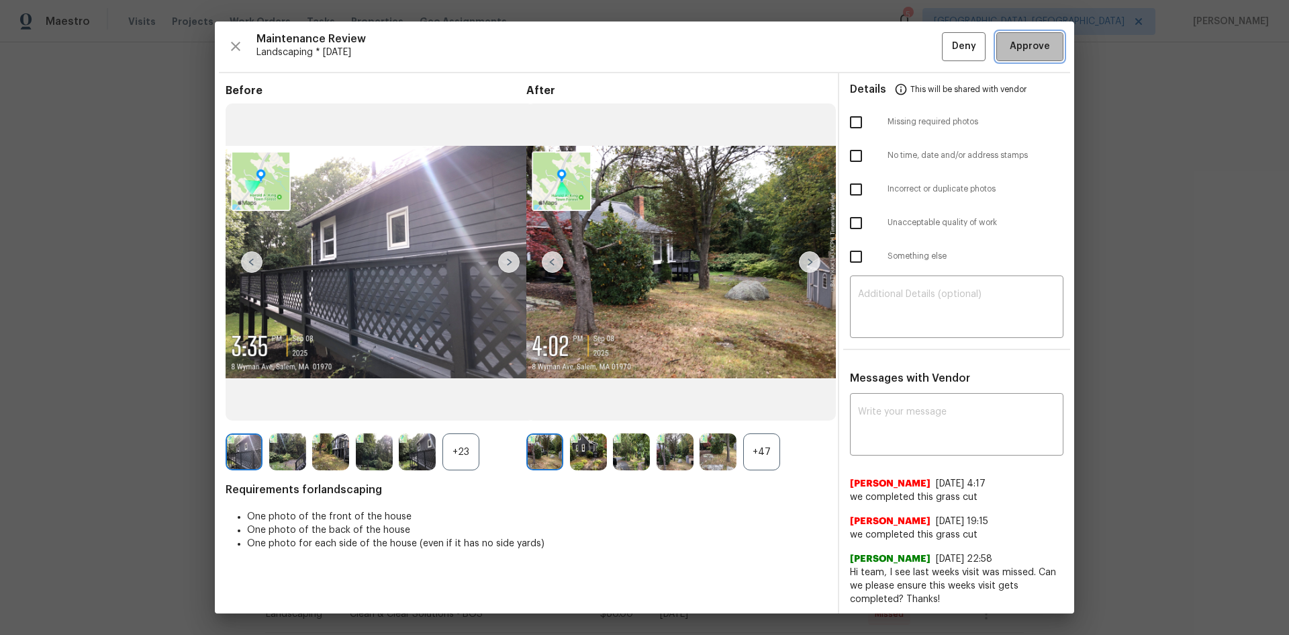
click at [1033, 55] on button "Approve" at bounding box center [1030, 46] width 67 height 29
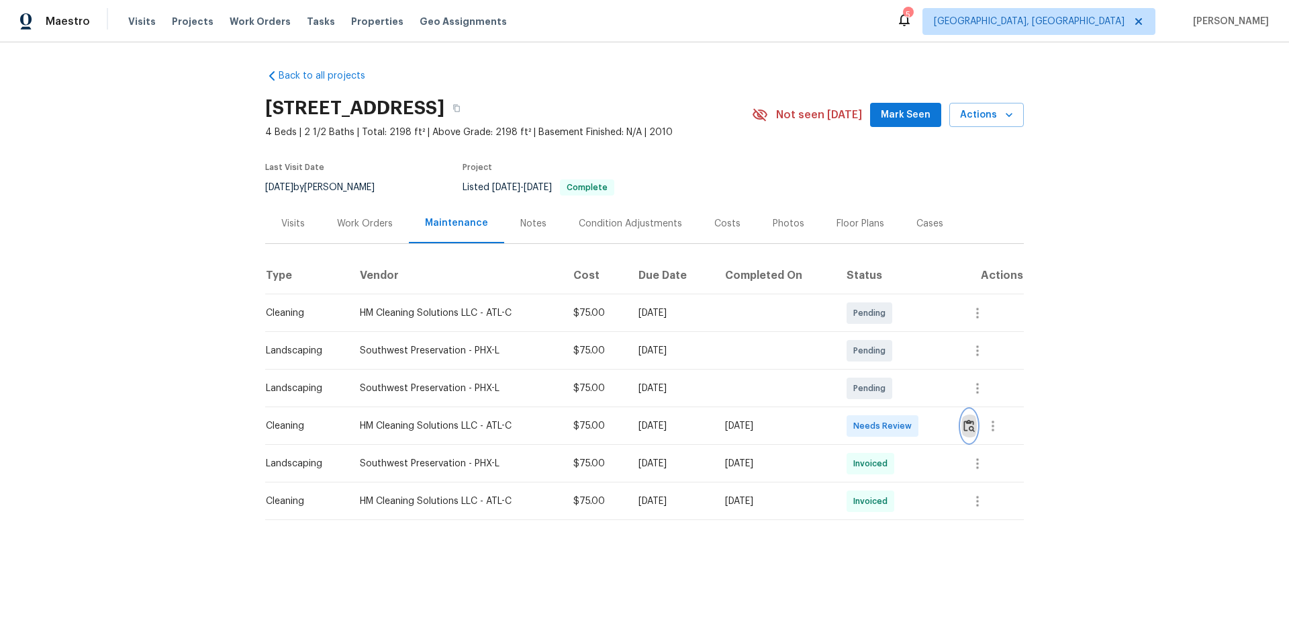
click at [964, 424] on img "button" at bounding box center [969, 425] width 11 height 13
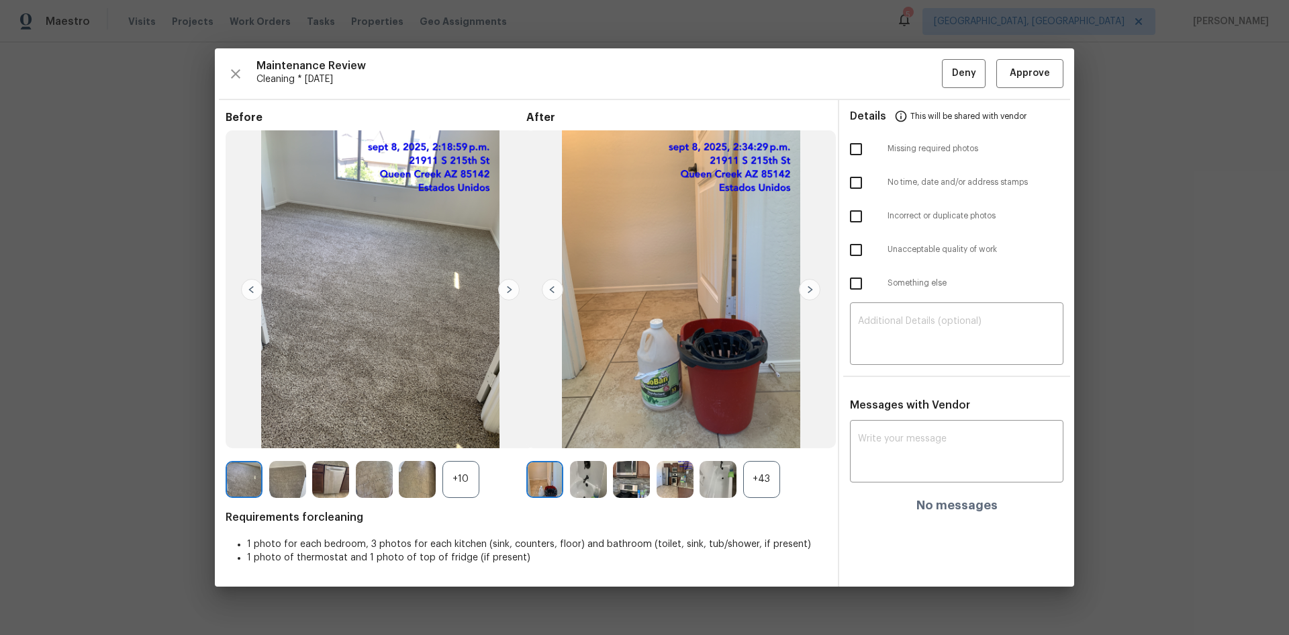
click at [1070, 71] on div "Maintenance Review Cleaning * [DATE] Deny Approve Before +10 After +43 Requirem…" at bounding box center [645, 316] width 860 height 537
click at [1044, 73] on span "Approve" at bounding box center [1030, 73] width 40 height 17
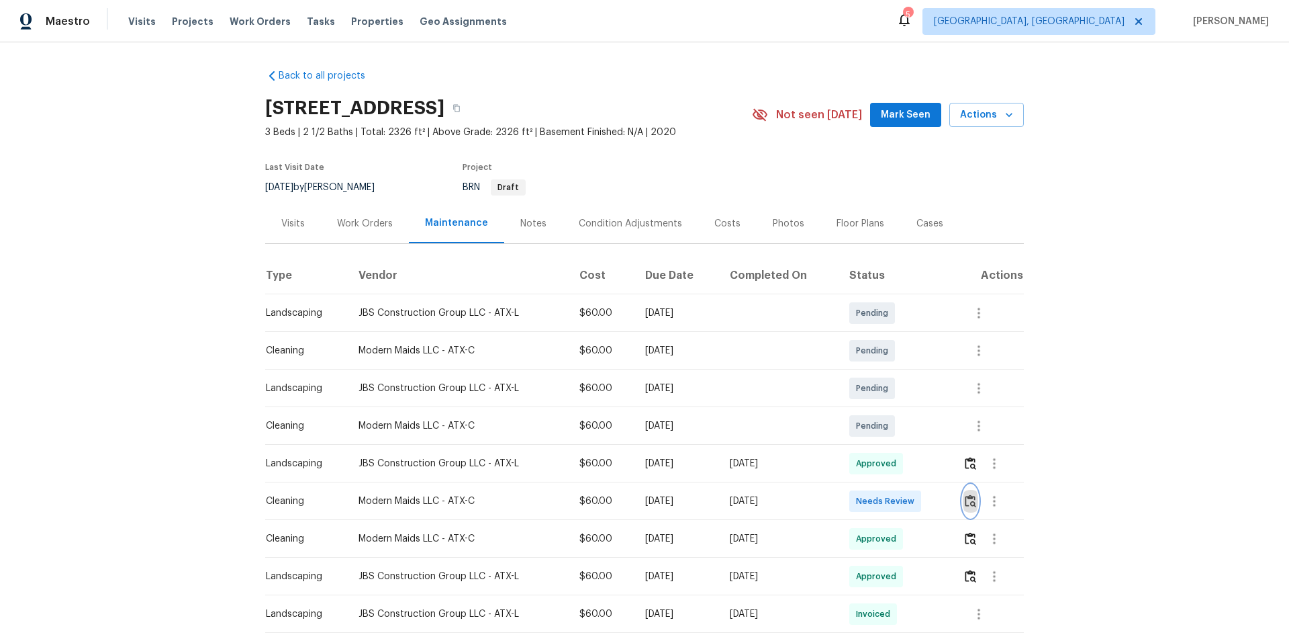
click at [970, 500] on img "button" at bounding box center [970, 500] width 11 height 13
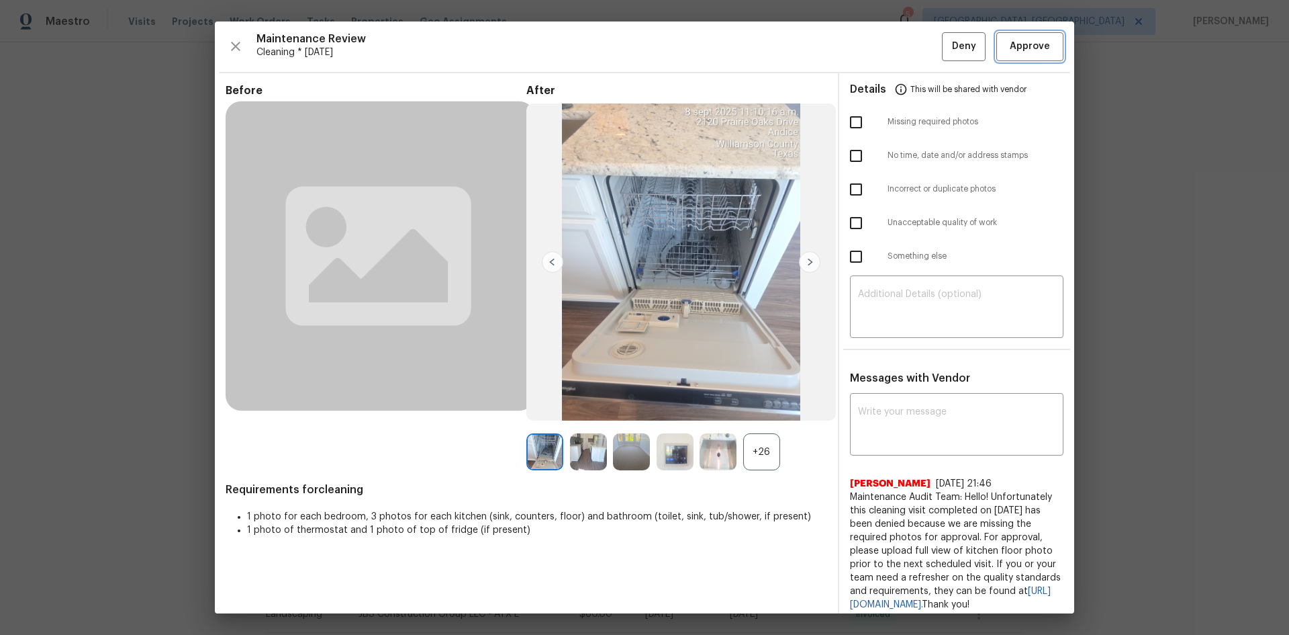
click at [1010, 50] on span "Approve" at bounding box center [1030, 46] width 40 height 17
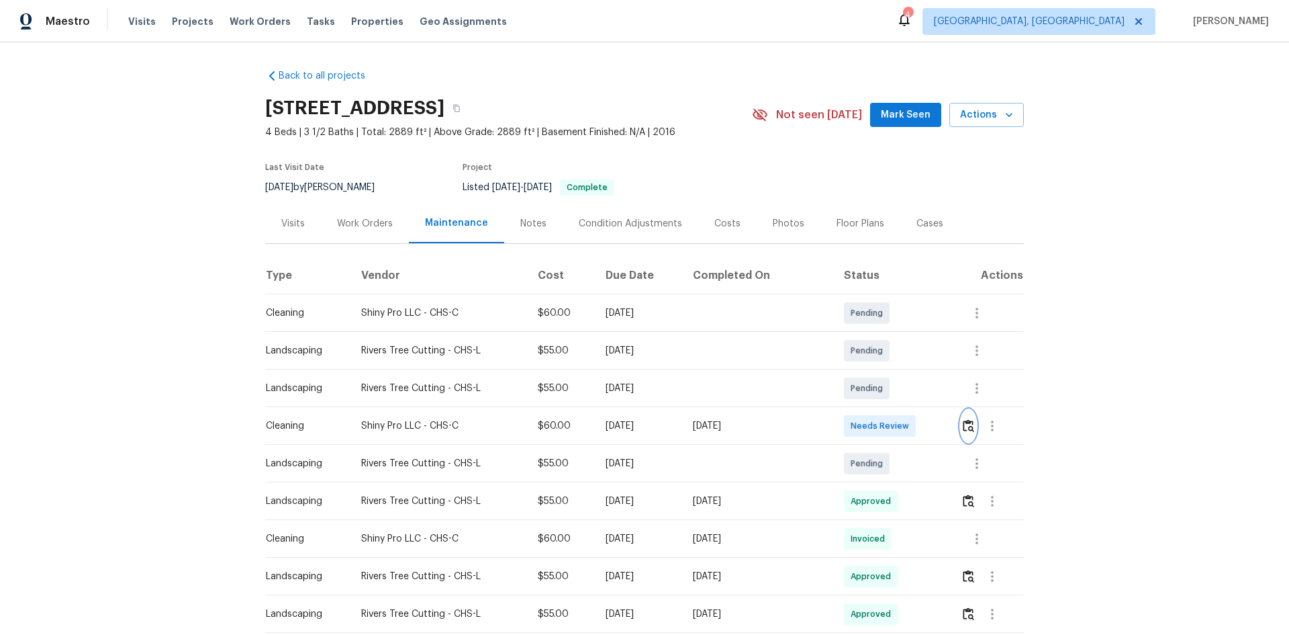
click at [963, 418] on button "button" at bounding box center [968, 426] width 15 height 32
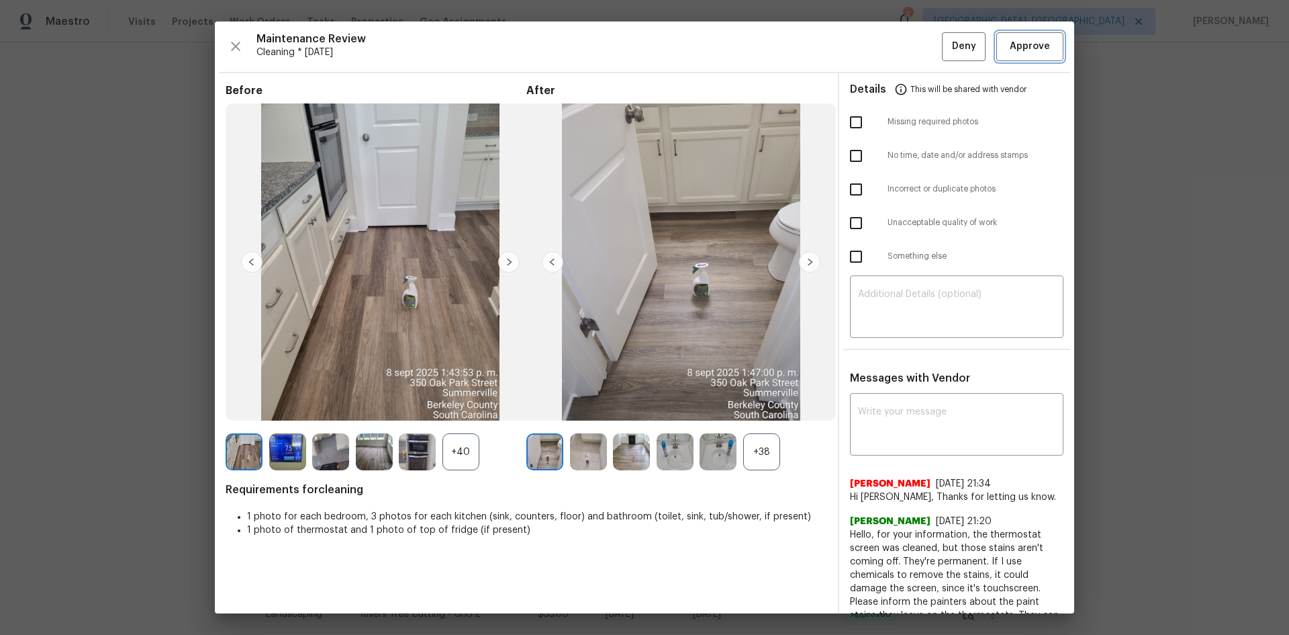
click at [1031, 42] on span "Approve" at bounding box center [1030, 46] width 40 height 17
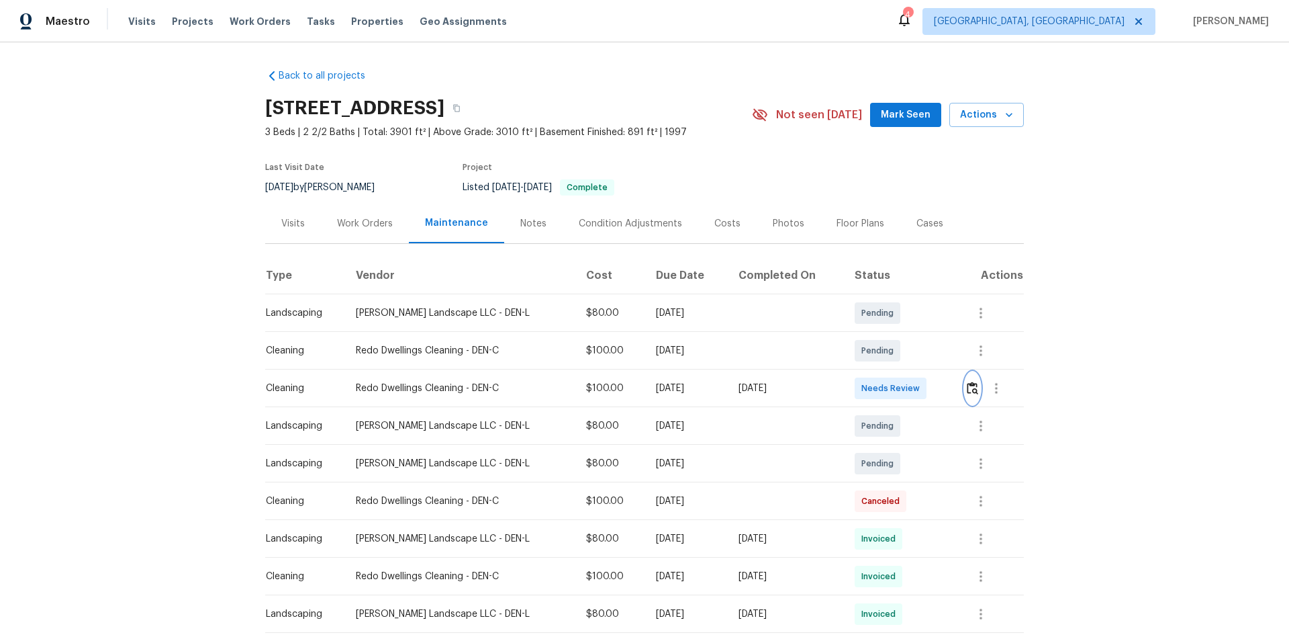
click at [969, 390] on img "button" at bounding box center [972, 387] width 11 height 13
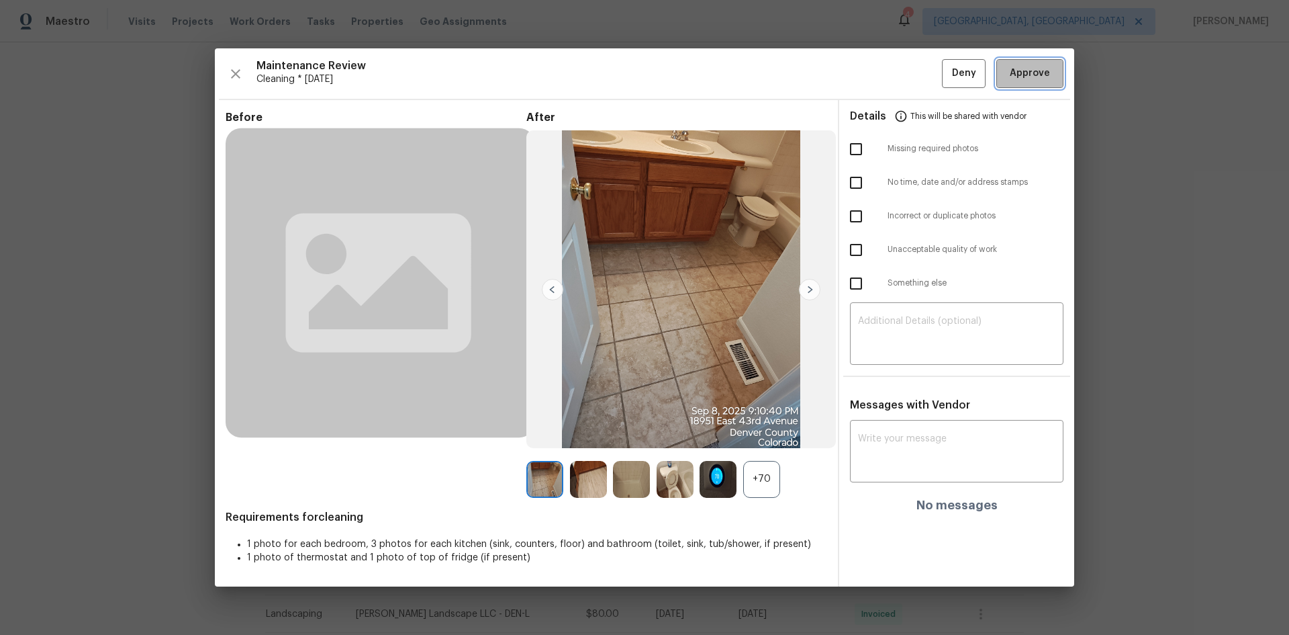
click at [1038, 85] on button "Approve" at bounding box center [1030, 73] width 67 height 29
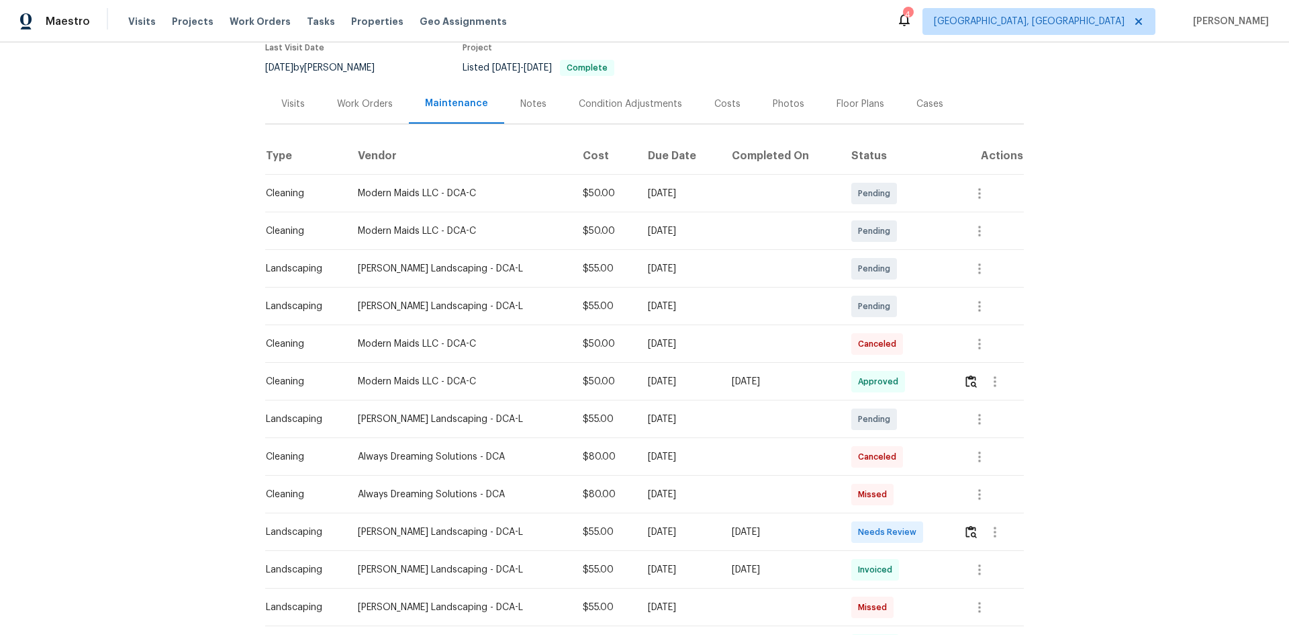
scroll to position [134, 0]
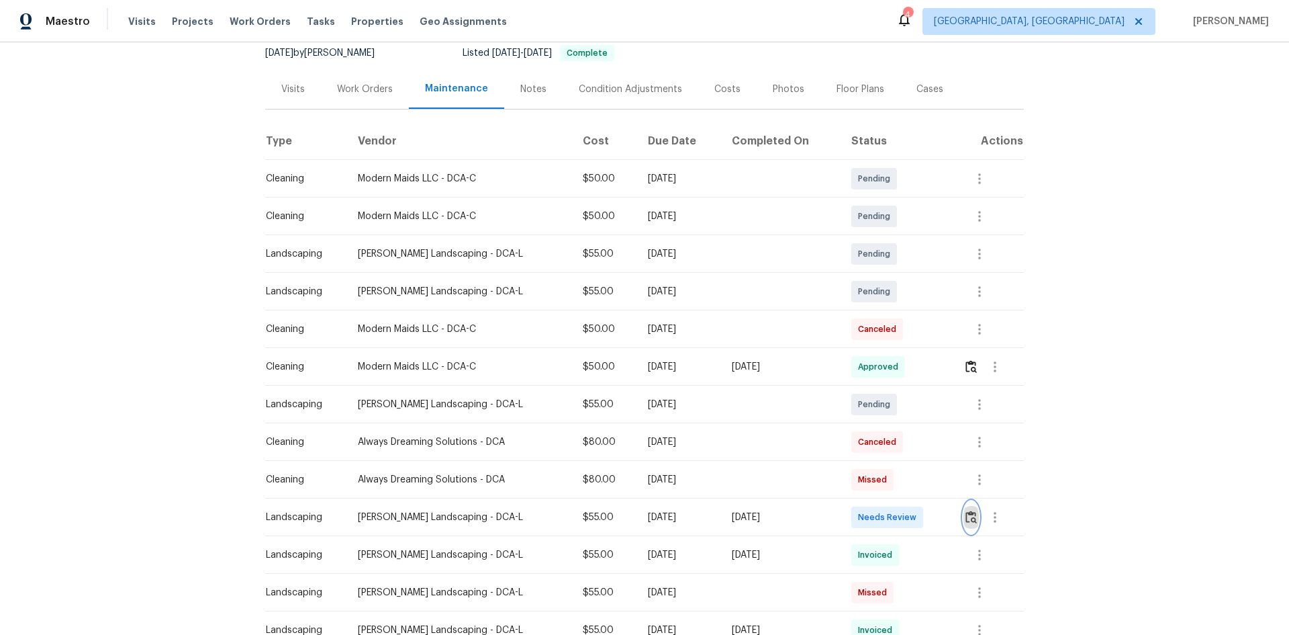
click at [970, 516] on img "button" at bounding box center [971, 516] width 11 height 13
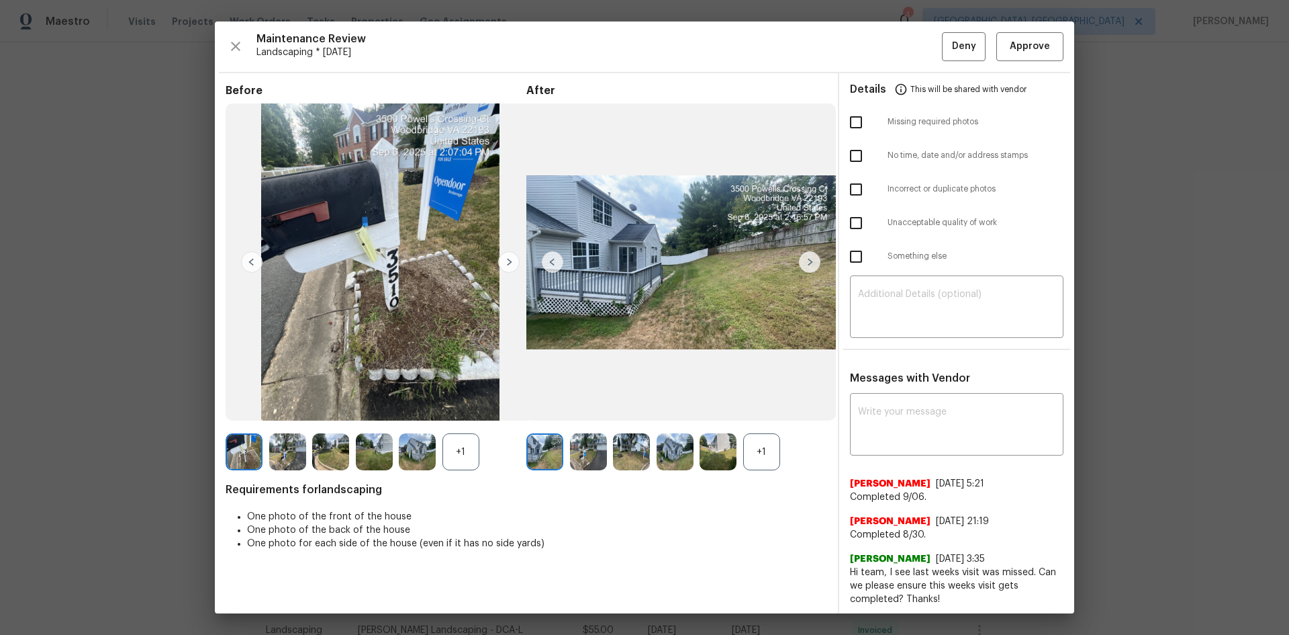
click at [802, 258] on img at bounding box center [809, 261] width 21 height 21
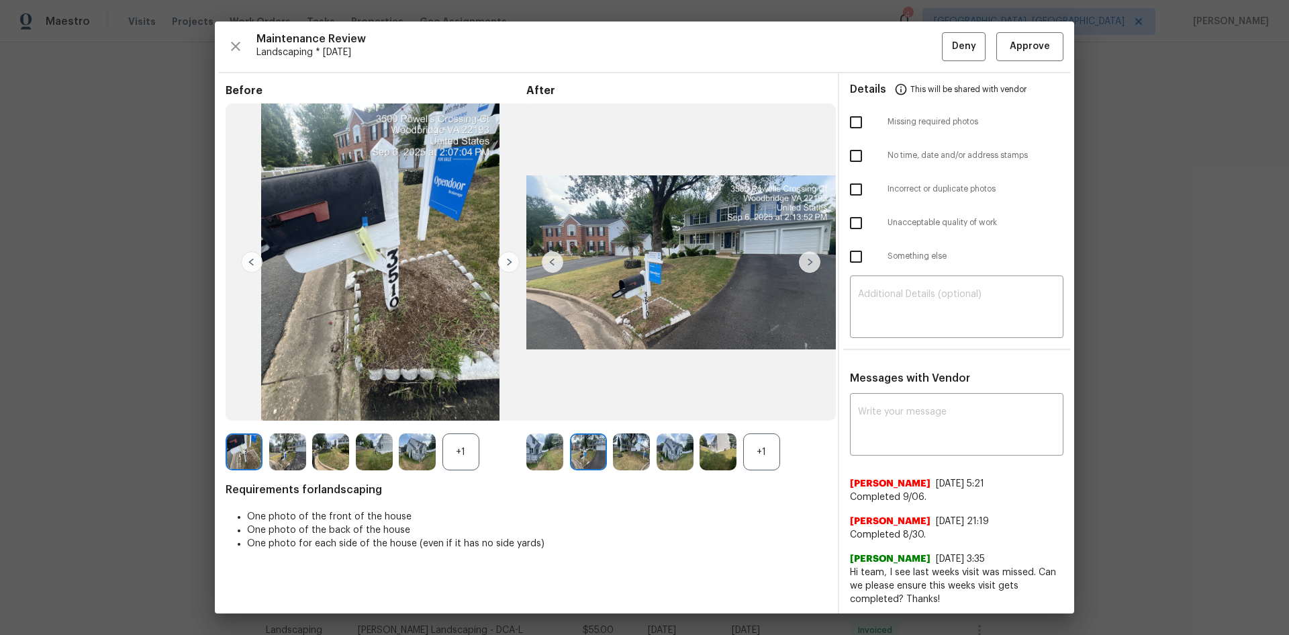
click at [547, 258] on img at bounding box center [552, 261] width 21 height 21
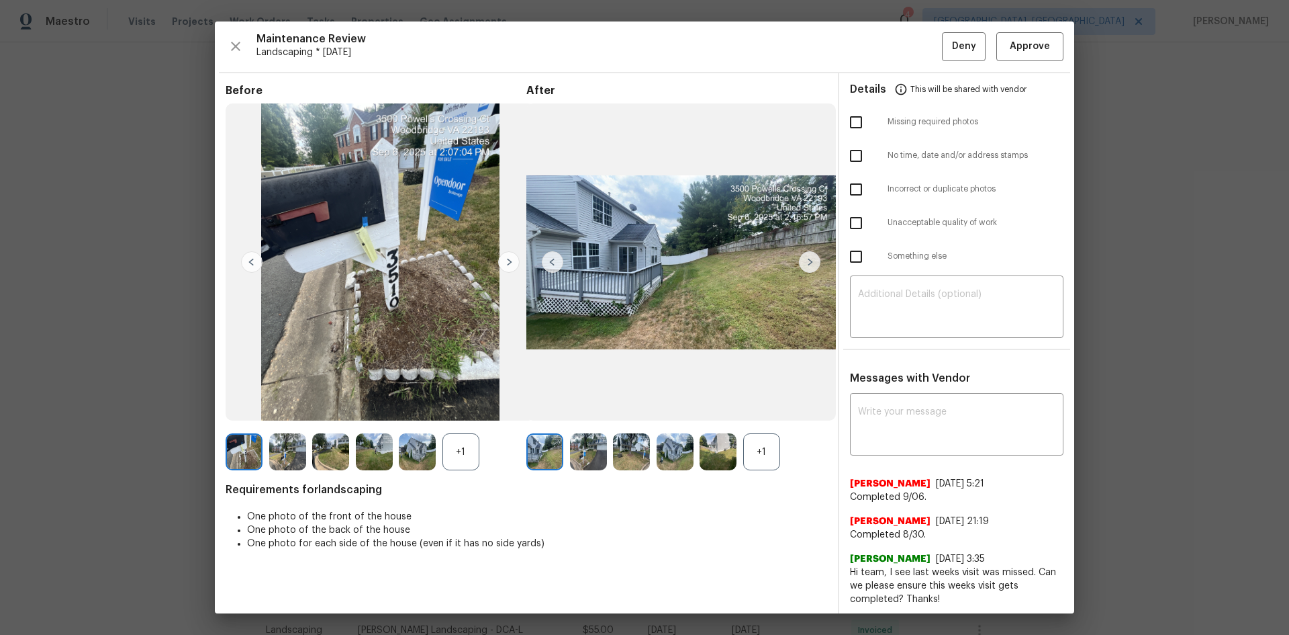
click at [807, 256] on img at bounding box center [809, 261] width 21 height 21
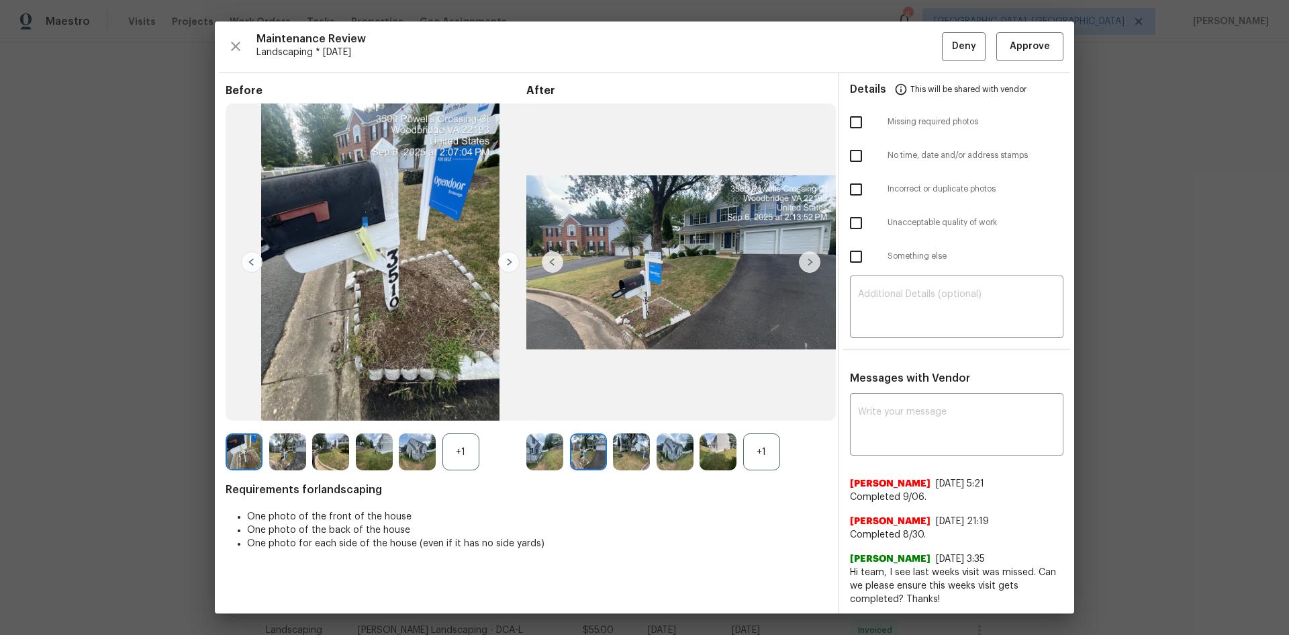
click at [807, 256] on img at bounding box center [809, 261] width 21 height 21
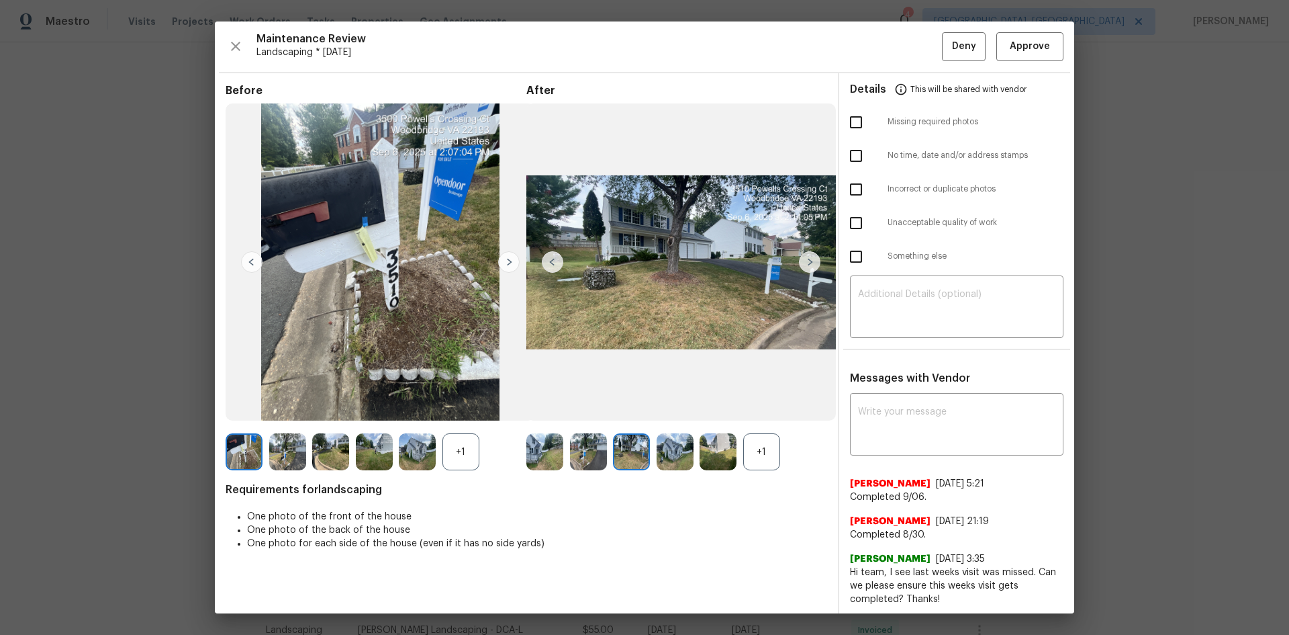
click at [805, 261] on img at bounding box center [809, 261] width 21 height 21
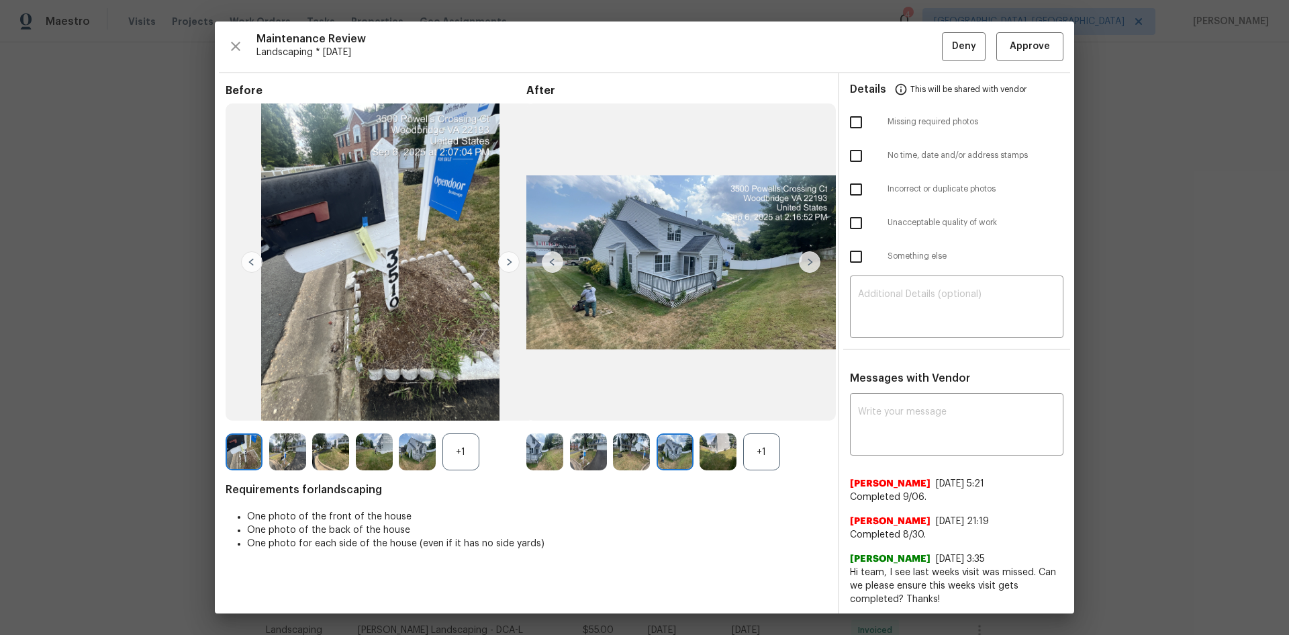
click at [805, 261] on img at bounding box center [809, 261] width 21 height 21
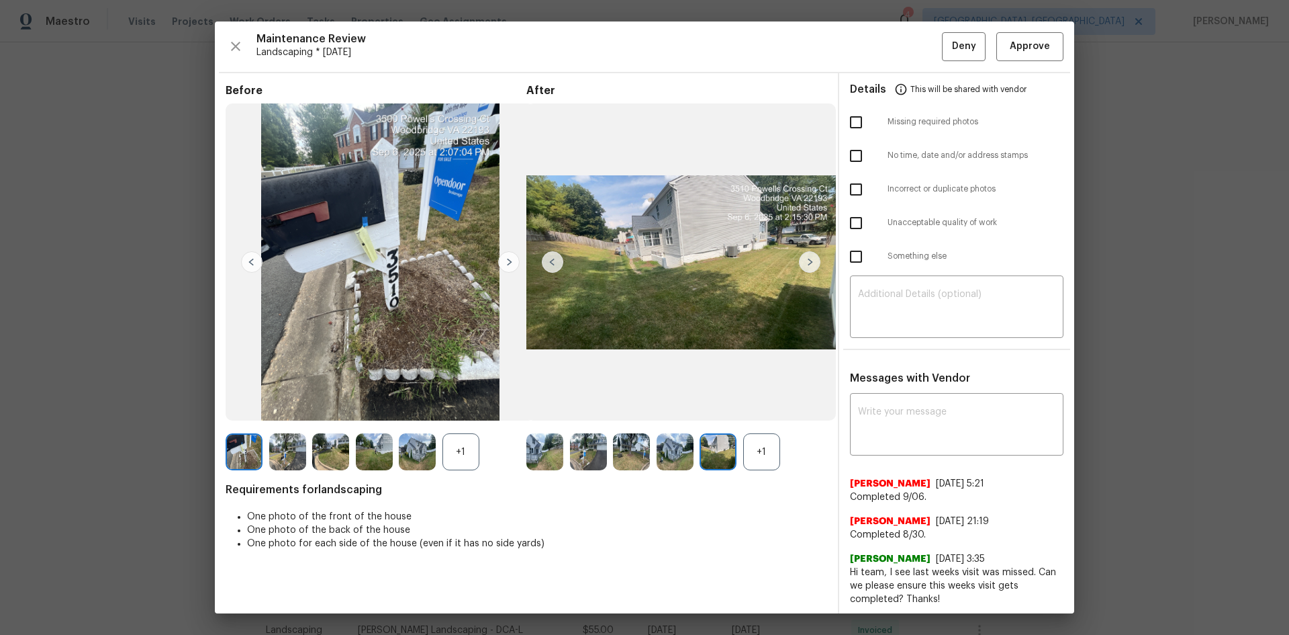
click at [761, 451] on div "+1" at bounding box center [761, 451] width 37 height 37
click at [537, 449] on img at bounding box center [544, 451] width 37 height 37
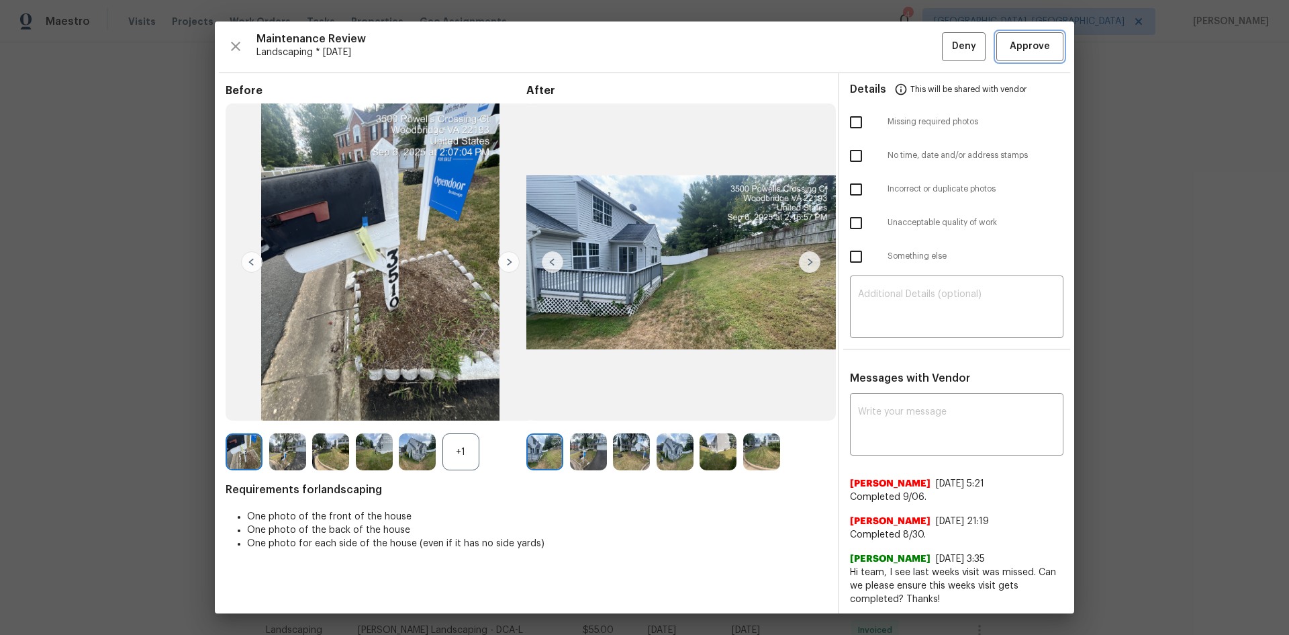
click at [1032, 47] on span "Approve" at bounding box center [1030, 46] width 40 height 17
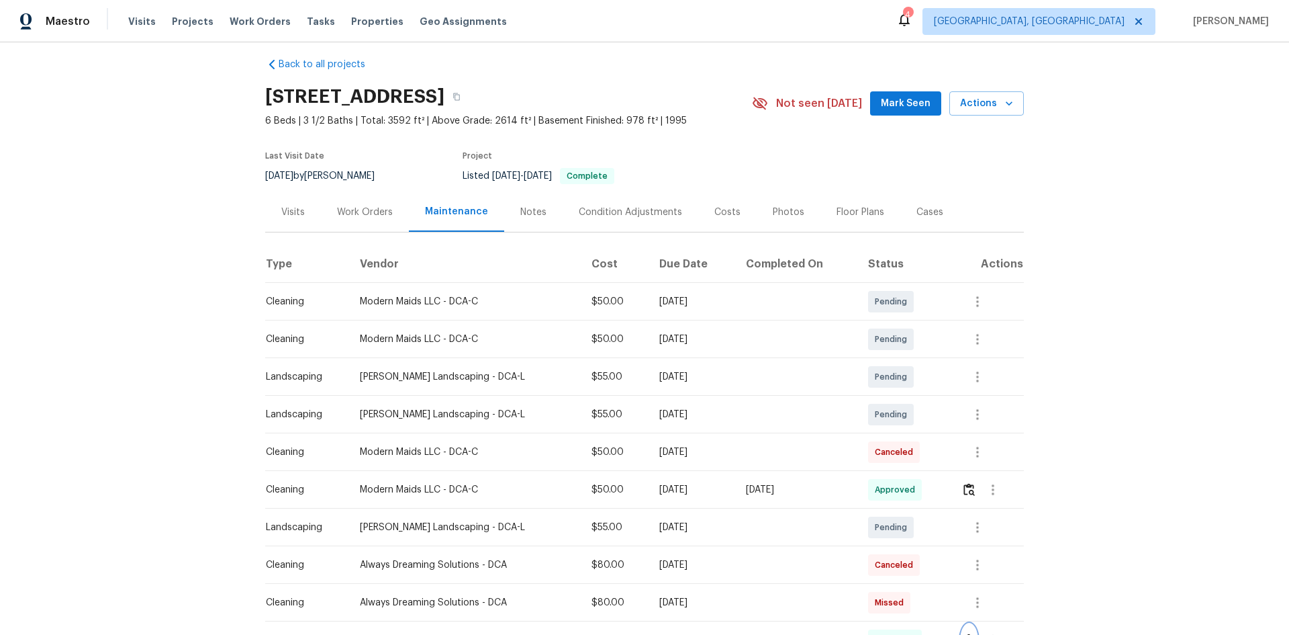
scroll to position [0, 0]
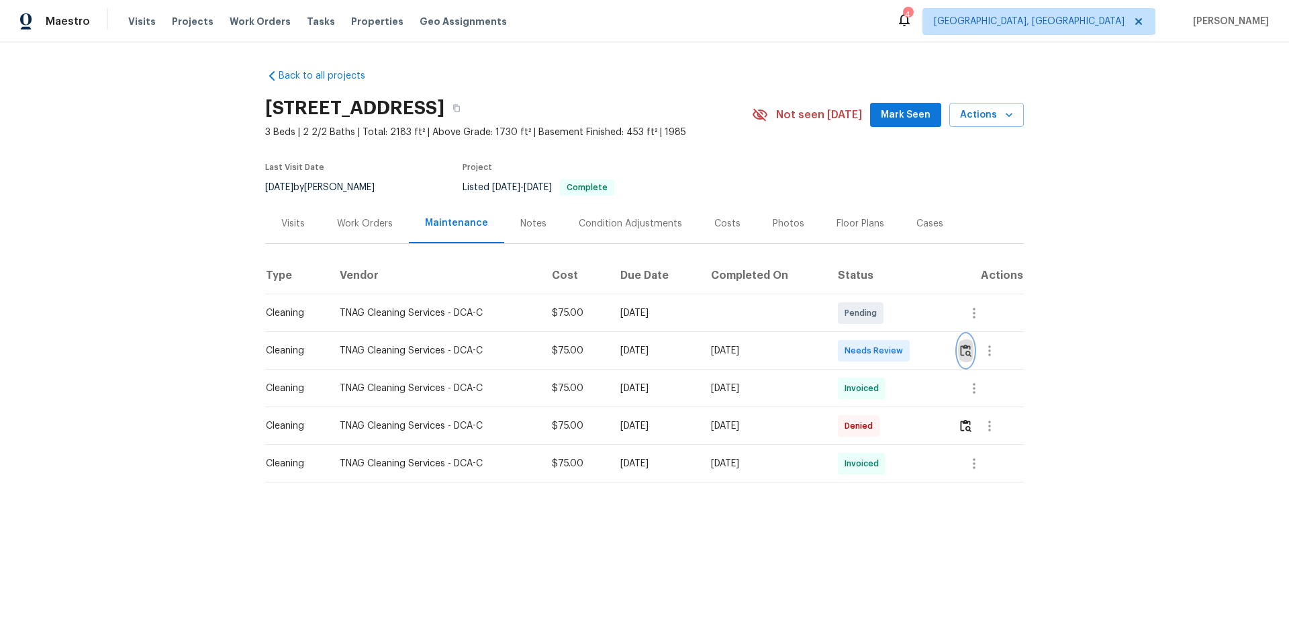
click at [969, 348] on img "button" at bounding box center [965, 350] width 11 height 13
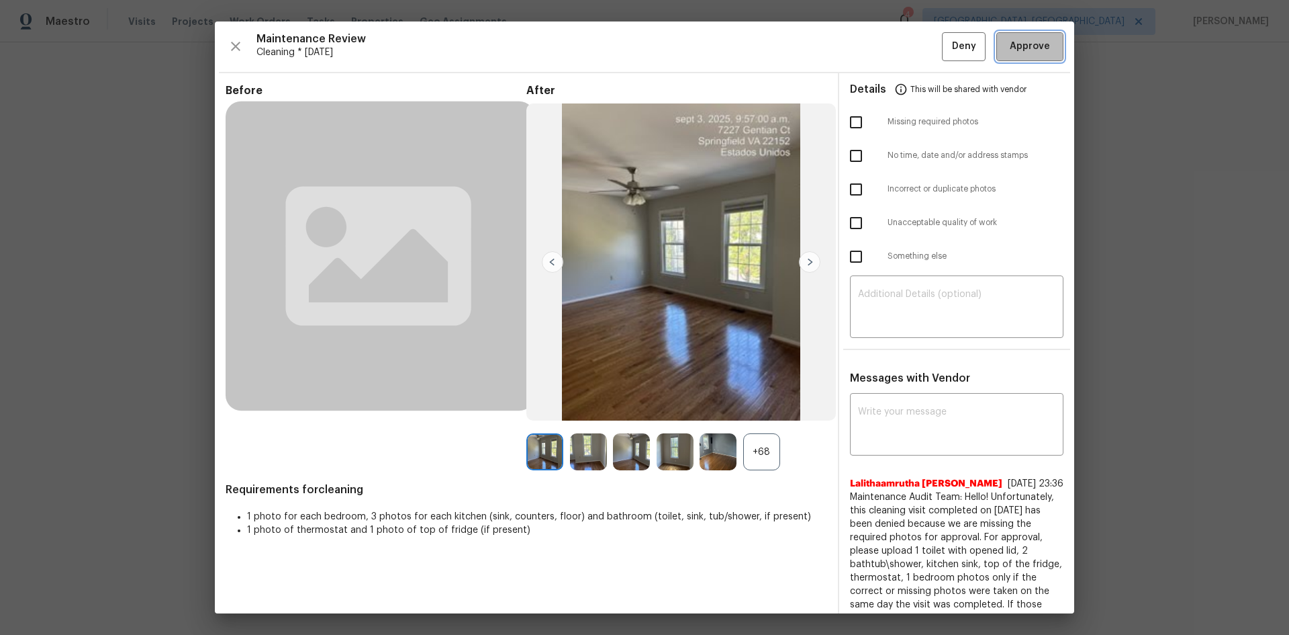
click at [1026, 38] on span "Approve" at bounding box center [1030, 46] width 40 height 17
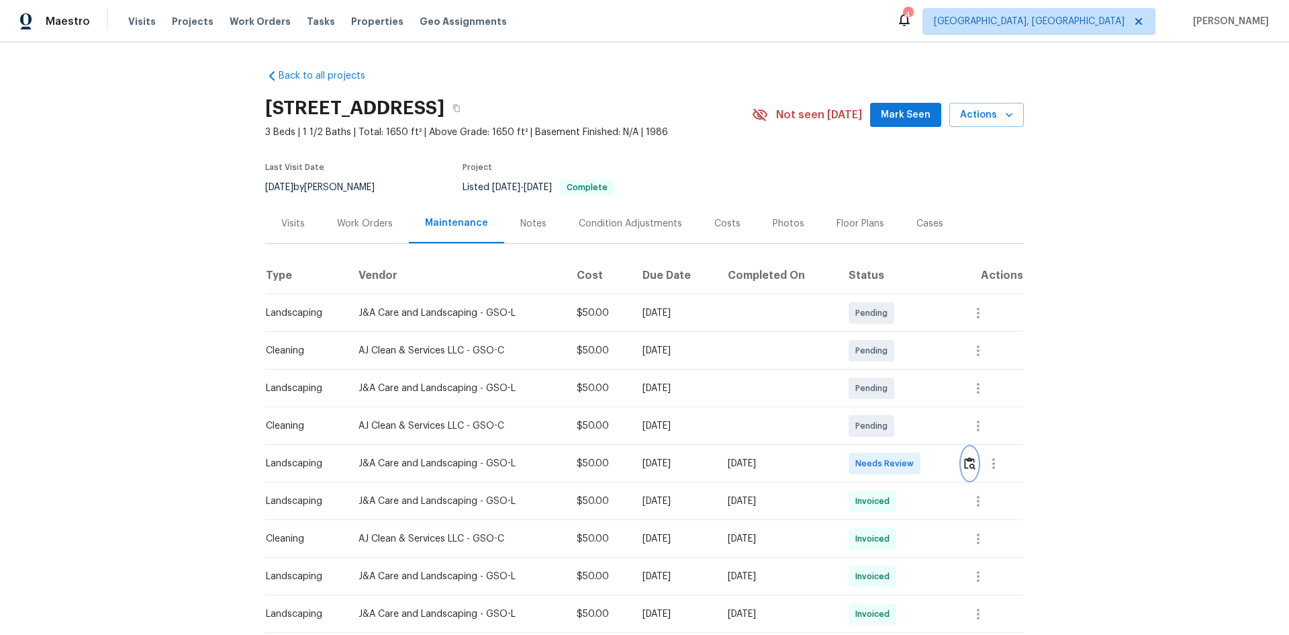
click at [970, 461] on img "button" at bounding box center [969, 463] width 11 height 13
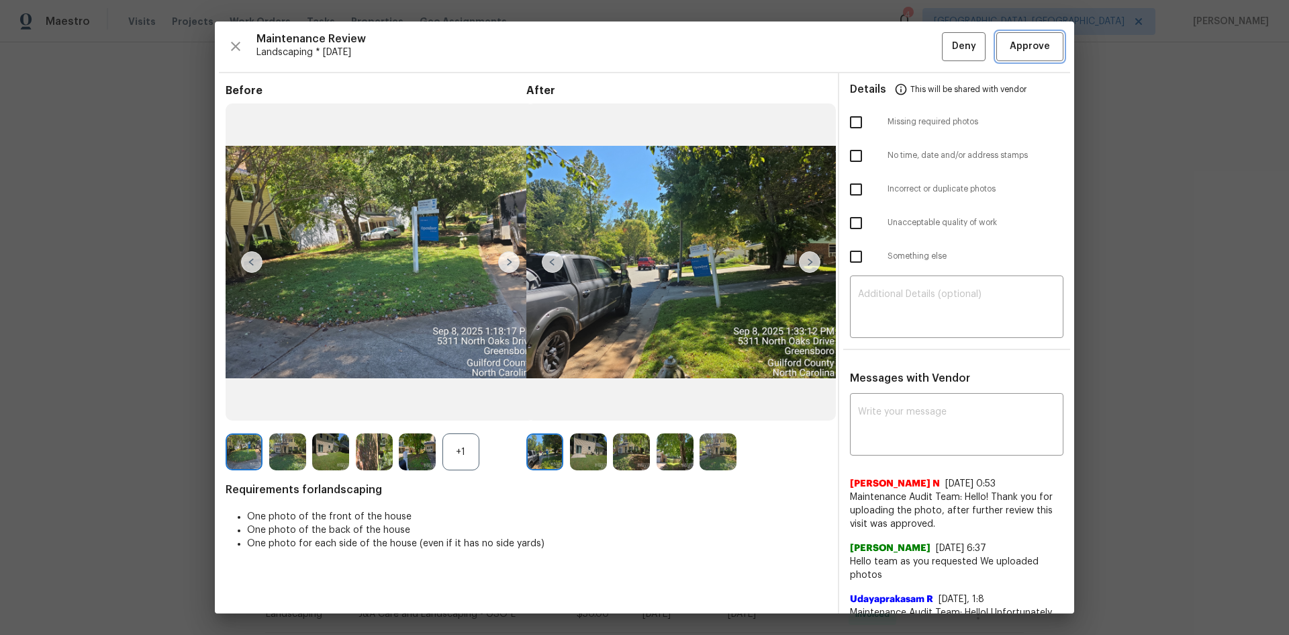
drag, startPoint x: 1015, startPoint y: 46, endPoint x: 1005, endPoint y: 48, distance: 10.4
click at [1015, 45] on span "Approve" at bounding box center [1030, 46] width 40 height 17
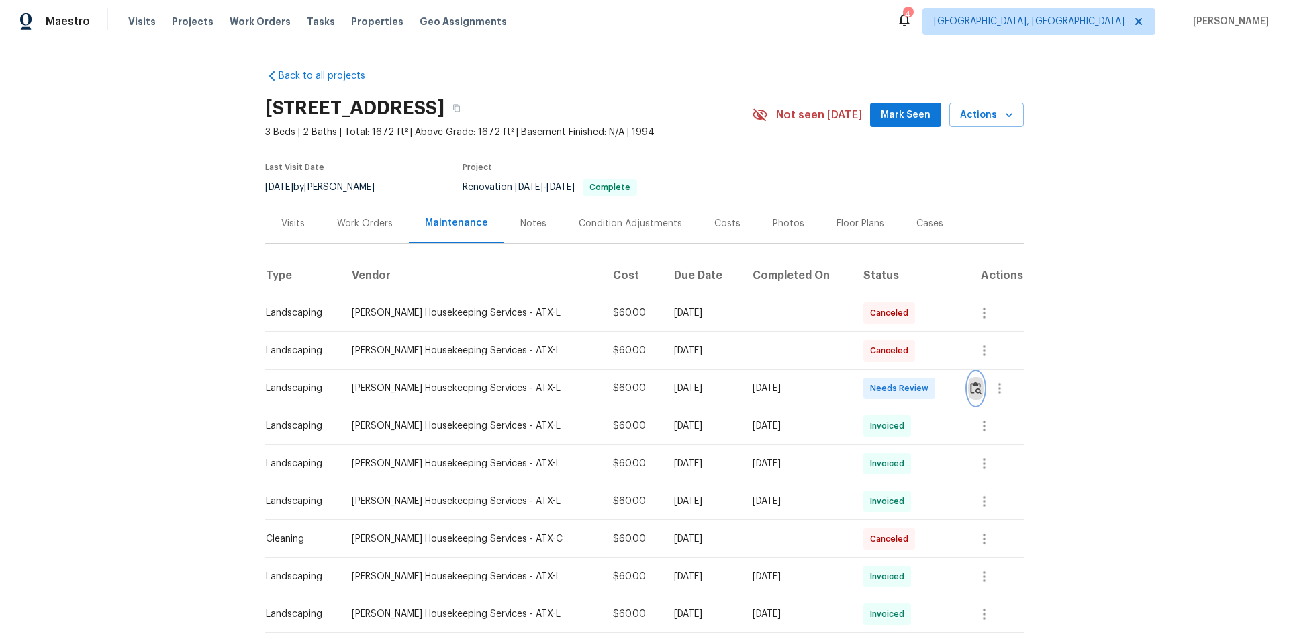
click at [976, 390] on button "button" at bounding box center [975, 388] width 15 height 32
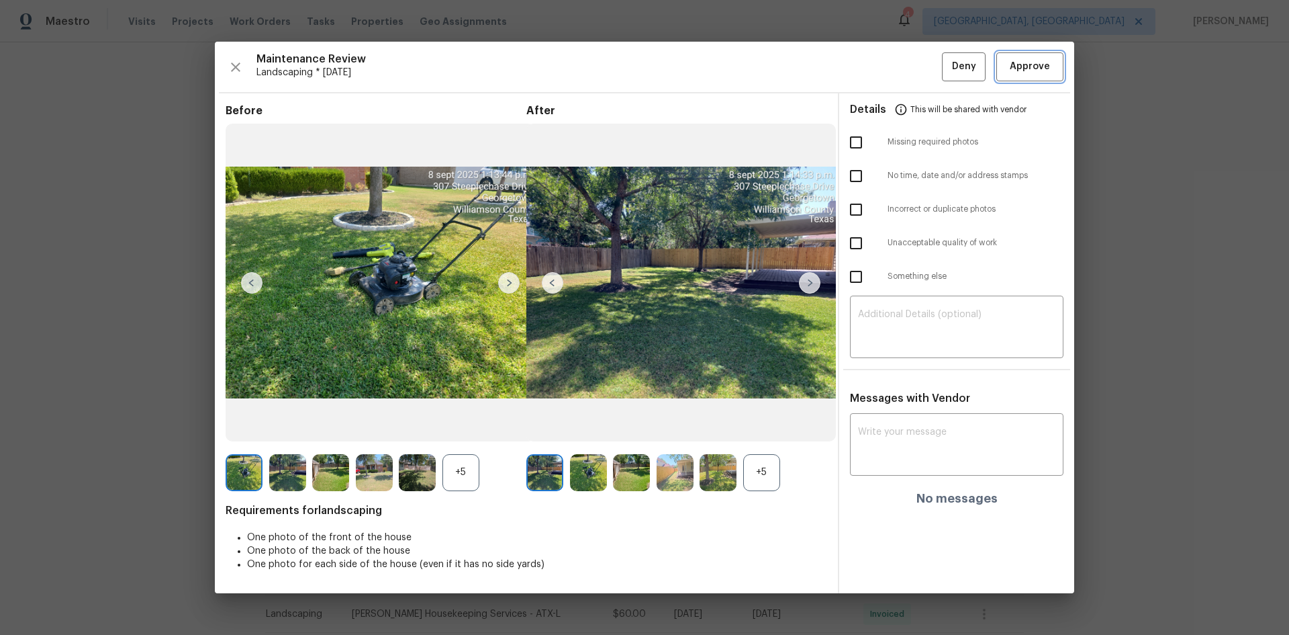
click at [1019, 68] on span "Approve" at bounding box center [1030, 66] width 40 height 17
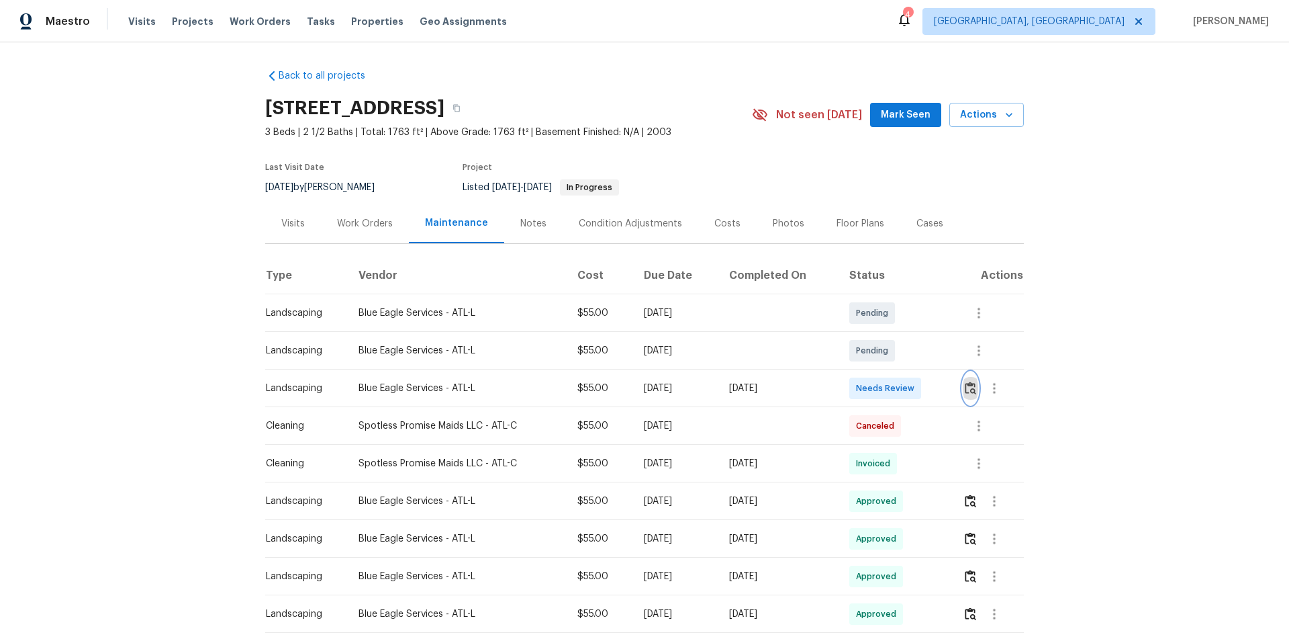
click at [965, 387] on img "button" at bounding box center [970, 387] width 11 height 13
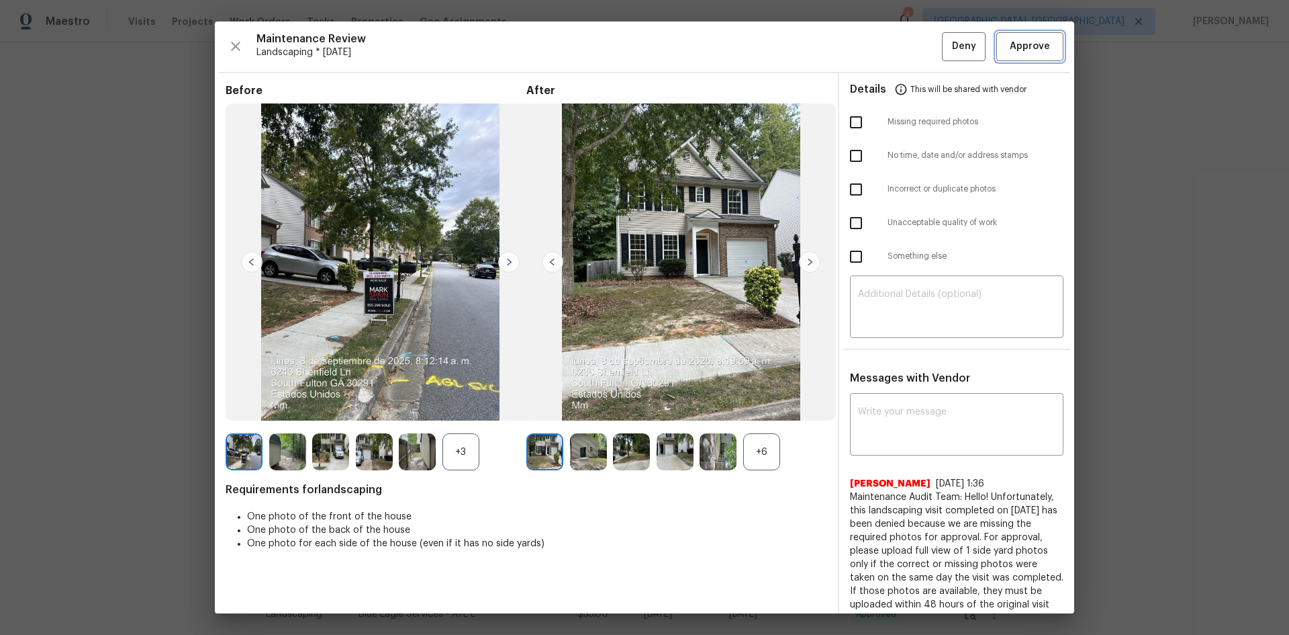
click at [1020, 39] on span "Approve" at bounding box center [1030, 46] width 40 height 17
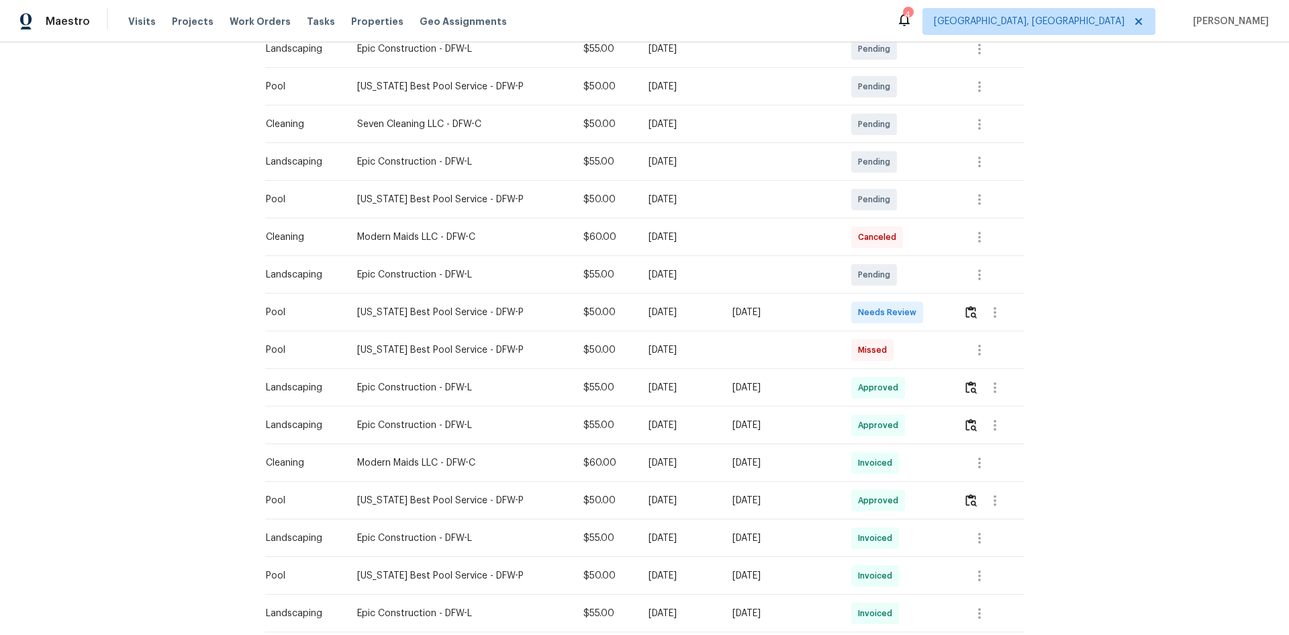
scroll to position [269, 0]
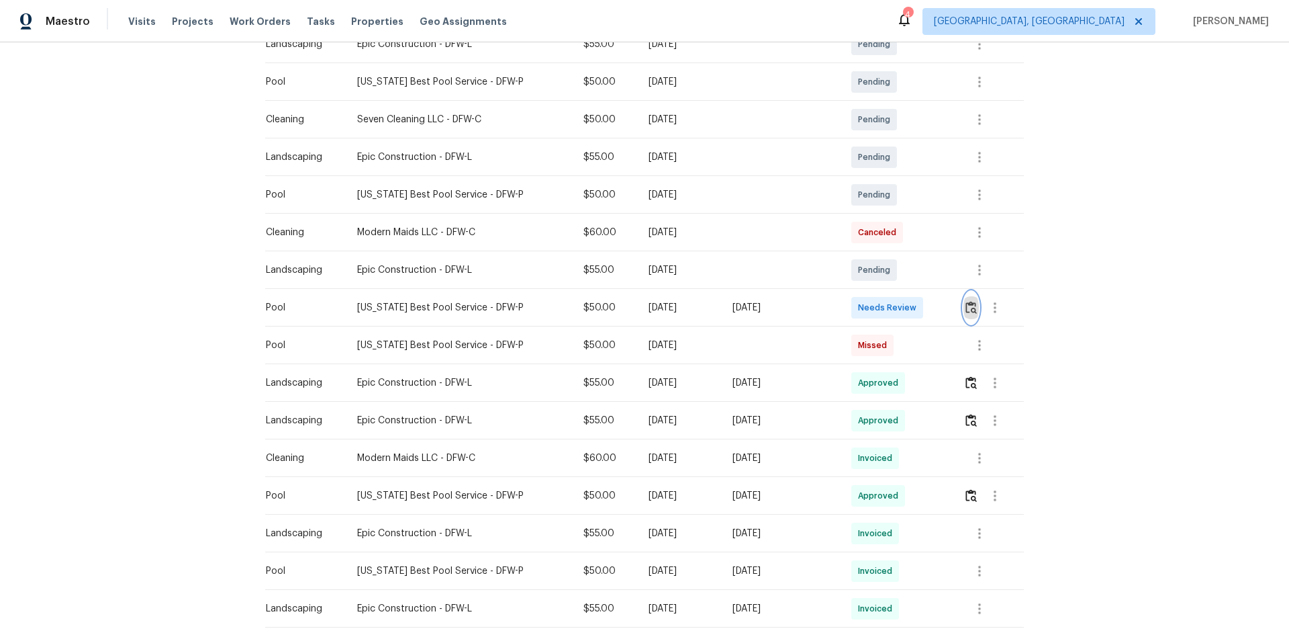
click at [966, 308] on img "button" at bounding box center [971, 307] width 11 height 13
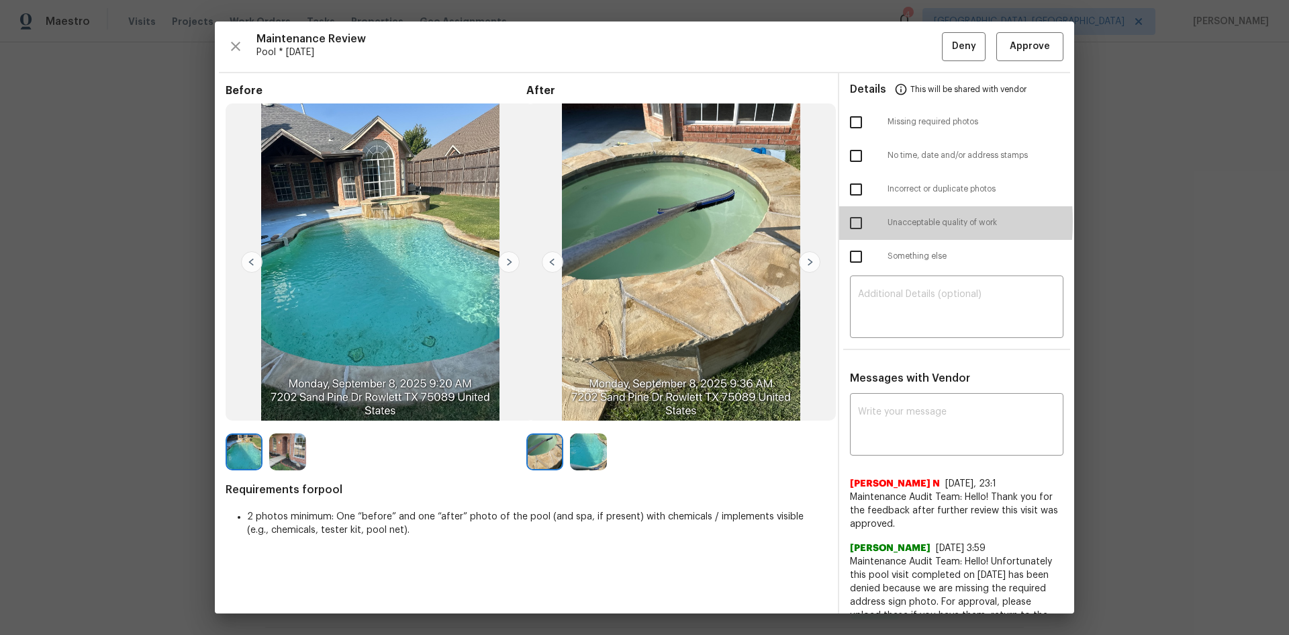
click at [852, 221] on input "checkbox" at bounding box center [856, 223] width 28 height 28
checkbox input "true"
click at [919, 292] on textarea at bounding box center [956, 308] width 197 height 38
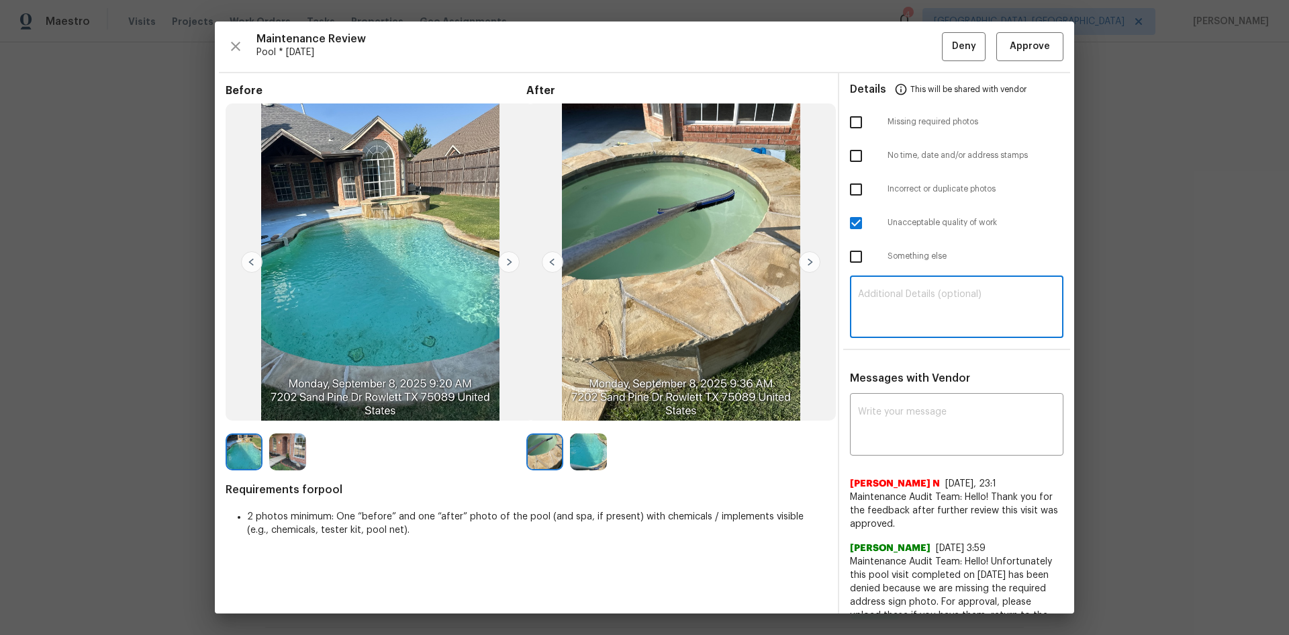
paste textarea "Maintenance Audit Team: Hello! Unfortunately, this Pool visit completed on [DAT…"
type textarea "Maintenance Audit Team: Hello! Unfortunately, this Pool visit completed on [DAT…"
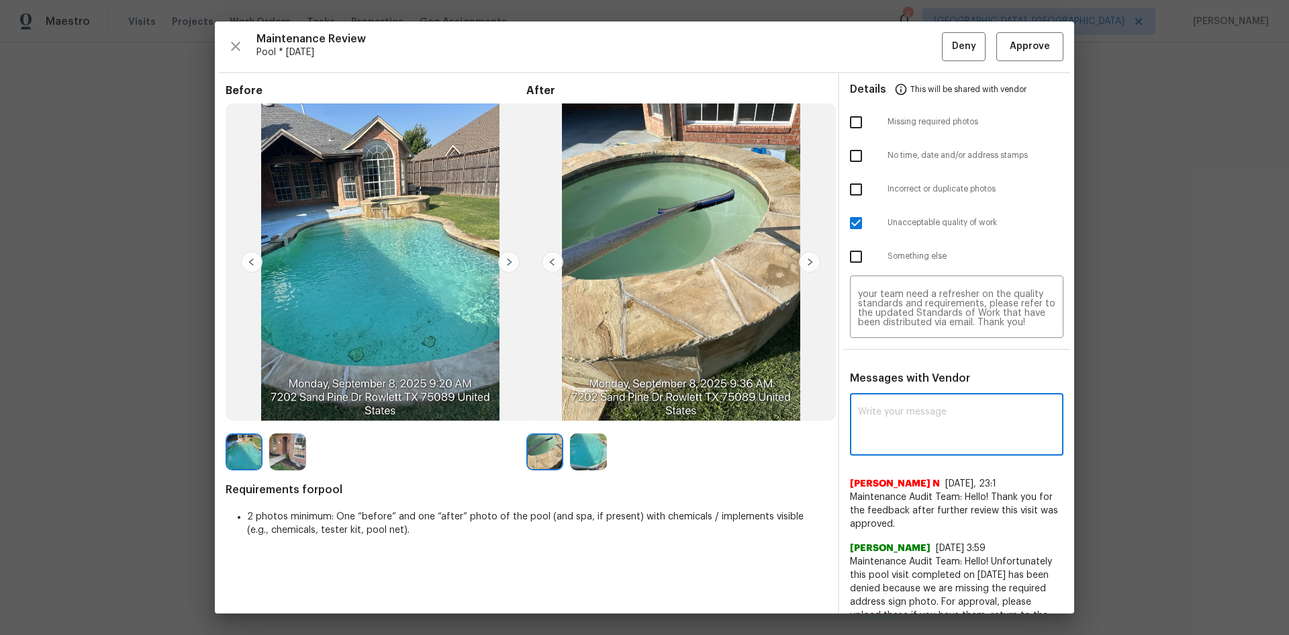
click at [918, 413] on textarea at bounding box center [956, 426] width 197 height 38
paste textarea "Maintenance Audit Team: Hello! Unfortunately, this Pool visit completed on [DAT…"
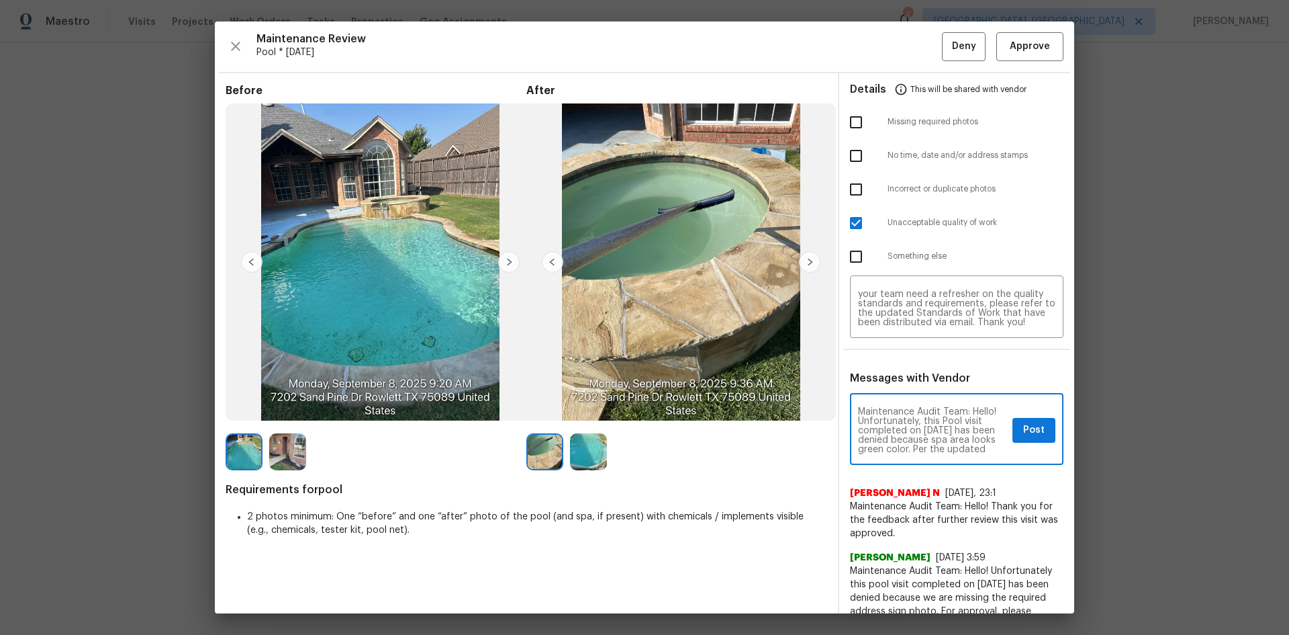
scroll to position [27, 0]
type textarea "Maintenance Audit Team: Hello! Unfortunately, this Pool visit completed on [DAT…"
click at [805, 257] on img at bounding box center [809, 261] width 21 height 21
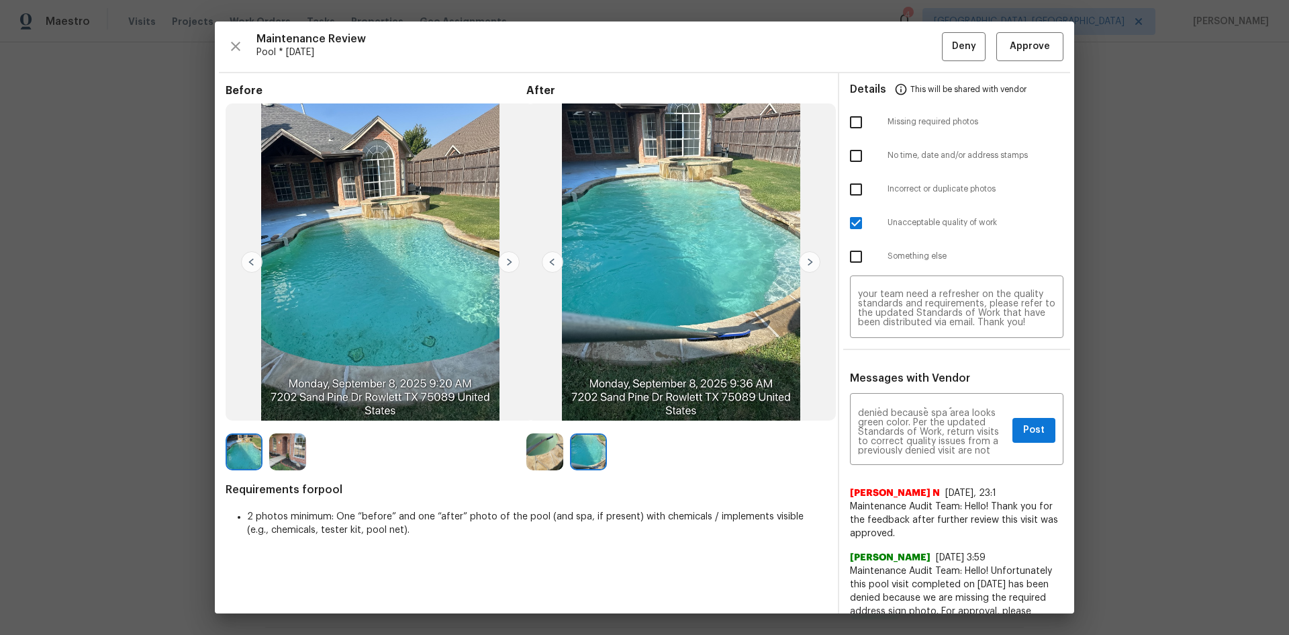
click at [510, 261] on img at bounding box center [508, 261] width 21 height 21
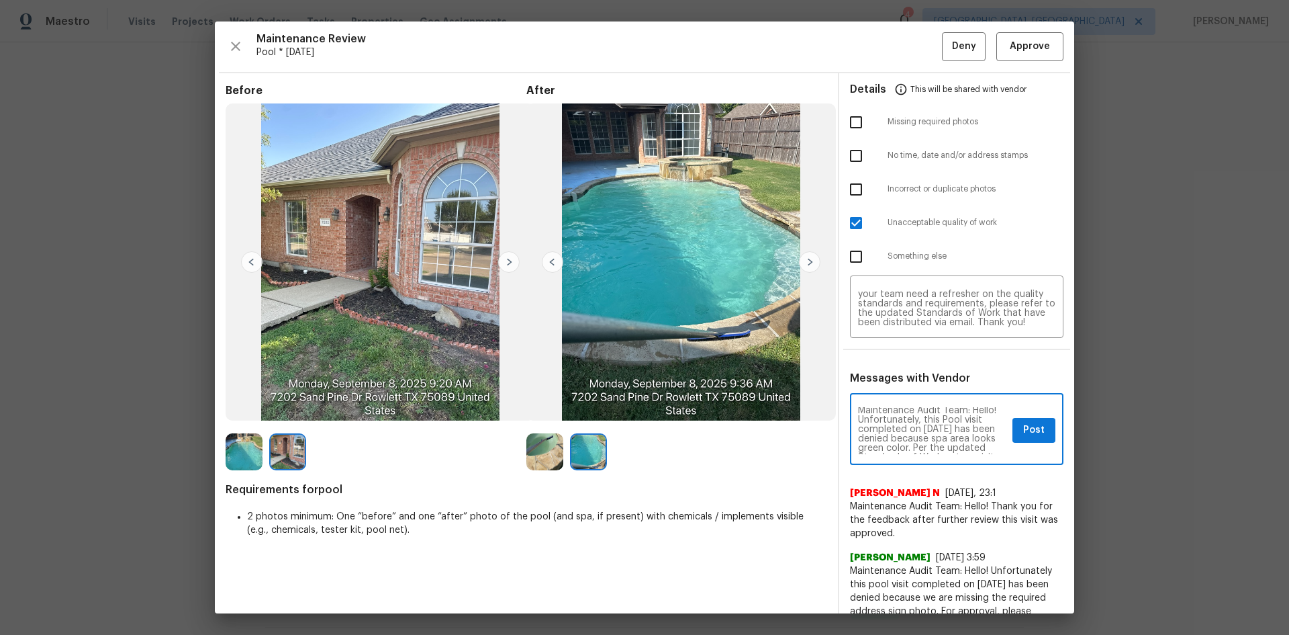
scroll to position [0, 0]
click at [1023, 431] on span "Post" at bounding box center [1033, 430] width 21 height 17
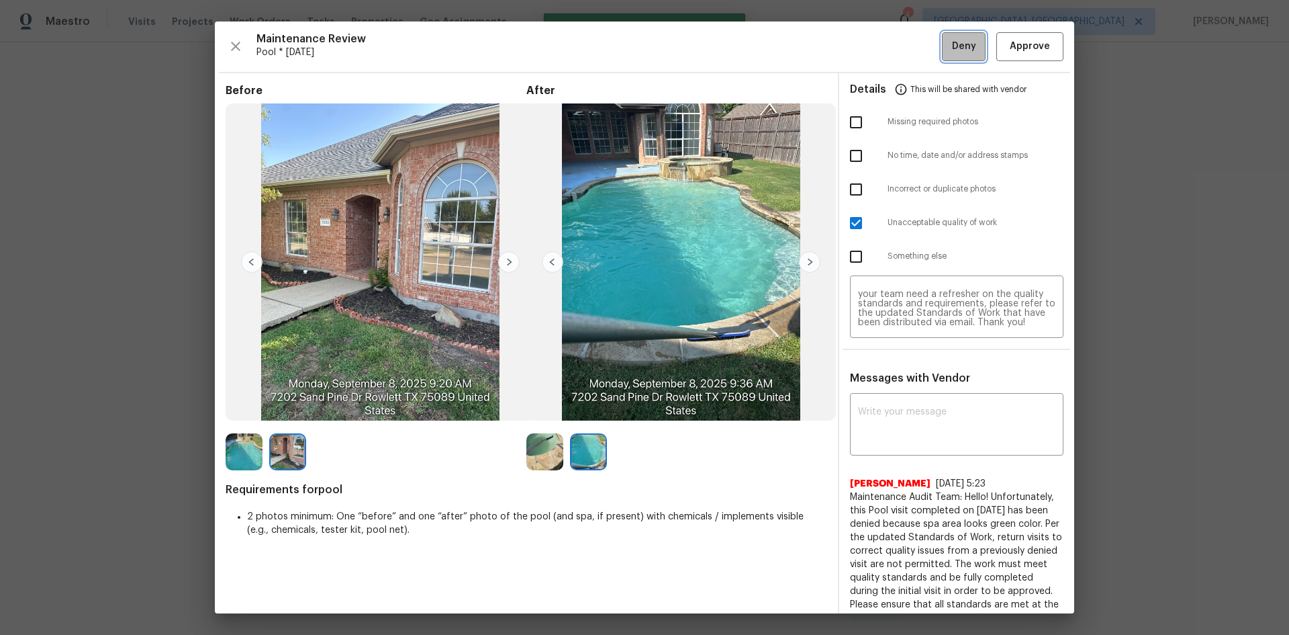
click at [942, 40] on button "Deny" at bounding box center [964, 46] width 44 height 29
